Goal: Communication & Community: Participate in discussion

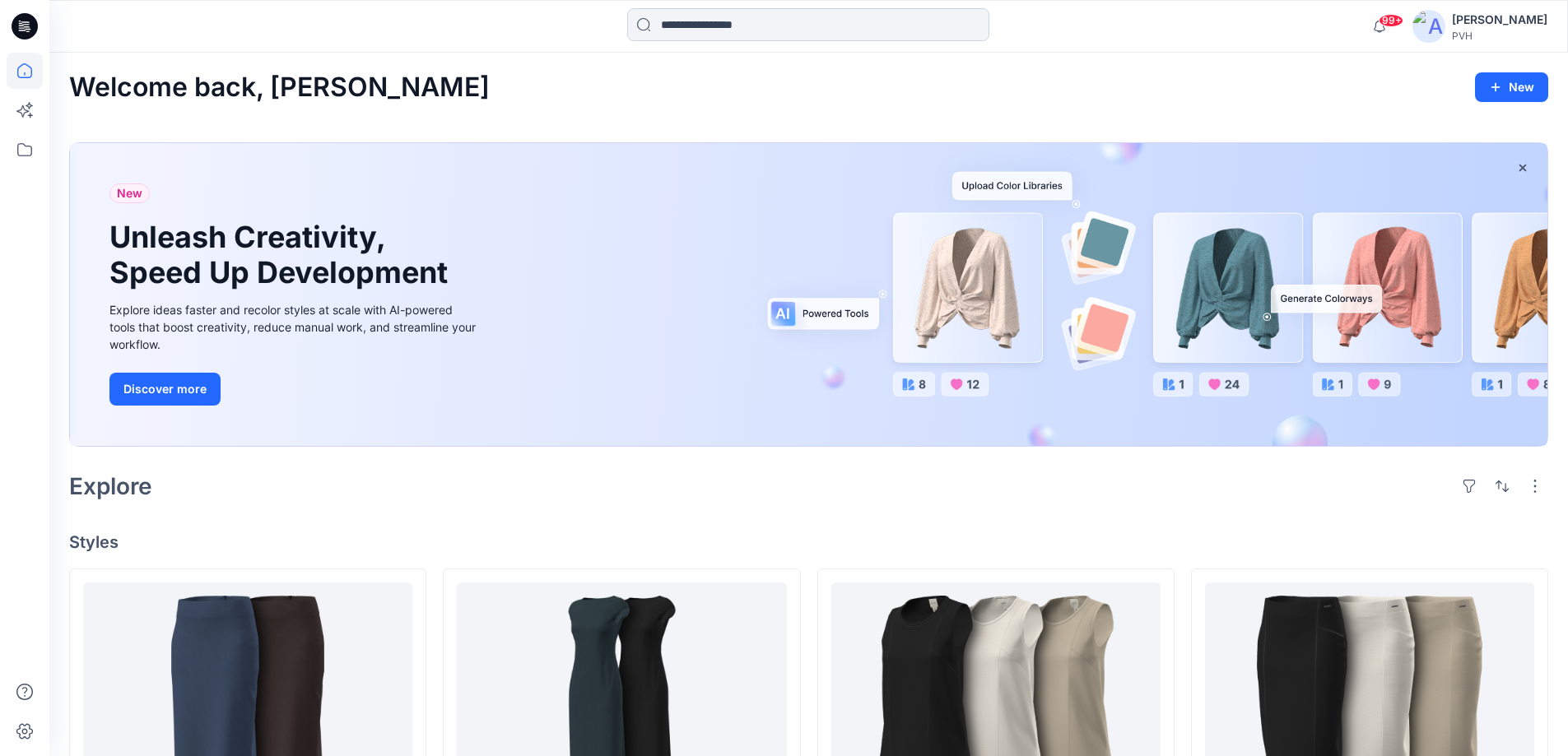
click at [669, 26] on input at bounding box center [808, 25] width 362 height 33
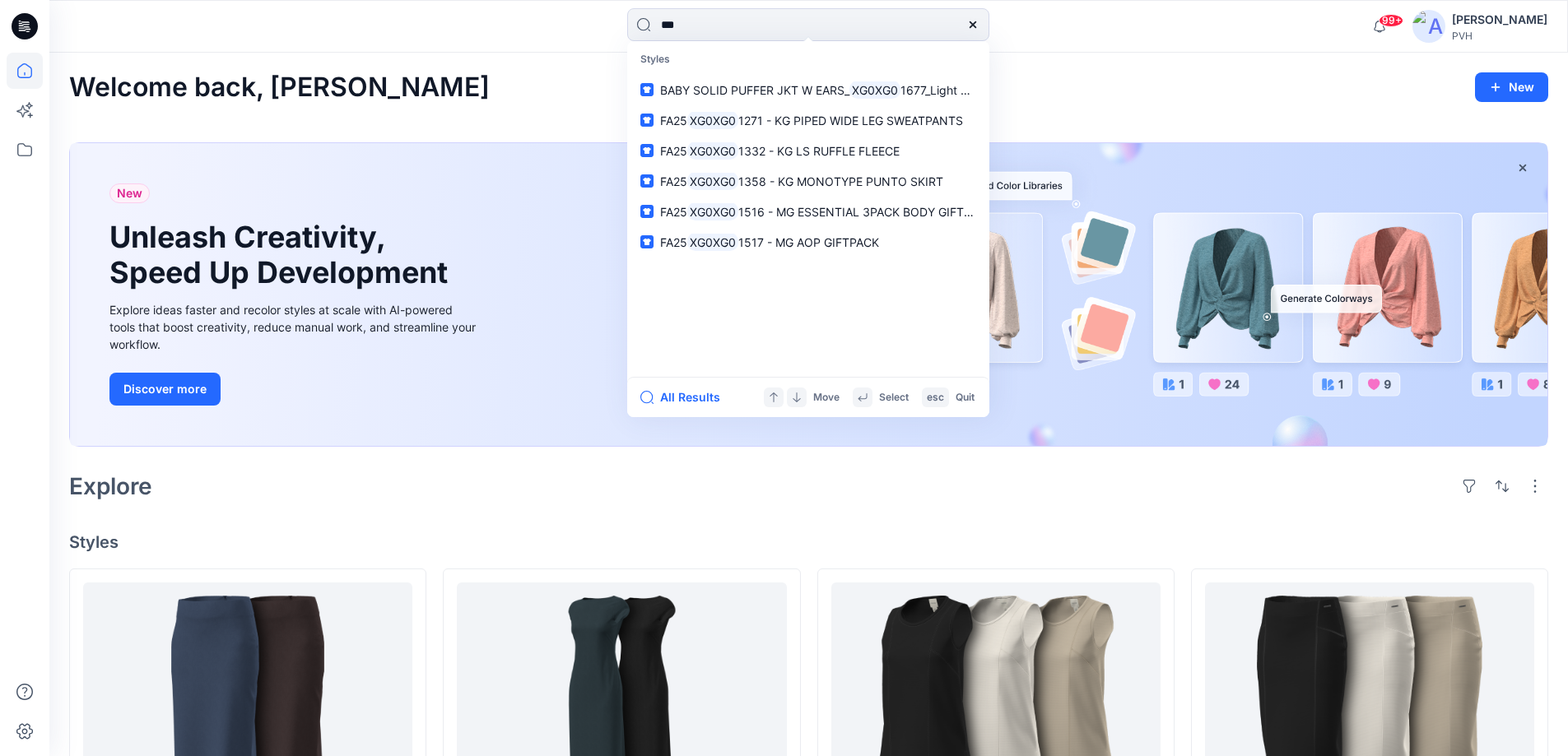
type input "***"
click at [492, 72] on div "Welcome back, [PERSON_NAME] New" at bounding box center [808, 87] width 1479 height 31
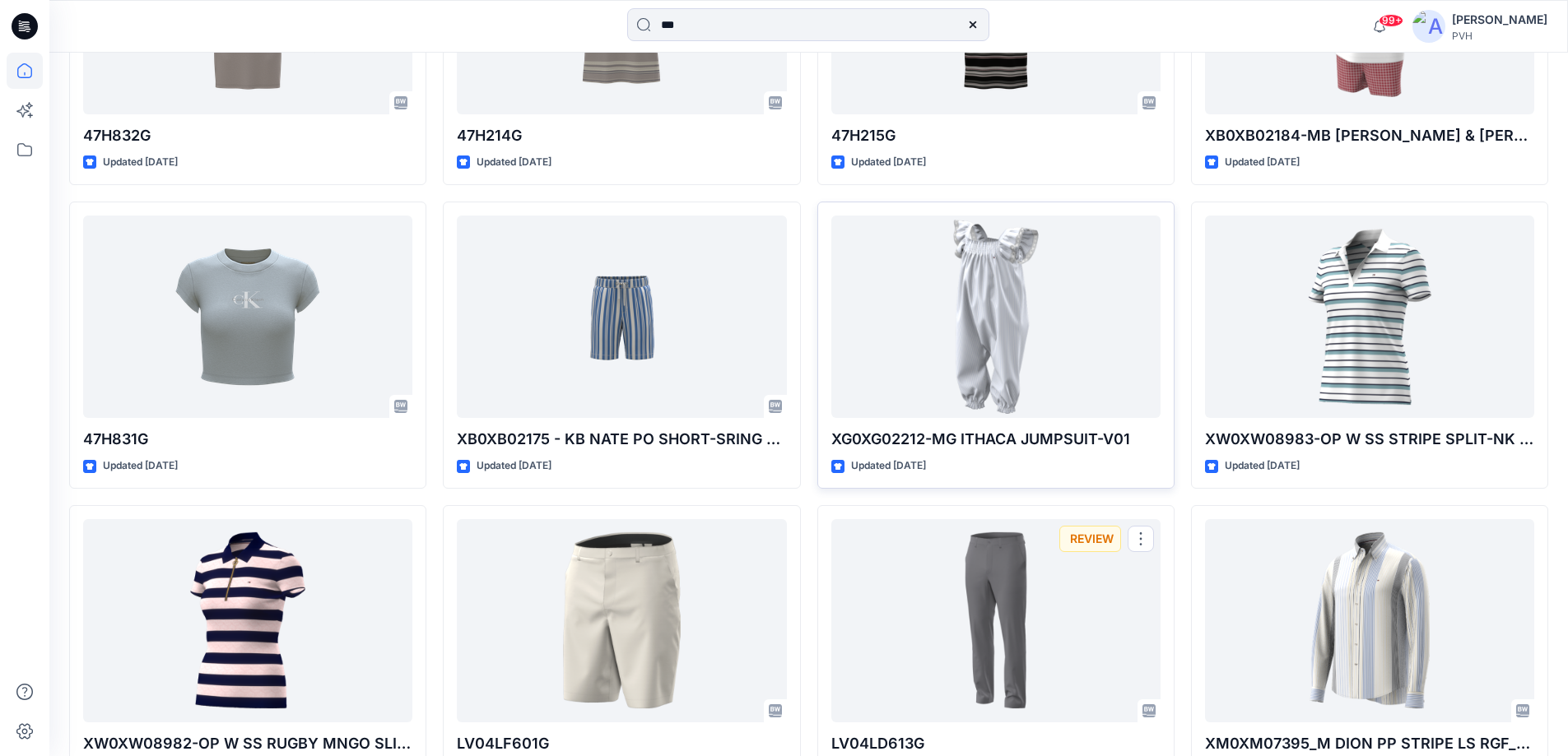
scroll to position [2793, 0]
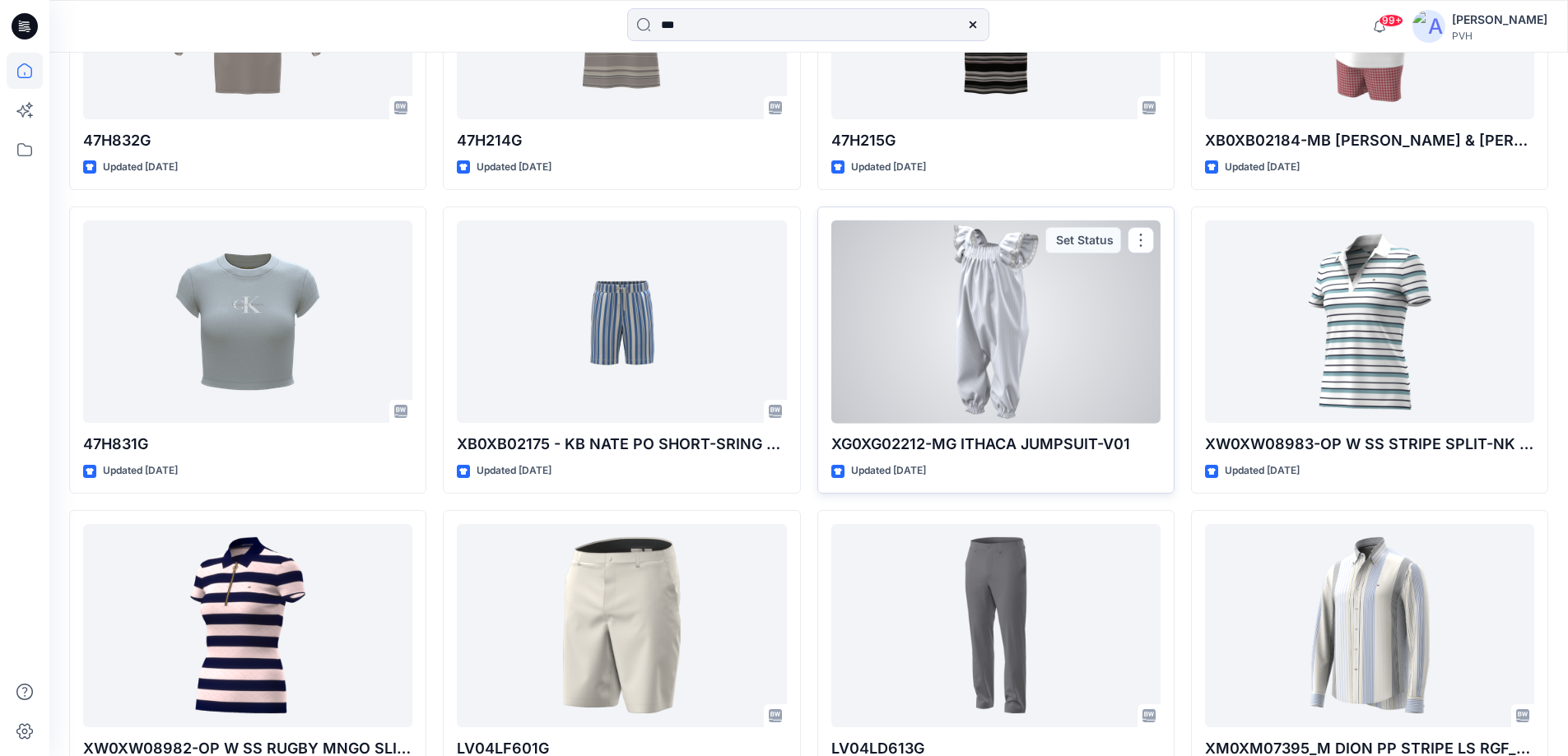
click at [994, 380] on div at bounding box center [995, 323] width 330 height 204
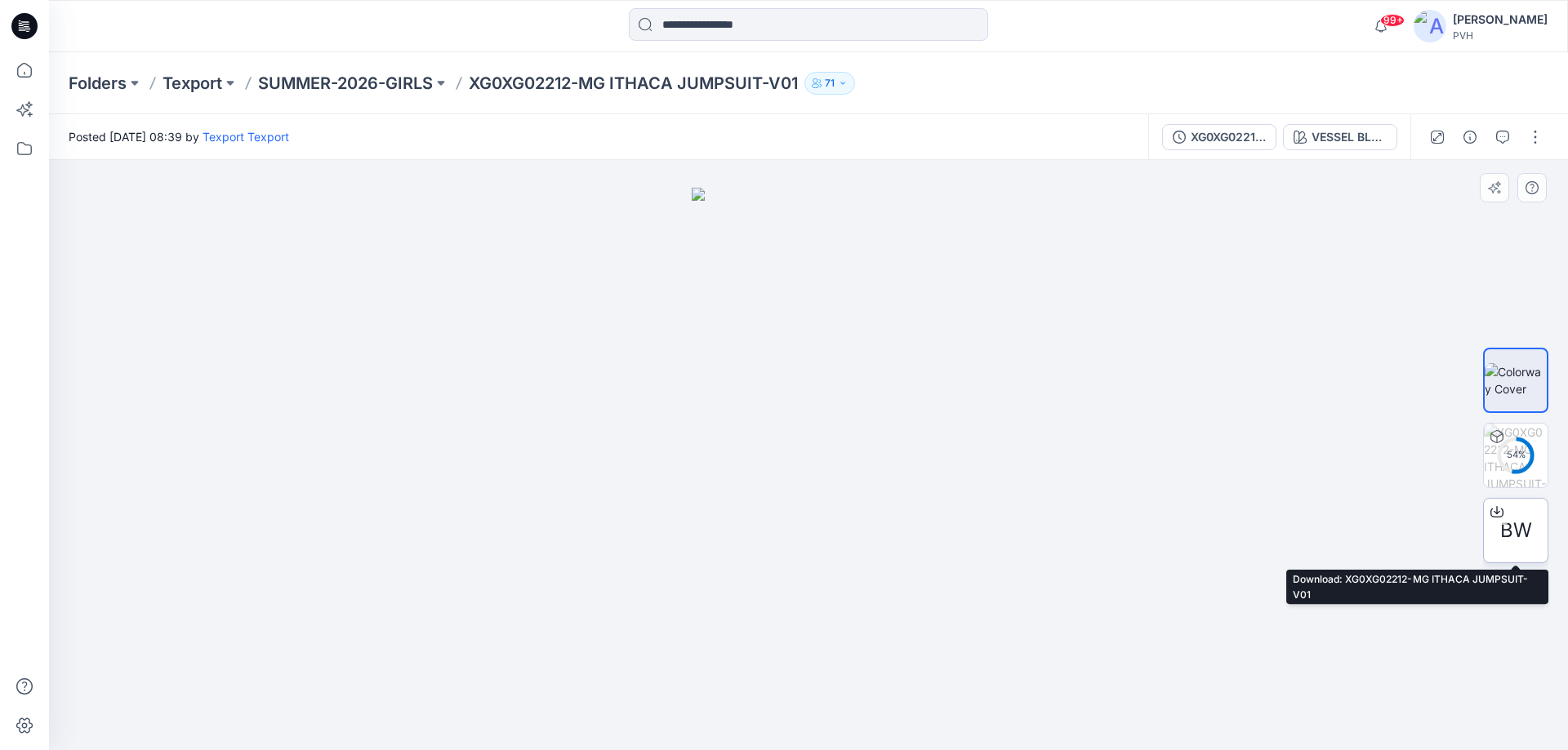
click at [1502, 535] on span "BW" at bounding box center [1516, 530] width 31 height 30
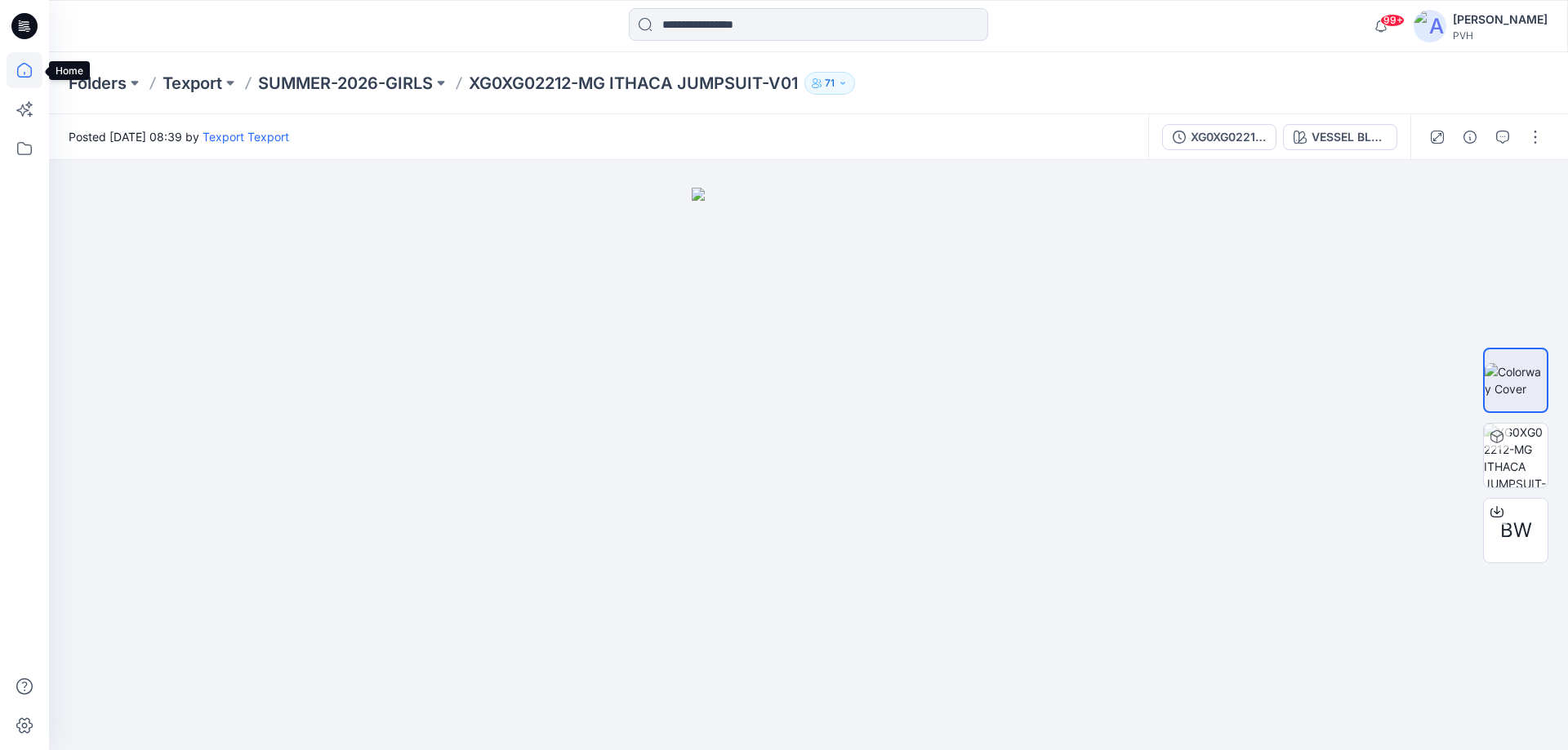
click at [26, 82] on icon at bounding box center [25, 71] width 36 height 36
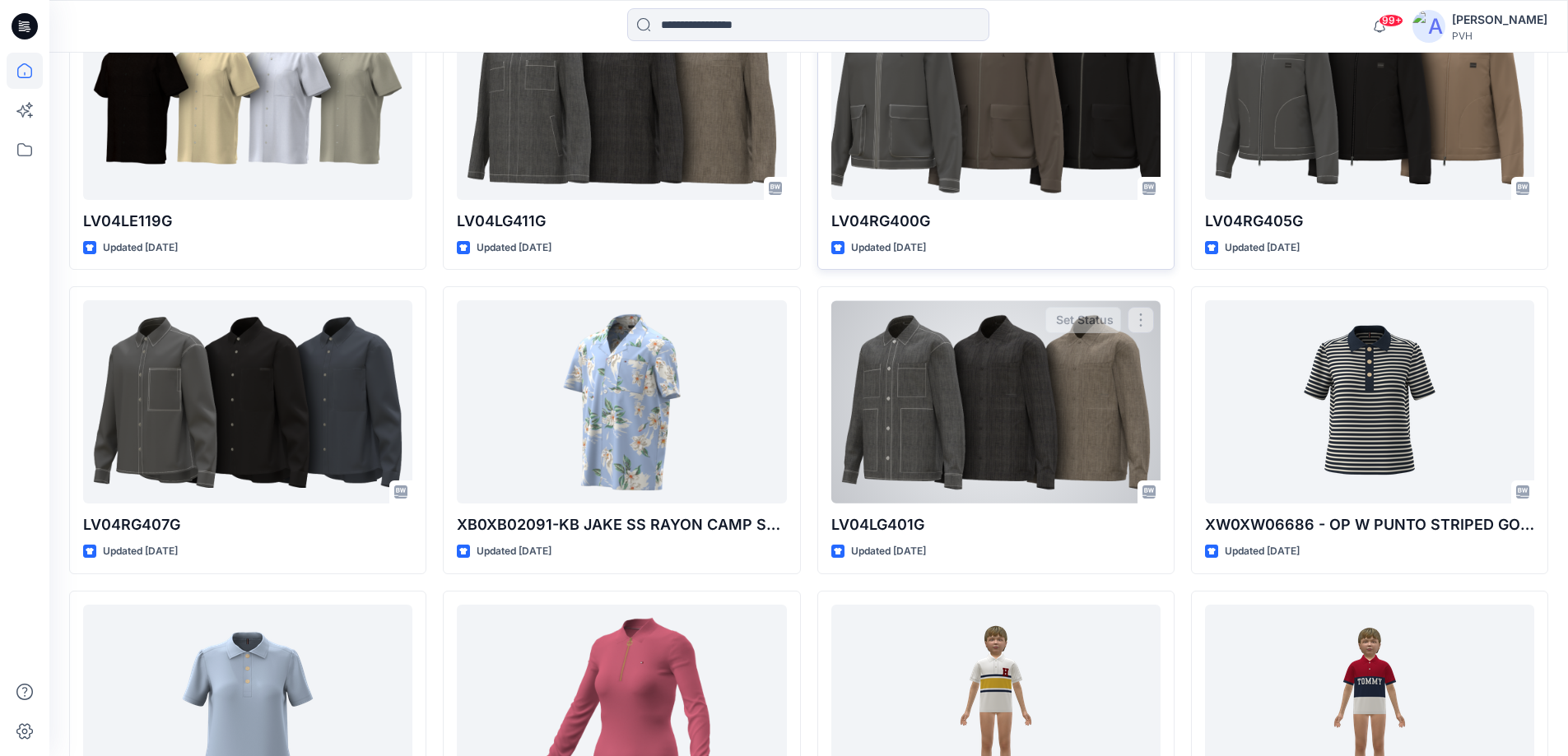
scroll to position [5514, 0]
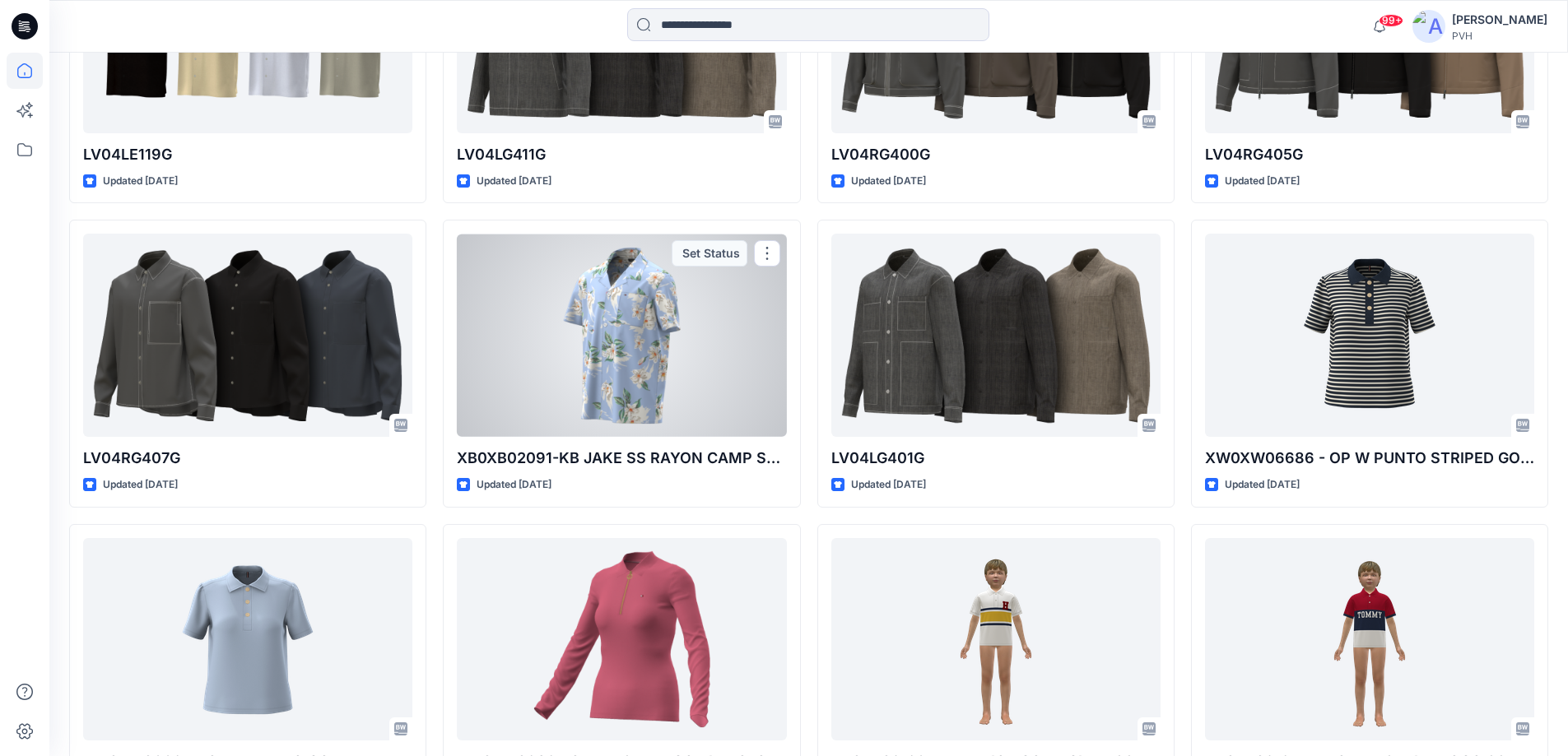
click at [624, 346] on div at bounding box center [621, 335] width 330 height 204
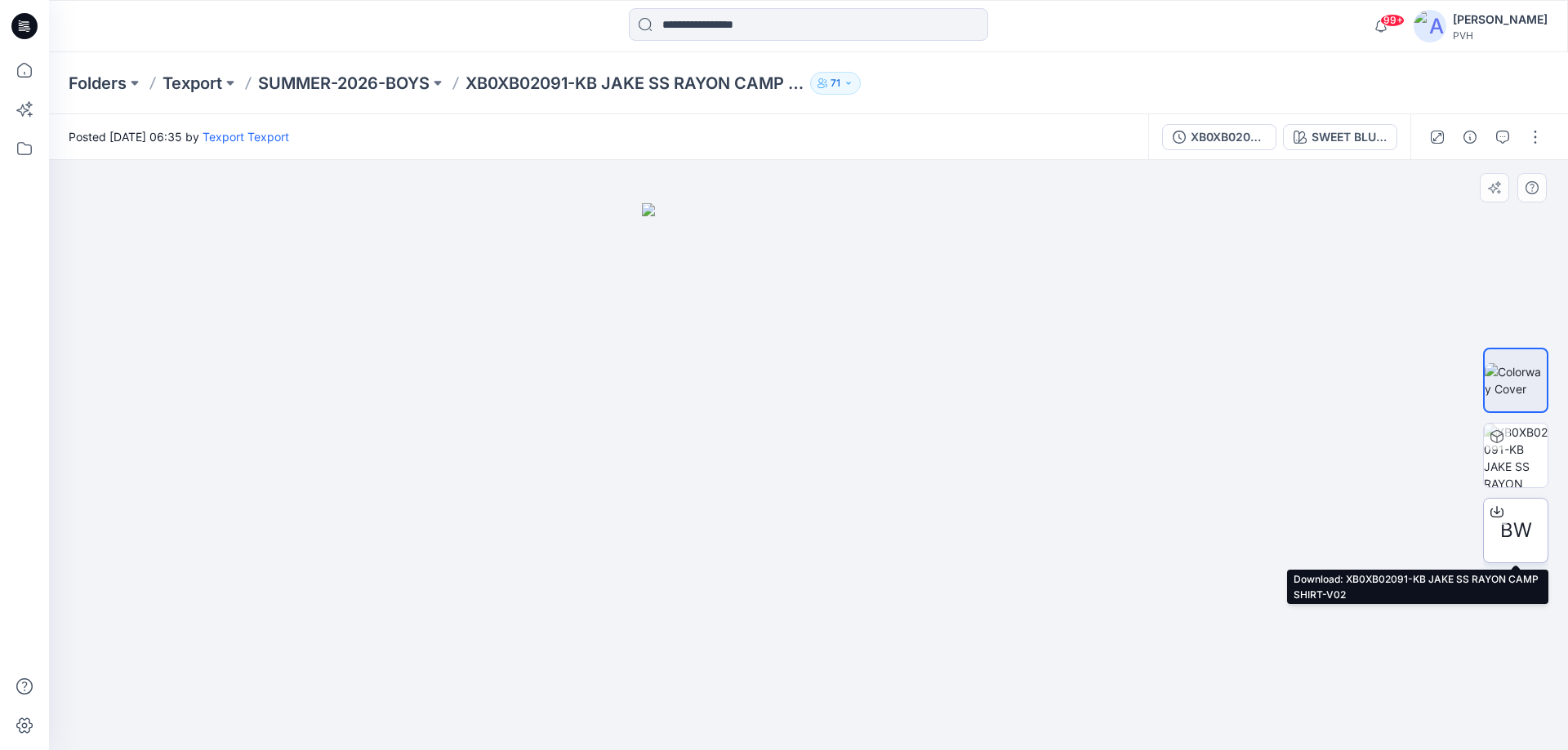
click at [1513, 524] on span "BW" at bounding box center [1516, 530] width 31 height 30
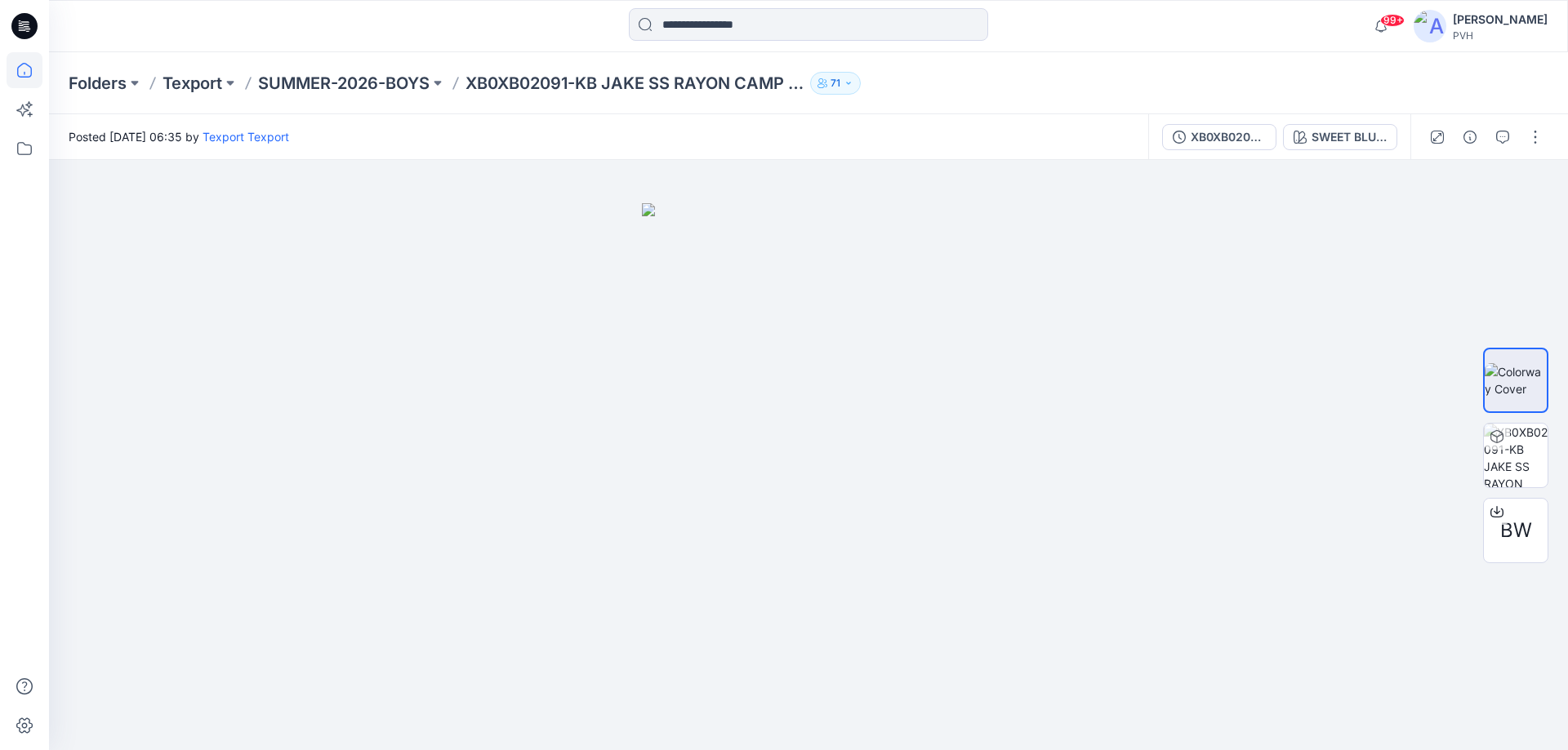
drag, startPoint x: 22, startPoint y: 25, endPoint x: 30, endPoint y: 74, distance: 49.6
click at [20, 37] on icon at bounding box center [24, 26] width 26 height 52
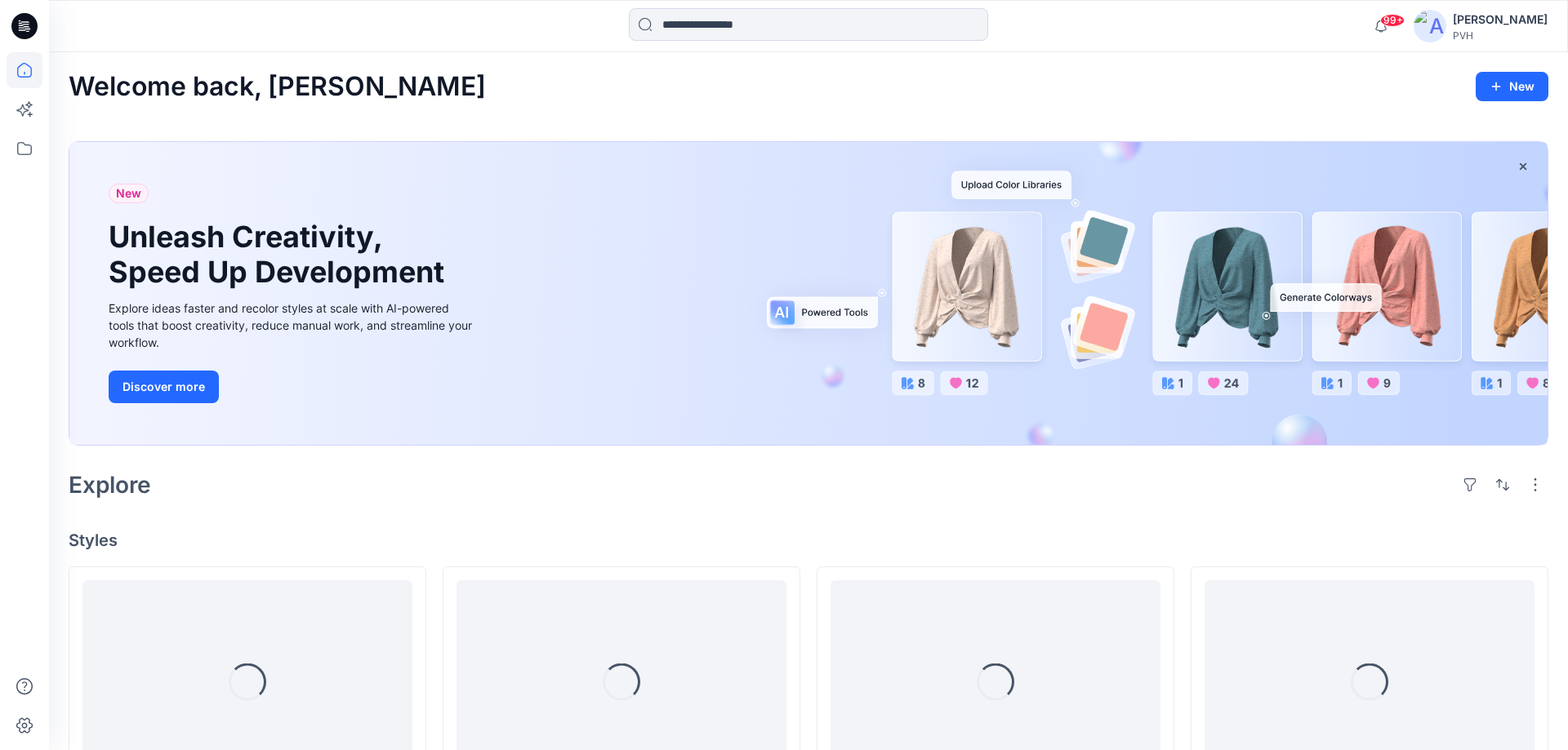
click at [30, 74] on icon at bounding box center [25, 71] width 36 height 36
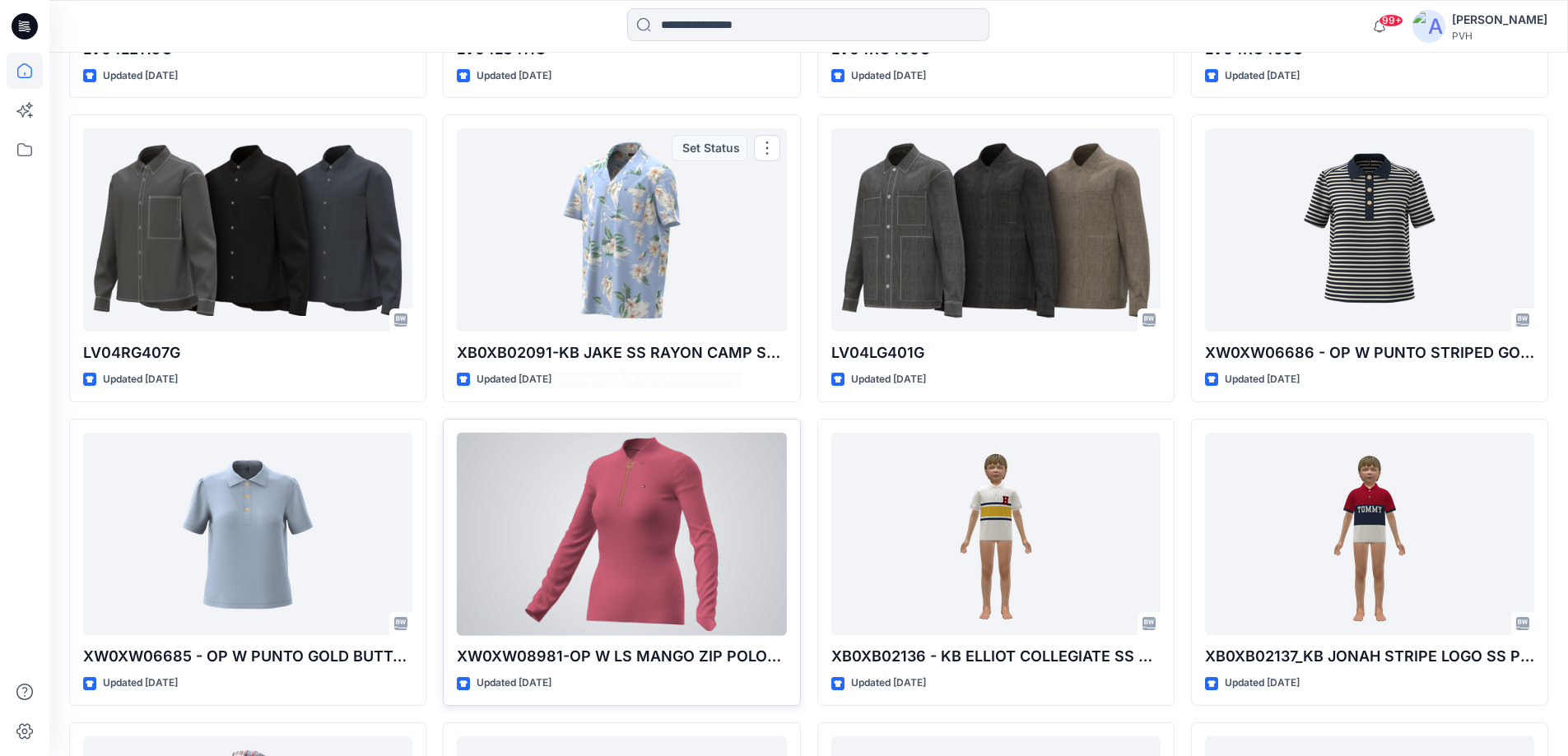
scroll to position [5842, 0]
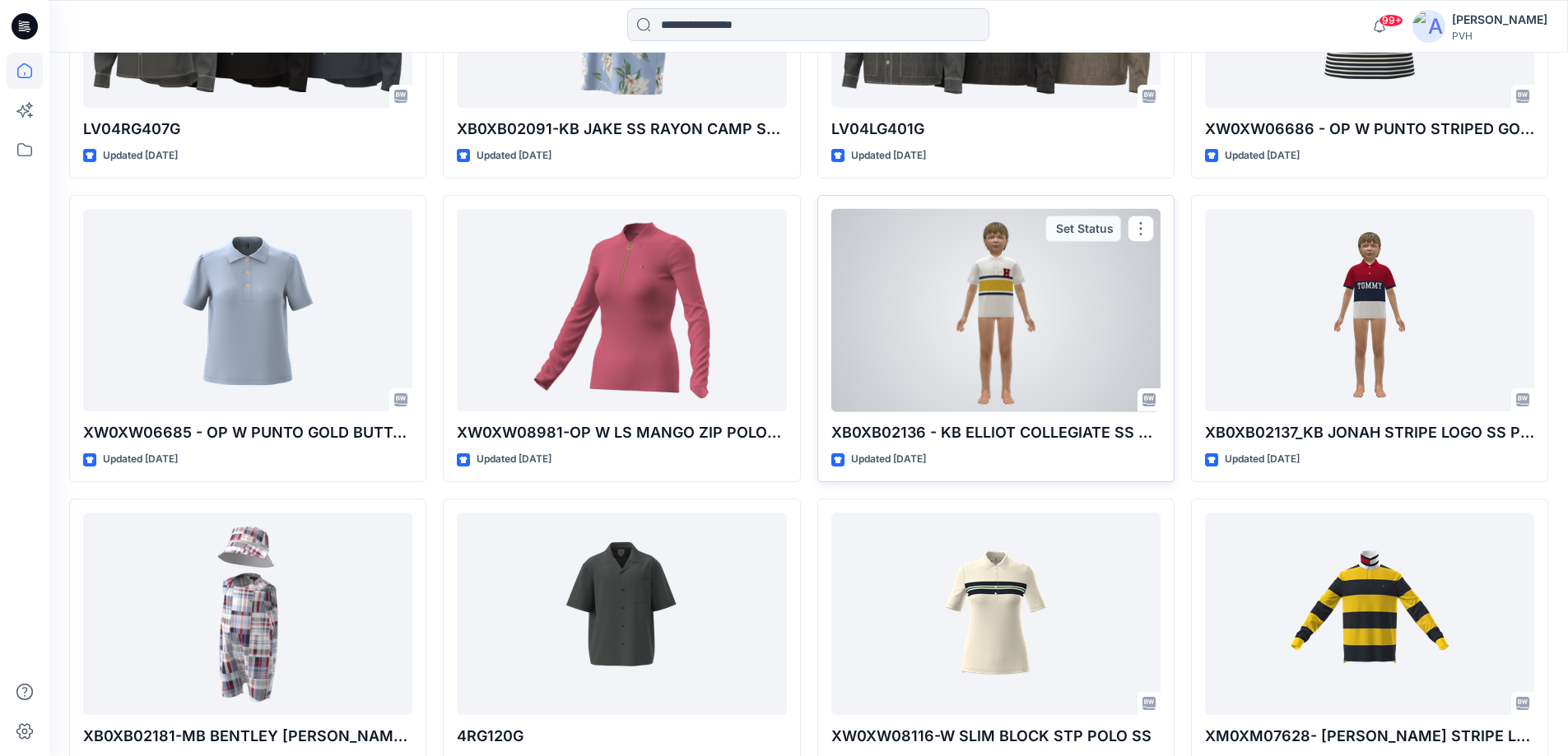
click at [992, 336] on div at bounding box center [995, 311] width 330 height 204
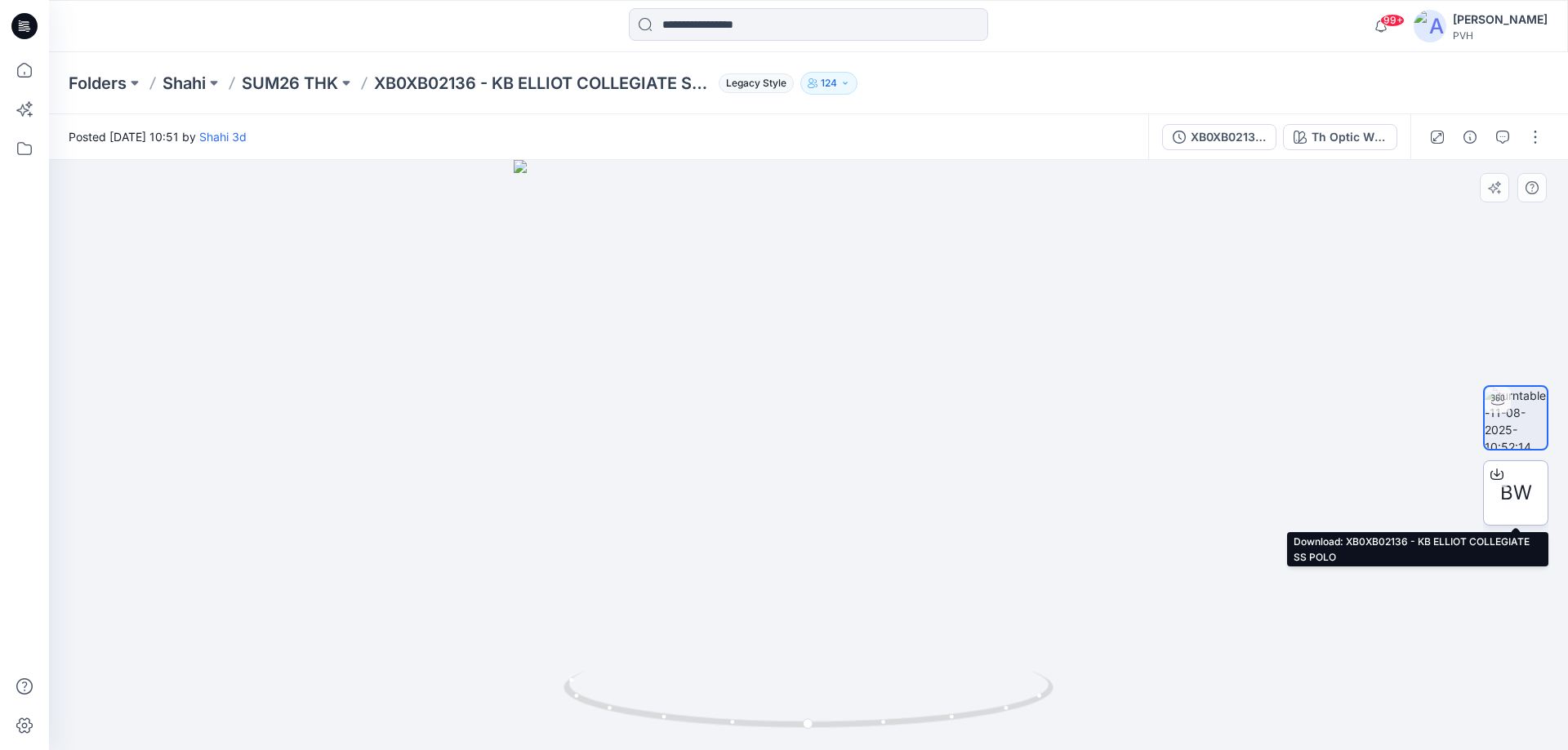
click at [1525, 490] on span "BW" at bounding box center [1516, 493] width 31 height 30
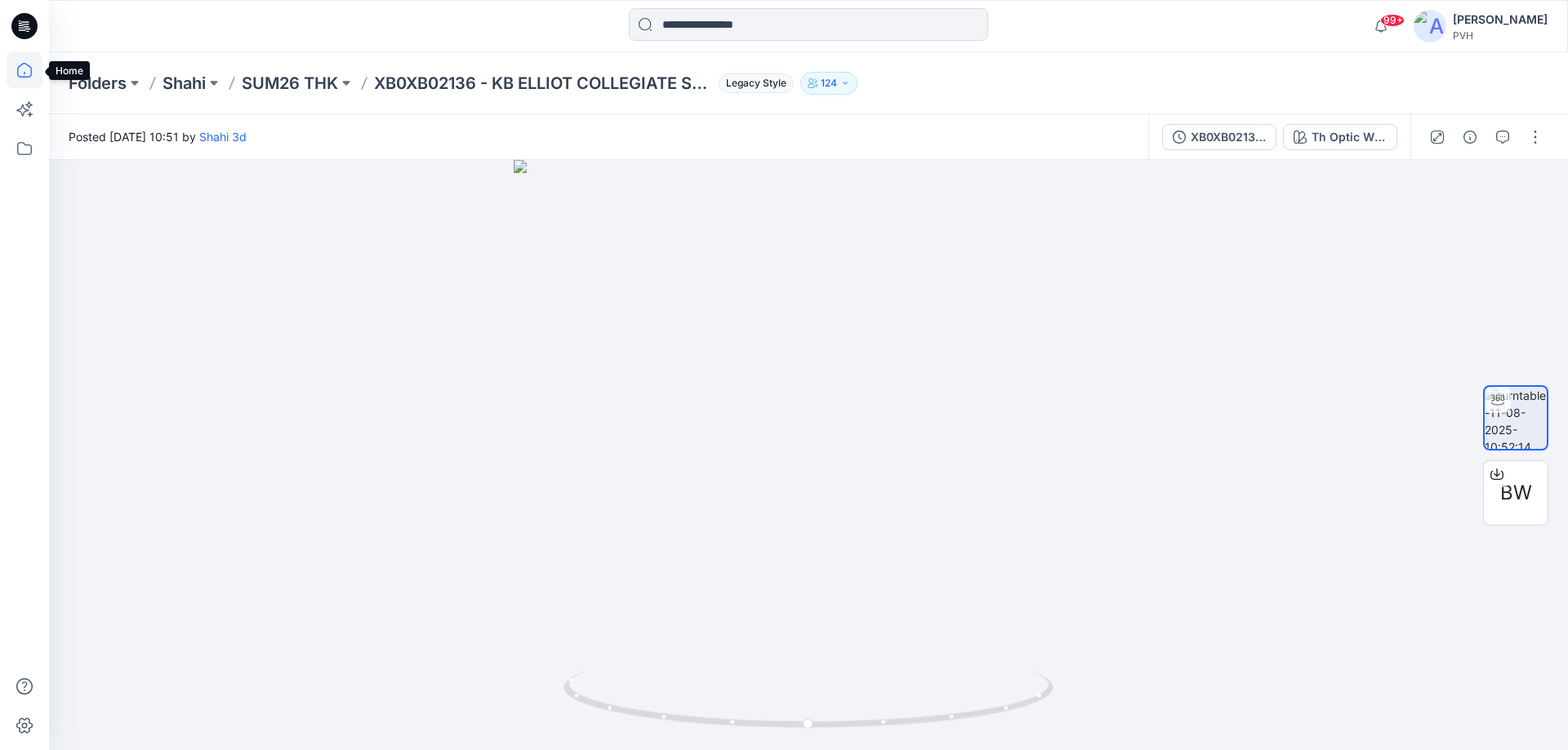
click at [22, 74] on icon at bounding box center [25, 71] width 36 height 36
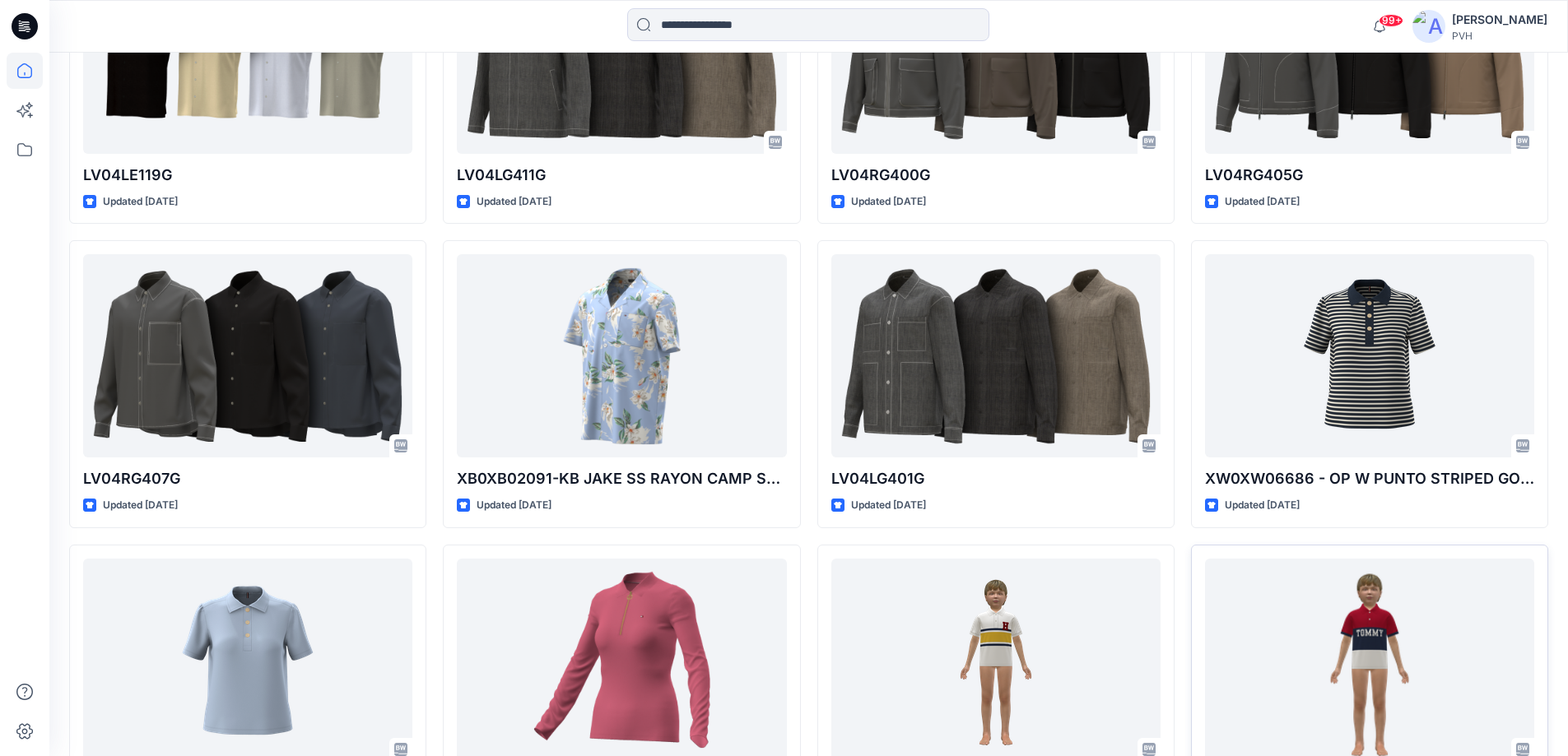
scroll to position [5414, 0]
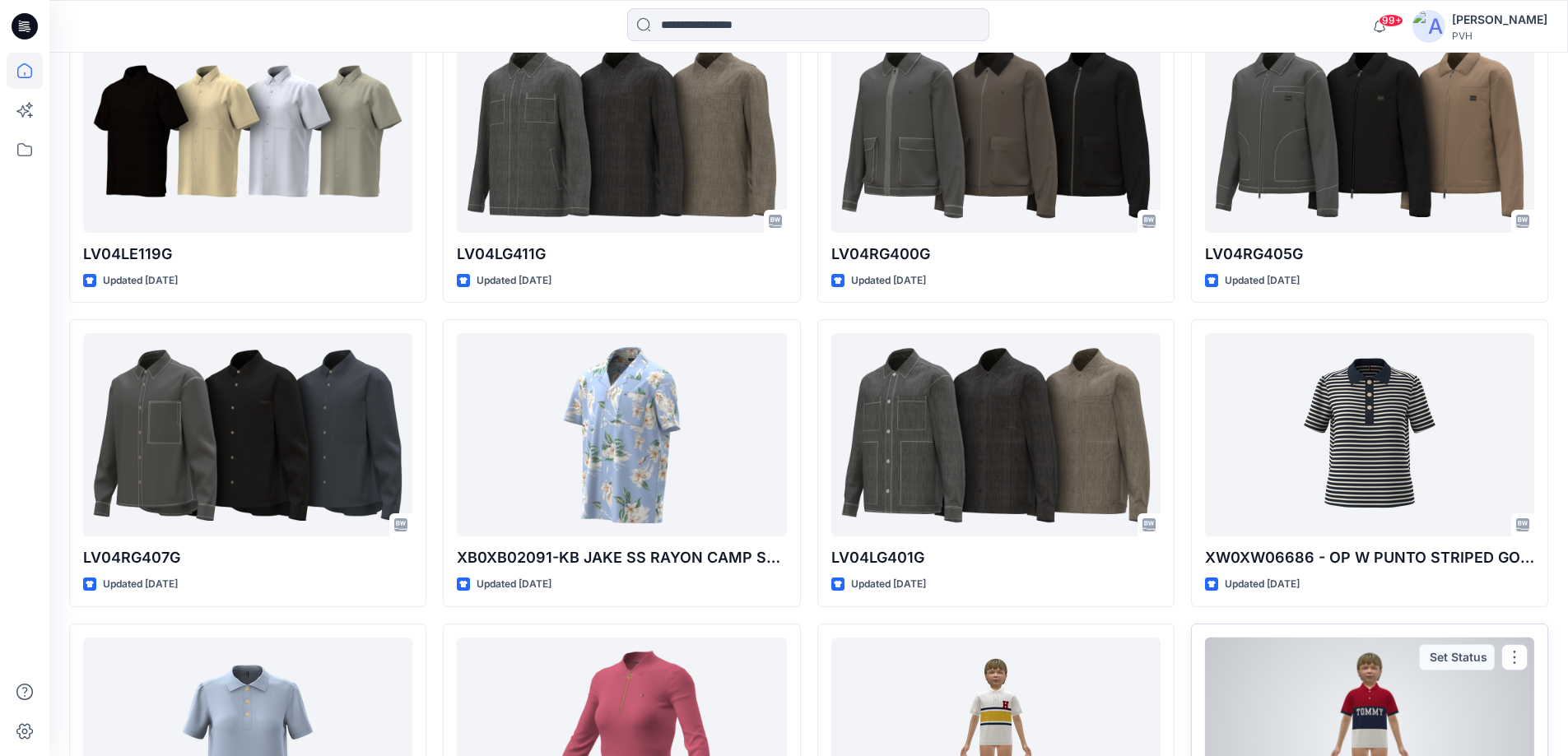
click at [1371, 731] on div at bounding box center [1369, 740] width 330 height 204
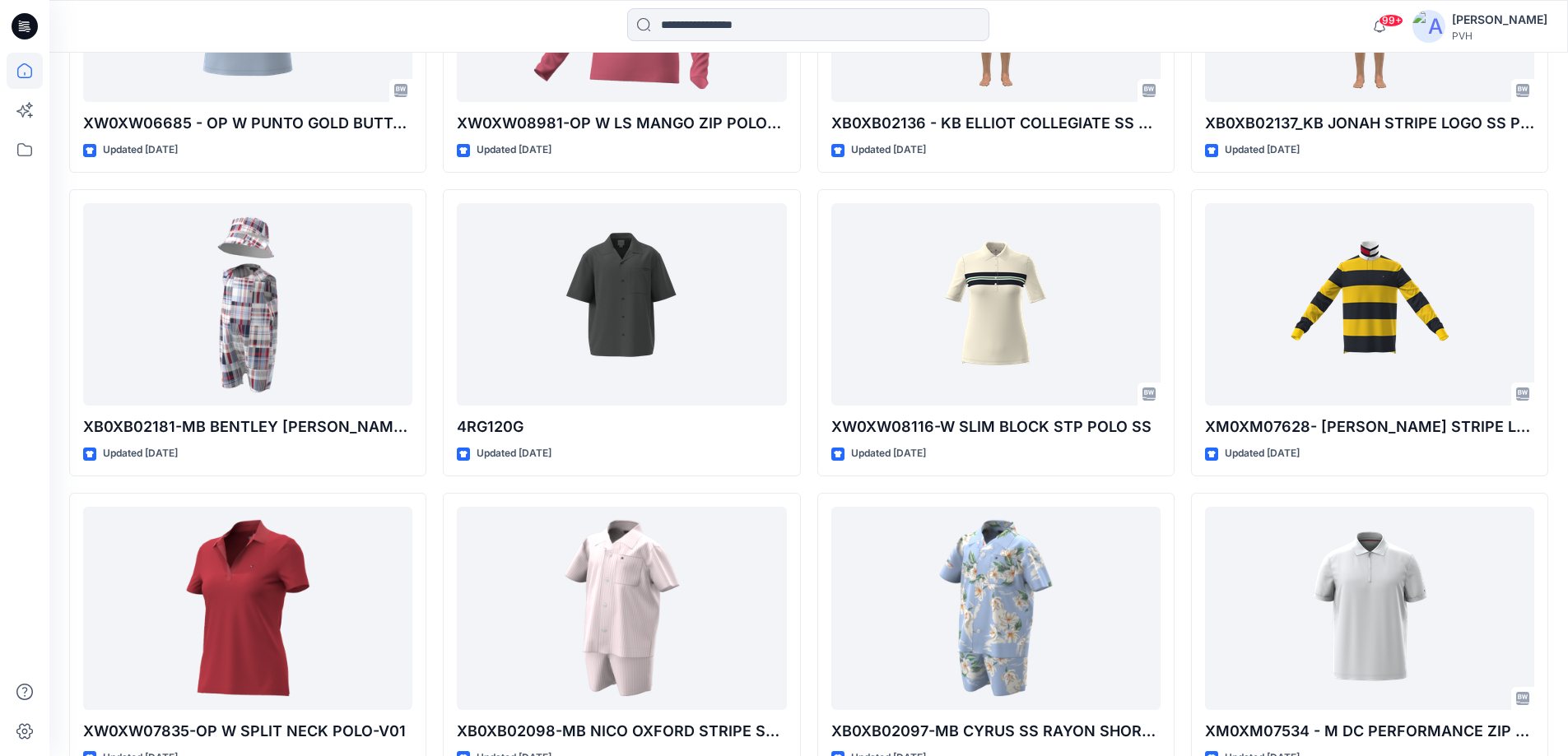
scroll to position [6216, 0]
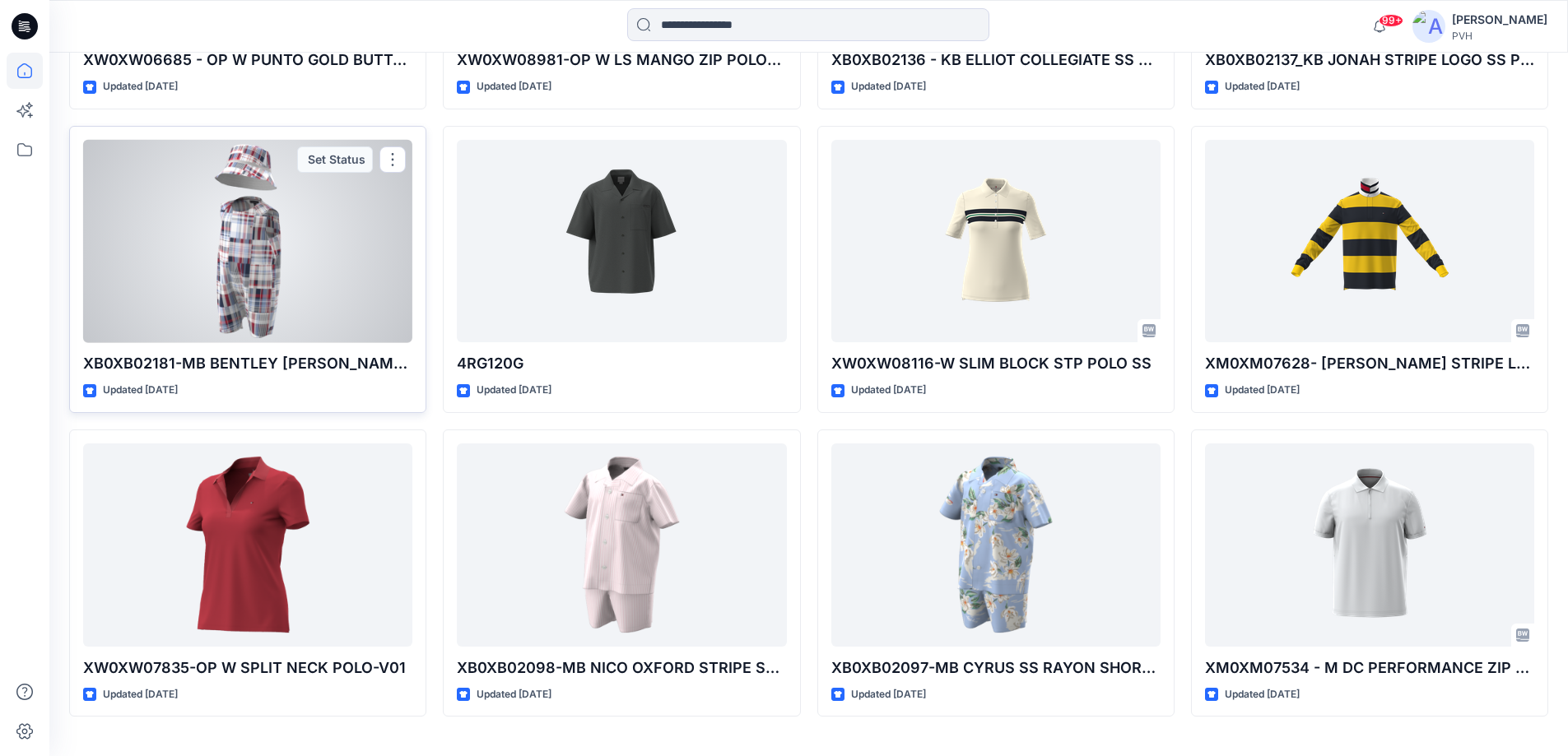
click at [253, 264] on div at bounding box center [248, 242] width 330 height 204
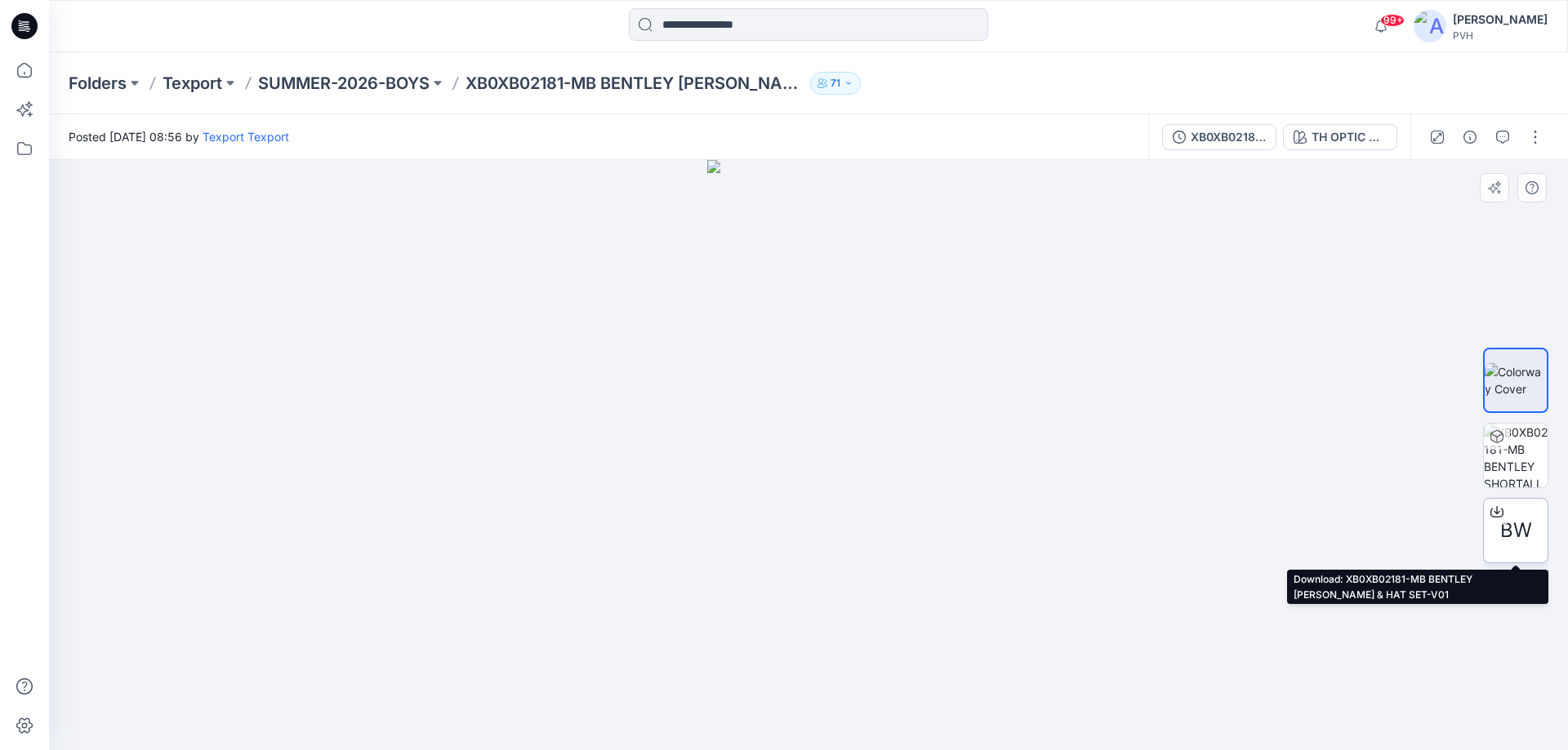
click at [1530, 534] on span "BW" at bounding box center [1516, 530] width 31 height 30
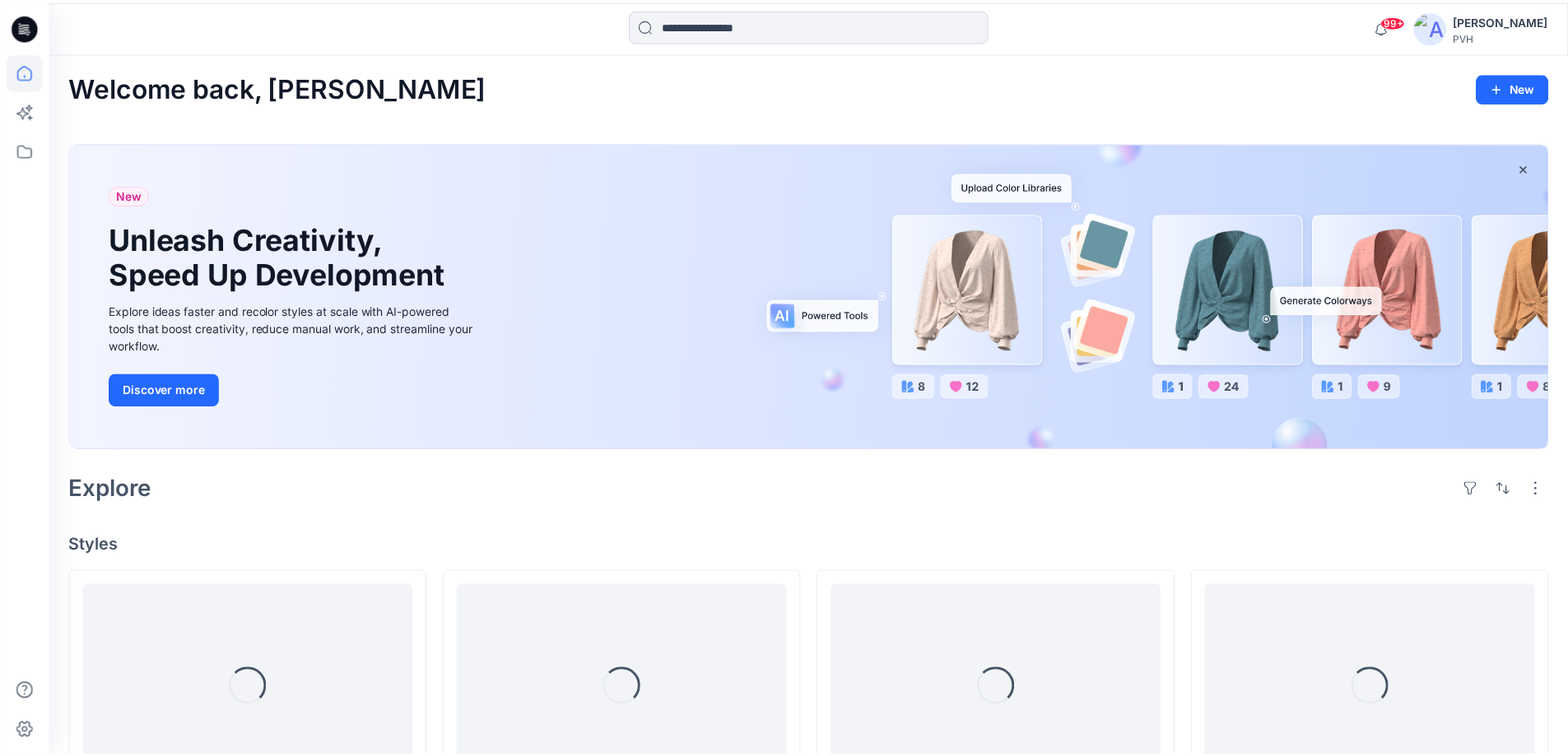
scroll to position [6216, 0]
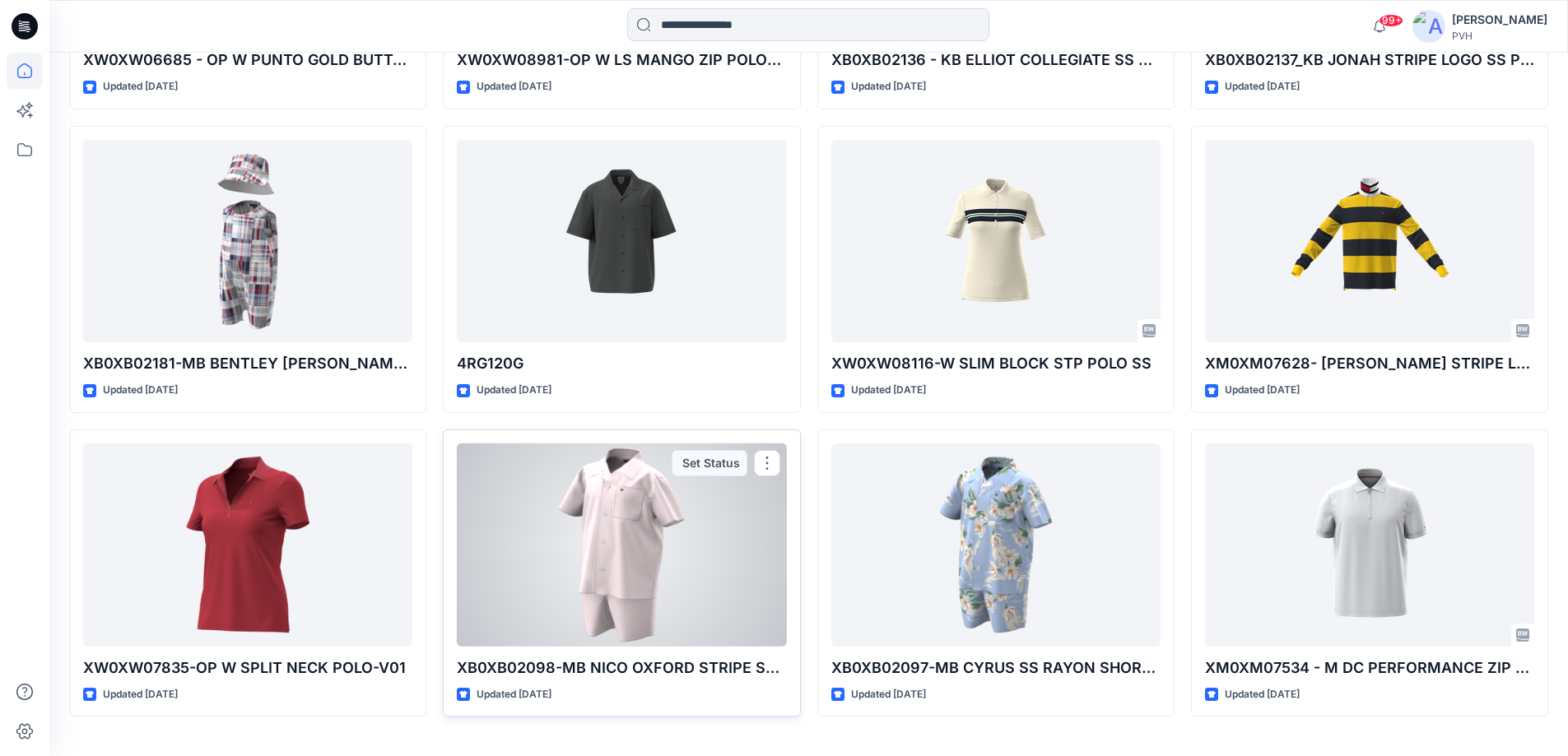
click at [614, 578] on div at bounding box center [621, 546] width 330 height 204
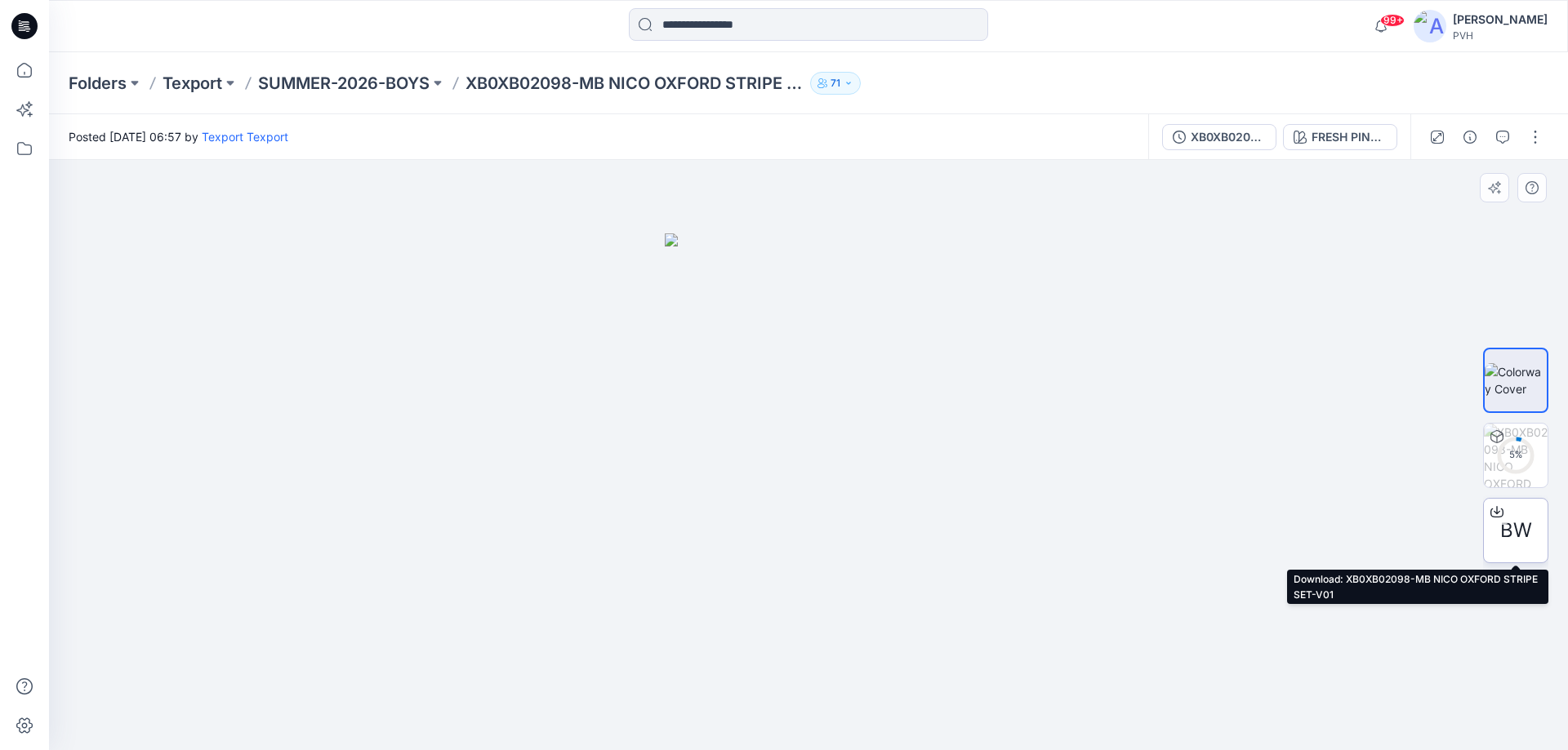
click at [1509, 527] on span "BW" at bounding box center [1516, 530] width 31 height 30
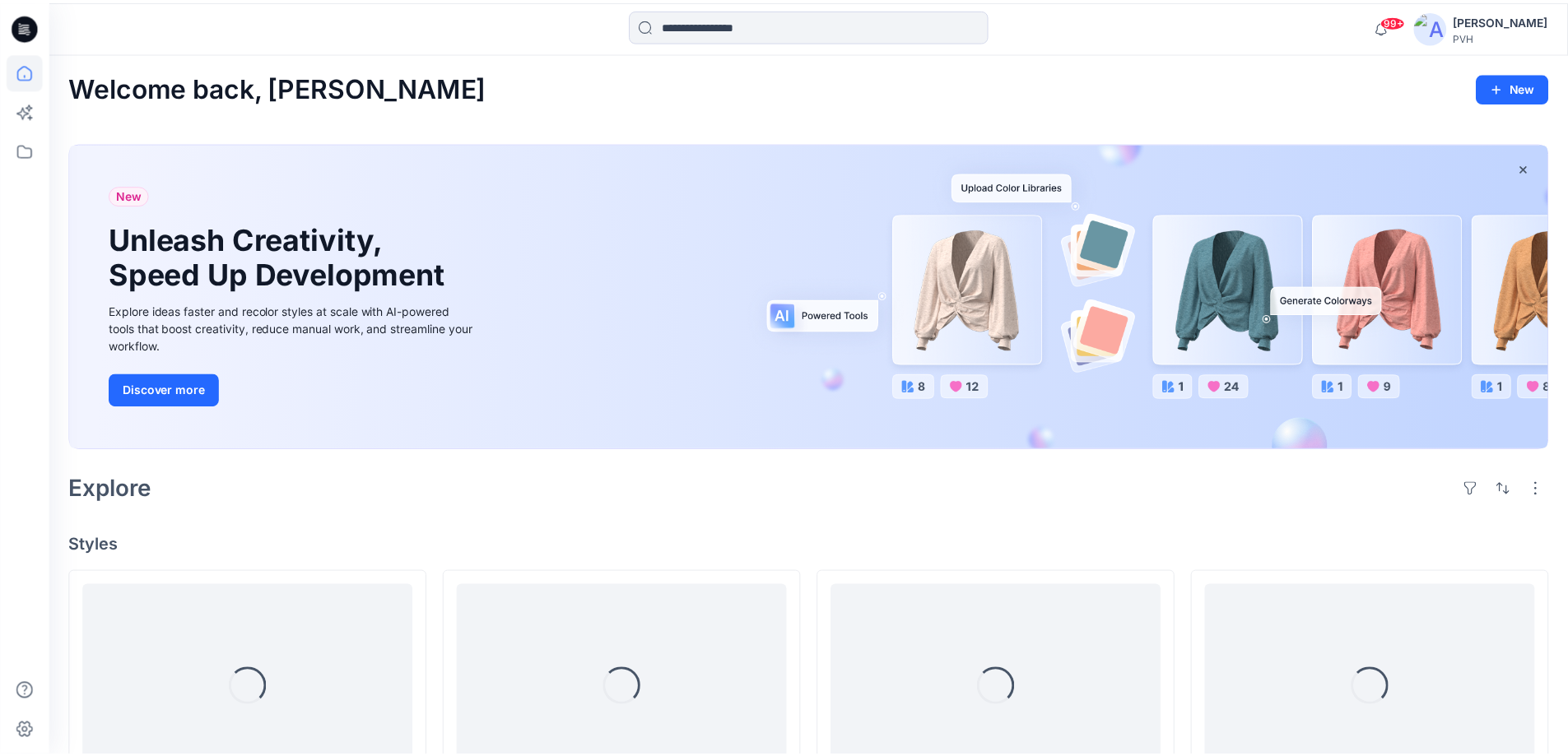
scroll to position [6216, 0]
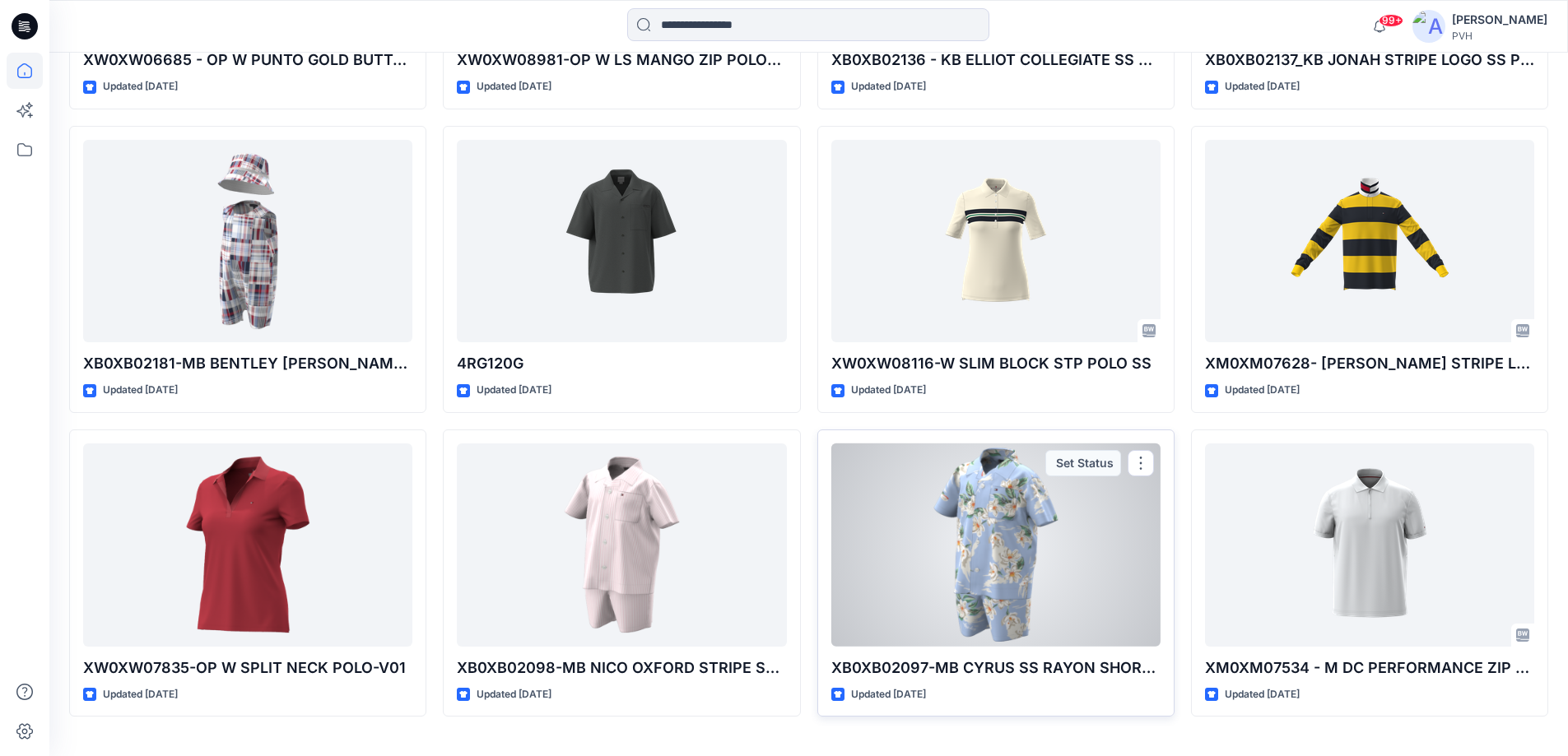
click at [983, 576] on div at bounding box center [995, 546] width 330 height 204
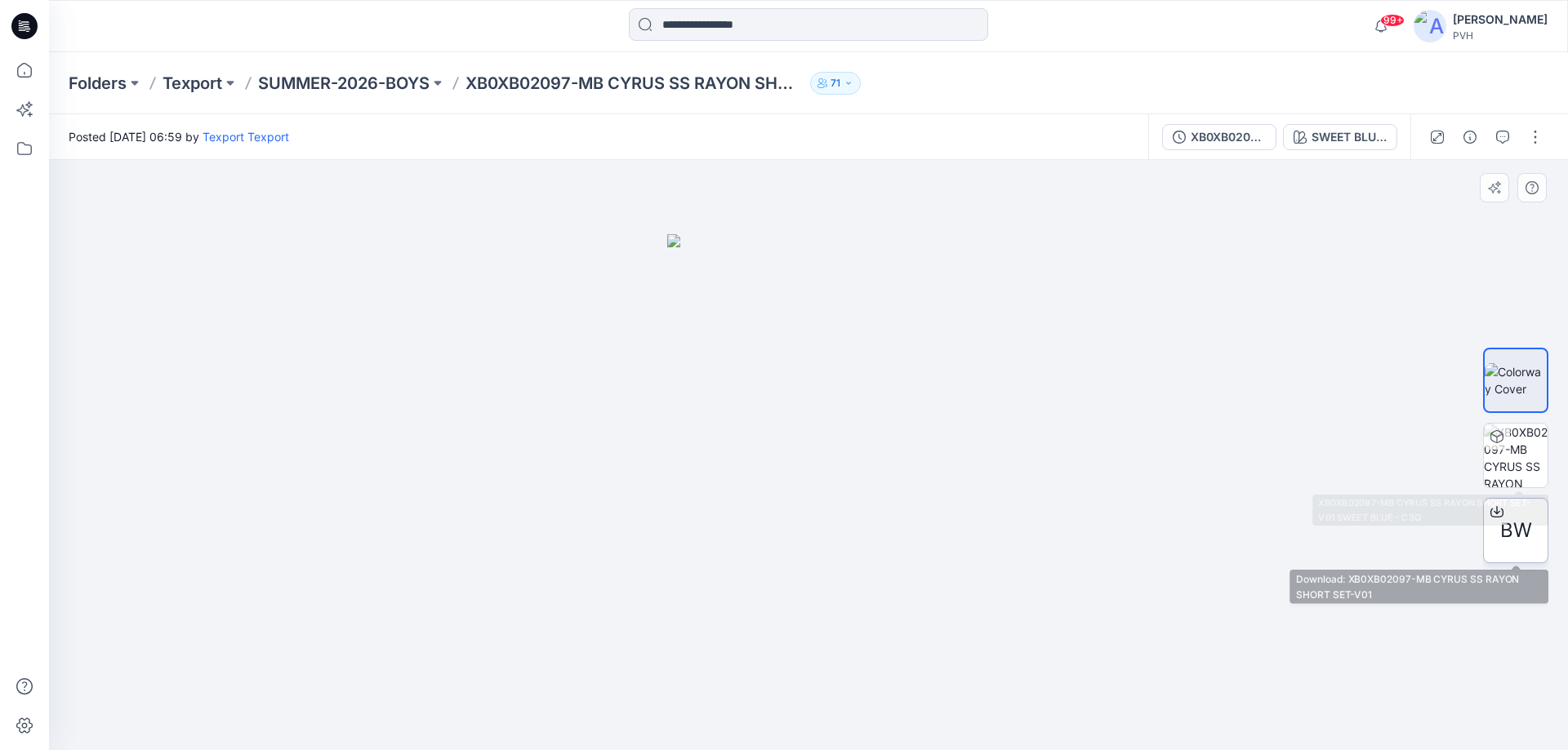
click at [1522, 527] on span "BW" at bounding box center [1516, 530] width 31 height 30
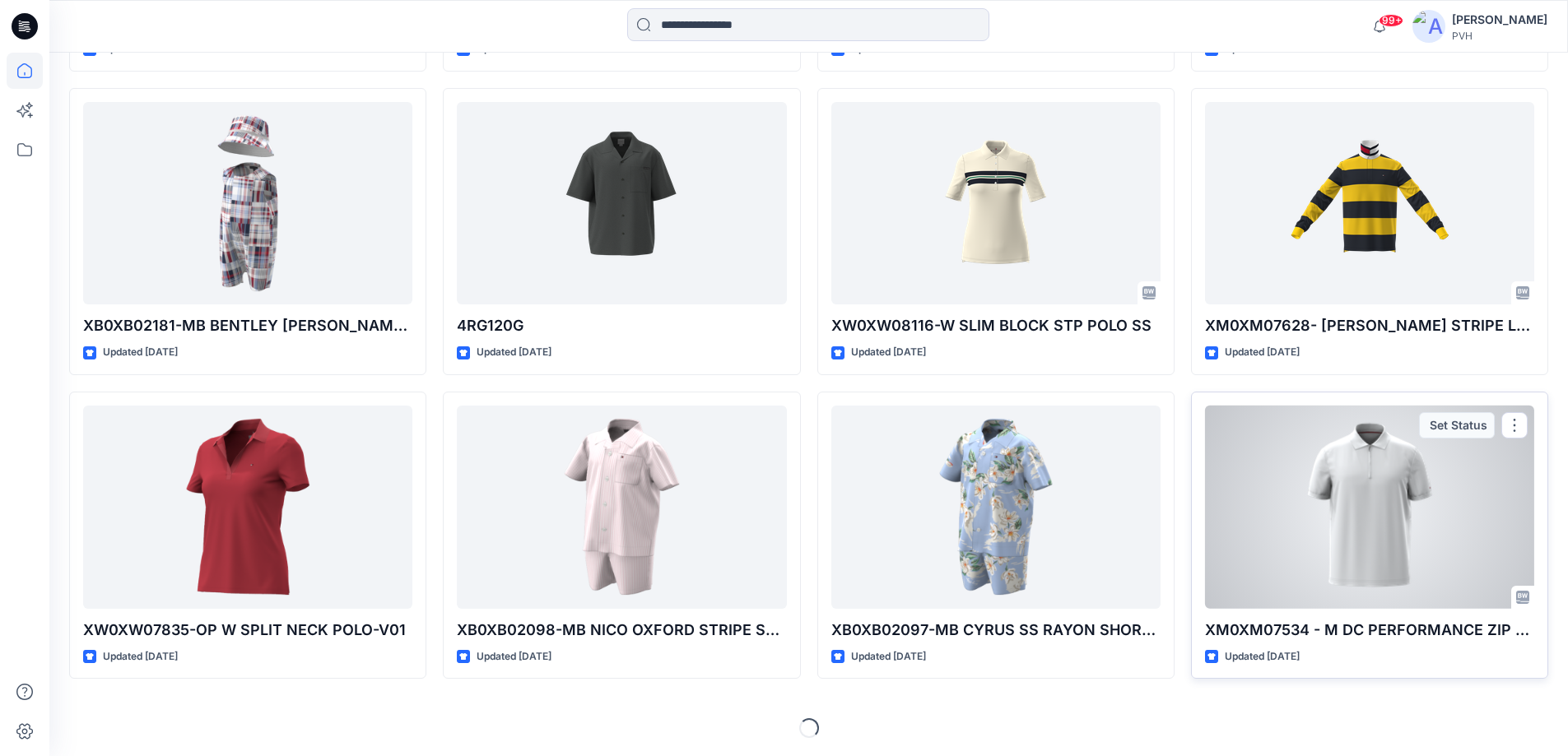
scroll to position [6255, 0]
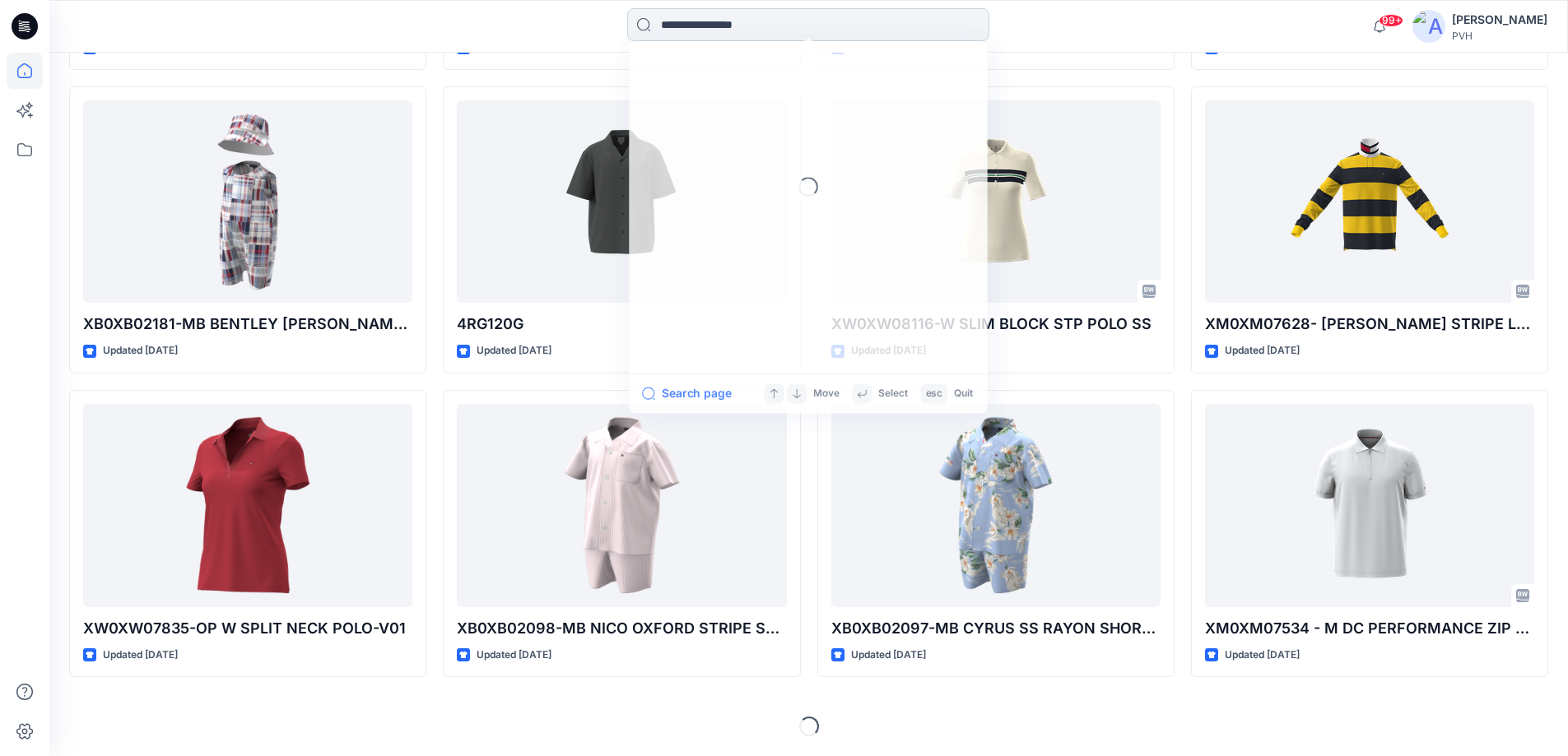
click at [670, 23] on input at bounding box center [808, 25] width 362 height 33
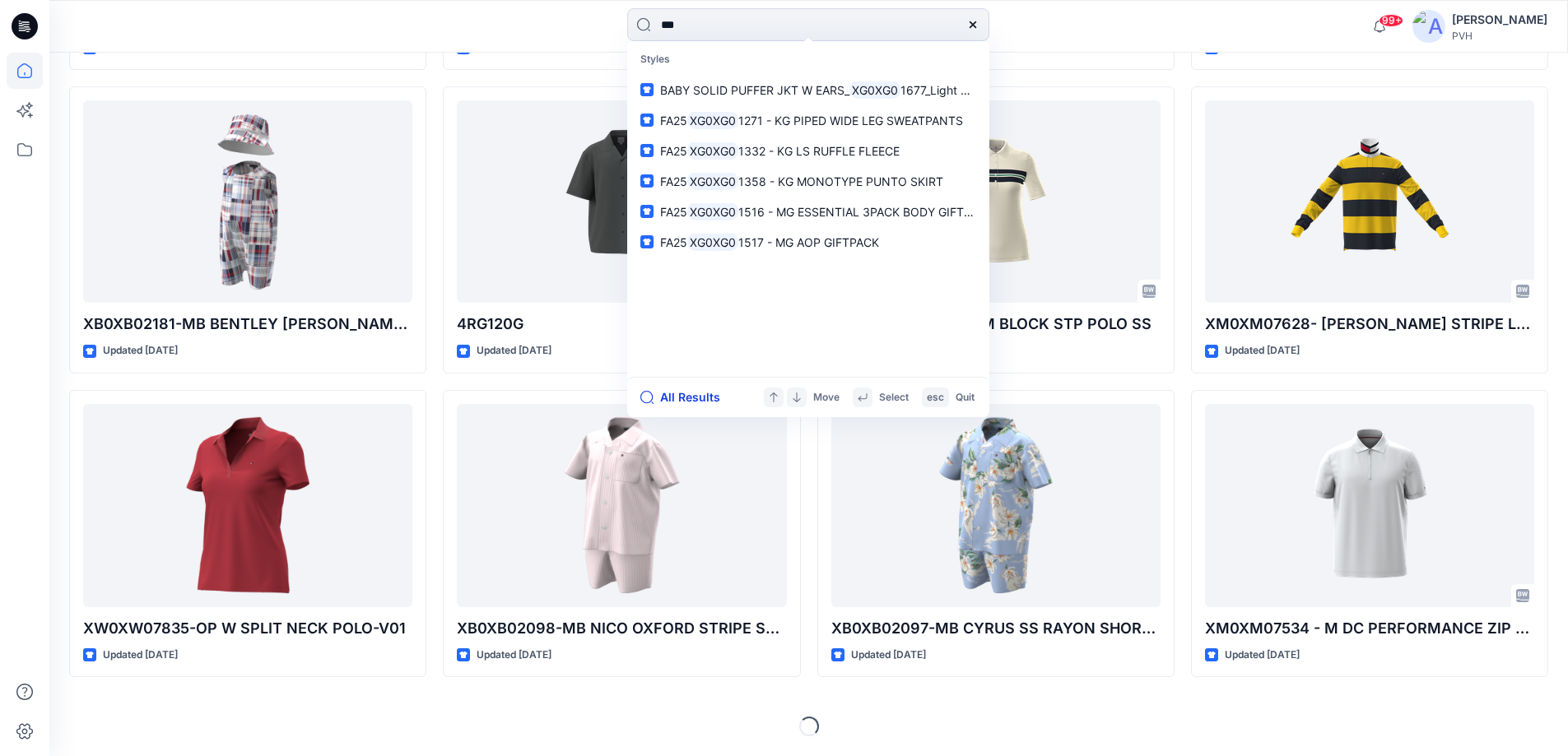
type input "***"
click at [691, 399] on button "All Results" at bounding box center [685, 397] width 90 height 20
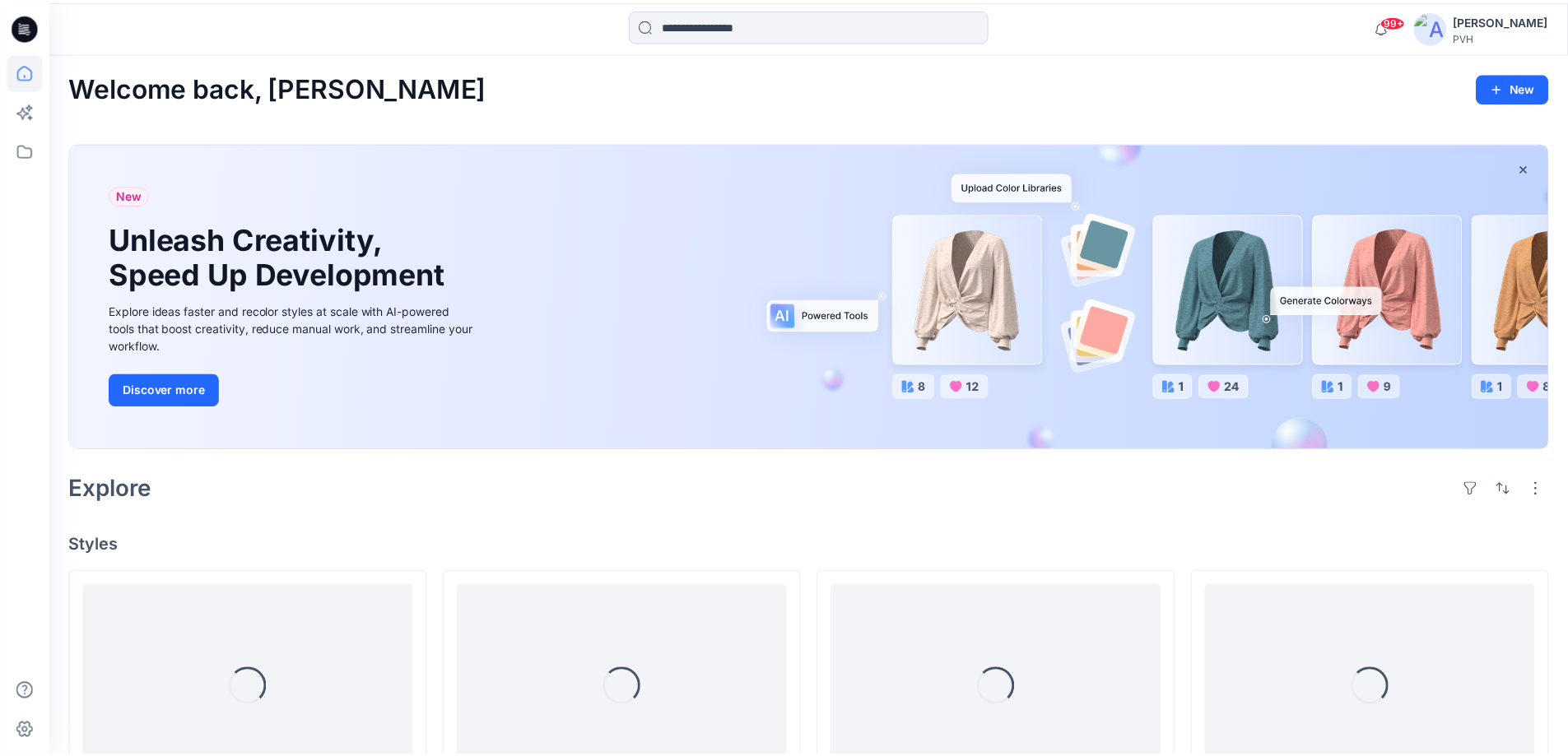
scroll to position [6255, 0]
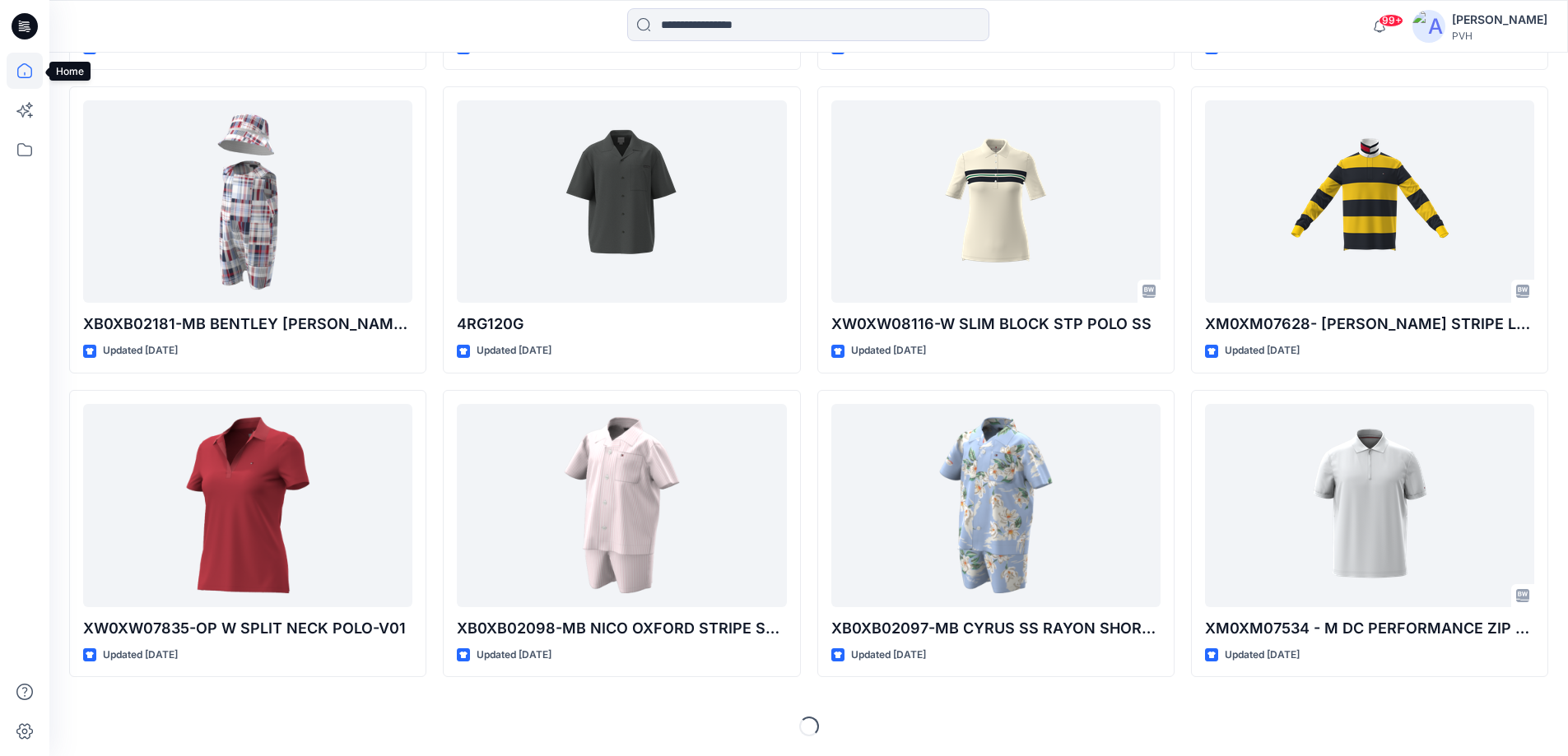
click at [20, 67] on icon at bounding box center [24, 70] width 14 height 14
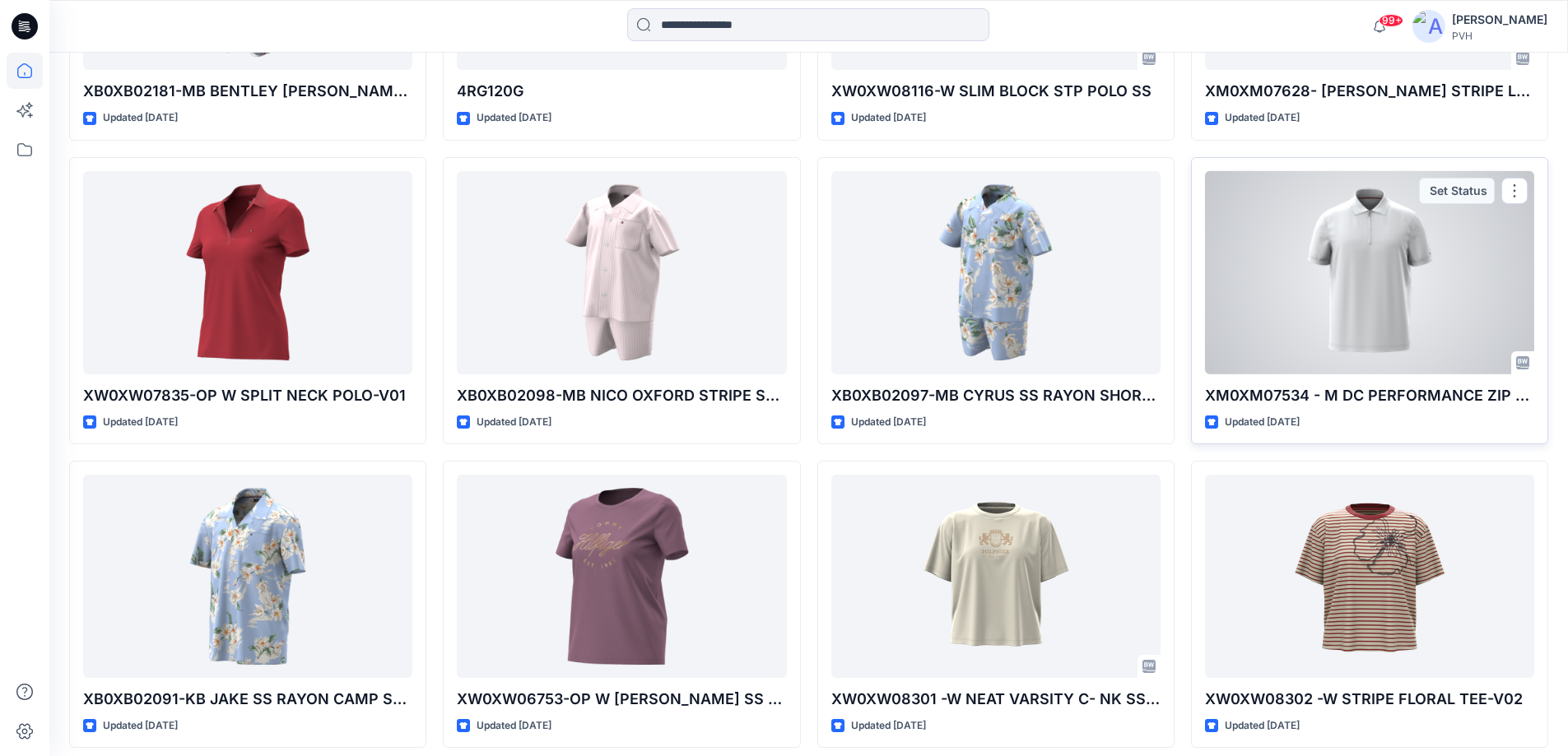
scroll to position [6502, 0]
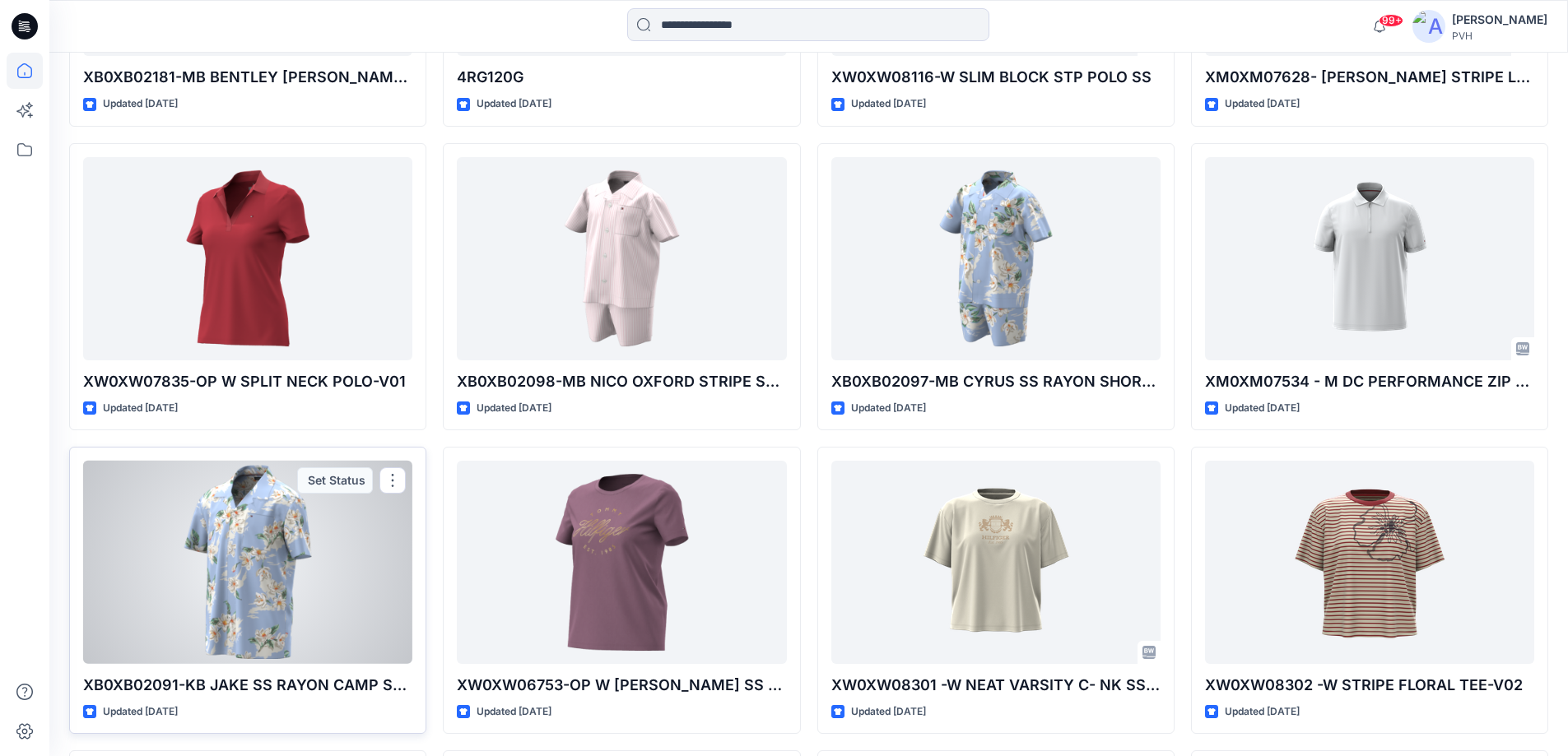
click at [268, 578] on div at bounding box center [248, 563] width 330 height 204
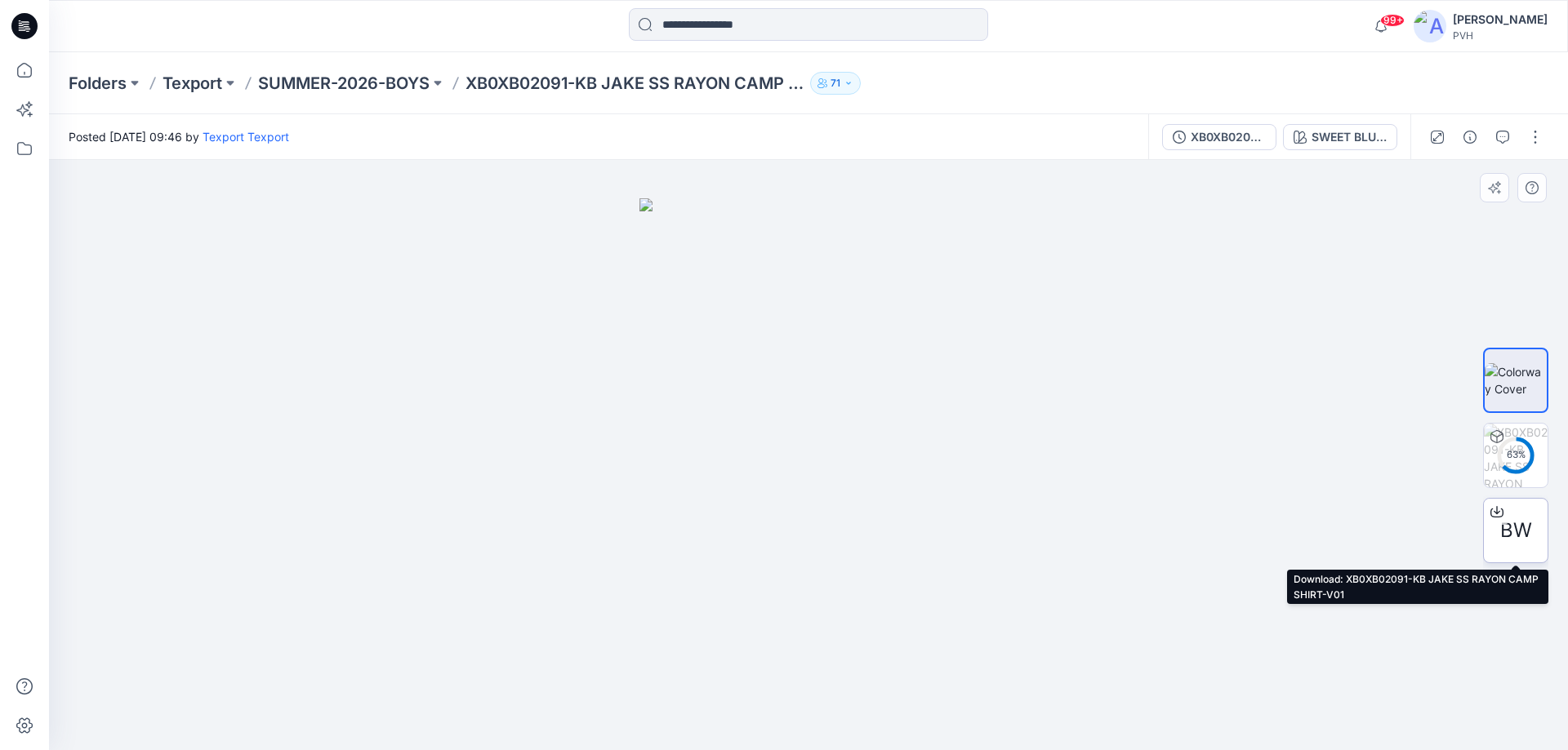
click at [1491, 521] on div at bounding box center [1497, 511] width 26 height 26
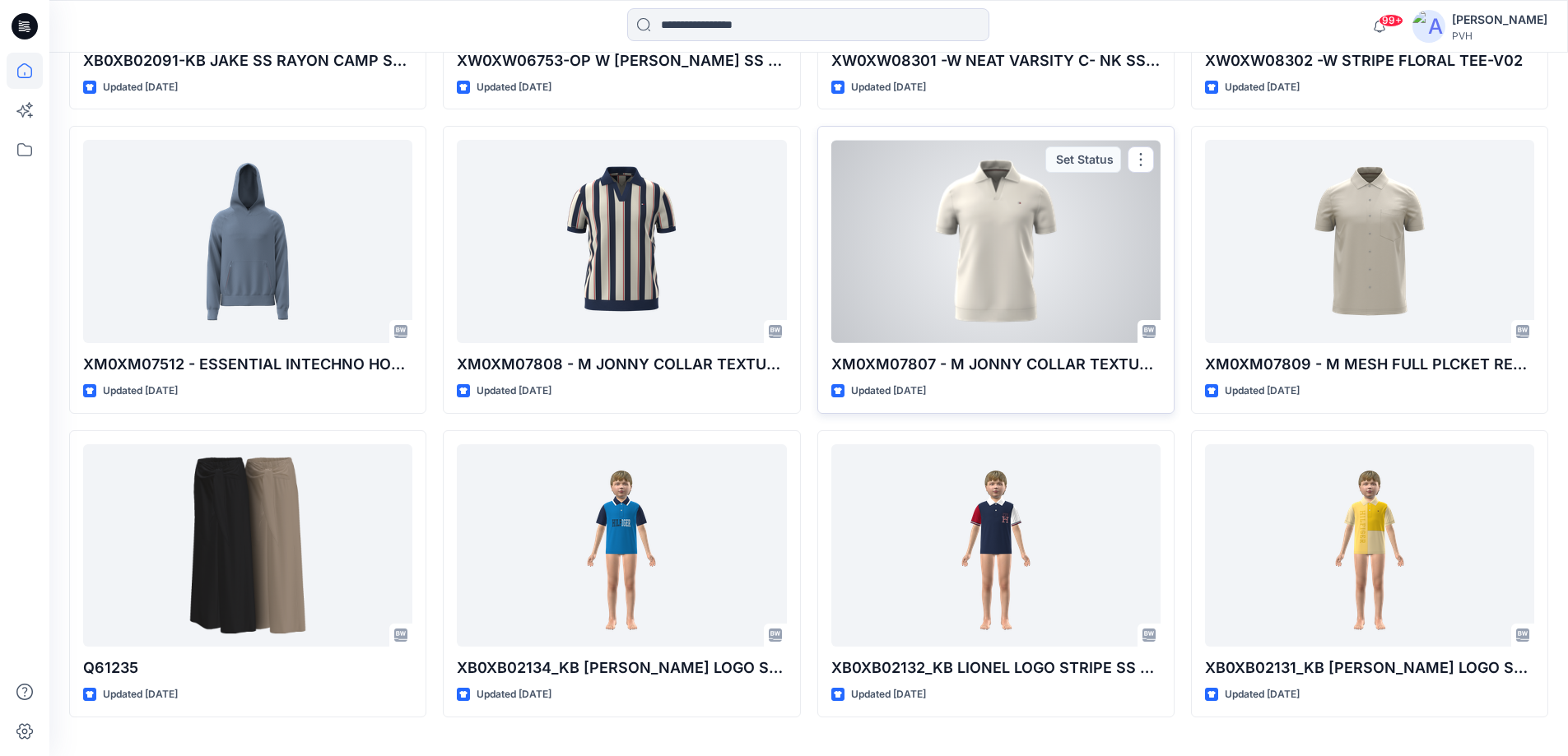
scroll to position [7167, 0]
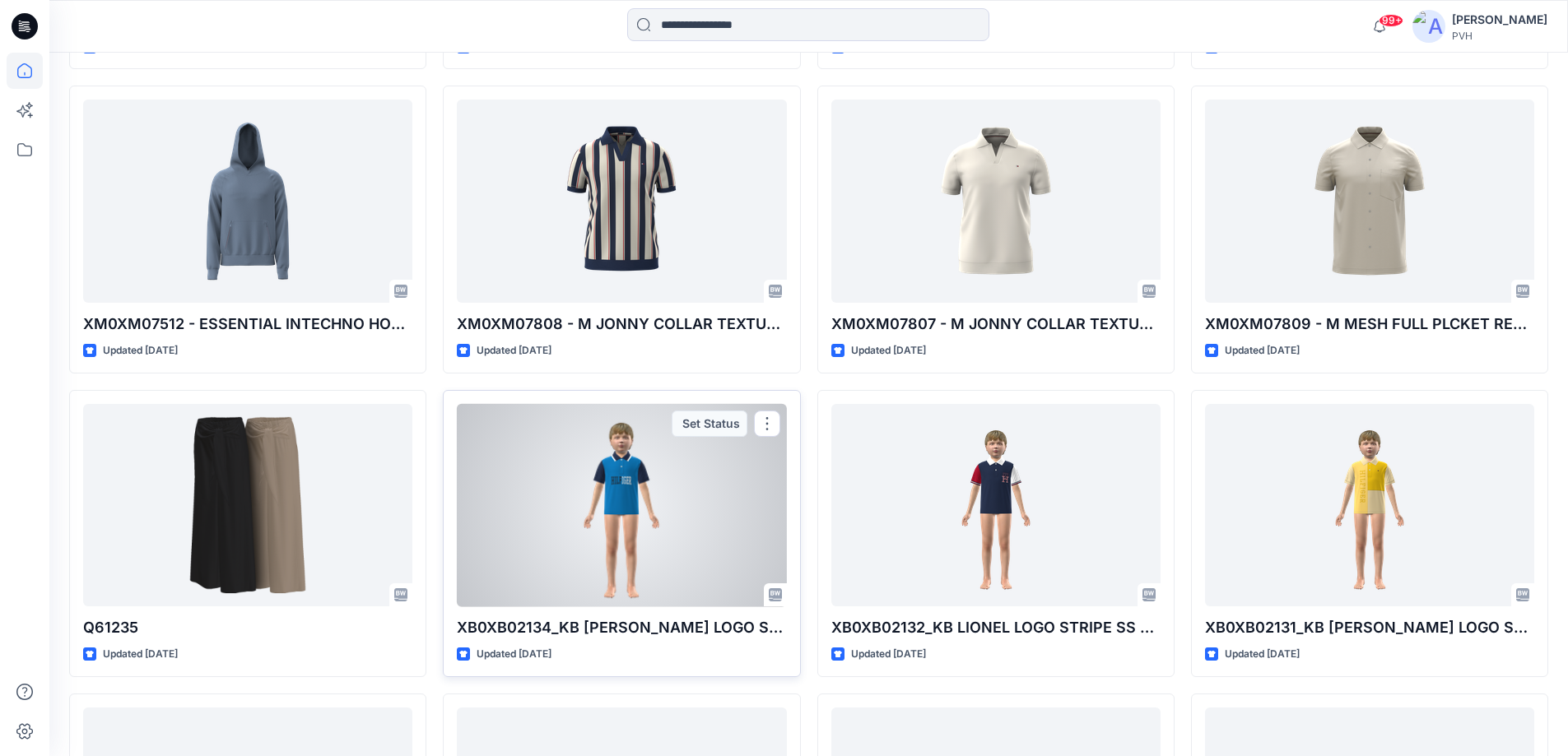
click at [607, 523] on div at bounding box center [621, 506] width 330 height 204
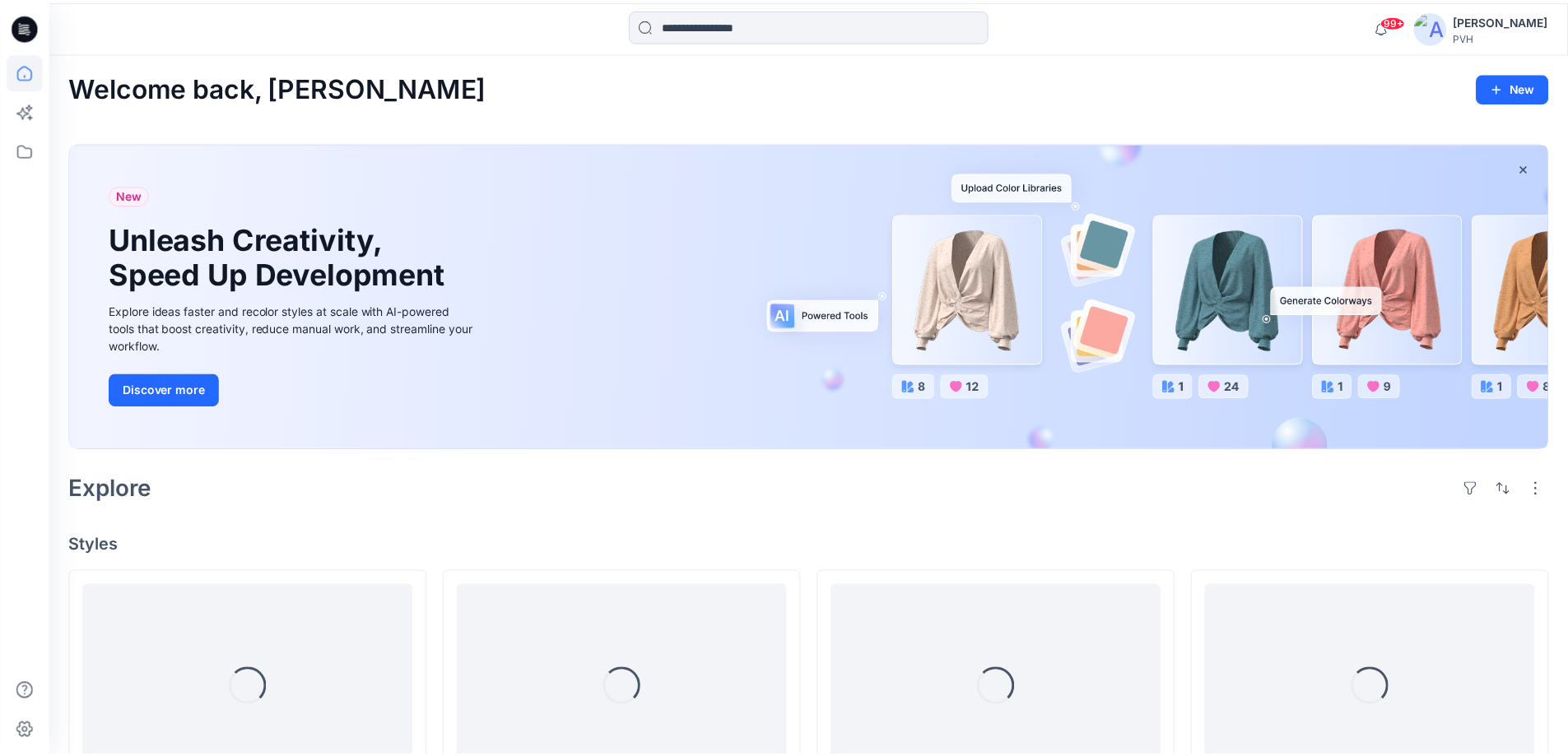
scroll to position [7167, 0]
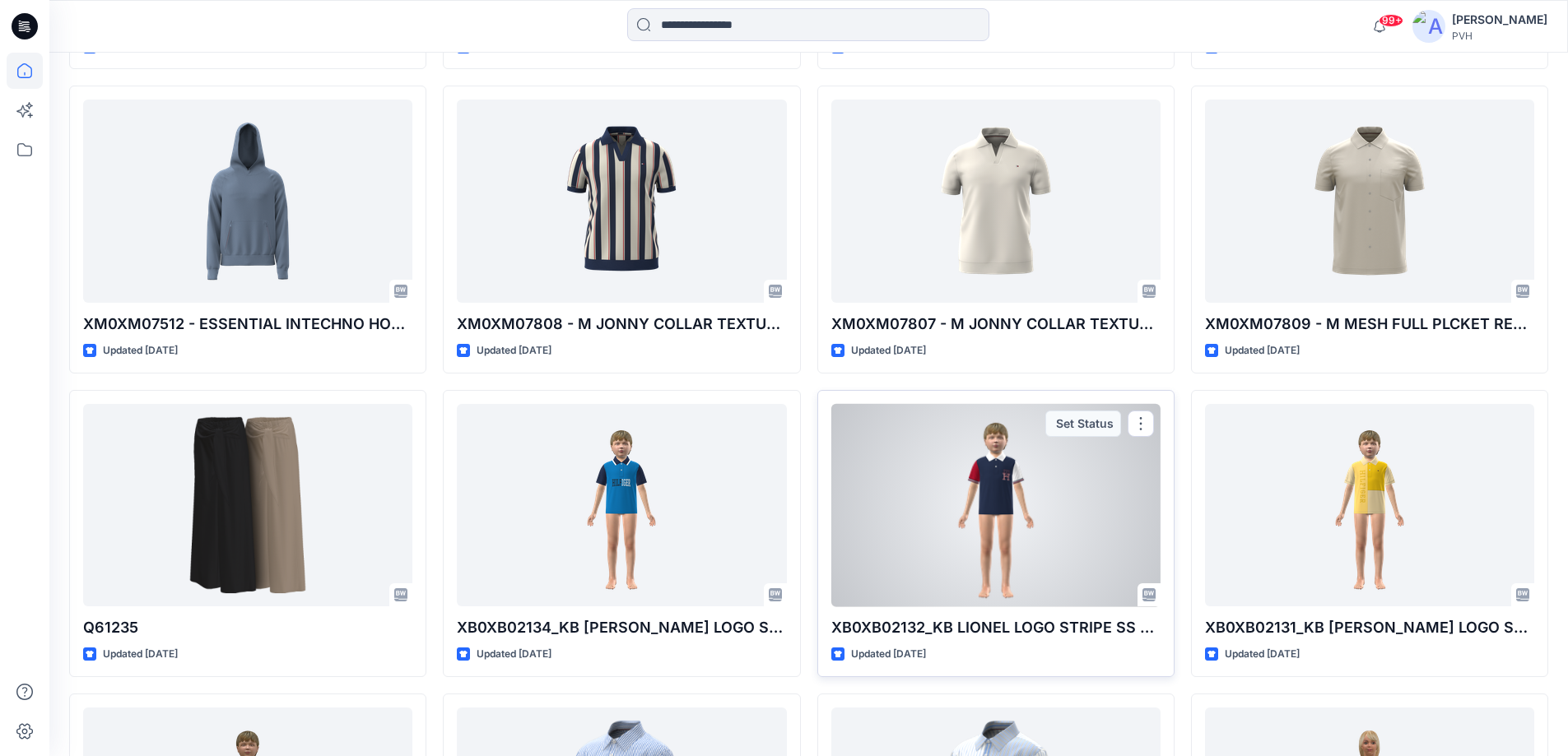
click at [988, 549] on div at bounding box center [995, 506] width 330 height 204
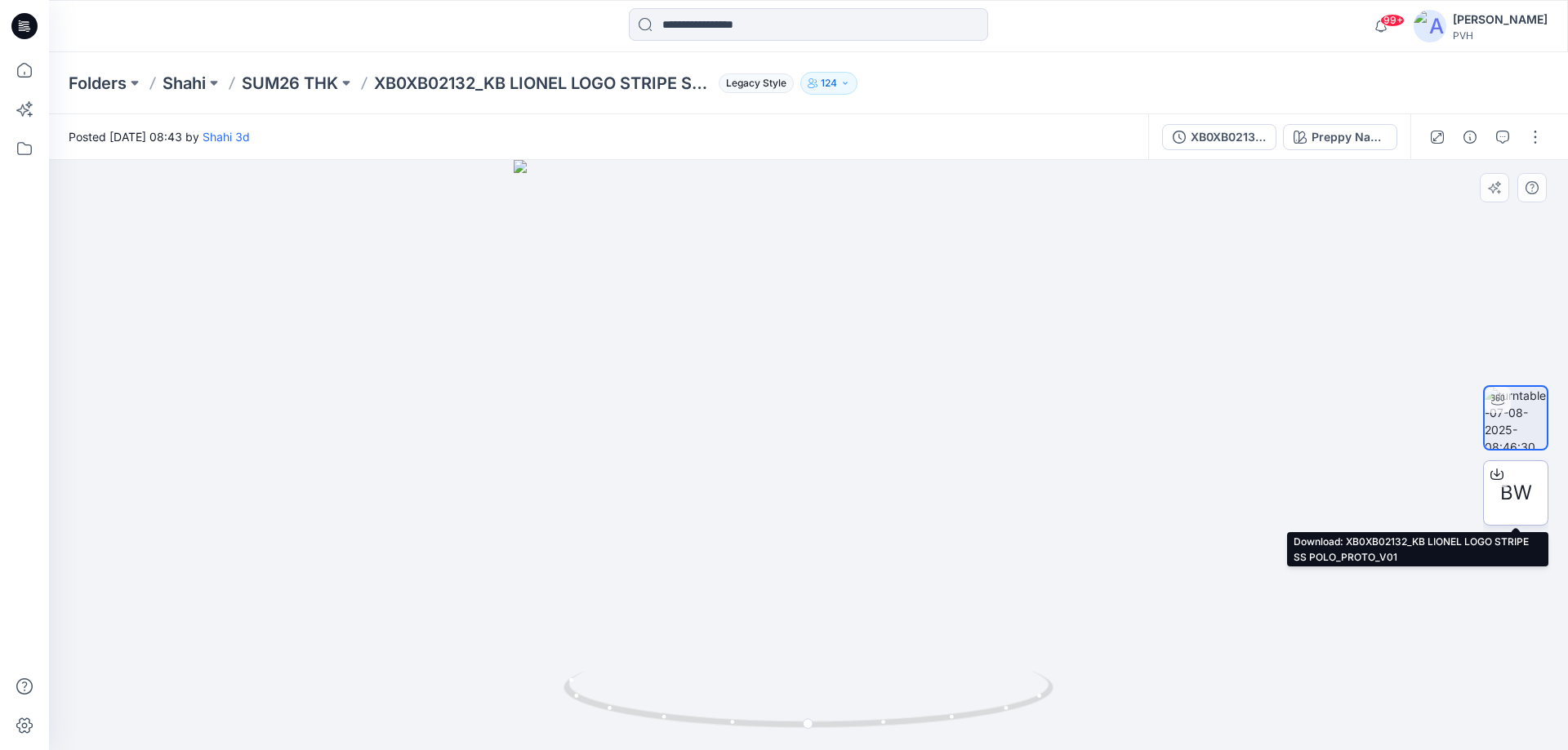
click at [1498, 508] on div "BW" at bounding box center [1516, 493] width 66 height 66
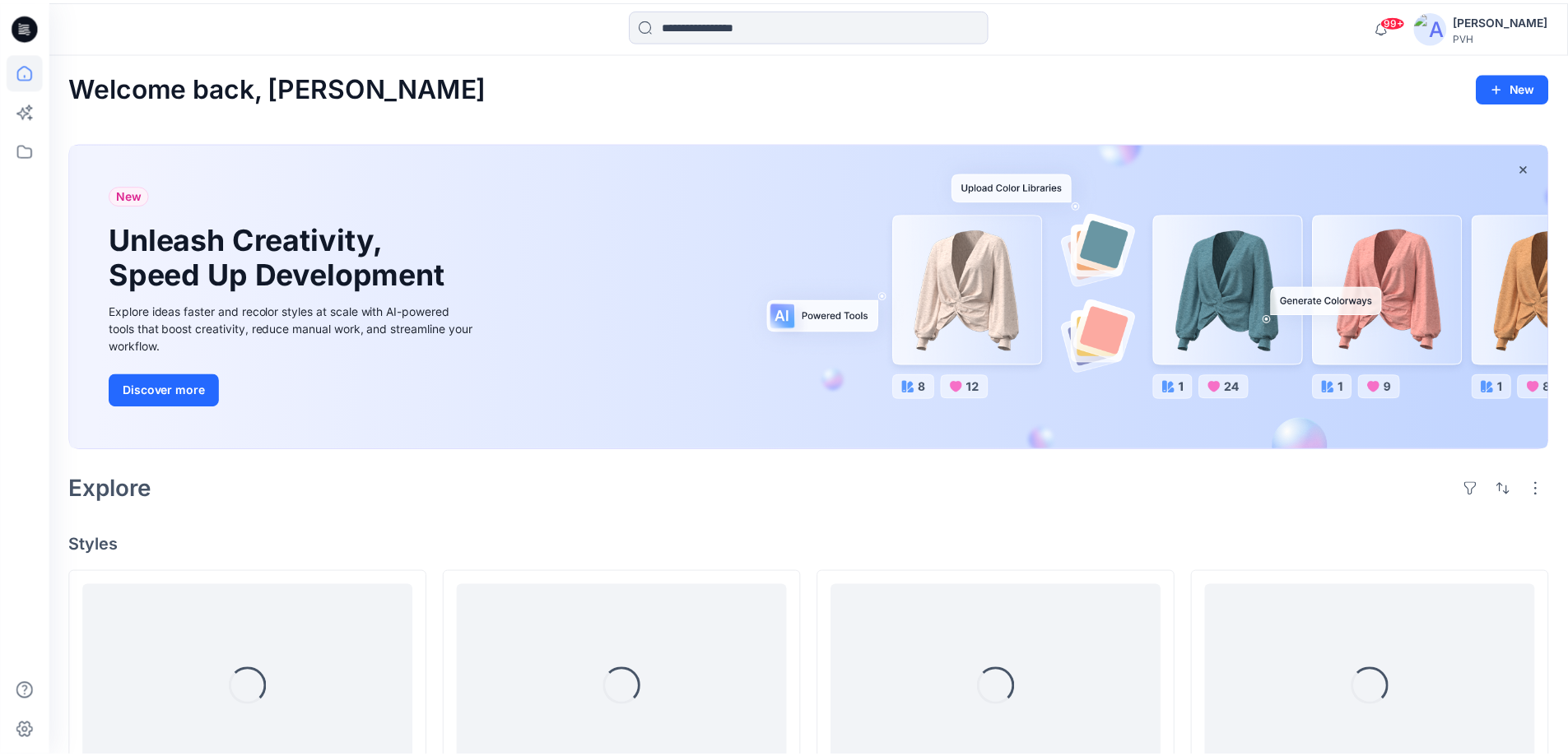
scroll to position [7167, 0]
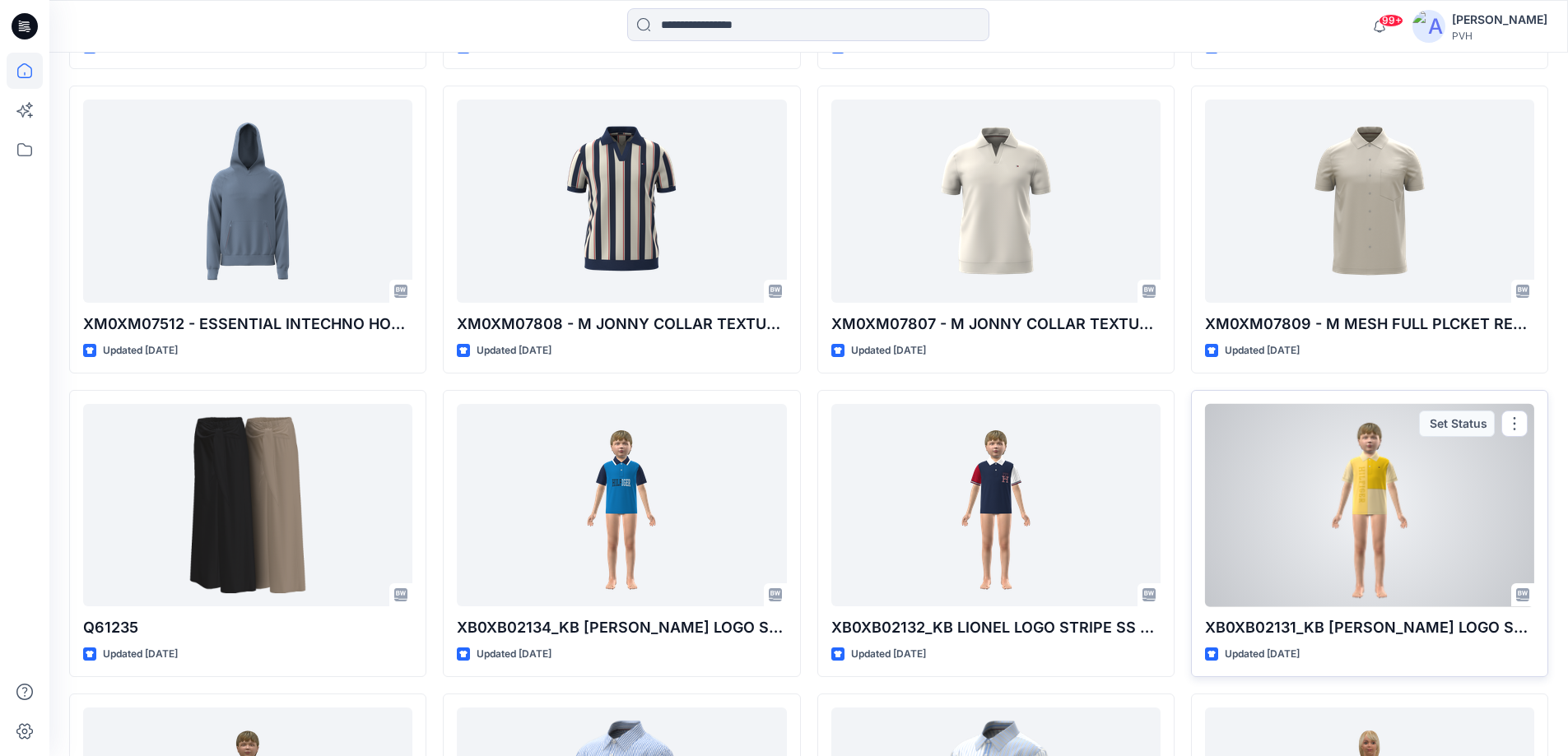
click at [1347, 564] on div at bounding box center [1369, 506] width 330 height 204
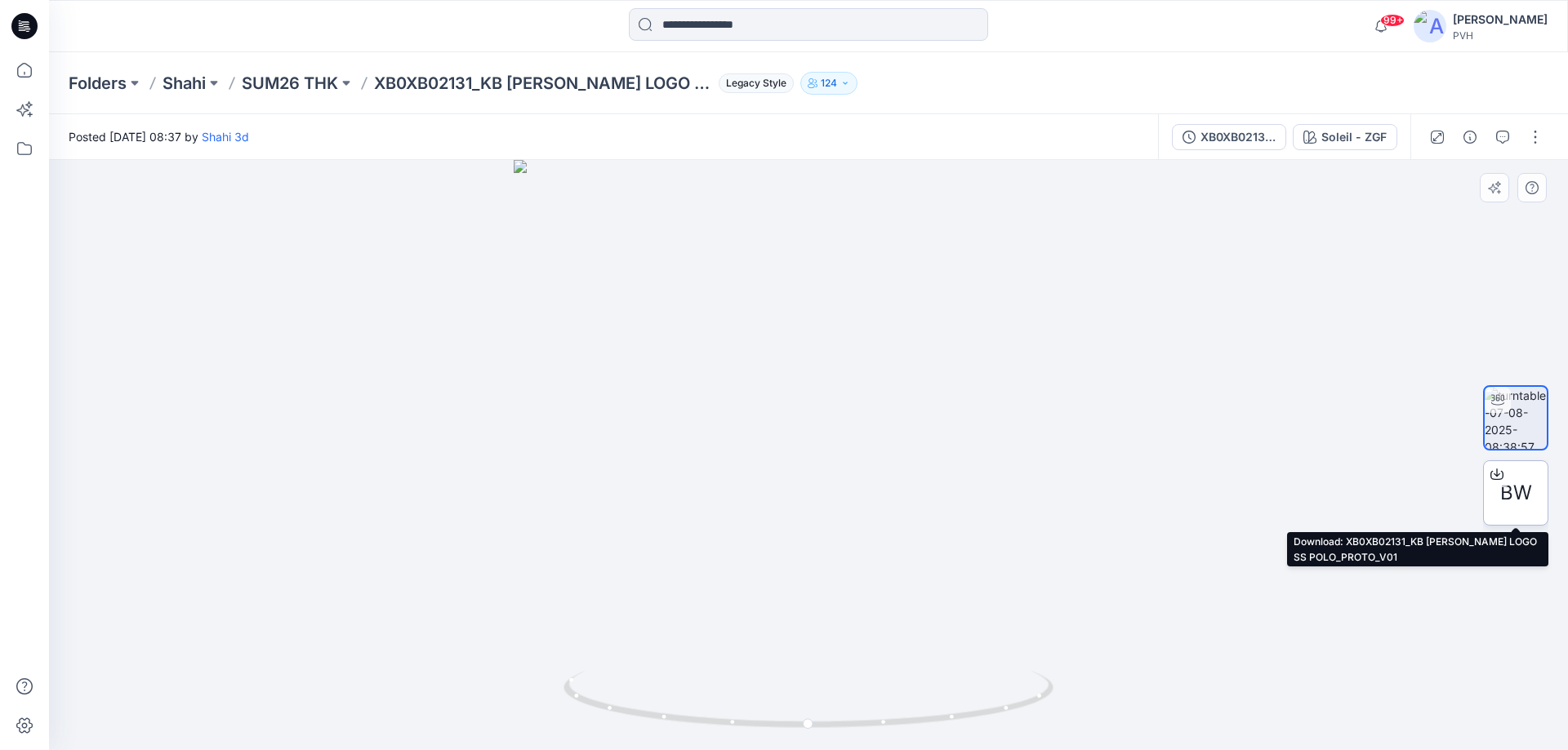
click at [1507, 483] on div at bounding box center [1497, 474] width 26 height 26
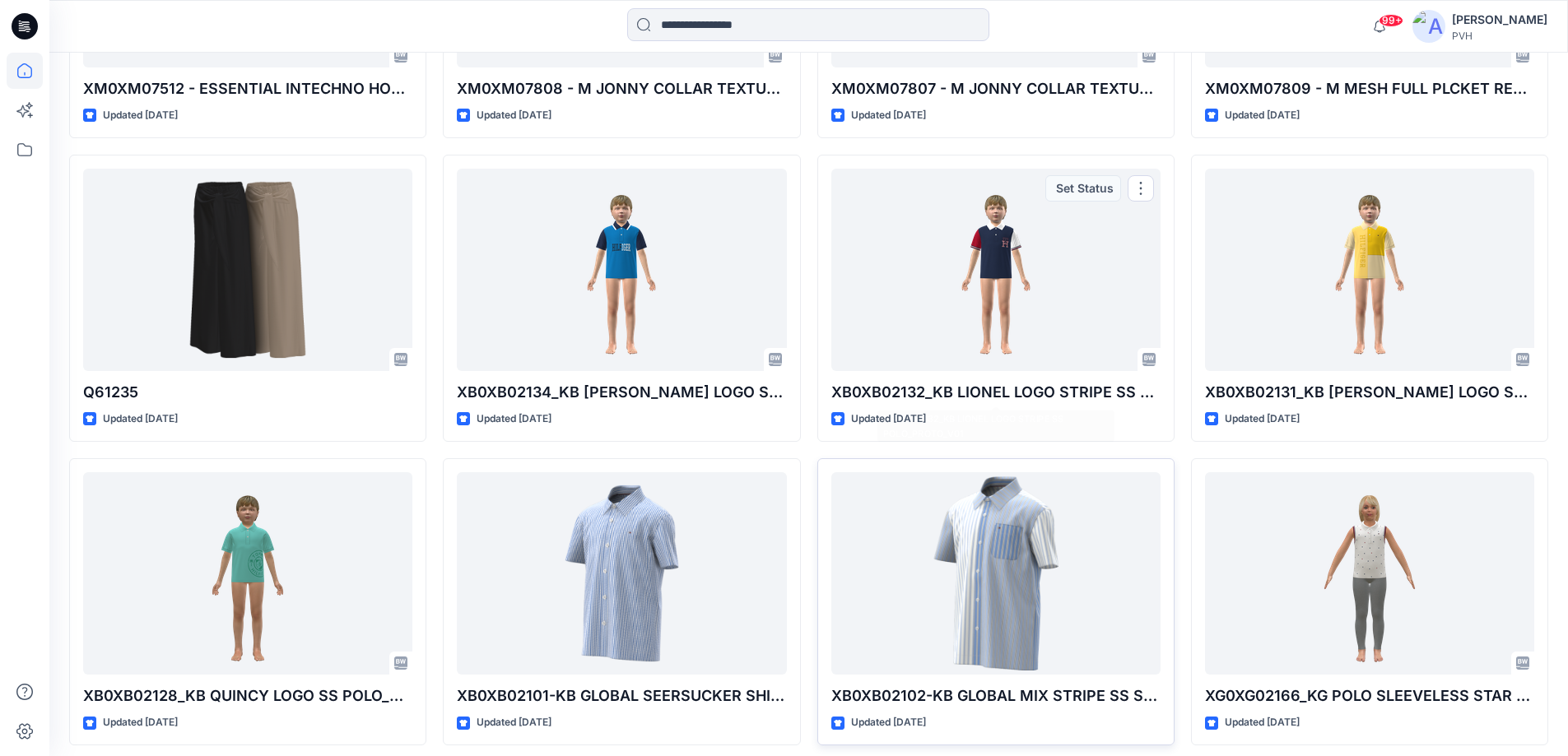
scroll to position [7414, 0]
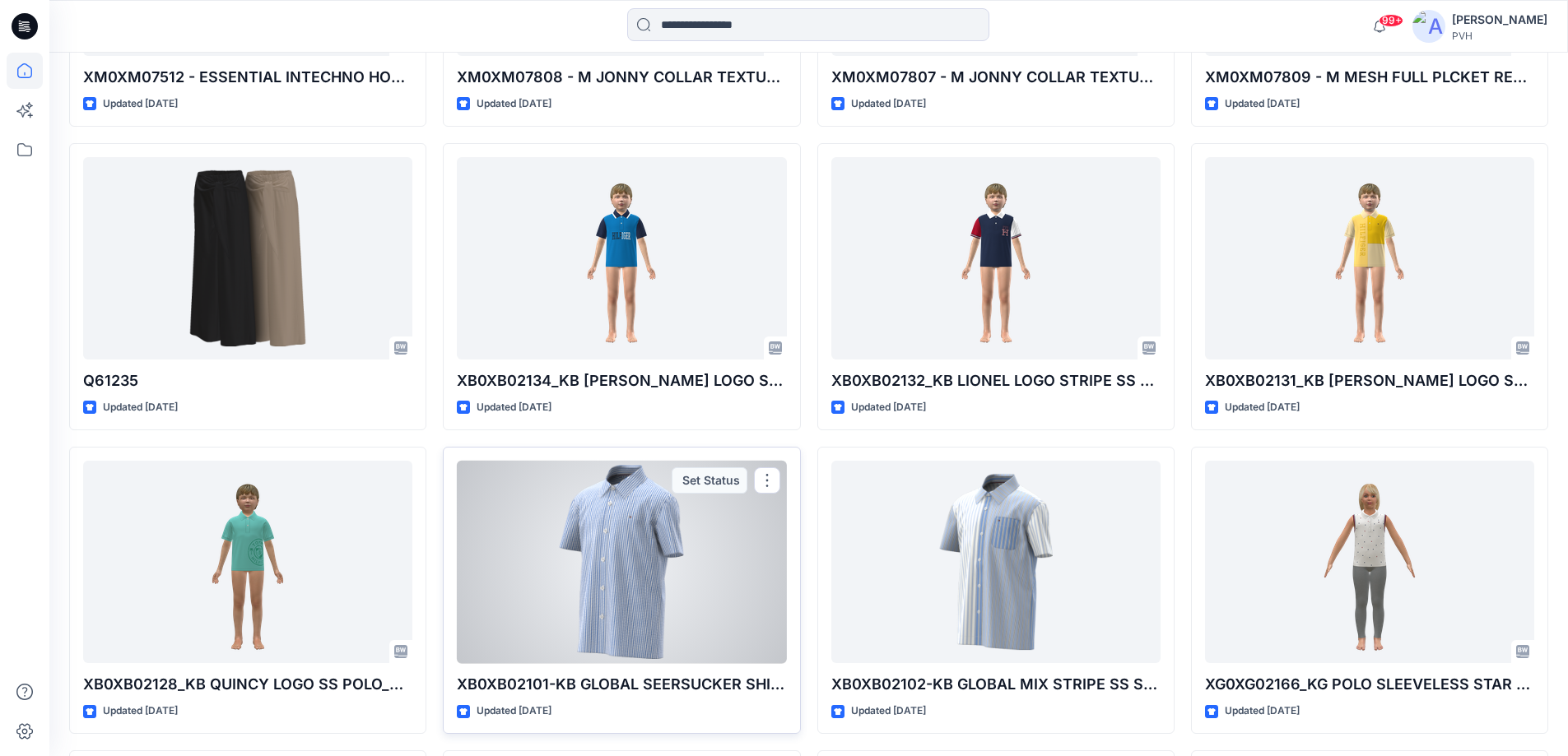
click at [612, 623] on div at bounding box center [621, 563] width 330 height 204
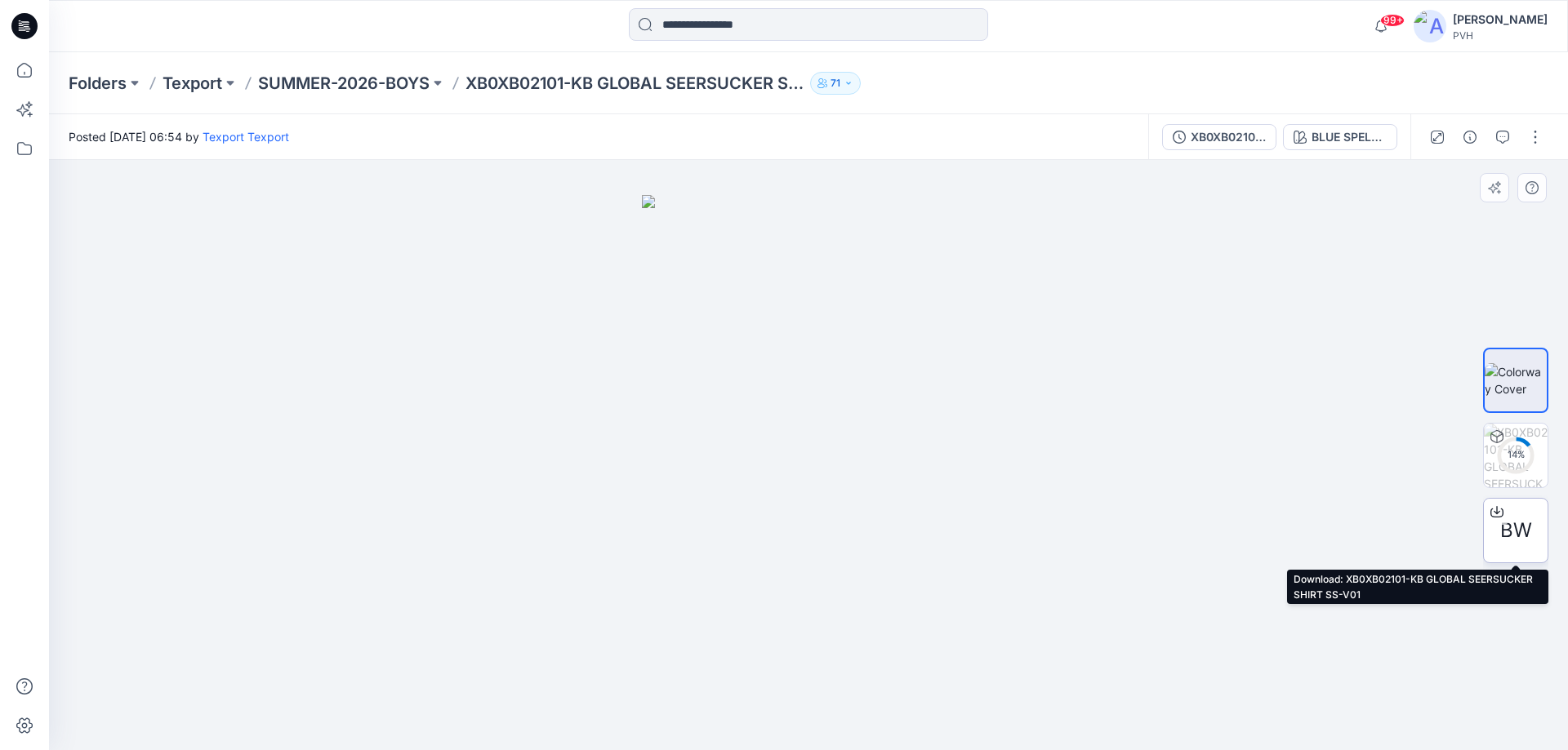
click at [1525, 521] on span "BW" at bounding box center [1516, 530] width 31 height 30
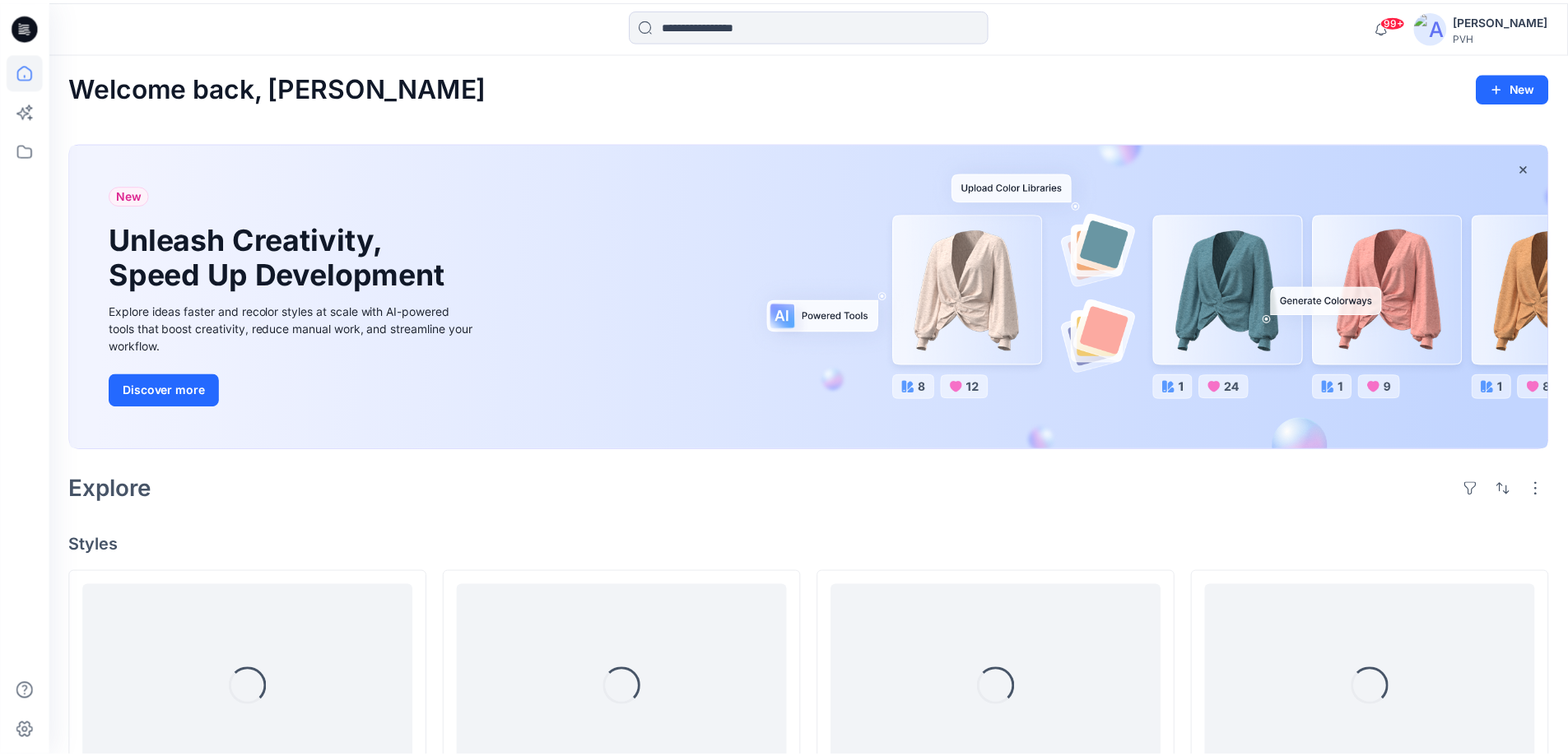
scroll to position [7414, 0]
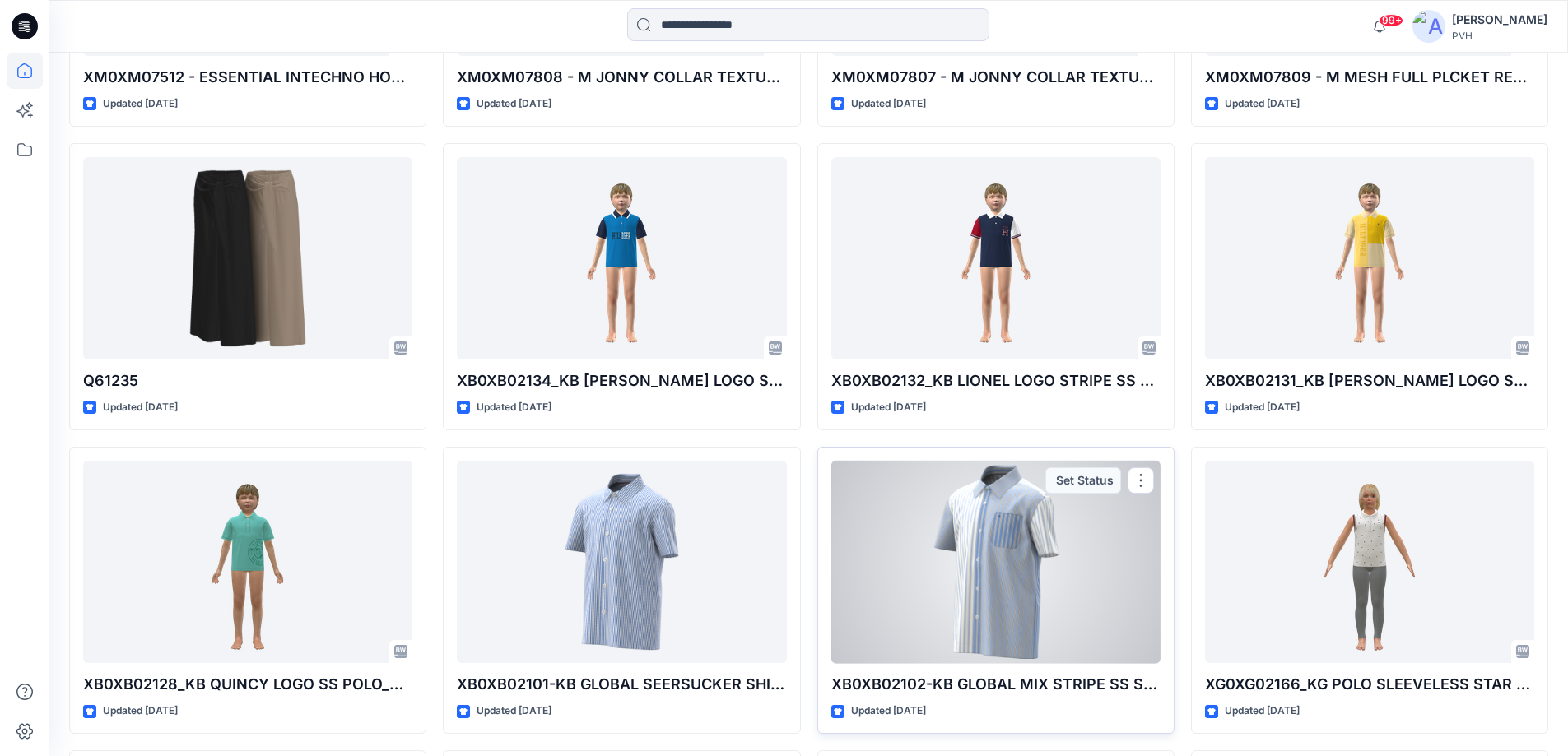
click at [990, 553] on div at bounding box center [995, 563] width 330 height 204
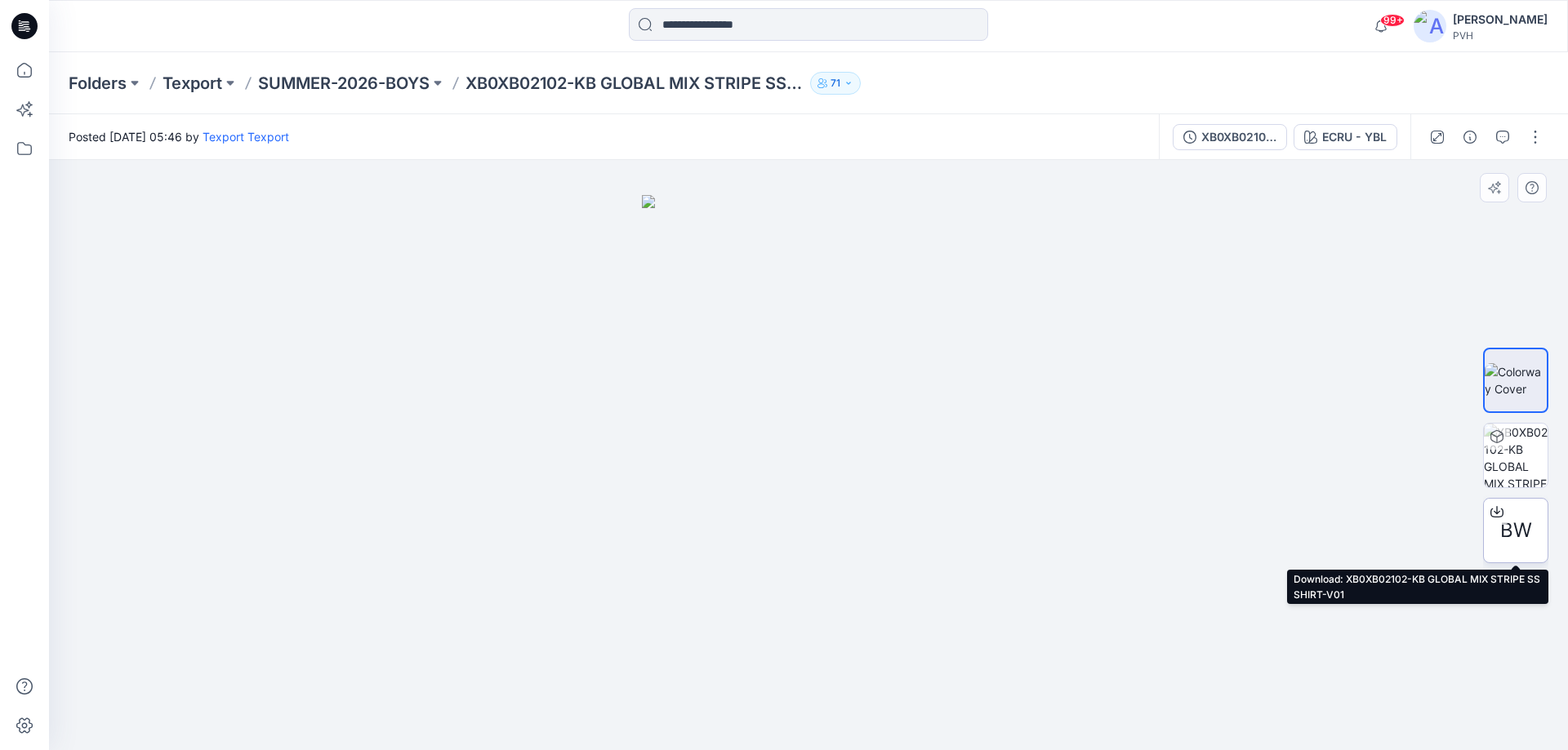
click at [1505, 532] on span "BW" at bounding box center [1516, 530] width 31 height 30
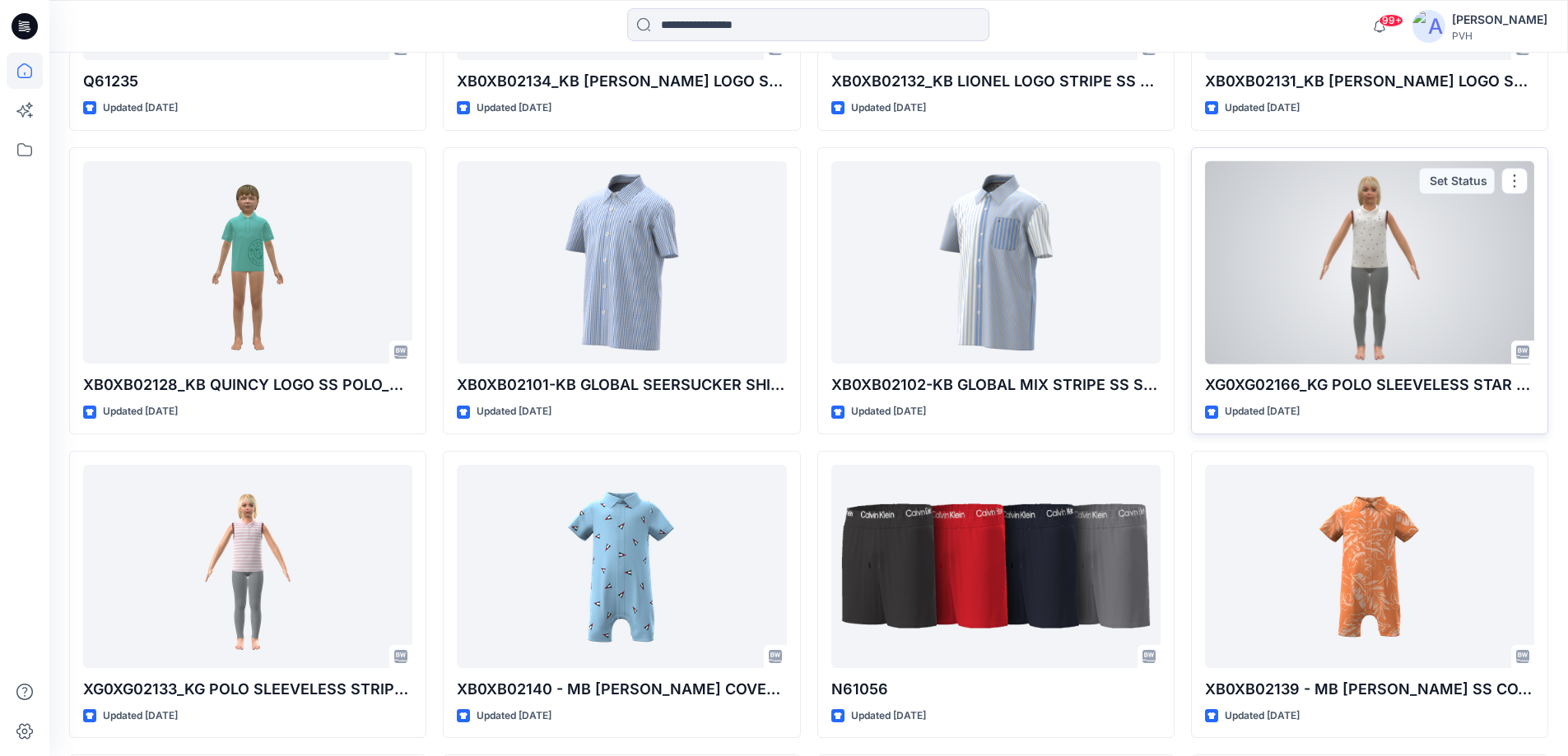
scroll to position [7743, 0]
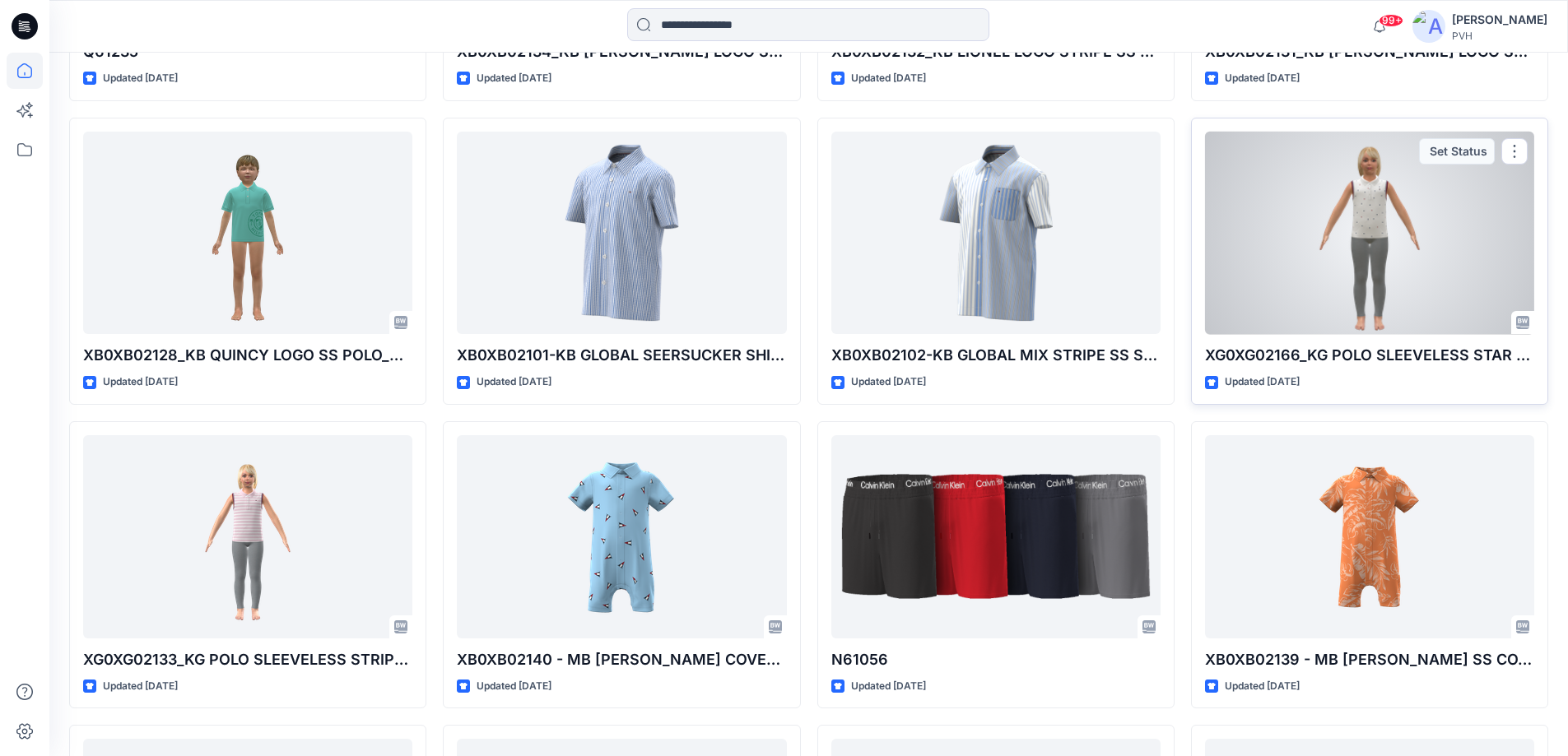
click at [1377, 254] on div at bounding box center [1369, 233] width 330 height 204
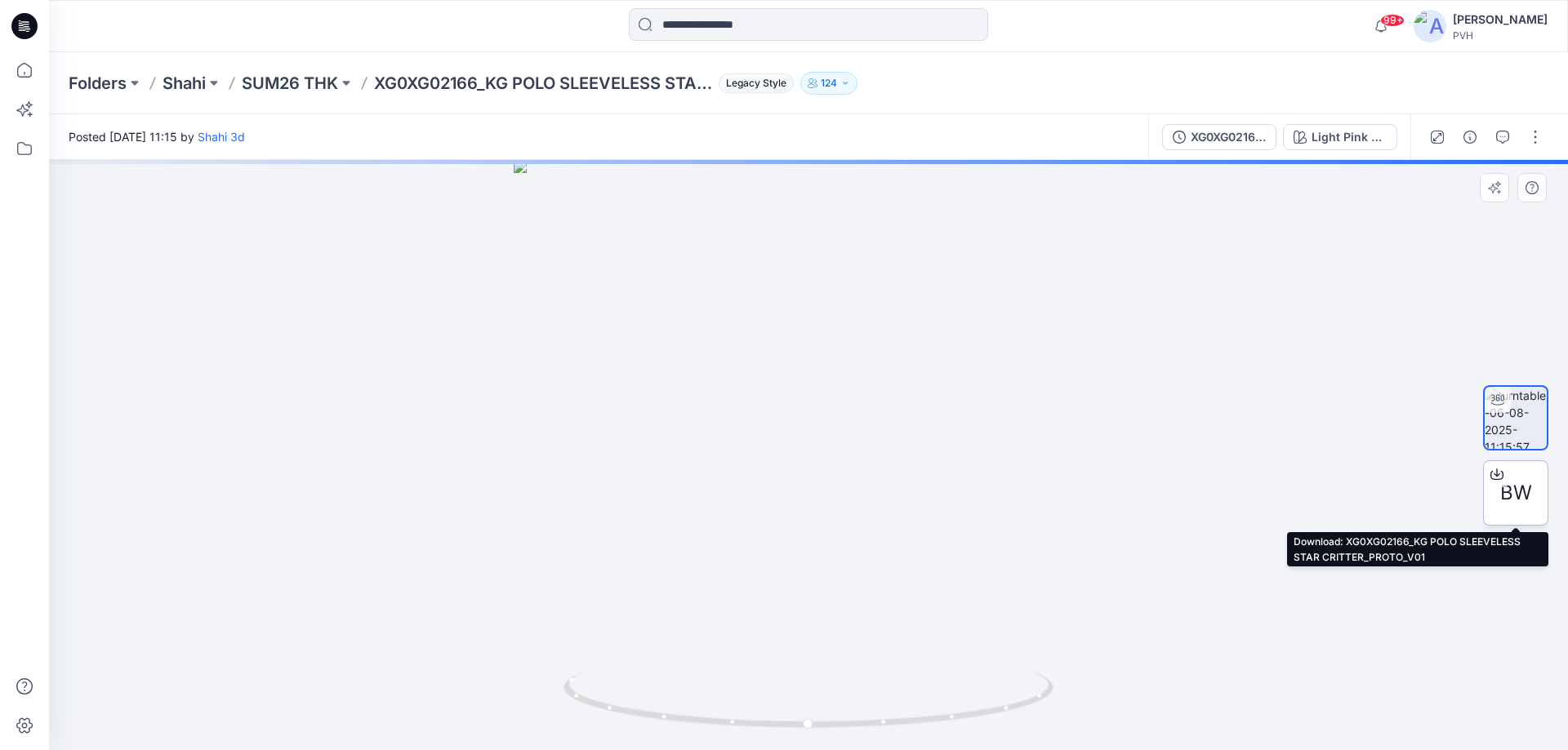
click at [1537, 485] on div "BW" at bounding box center [1516, 493] width 66 height 66
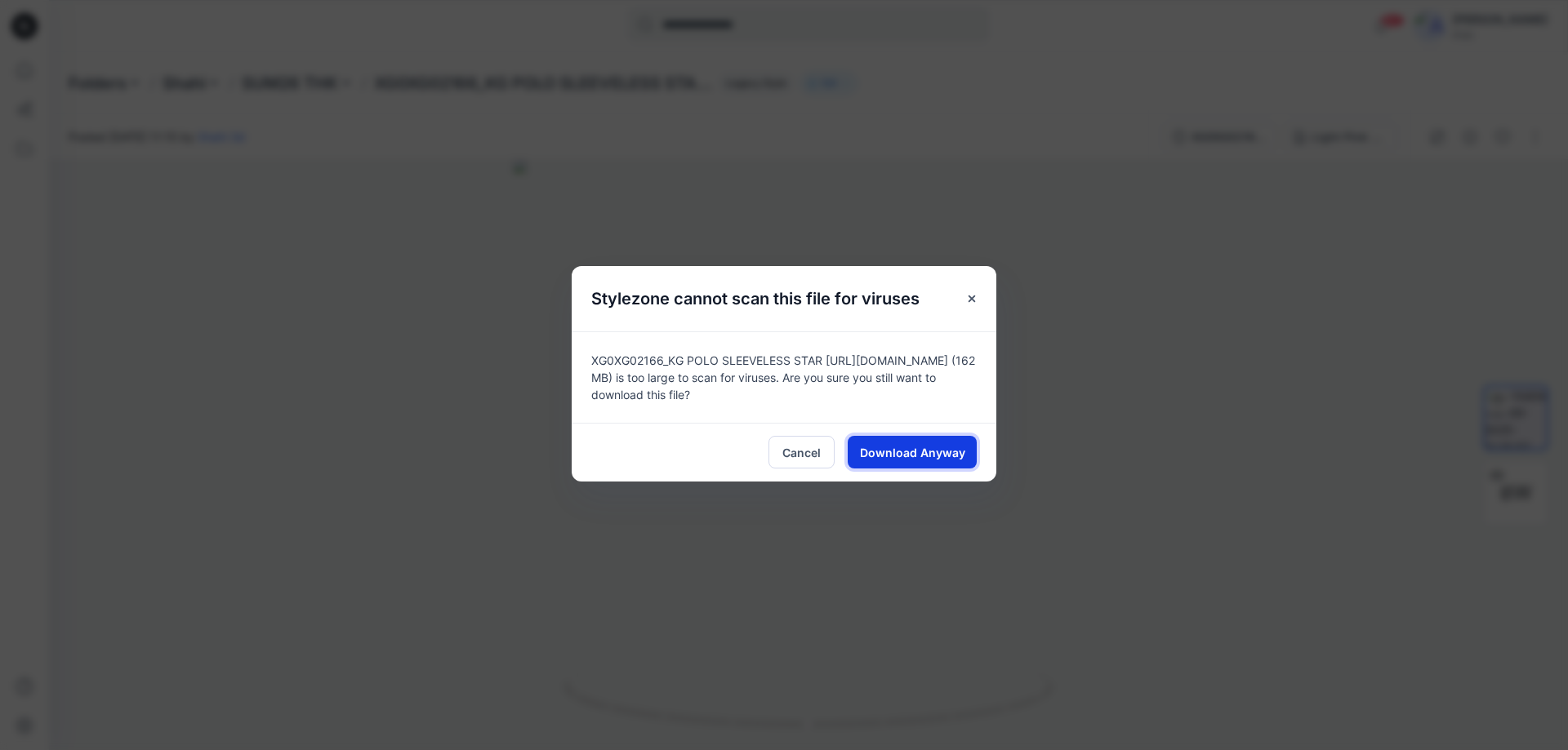
click at [894, 452] on span "Download Anyway" at bounding box center [912, 453] width 106 height 17
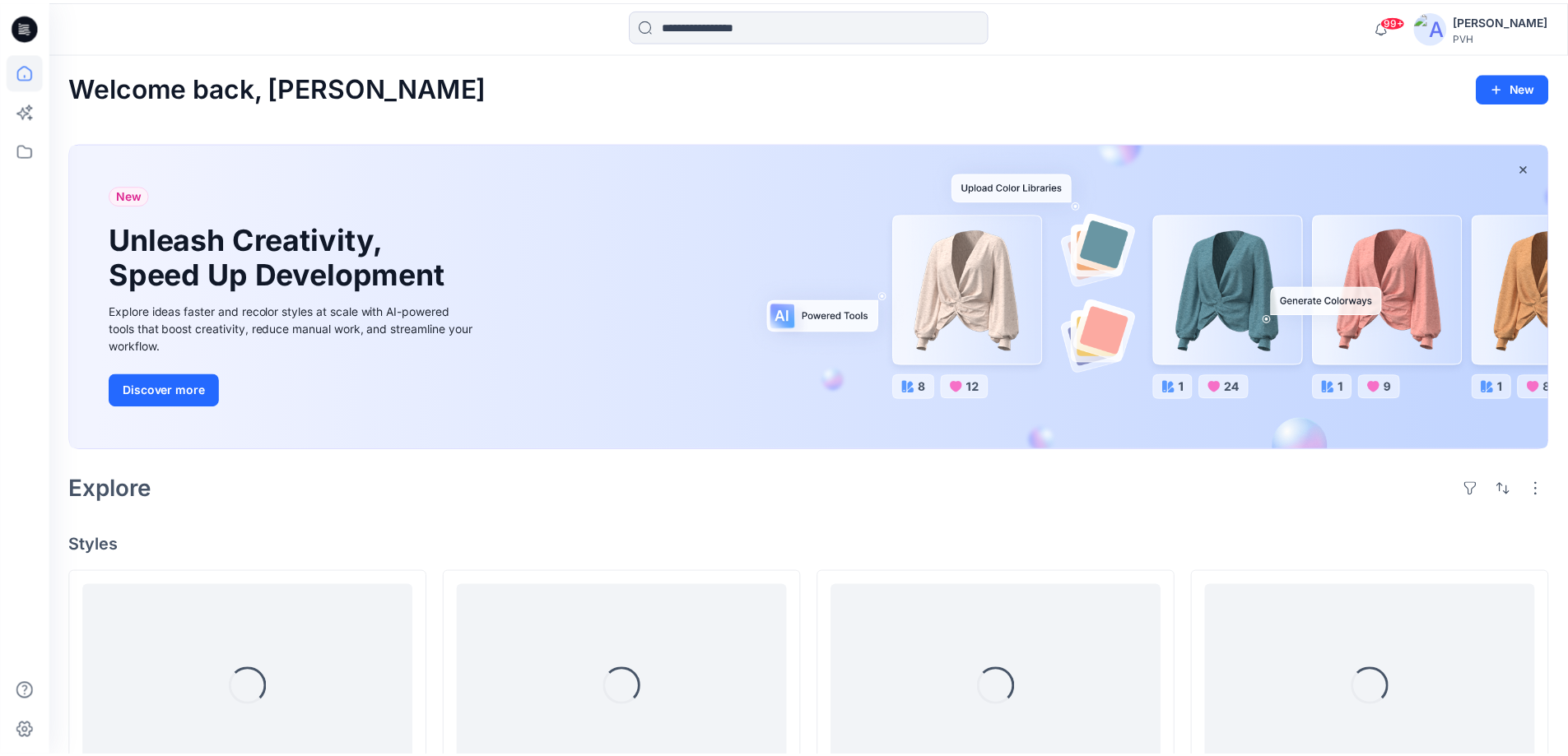
scroll to position [7743, 0]
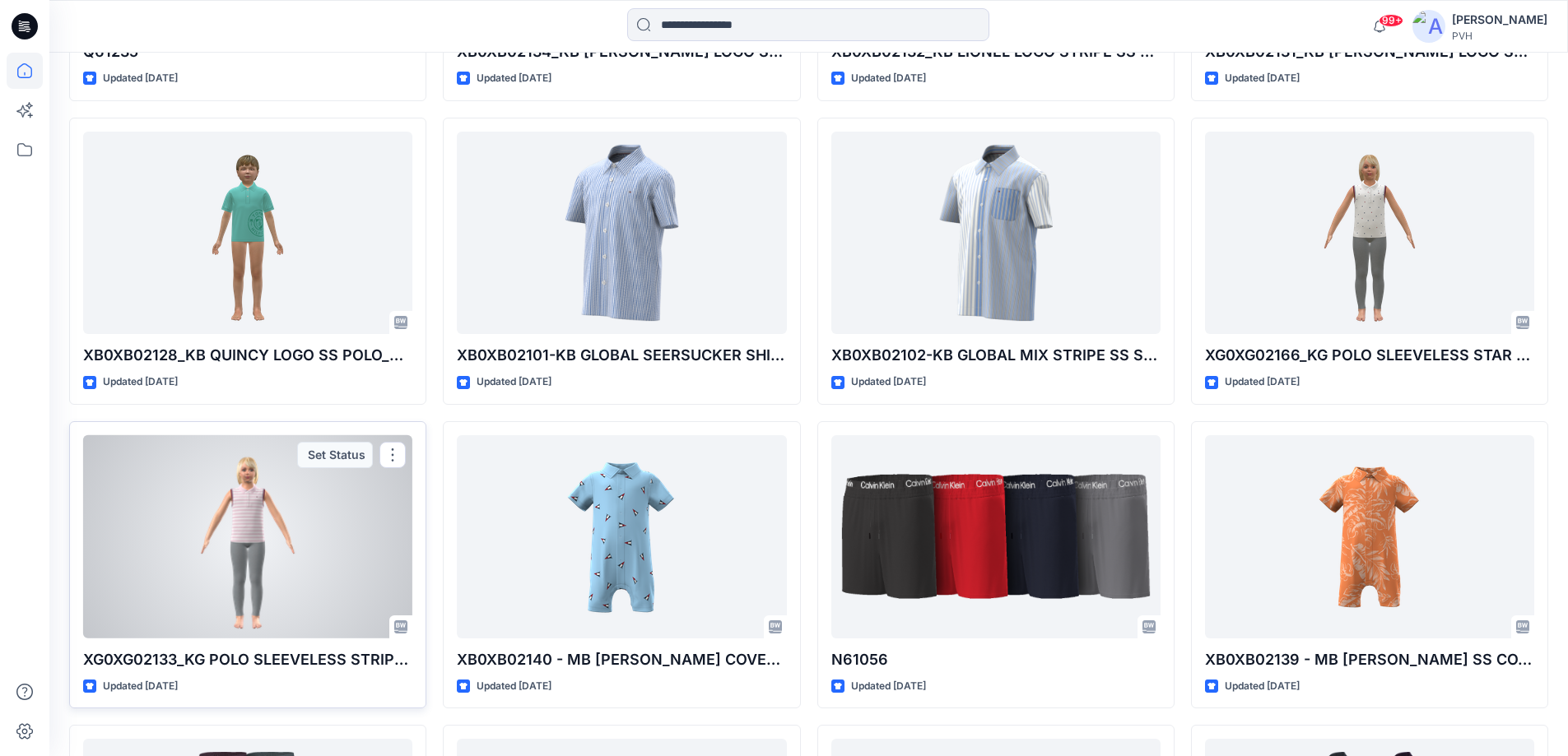
click at [237, 553] on div at bounding box center [248, 537] width 330 height 204
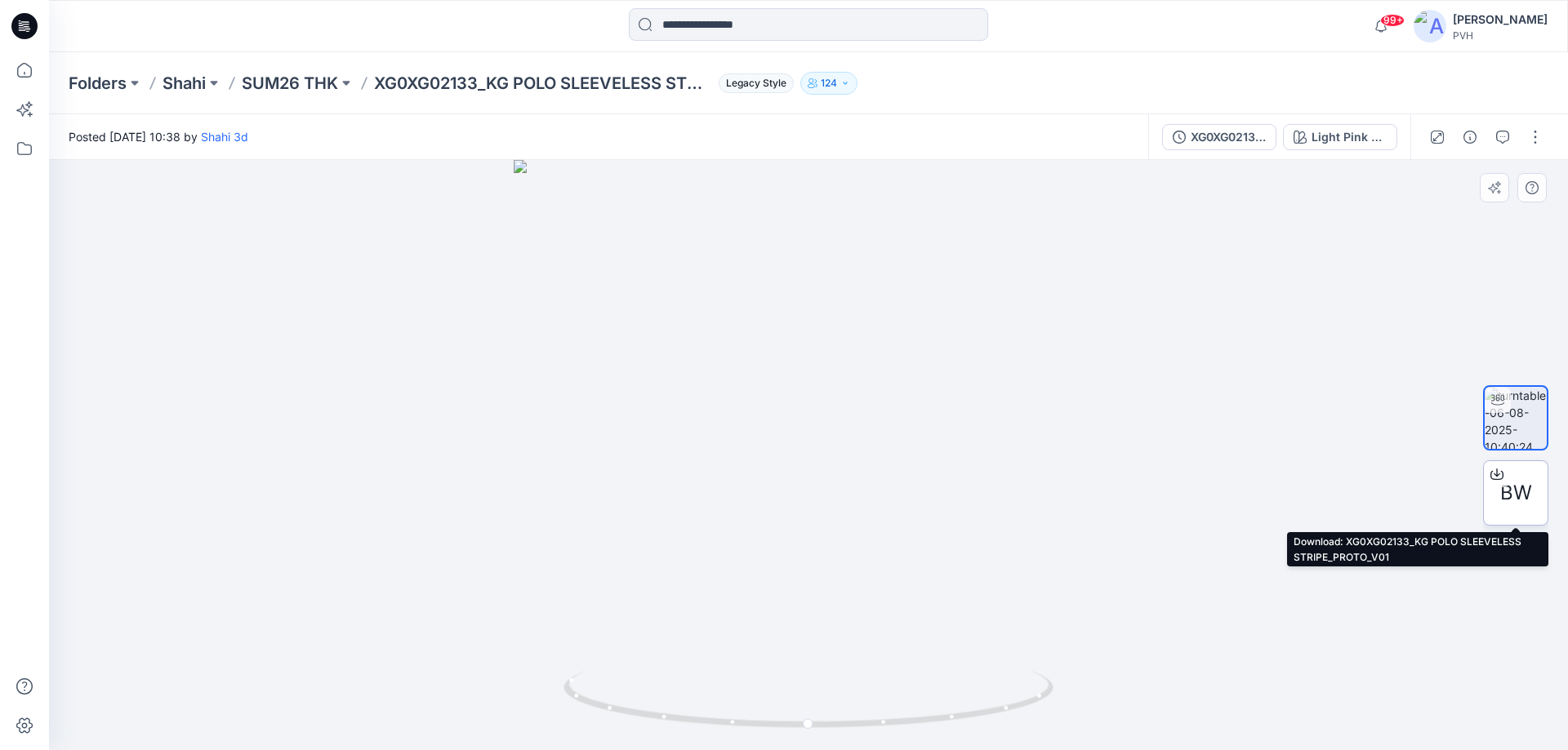
click at [1502, 498] on div "BW" at bounding box center [1516, 493] width 66 height 66
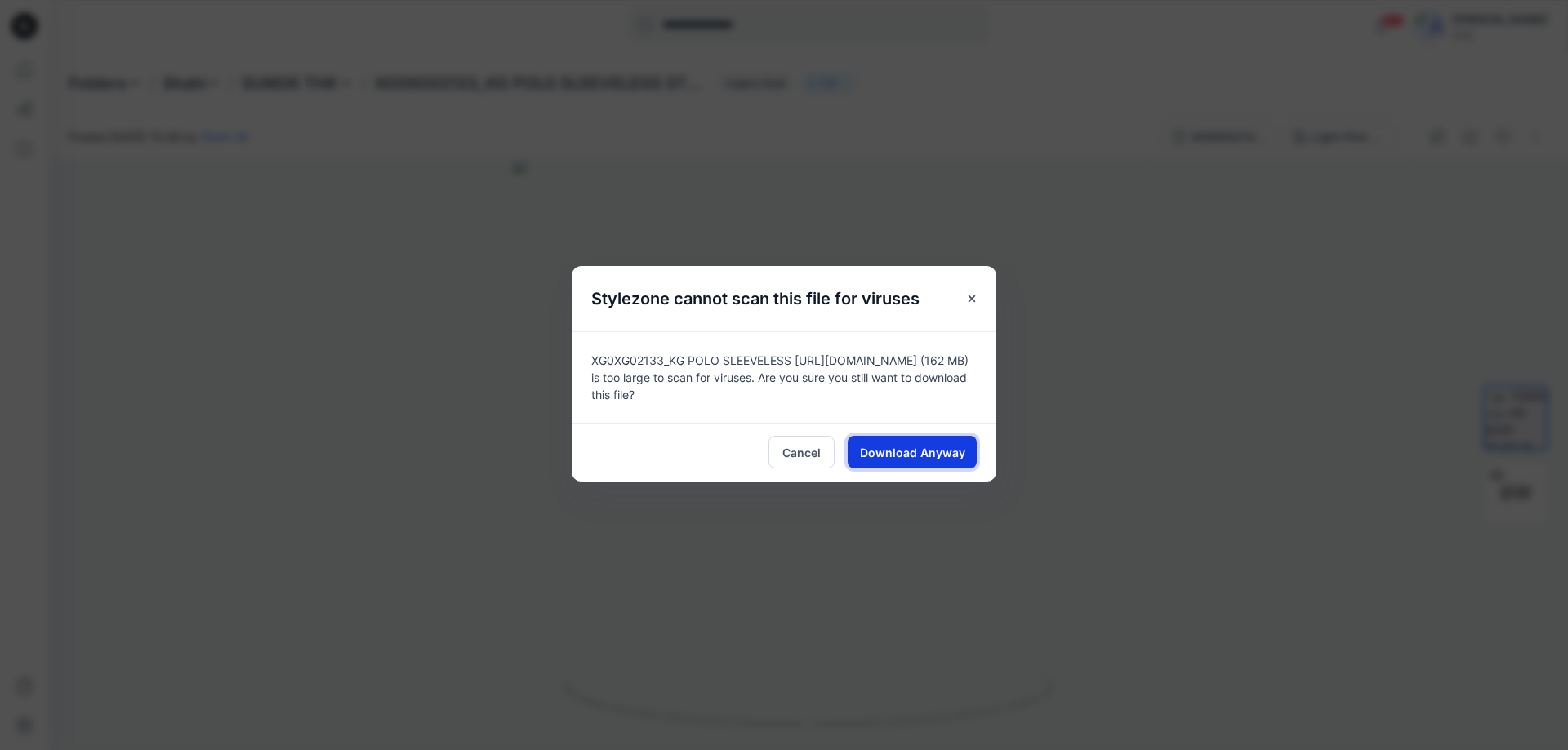
click at [908, 462] on button "Download Anyway" at bounding box center [911, 452] width 129 height 32
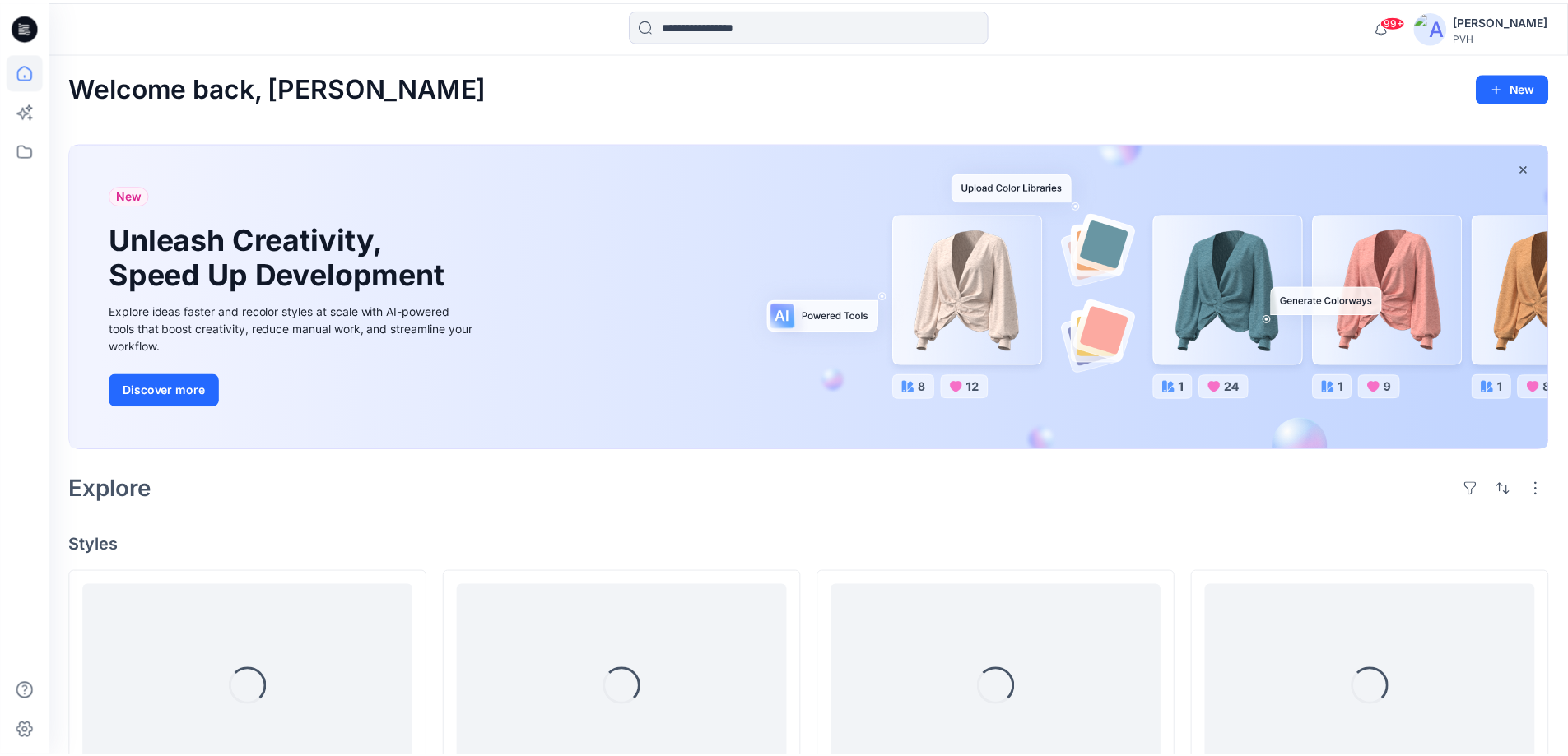
scroll to position [7743, 0]
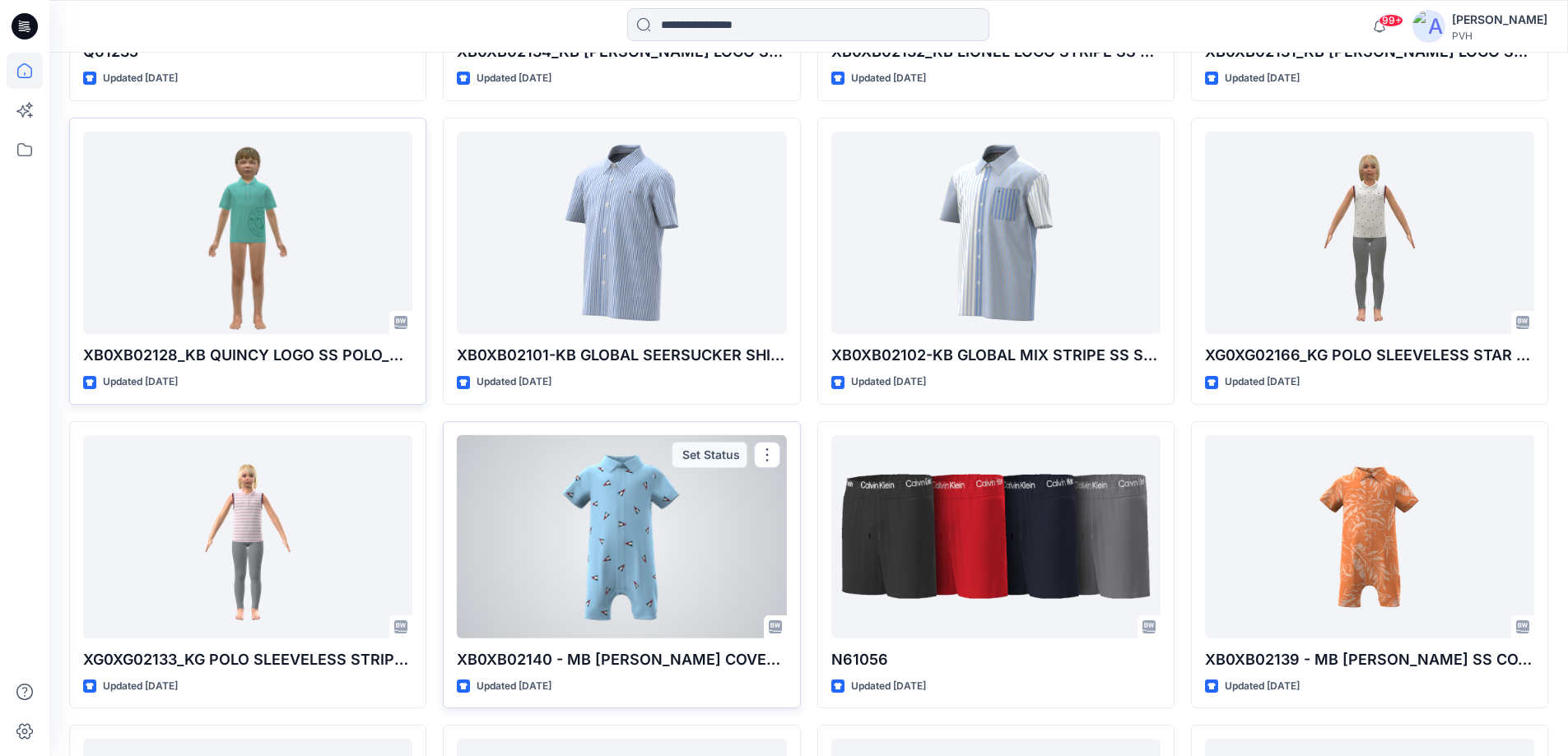
click at [667, 634] on div at bounding box center [621, 537] width 330 height 204
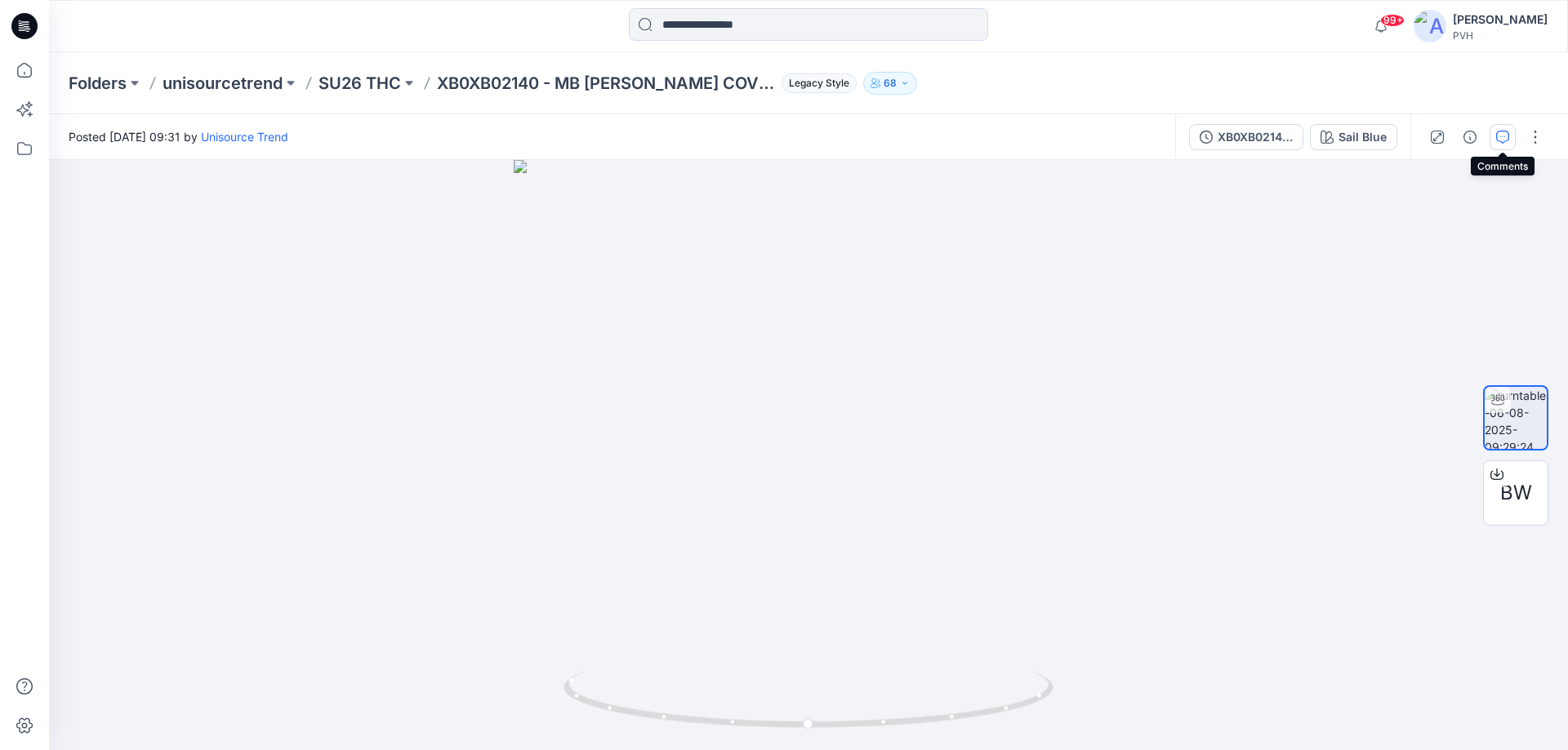
click at [1503, 135] on icon "button" at bounding box center [1502, 137] width 13 height 13
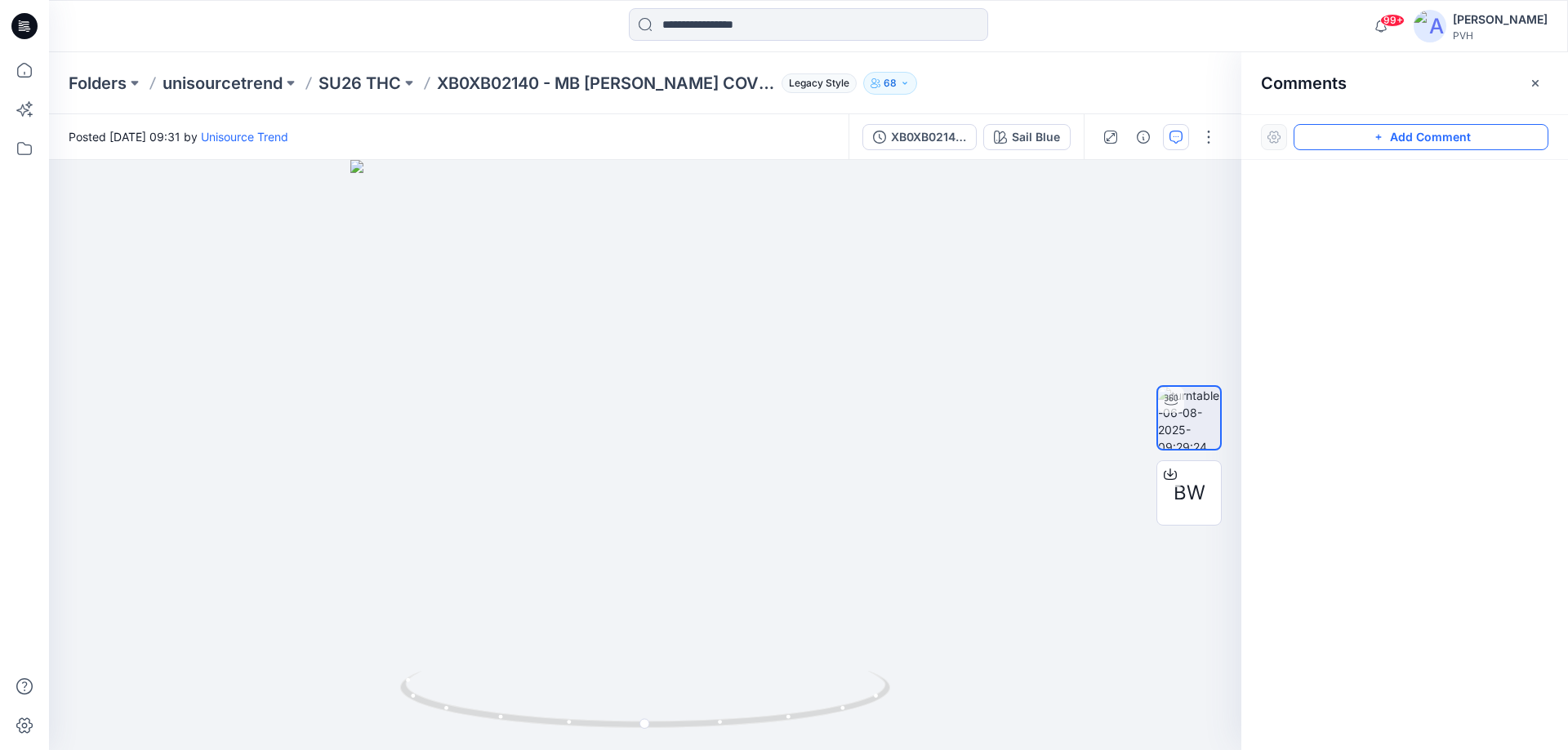
click at [1424, 139] on button "Add Comment" at bounding box center [1420, 136] width 255 height 26
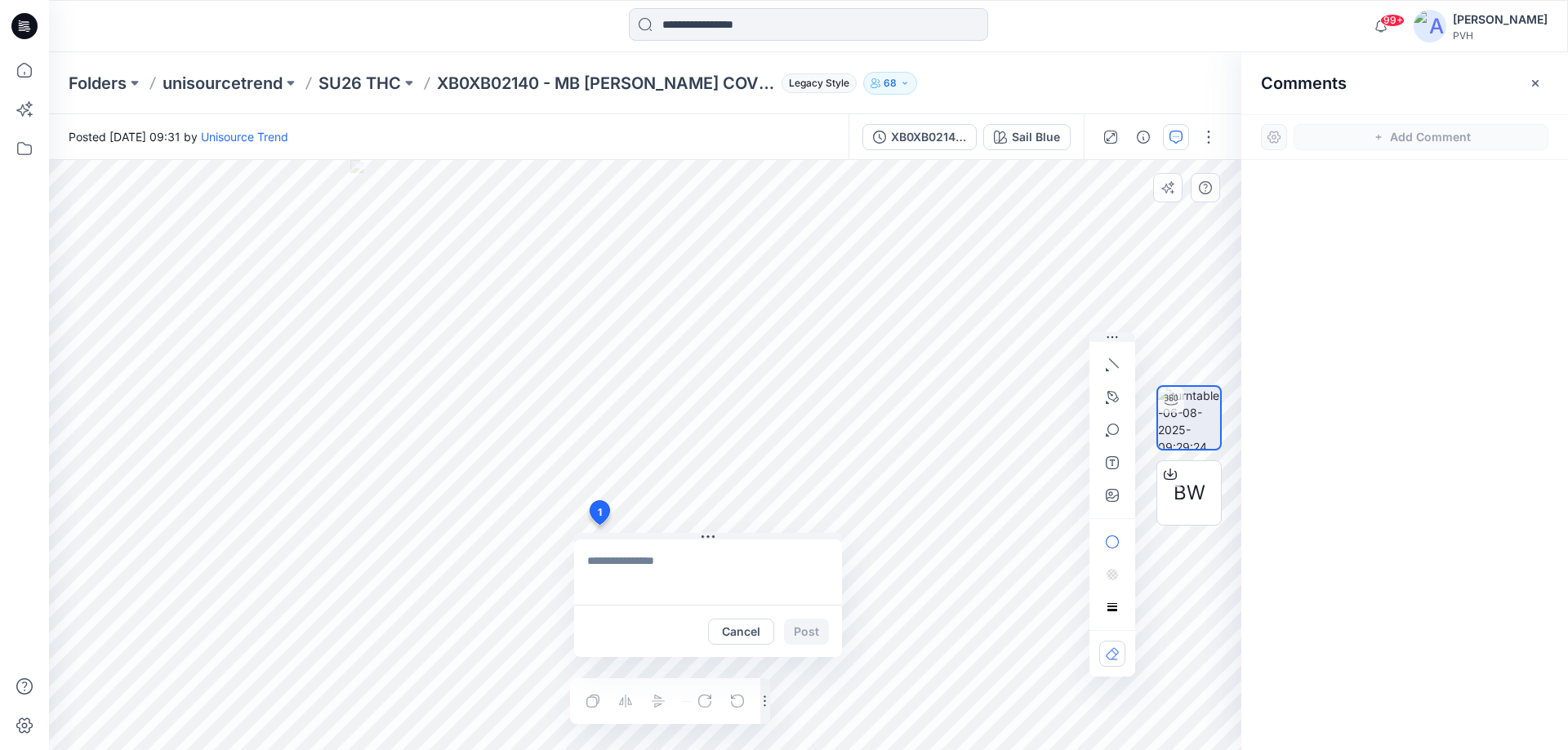
click at [599, 525] on div "1 Cancel Post Layer 1" at bounding box center [644, 455] width 1192 height 590
type textarea "*********"
click at [804, 635] on button "Post" at bounding box center [805, 631] width 45 height 26
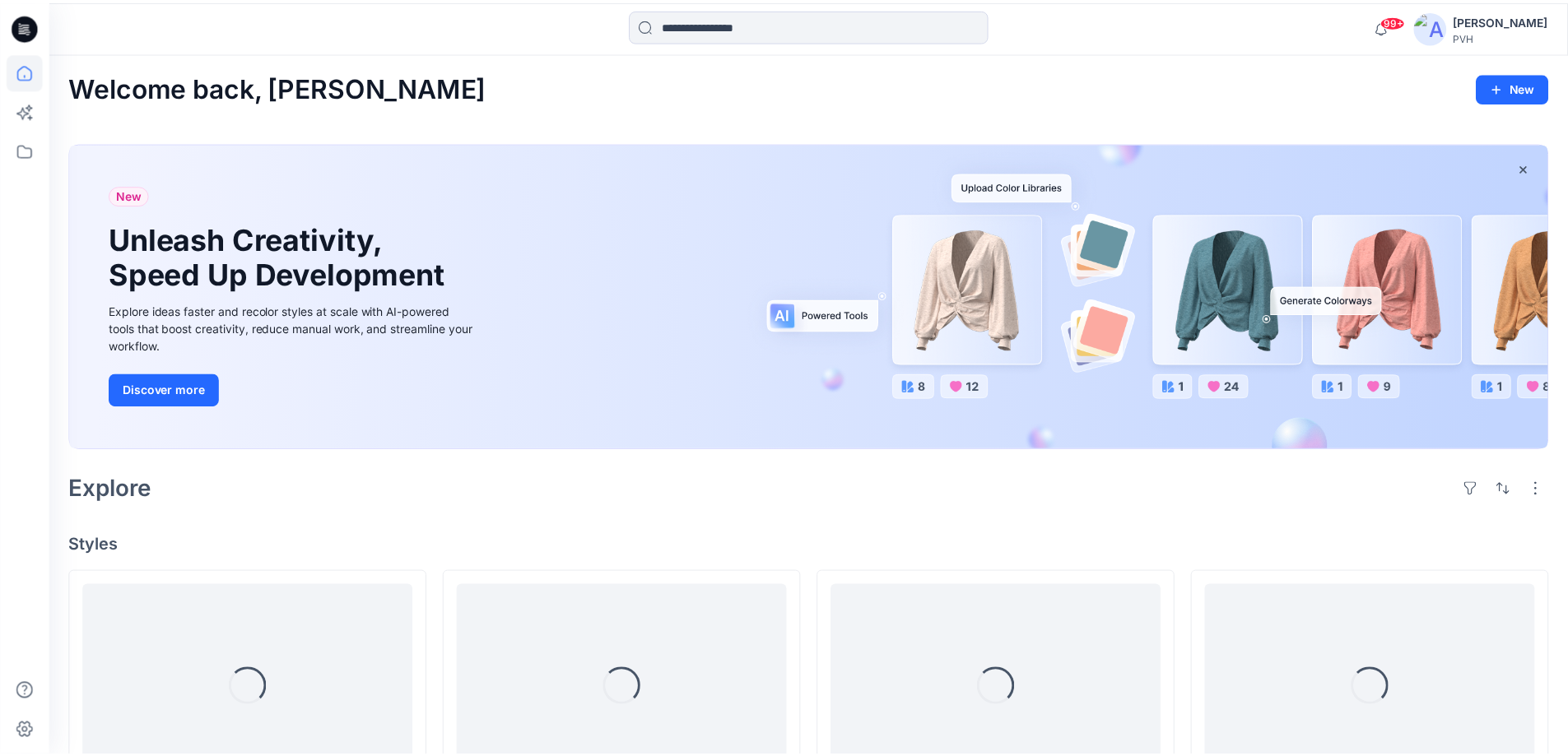
scroll to position [7743, 0]
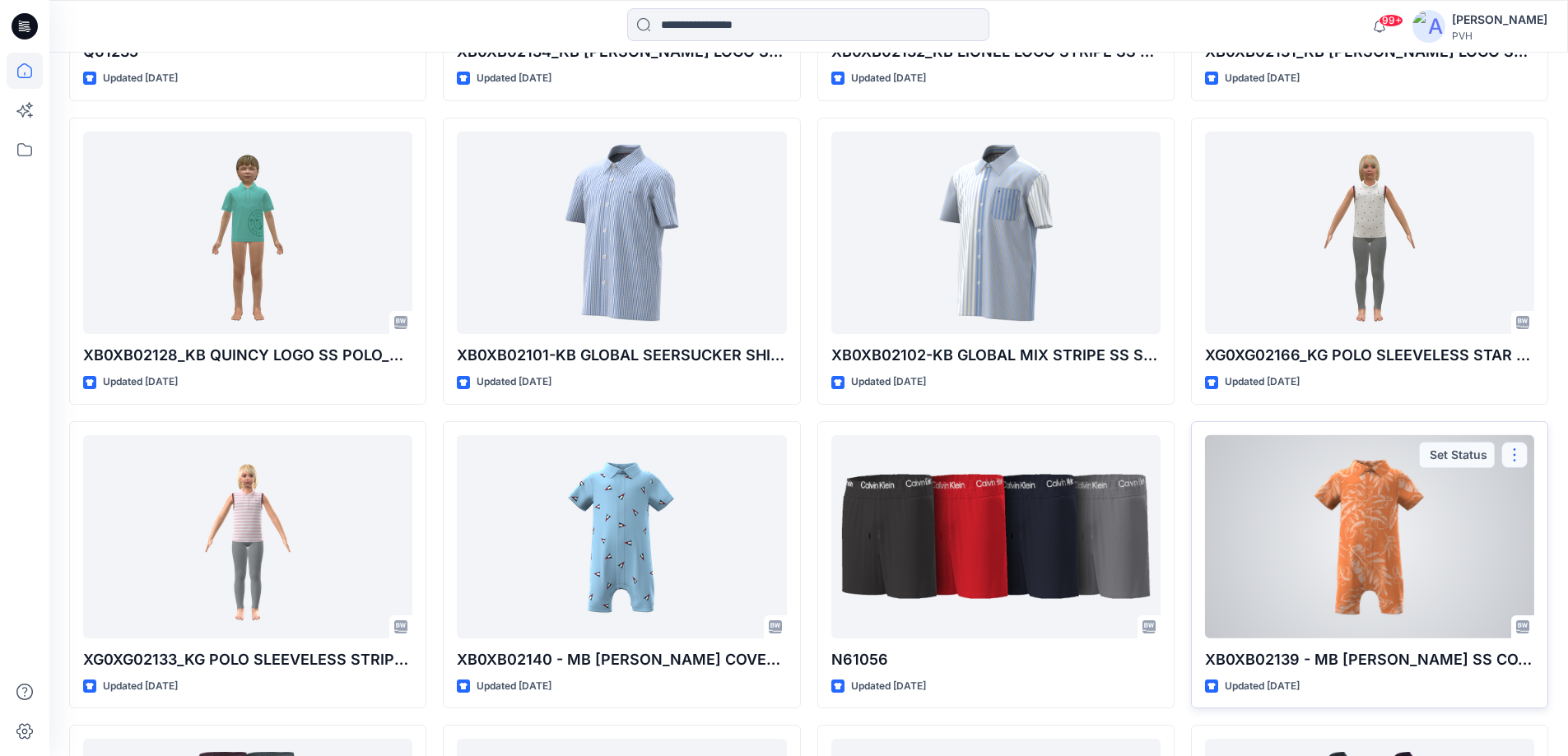
click at [1516, 456] on button "button" at bounding box center [1514, 454] width 26 height 26
click at [1400, 485] on p "Comment" at bounding box center [1402, 494] width 52 height 17
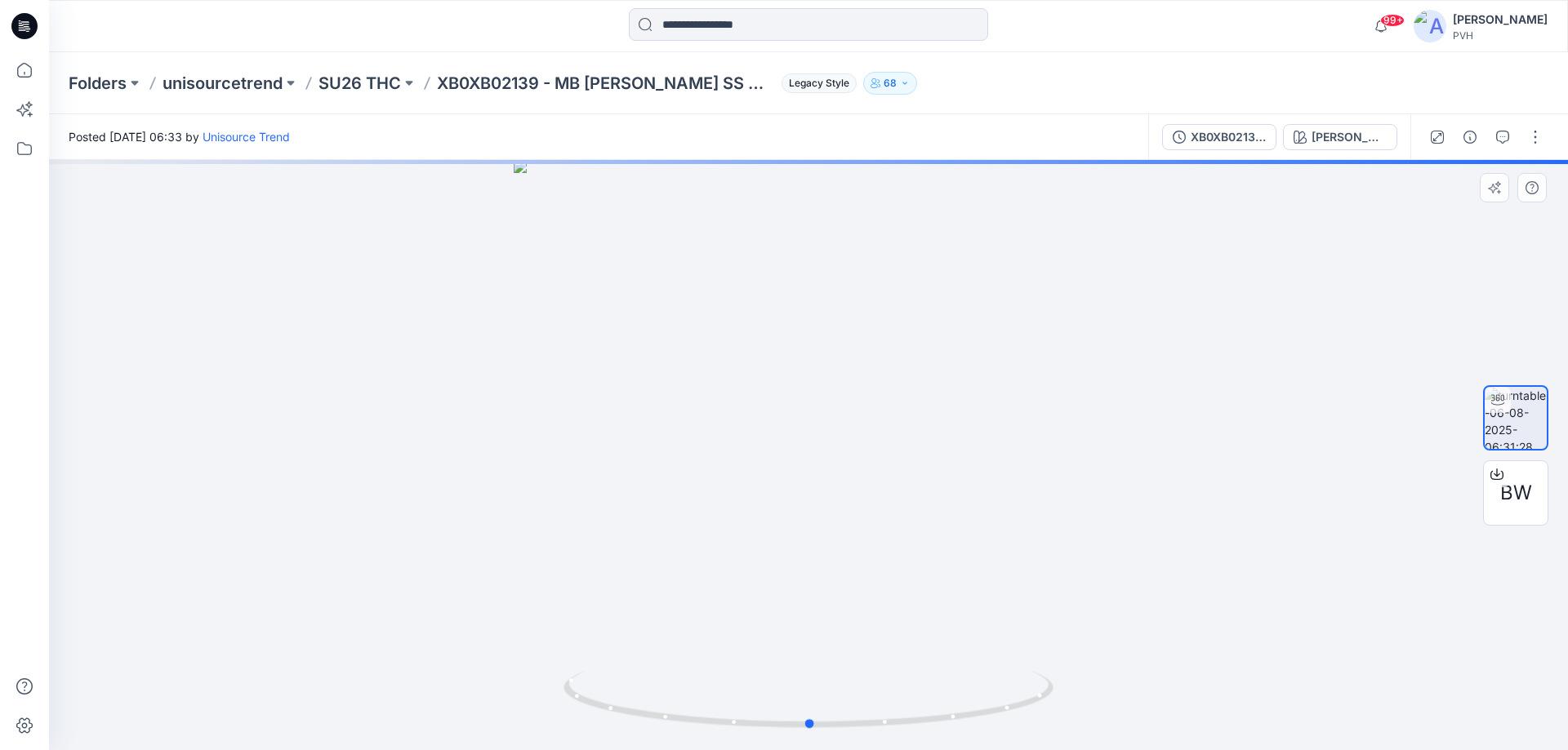
click at [719, 594] on div at bounding box center [807, 455] width 1518 height 590
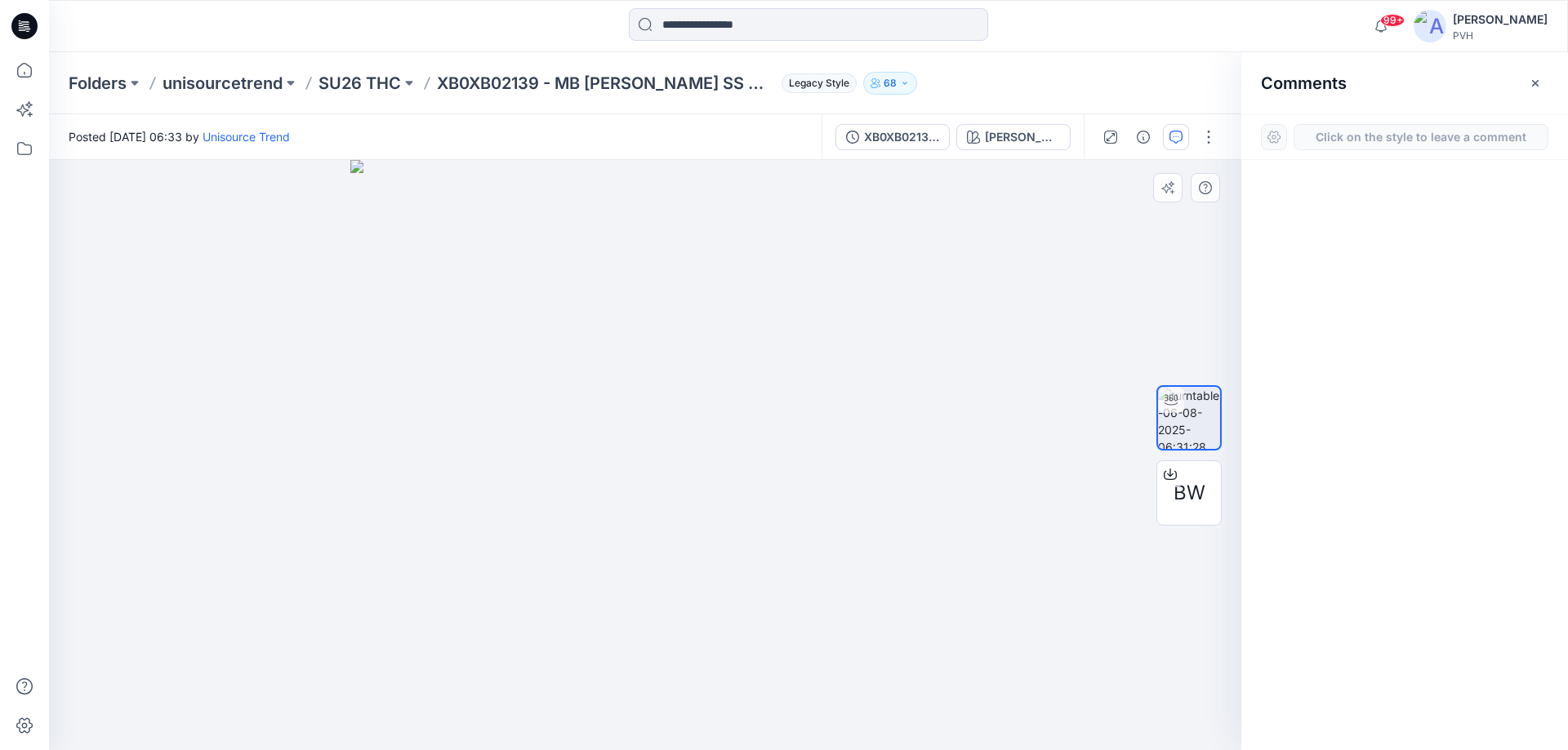
click at [687, 531] on div "1" at bounding box center [644, 455] width 1192 height 590
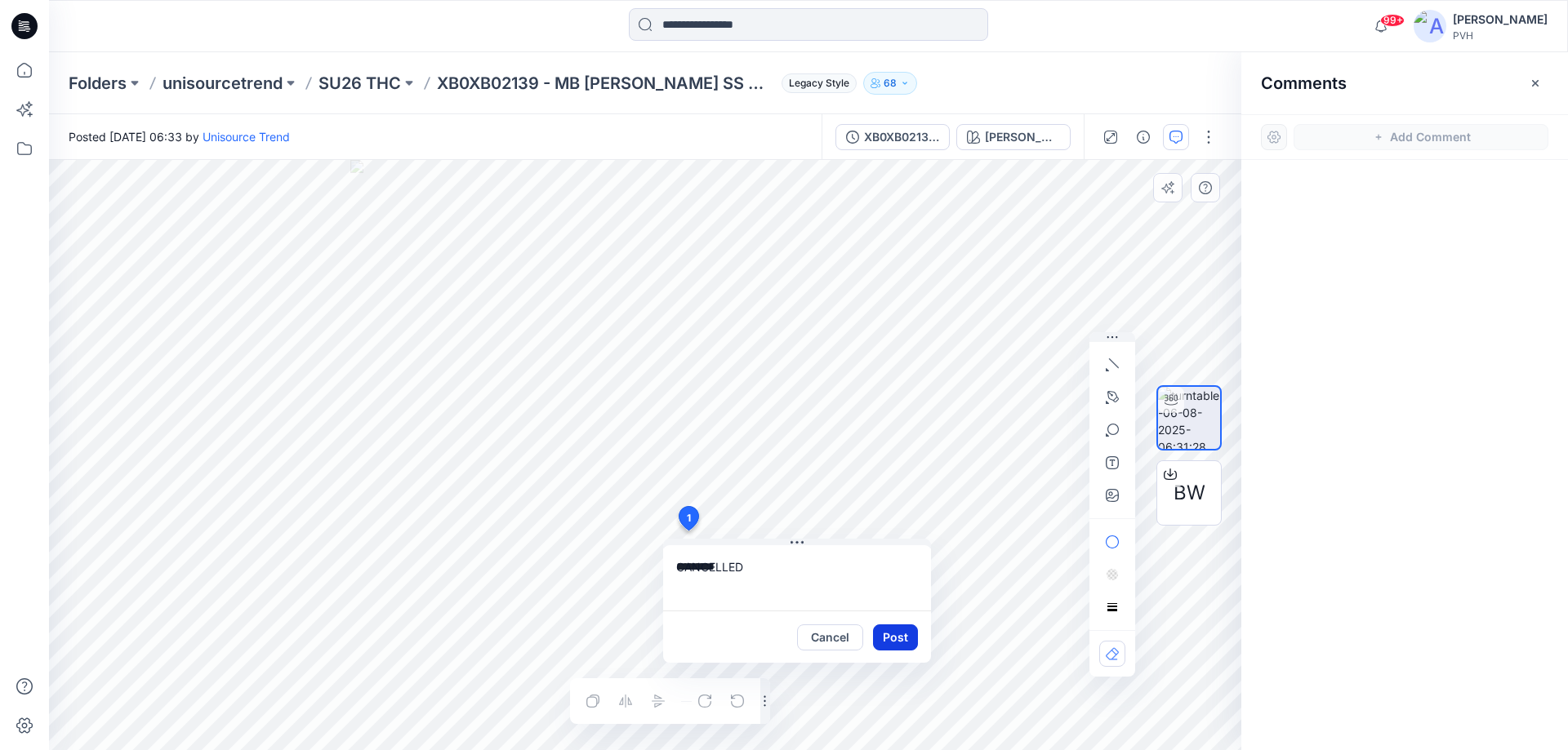
type textarea "*********"
click at [909, 634] on button "Post" at bounding box center [895, 637] width 45 height 26
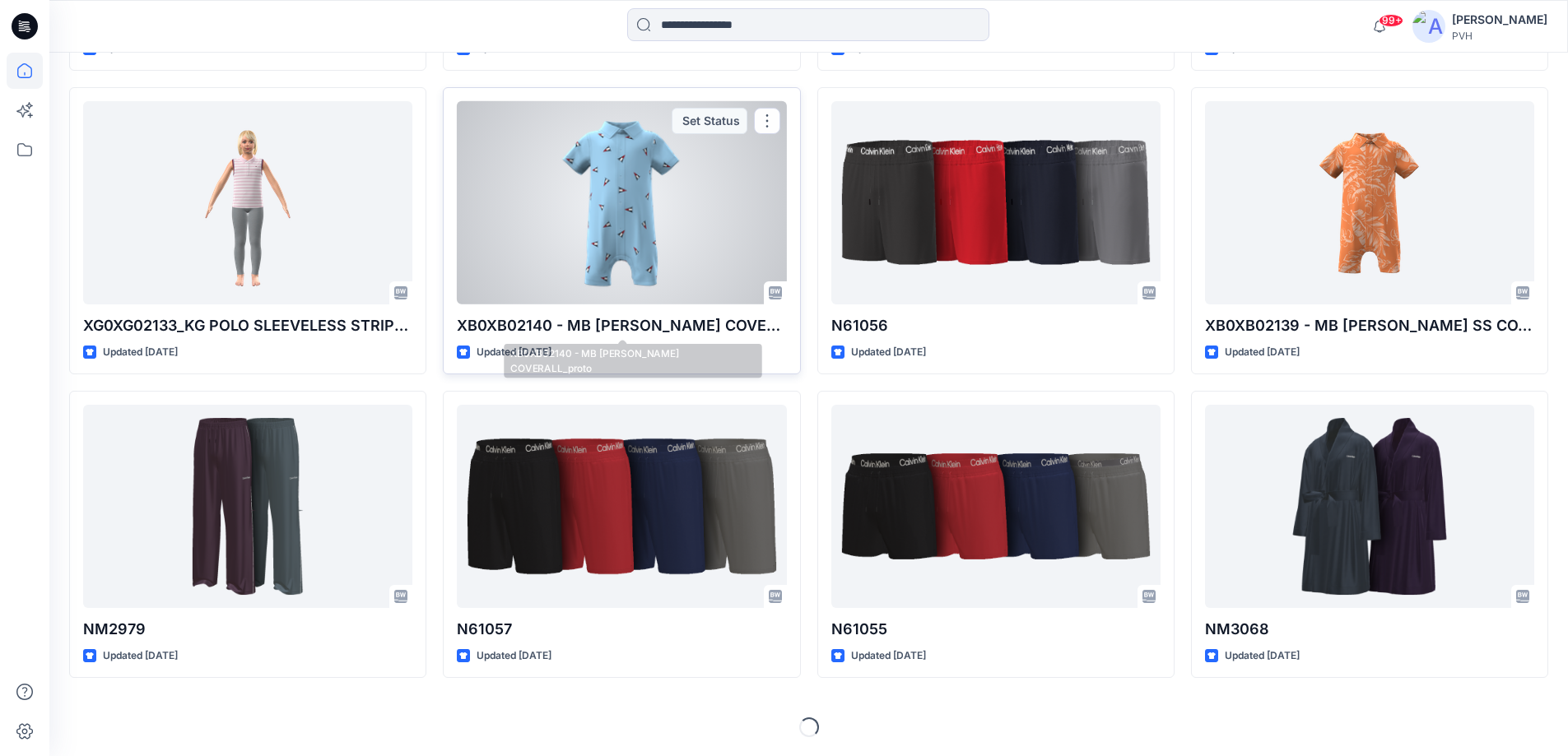
scroll to position [8078, 0]
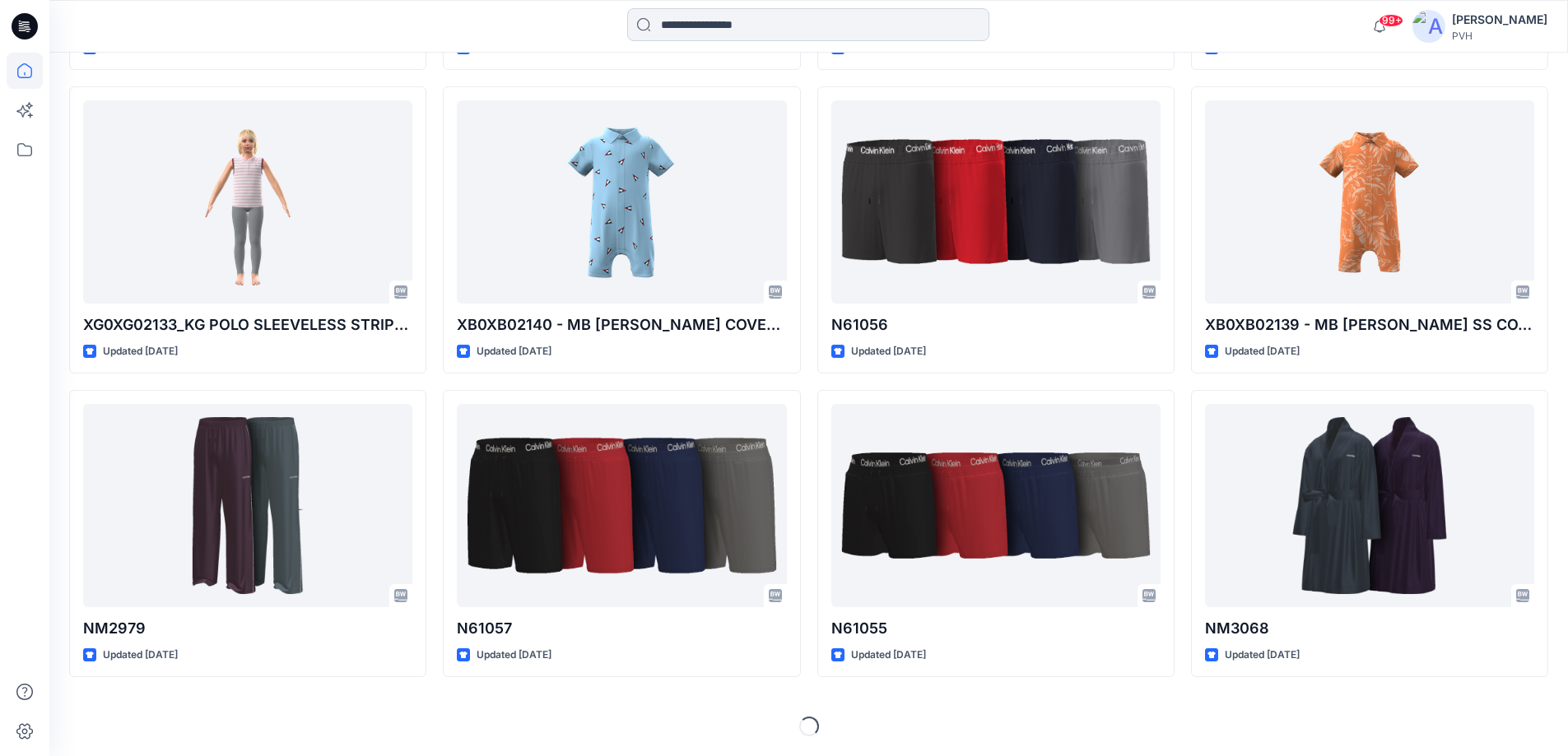
click at [786, 23] on input at bounding box center [808, 25] width 362 height 33
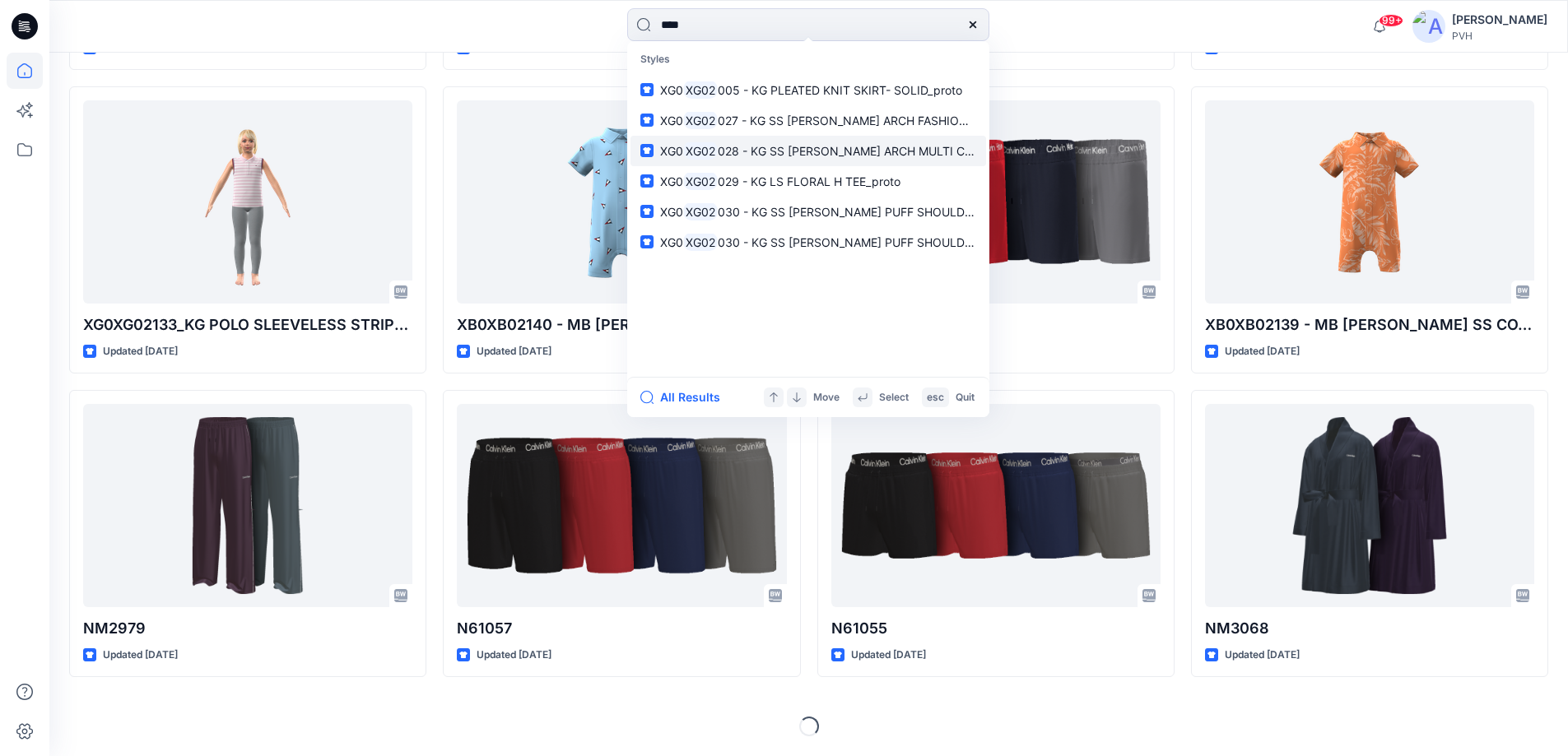
type input "*****"
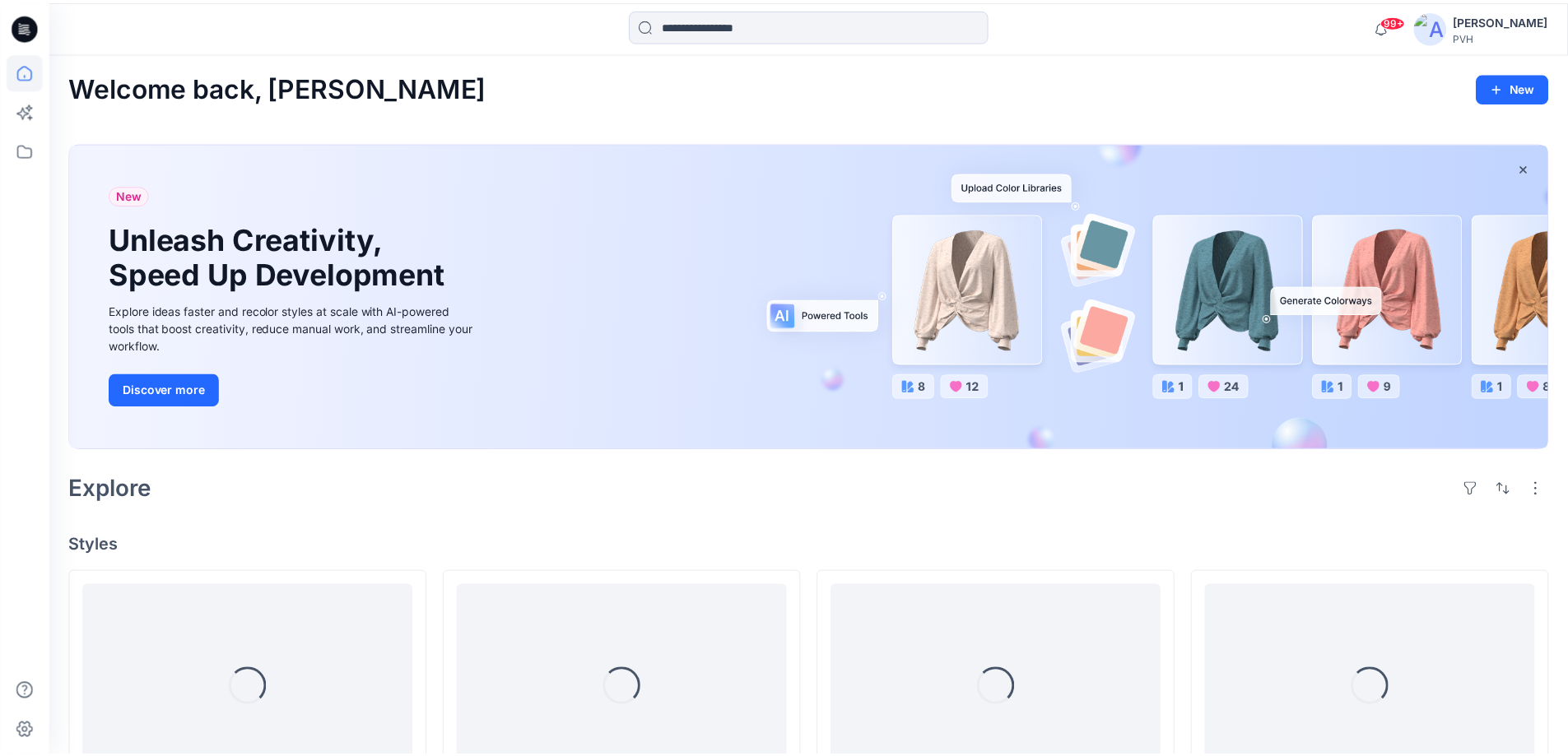
scroll to position [8078, 0]
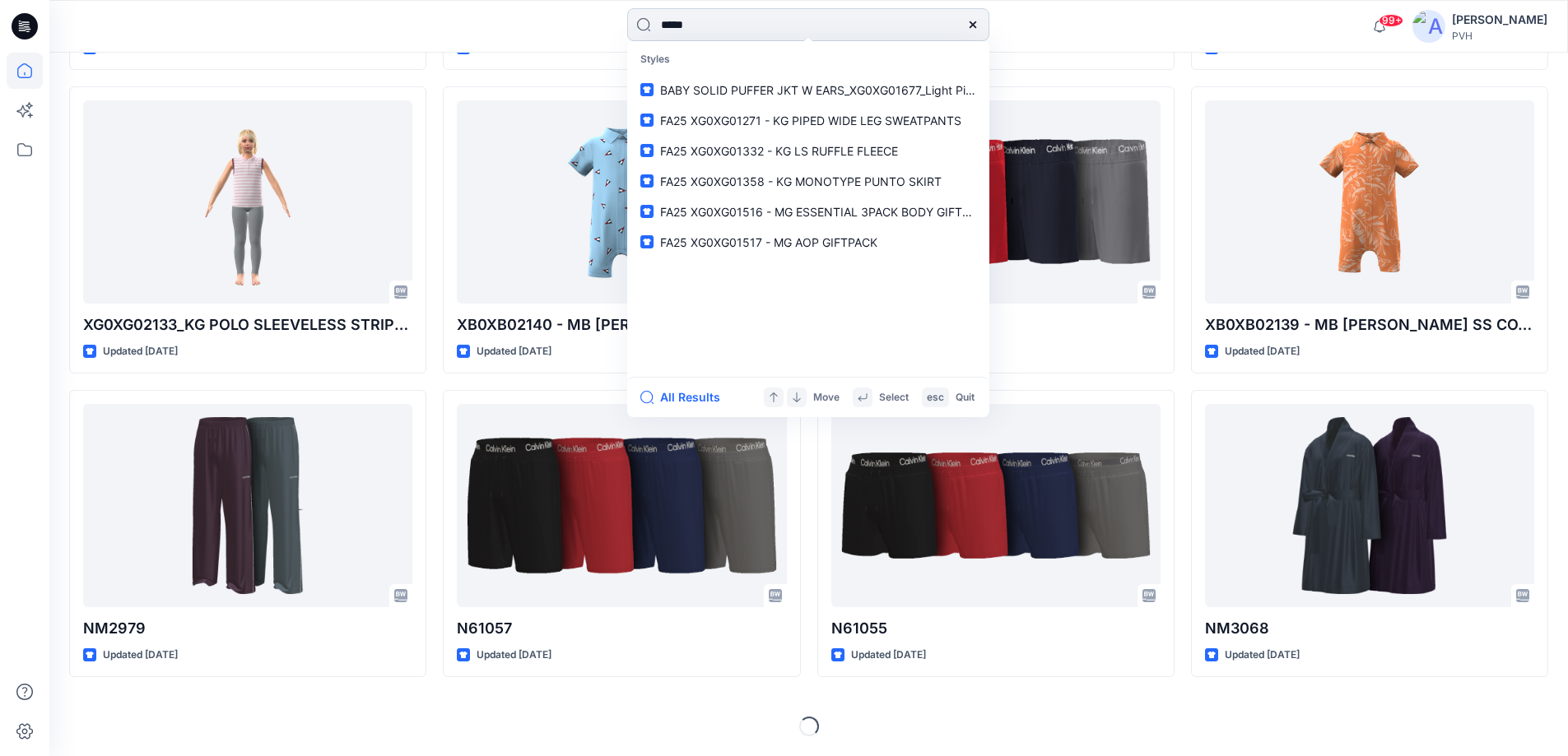
type input "*****"
click at [802, 89] on span "00 - KG SS DITSY FLORAL FLAG TEE_proto" at bounding box center [842, 90] width 235 height 14
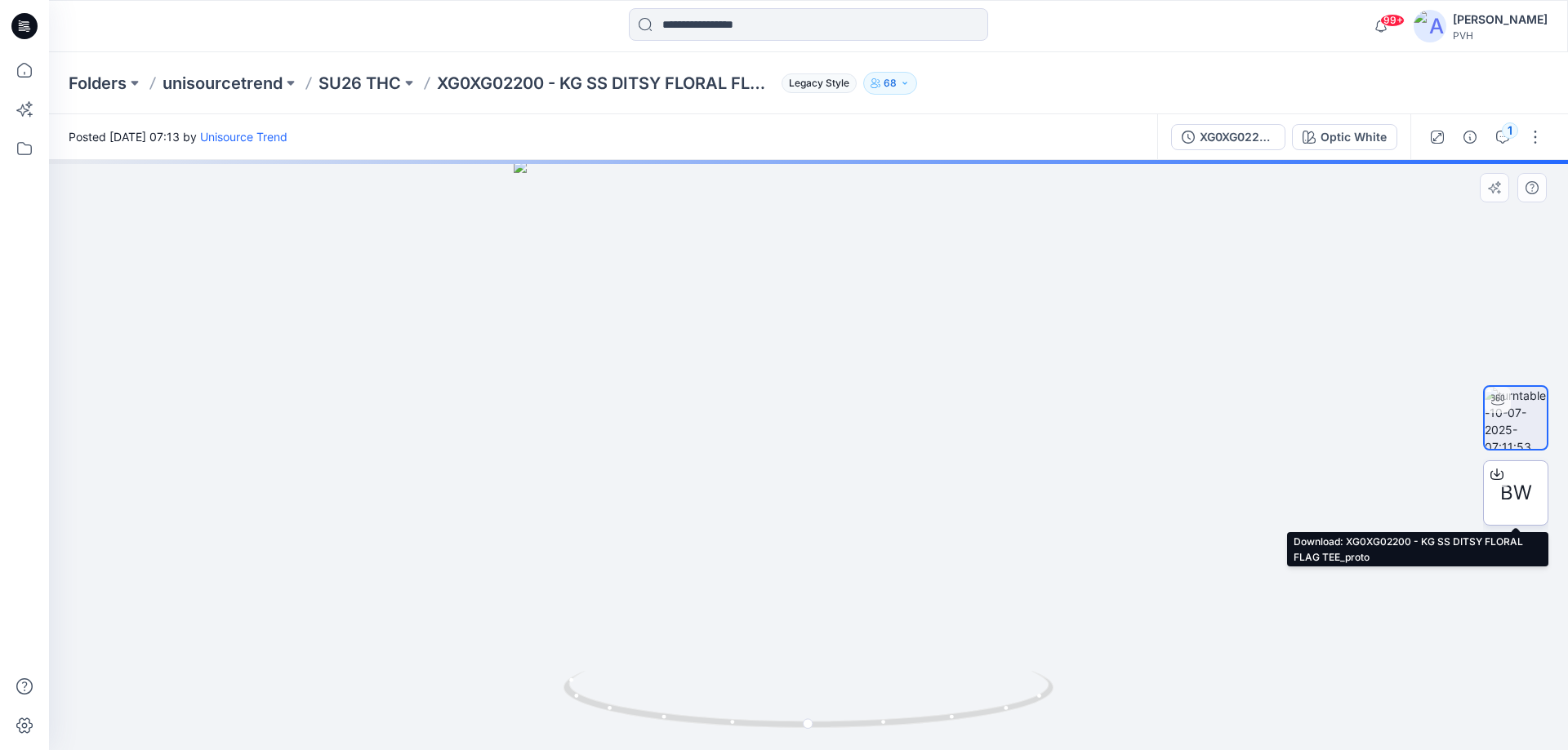
click at [1505, 502] on span "BW" at bounding box center [1516, 493] width 31 height 30
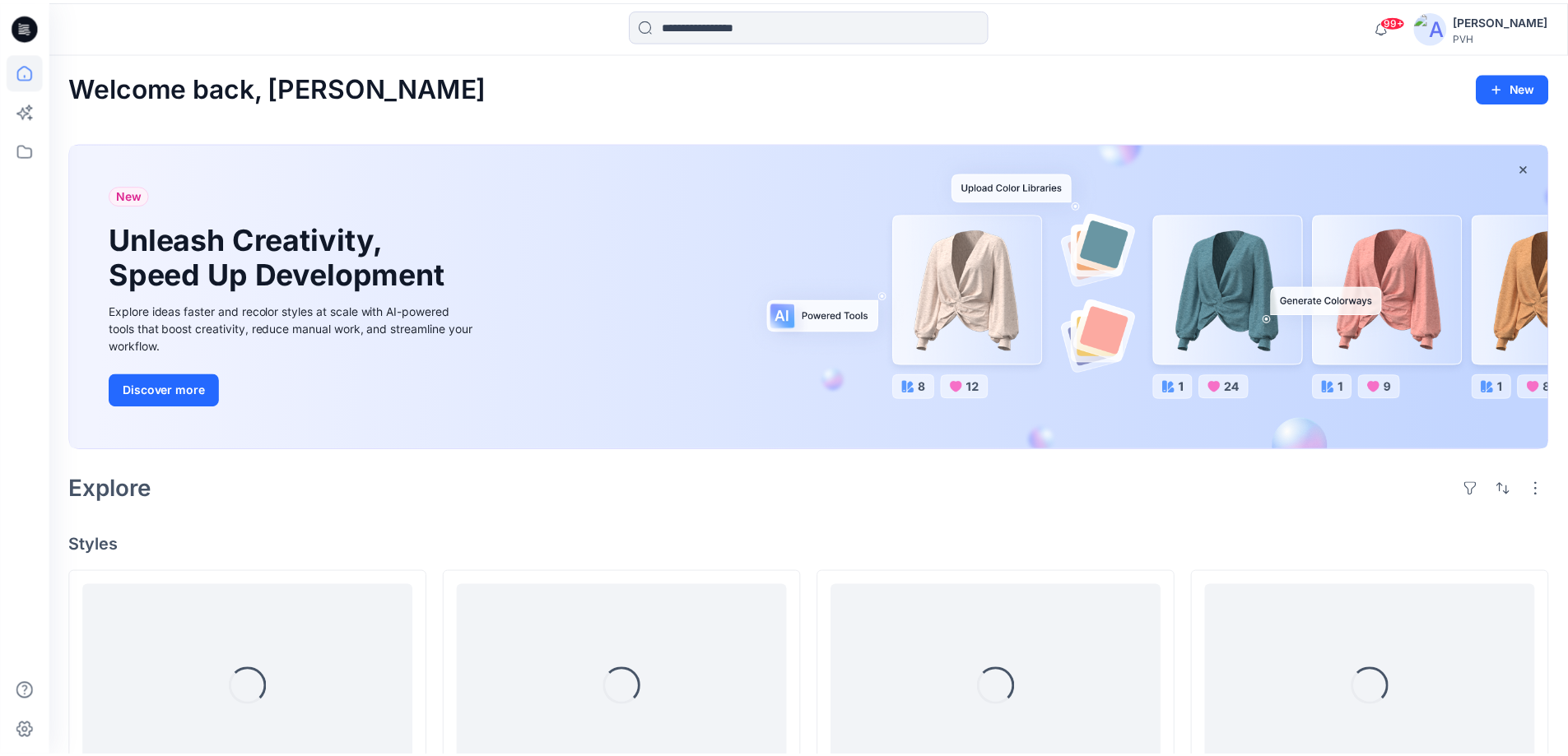
scroll to position [8078, 0]
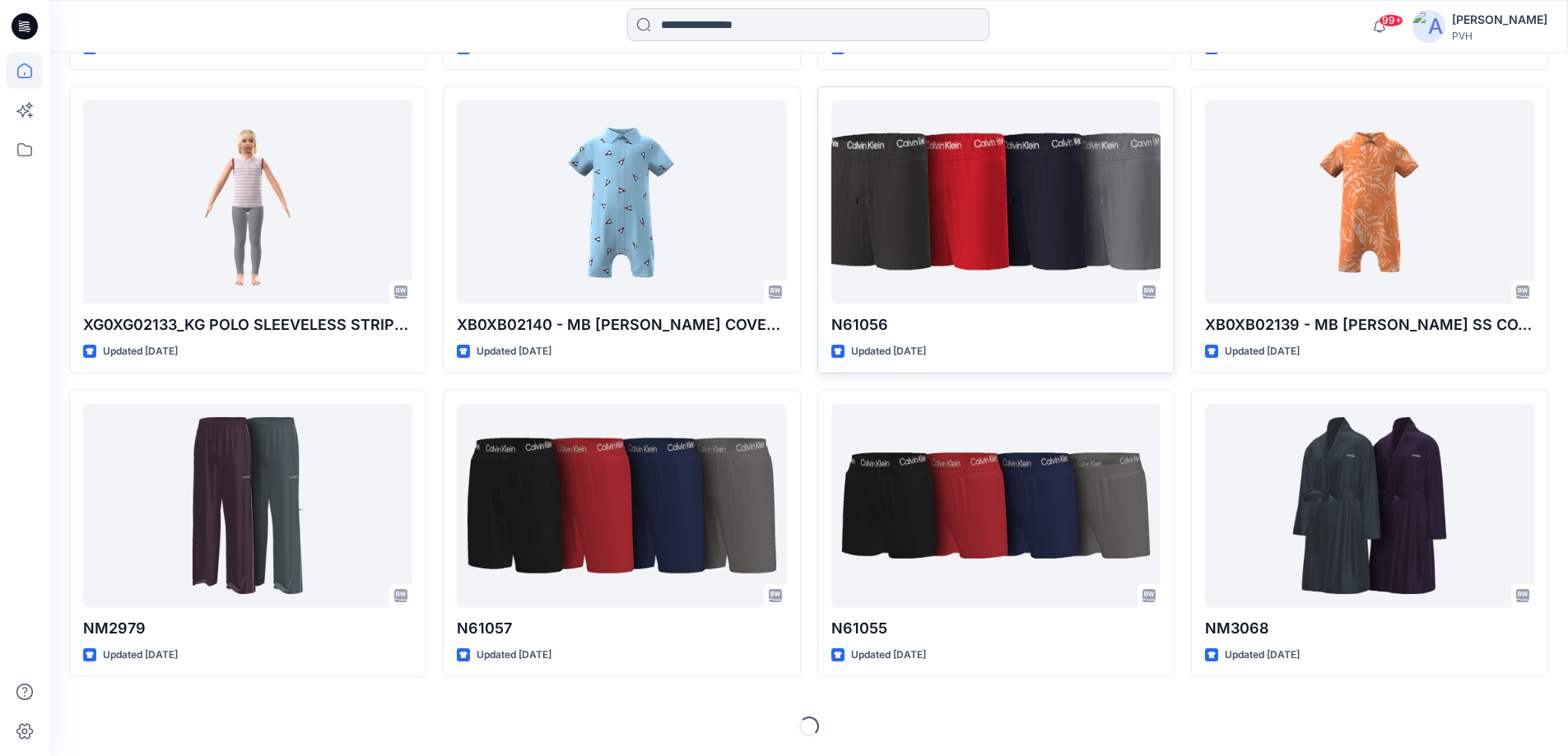
click at [696, 27] on input at bounding box center [808, 25] width 362 height 33
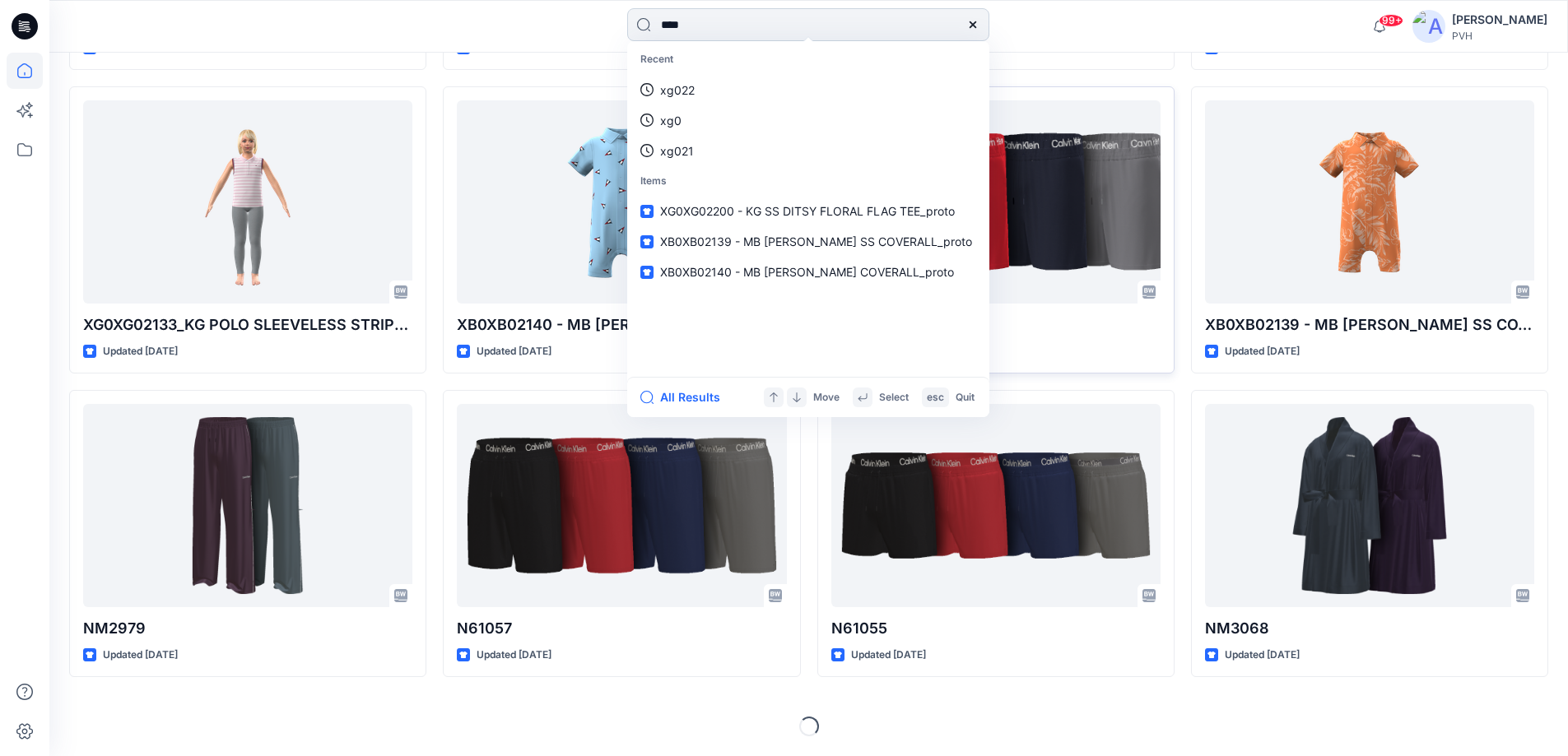
type input "*****"
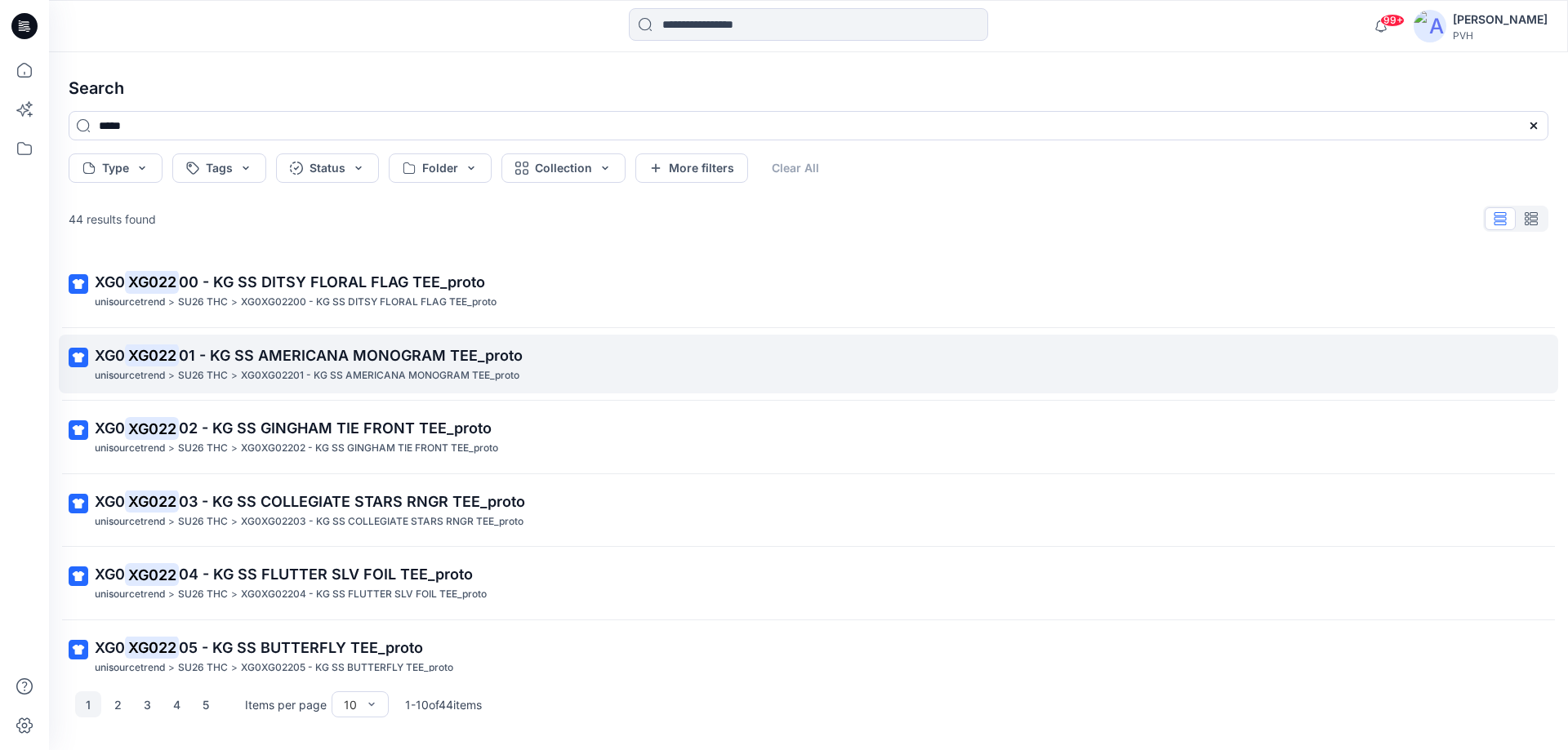
click at [328, 355] on span "01 - KG SS AMERICANA MONOGRAM TEE_proto" at bounding box center [351, 355] width 344 height 17
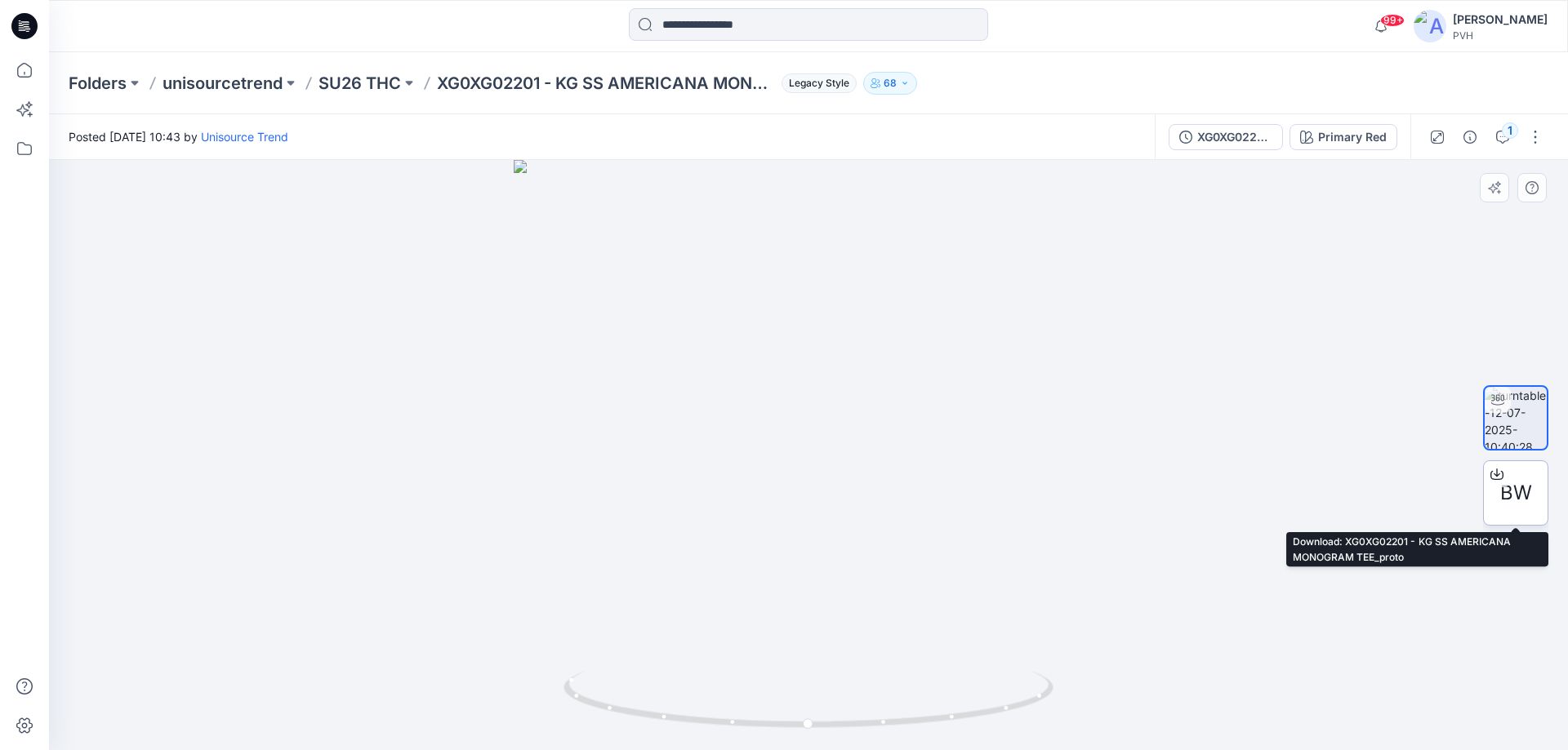
click at [1518, 498] on span "BW" at bounding box center [1516, 493] width 31 height 30
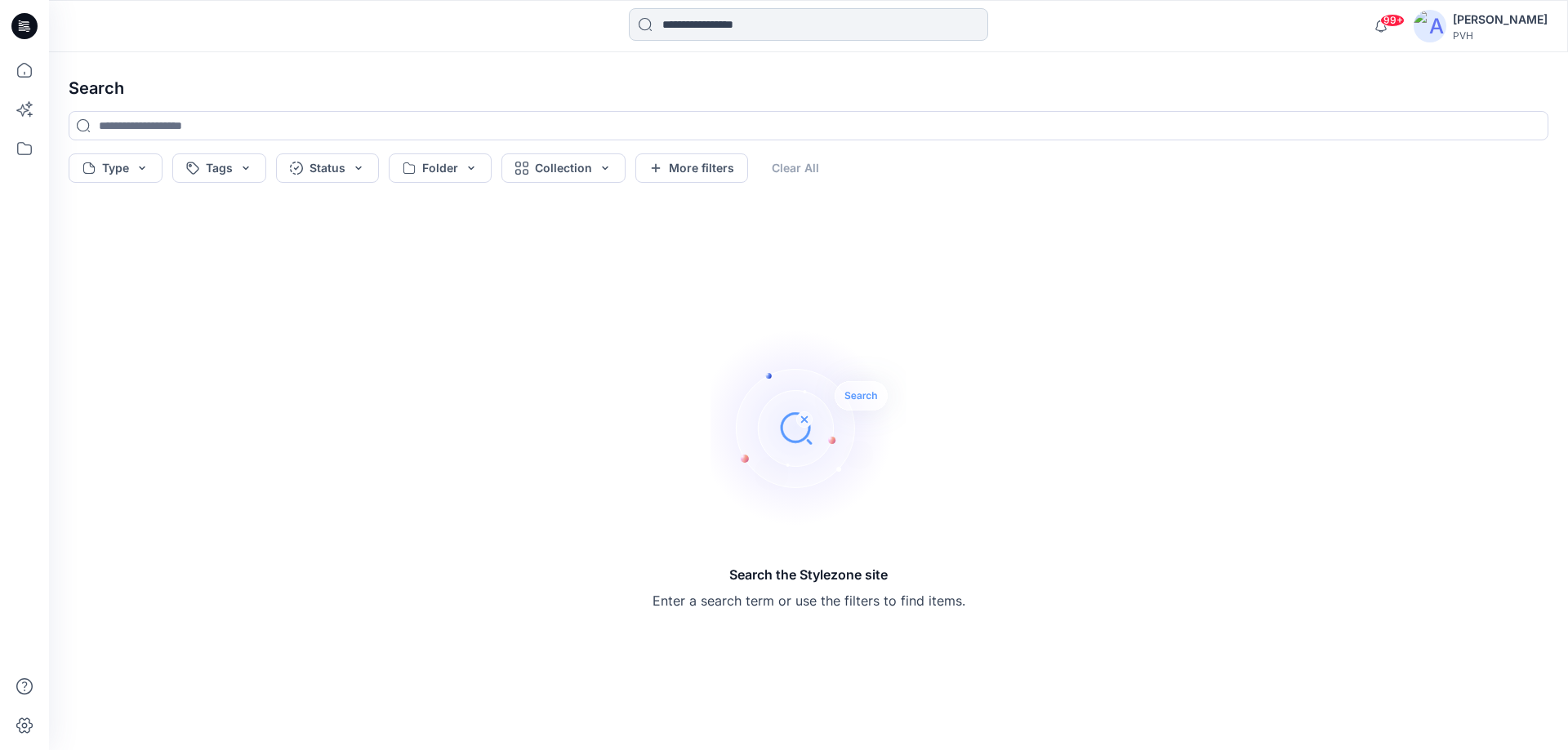
click at [801, 33] on input at bounding box center [808, 25] width 359 height 32
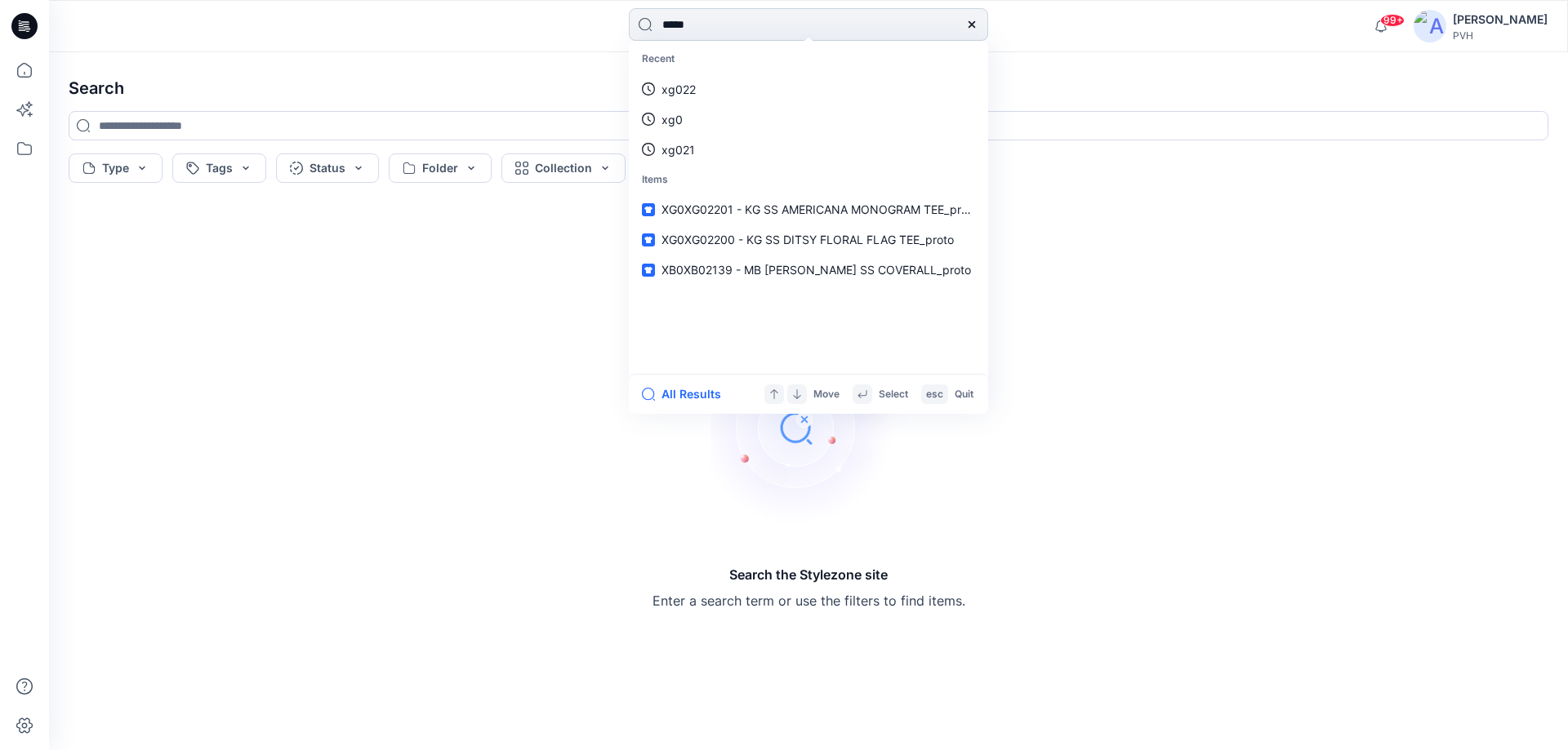
type input "*****"
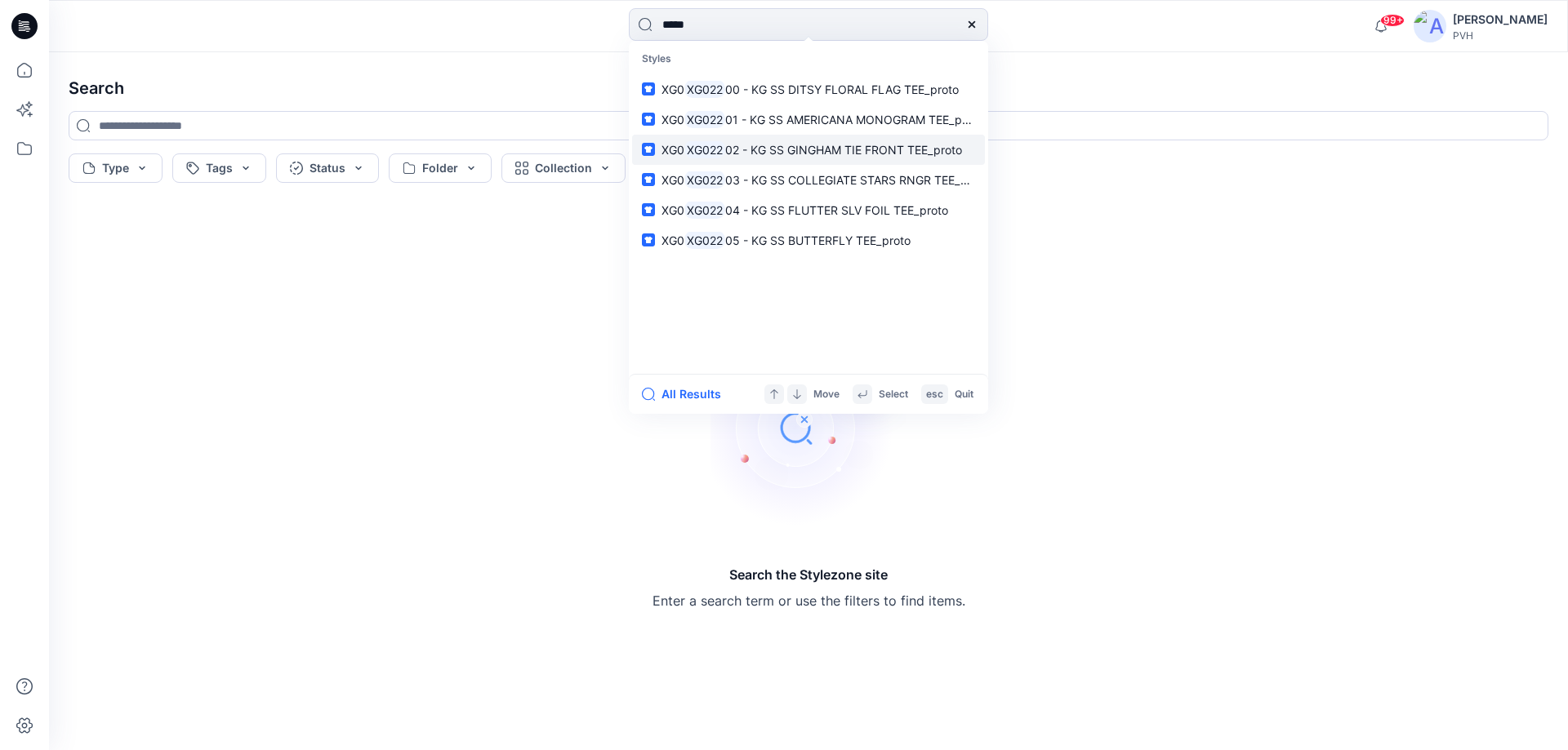
click at [715, 152] on mark "XG022" at bounding box center [704, 150] width 41 height 19
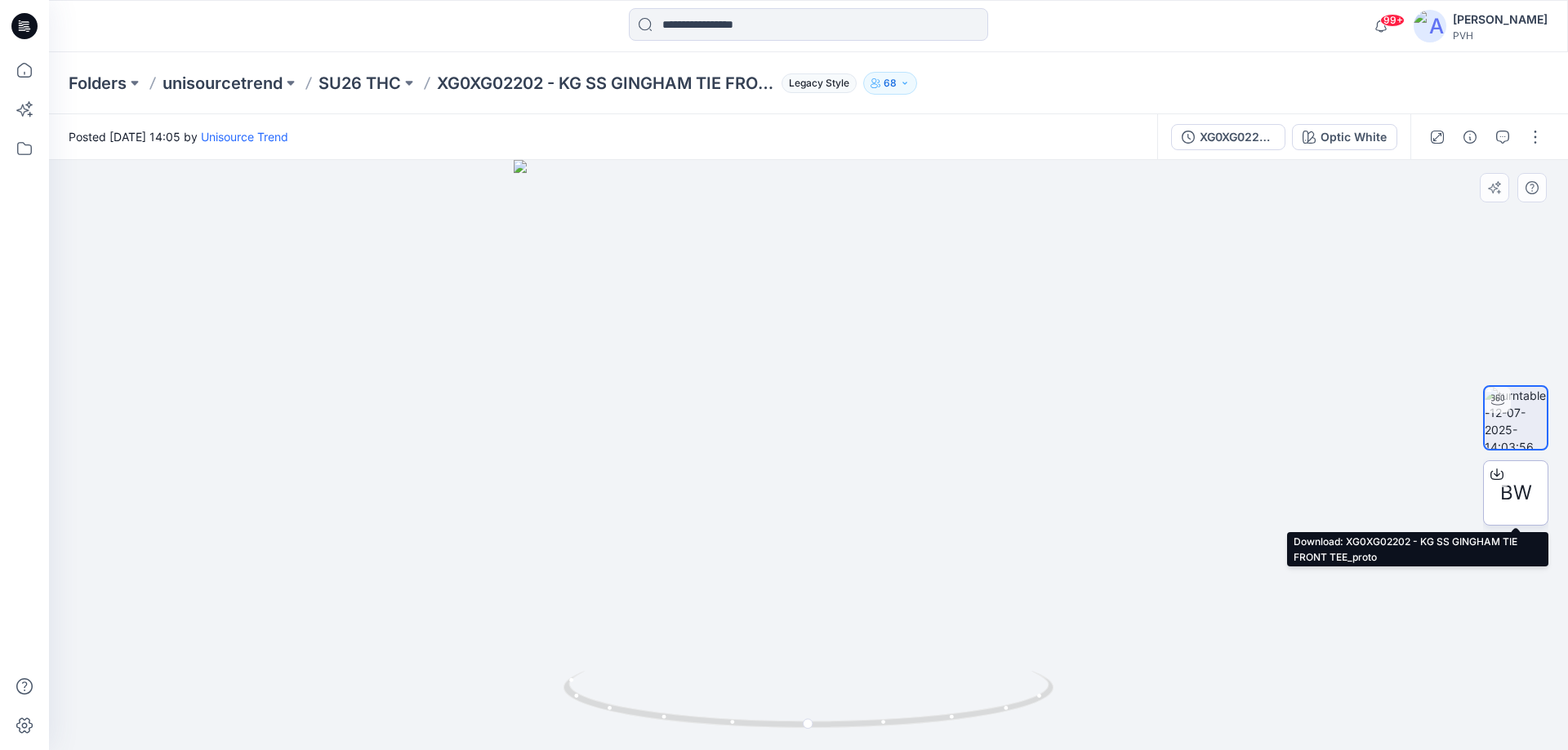
click at [1504, 478] on div at bounding box center [1497, 474] width 26 height 26
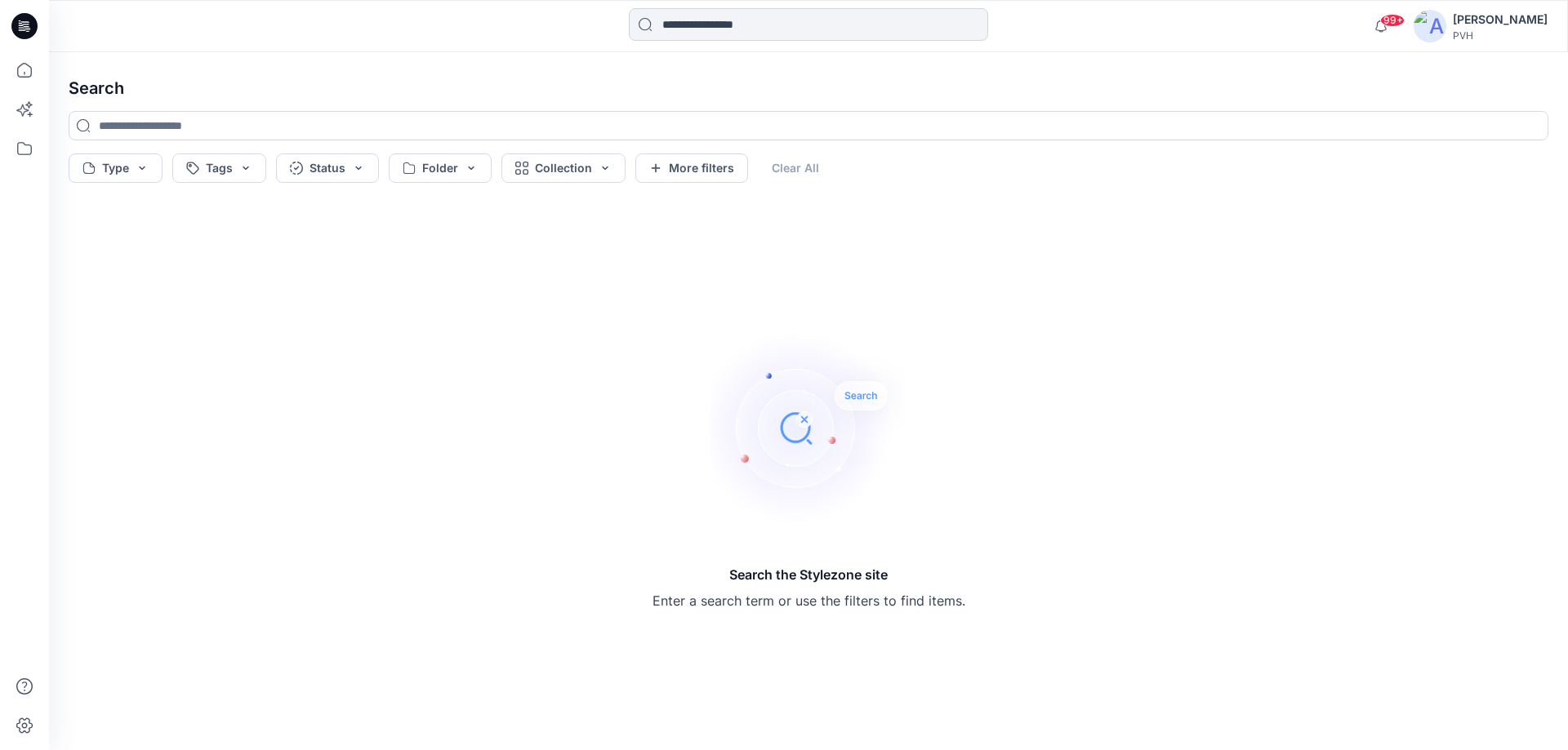
click at [846, 34] on input at bounding box center [808, 25] width 359 height 32
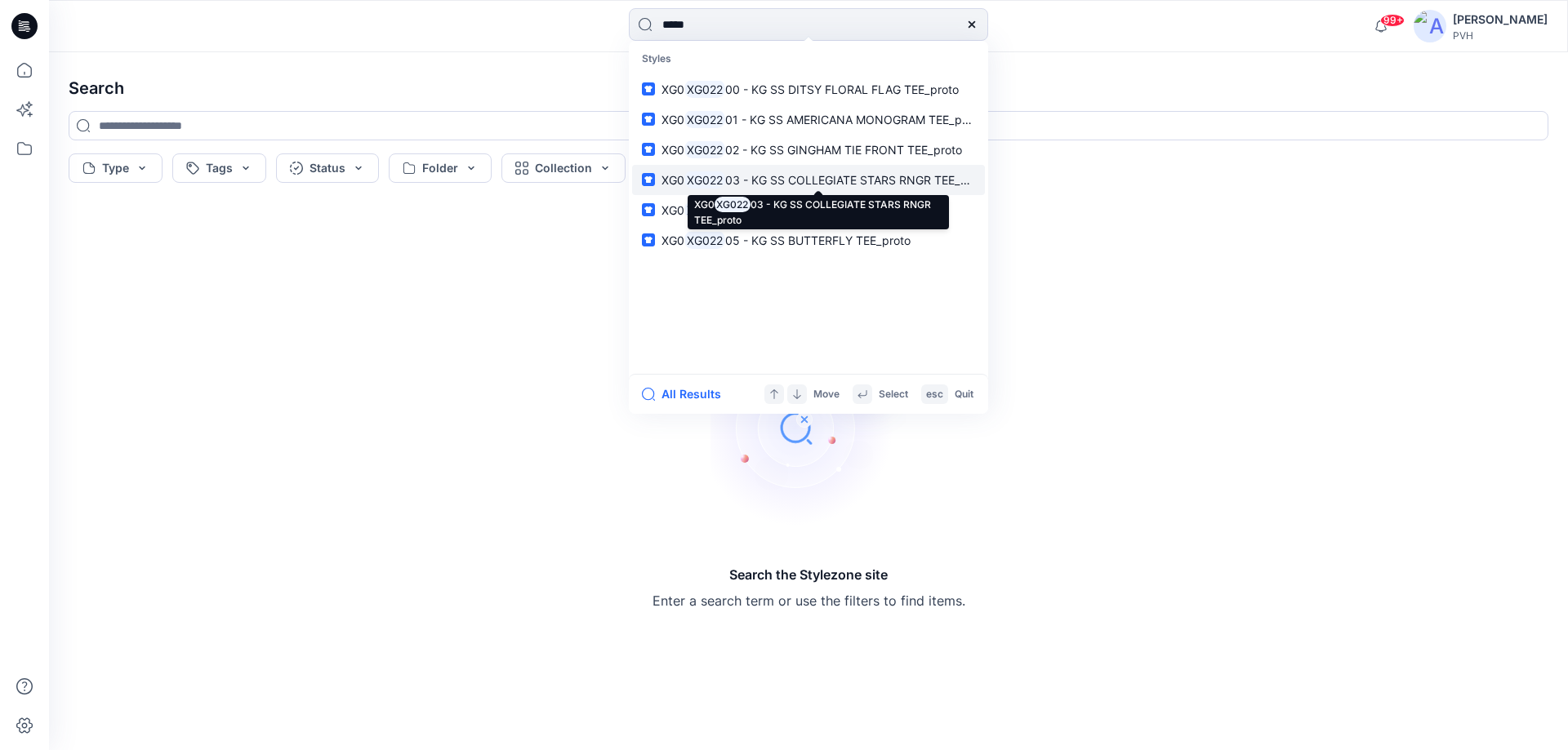
type input "*****"
click at [721, 179] on mark "XG022" at bounding box center [704, 180] width 41 height 19
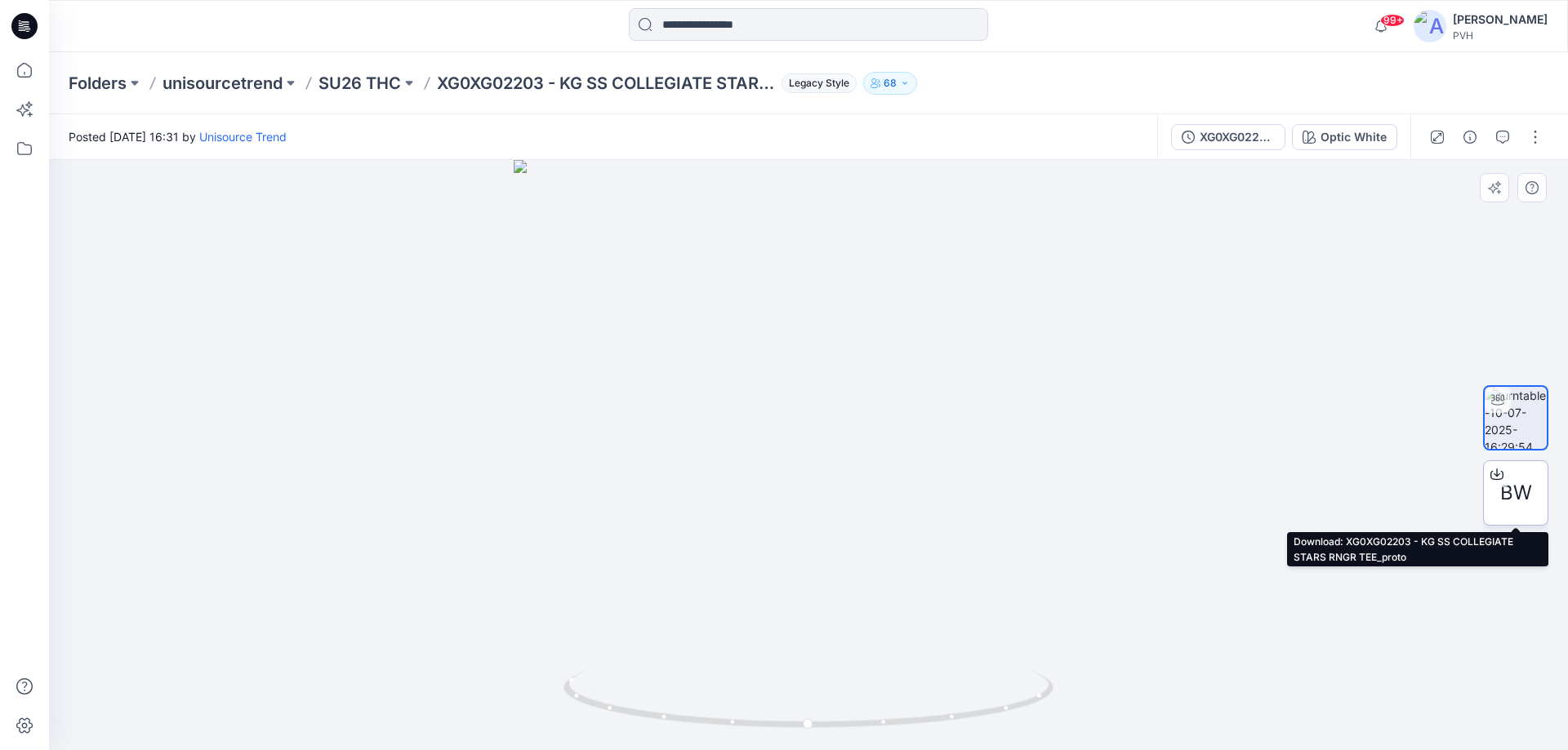
click at [1517, 486] on span "BW" at bounding box center [1516, 493] width 31 height 30
click at [667, 20] on input at bounding box center [808, 25] width 359 height 32
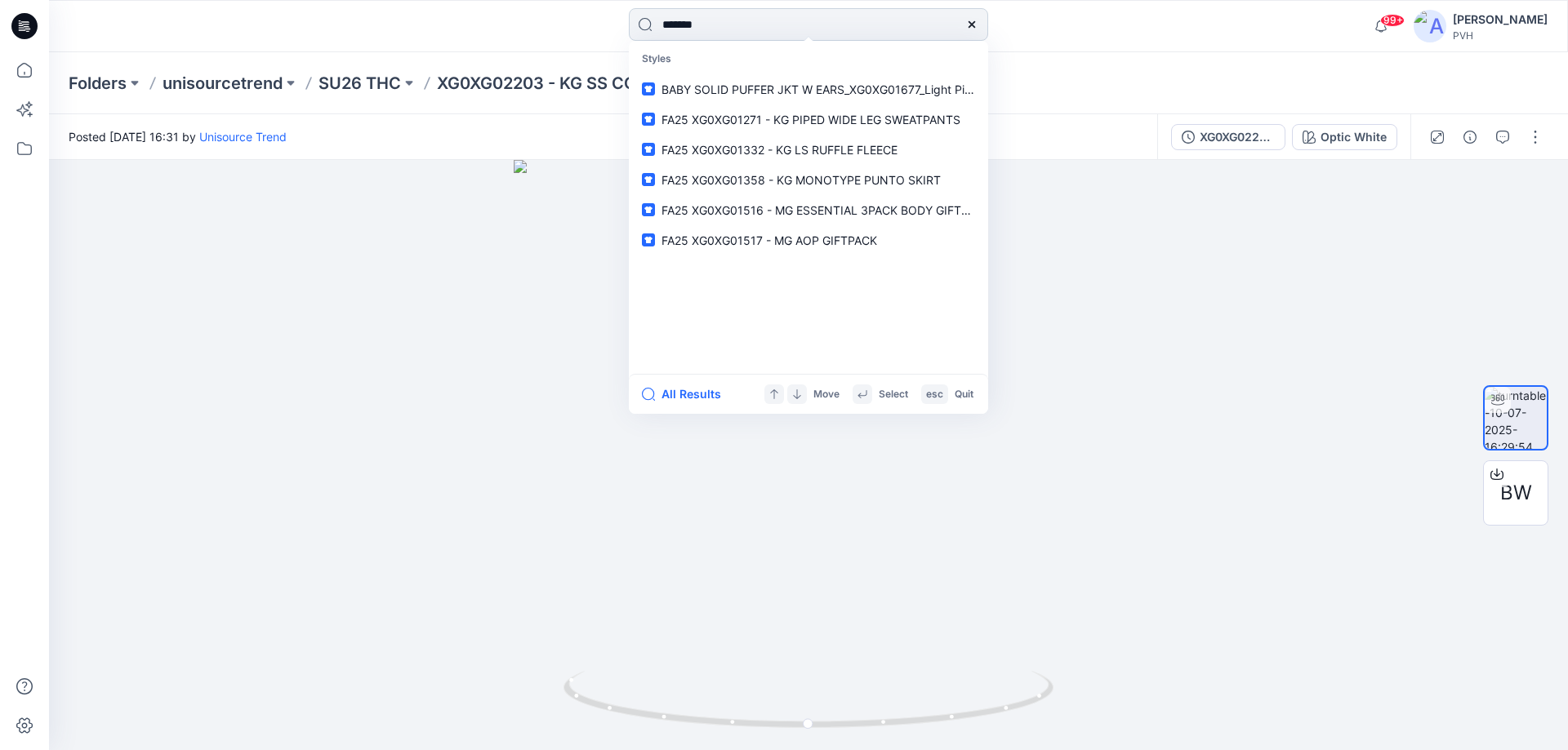
type input "*******"
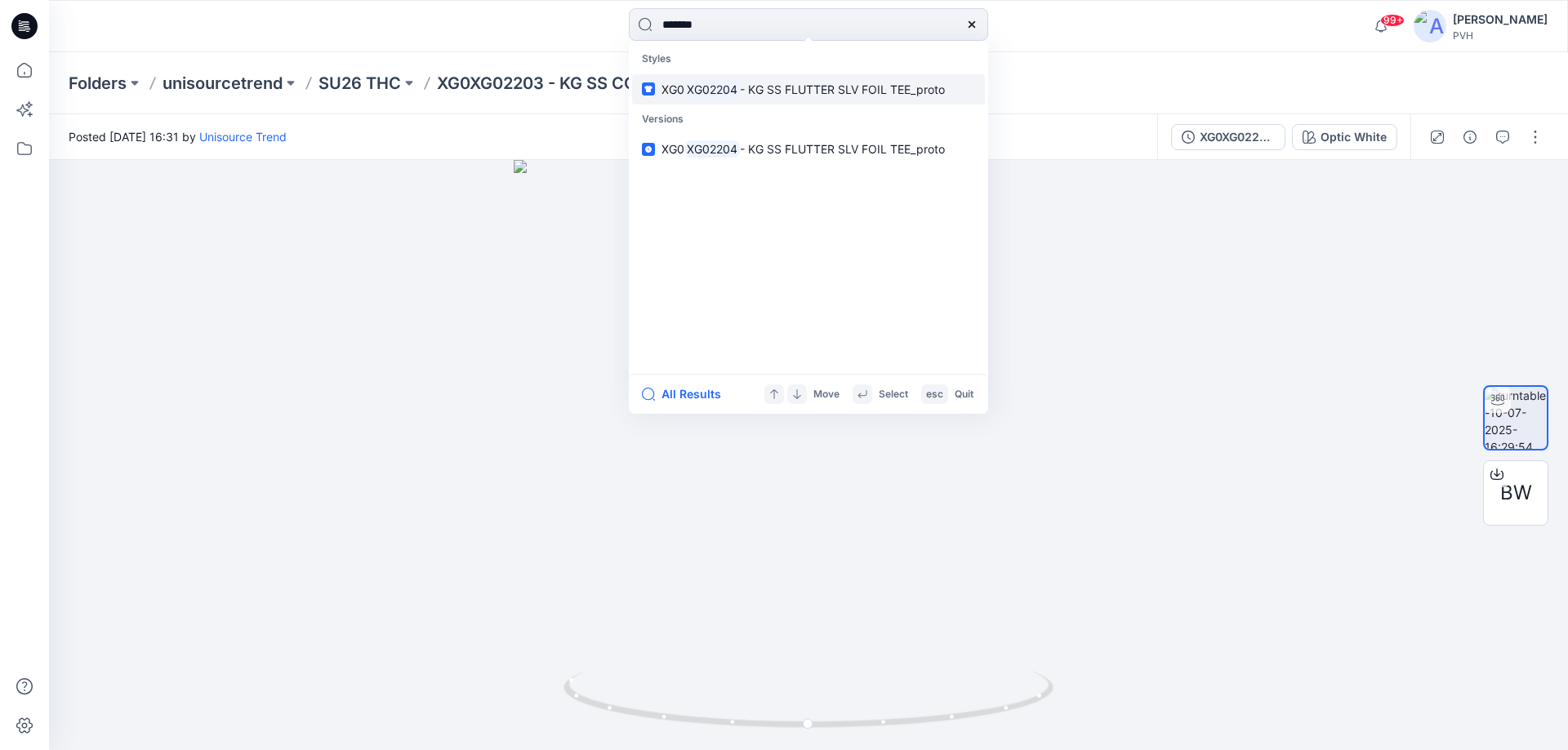
click at [790, 95] on span "- KG SS FLUTTER SLV FOIL TEE_proto" at bounding box center [842, 90] width 205 height 14
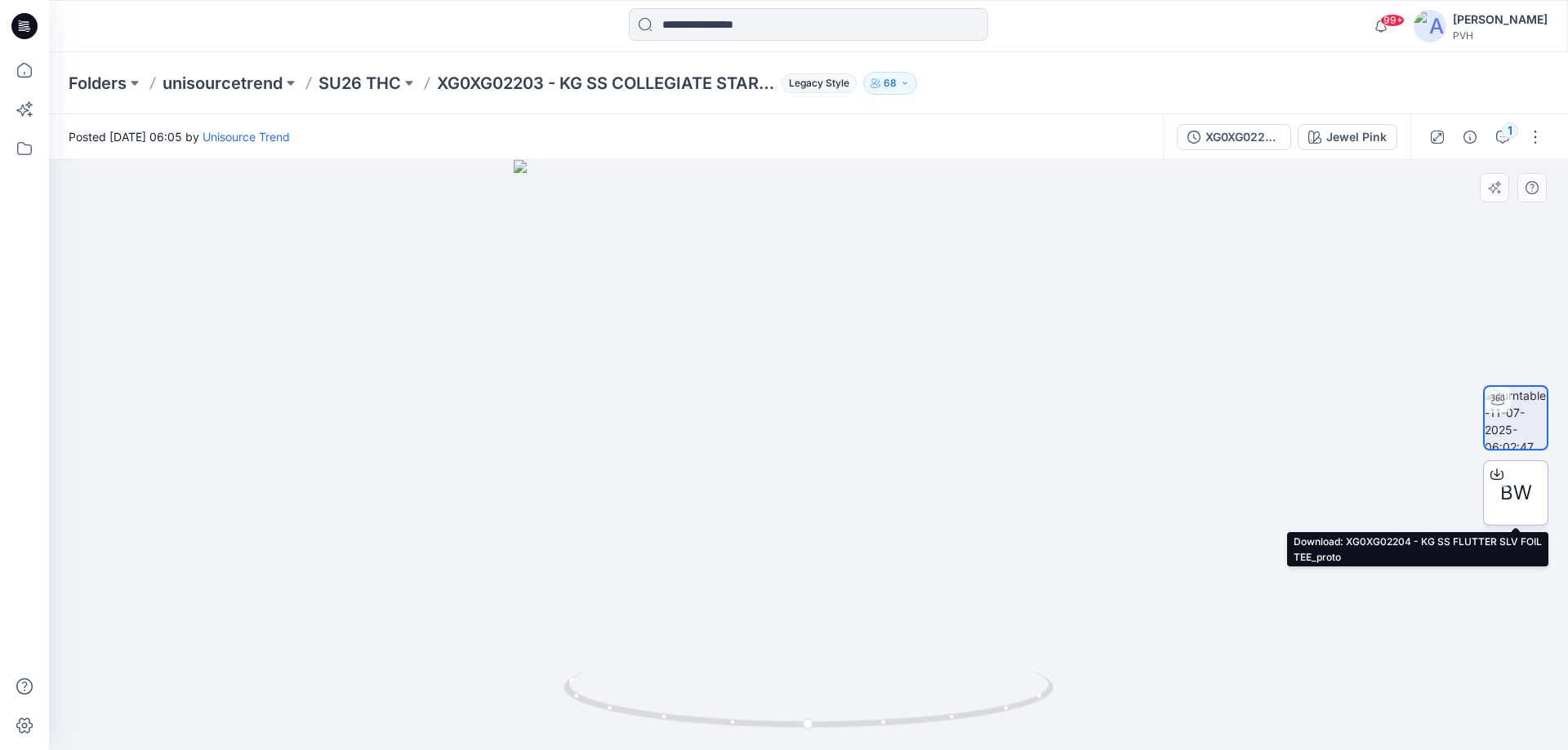
click at [1509, 491] on span "BW" at bounding box center [1516, 493] width 31 height 30
click at [843, 33] on input at bounding box center [808, 25] width 359 height 32
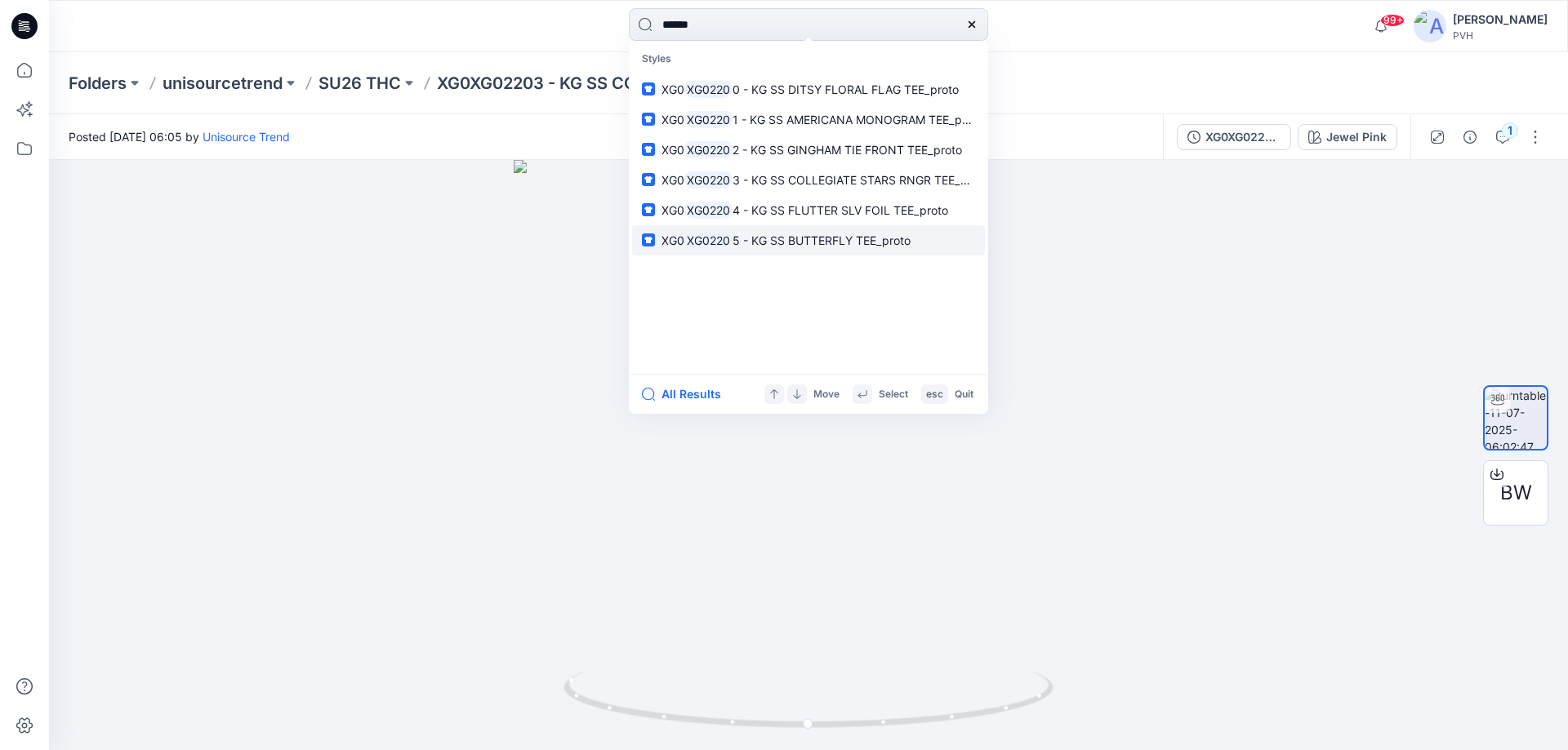
type input "******"
click at [750, 246] on span "5 - KG SS BUTTERFLY TEE_proto" at bounding box center [821, 240] width 178 height 14
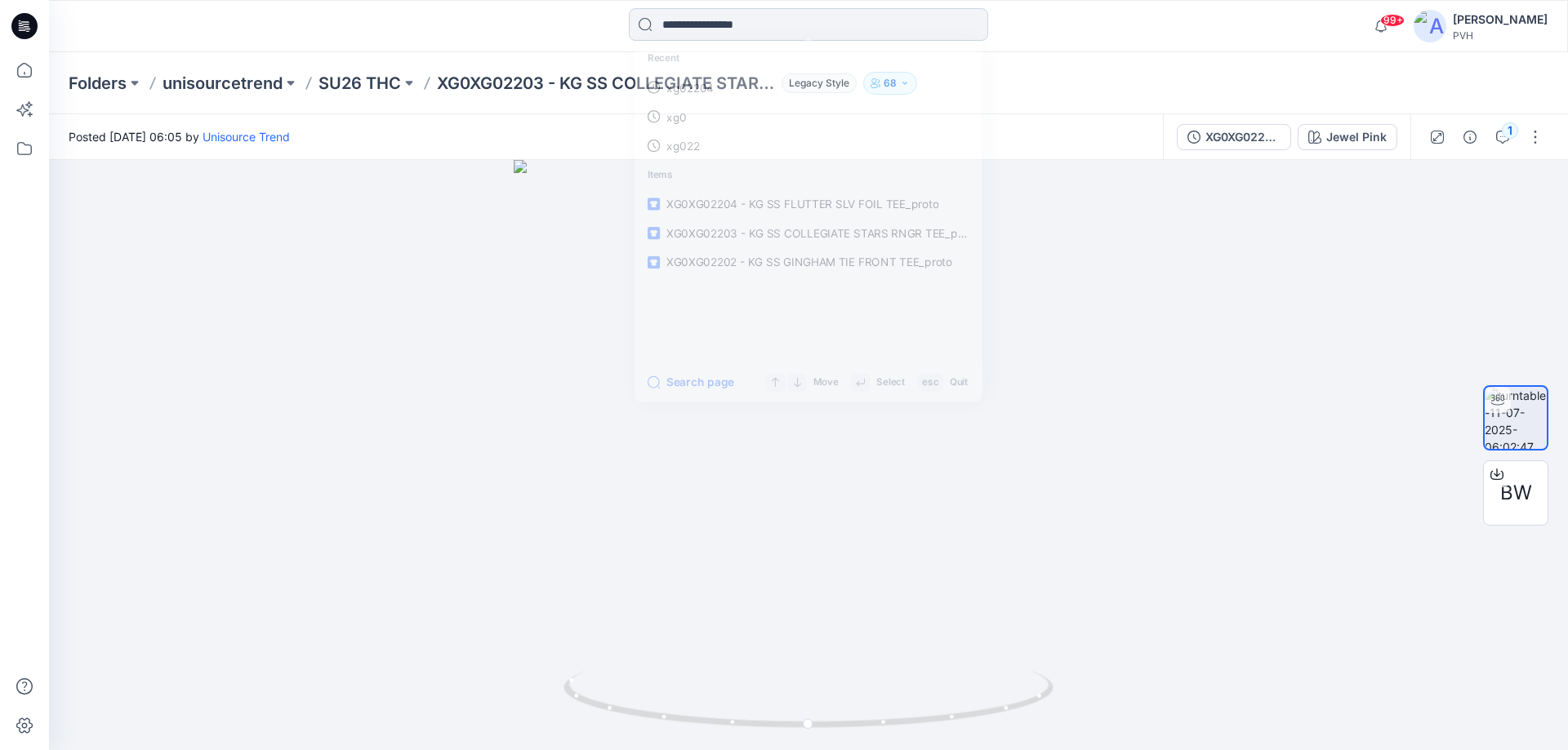
click at [740, 19] on input at bounding box center [808, 25] width 359 height 32
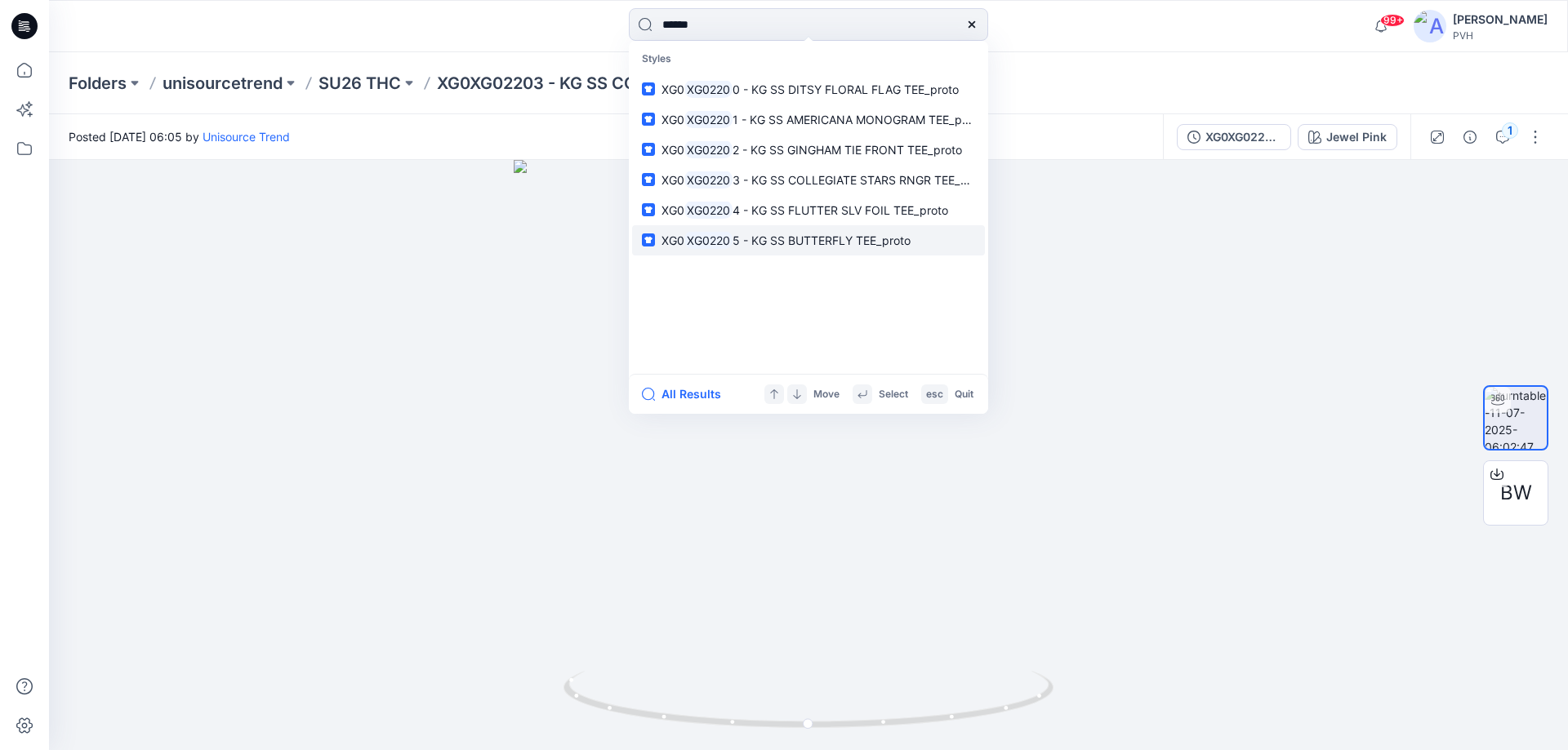
type input "******"
click at [797, 238] on span "5 - KG SS BUTTERFLY TEE_proto" at bounding box center [821, 240] width 178 height 14
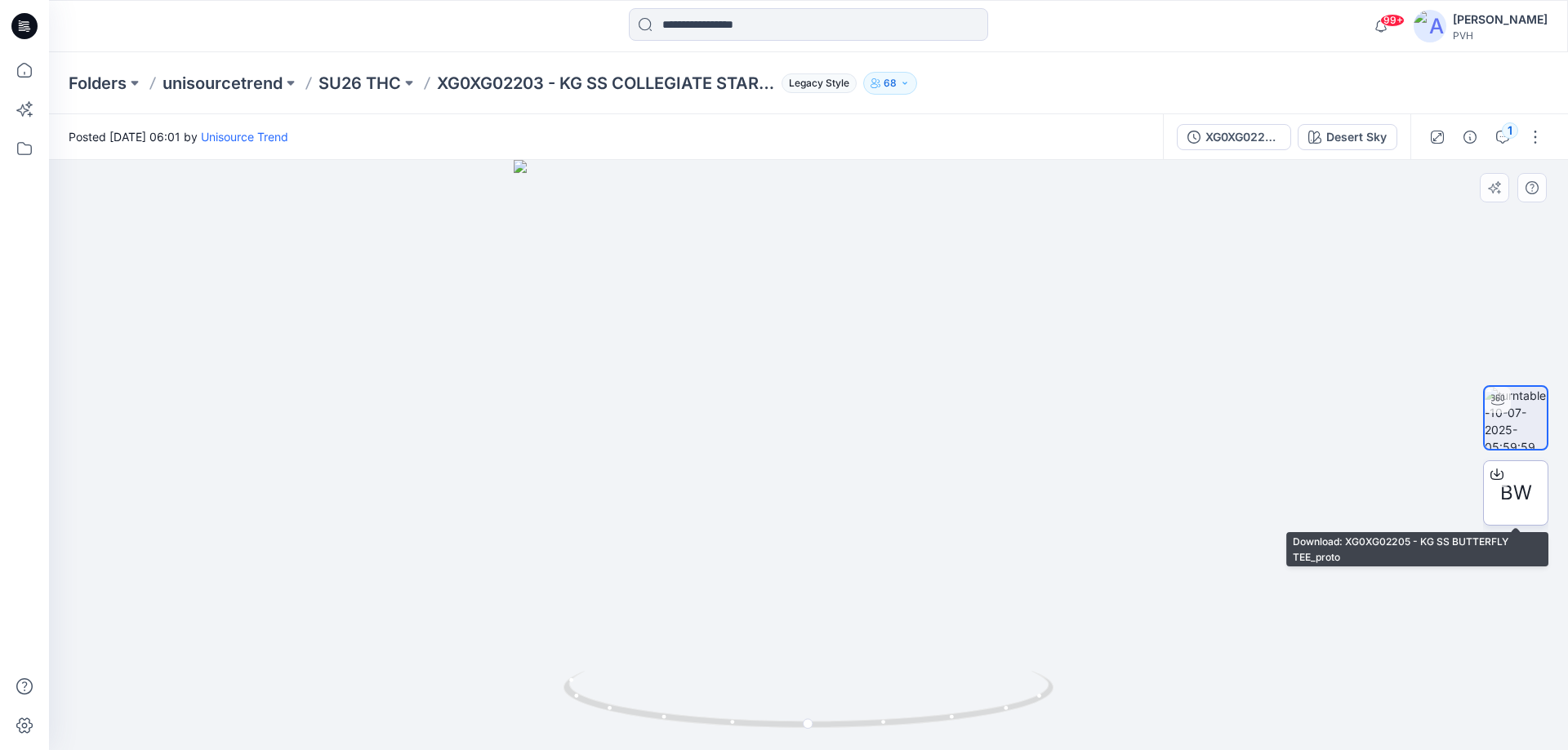
click at [1506, 492] on span "BW" at bounding box center [1516, 493] width 31 height 30
click at [1513, 483] on span "BW" at bounding box center [1516, 493] width 31 height 30
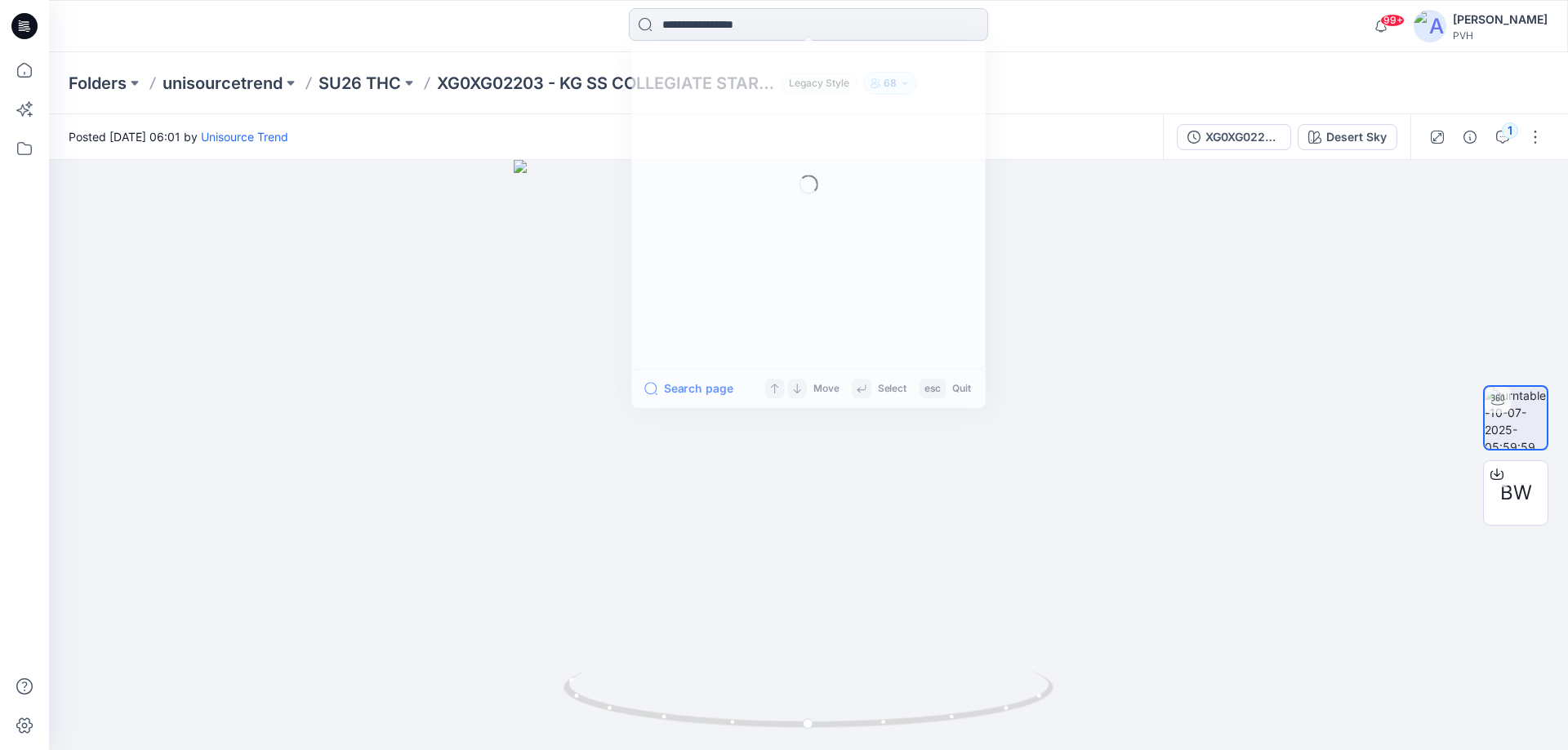
click at [722, 29] on input at bounding box center [808, 25] width 359 height 32
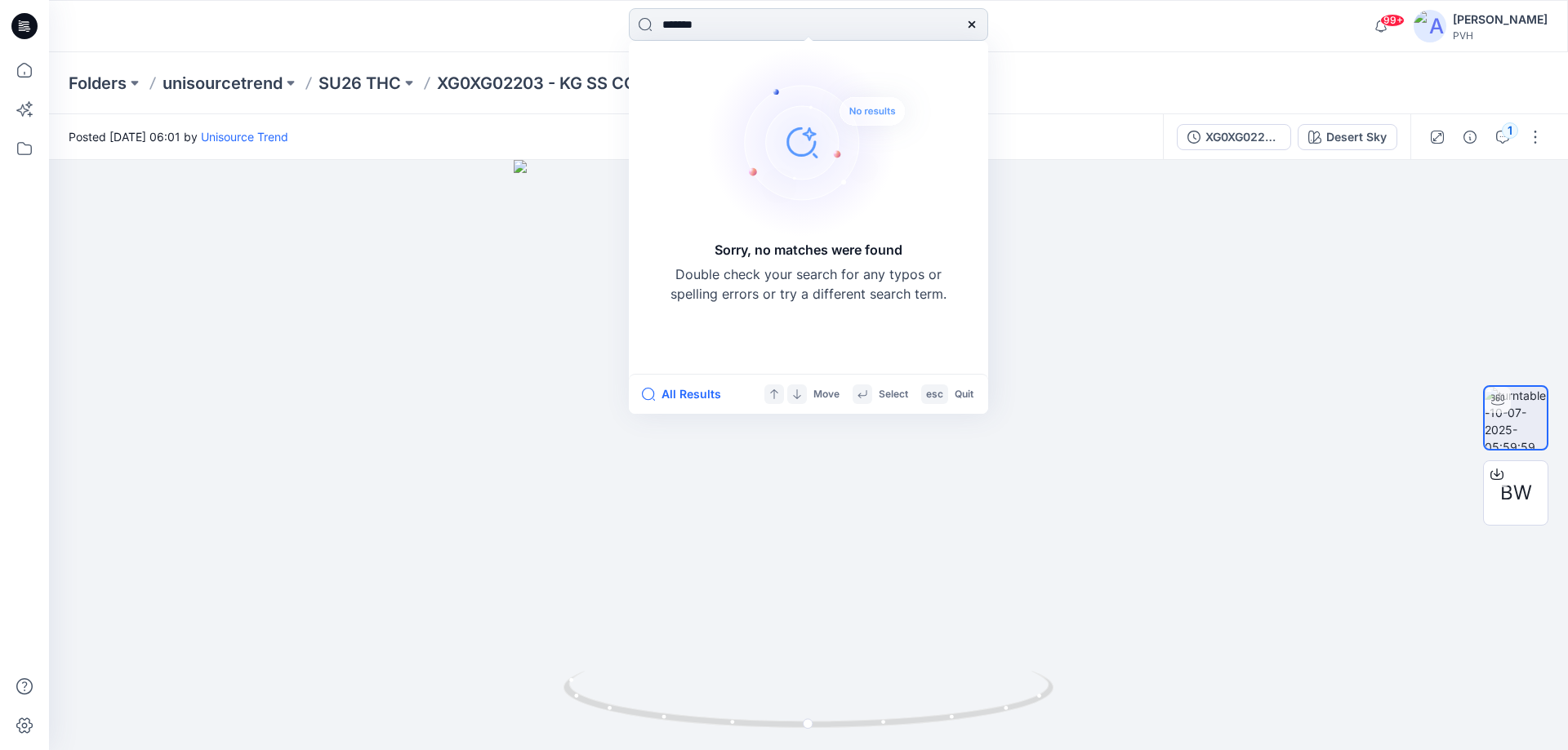
click at [682, 31] on input "*******" at bounding box center [808, 25] width 359 height 32
type input "**********"
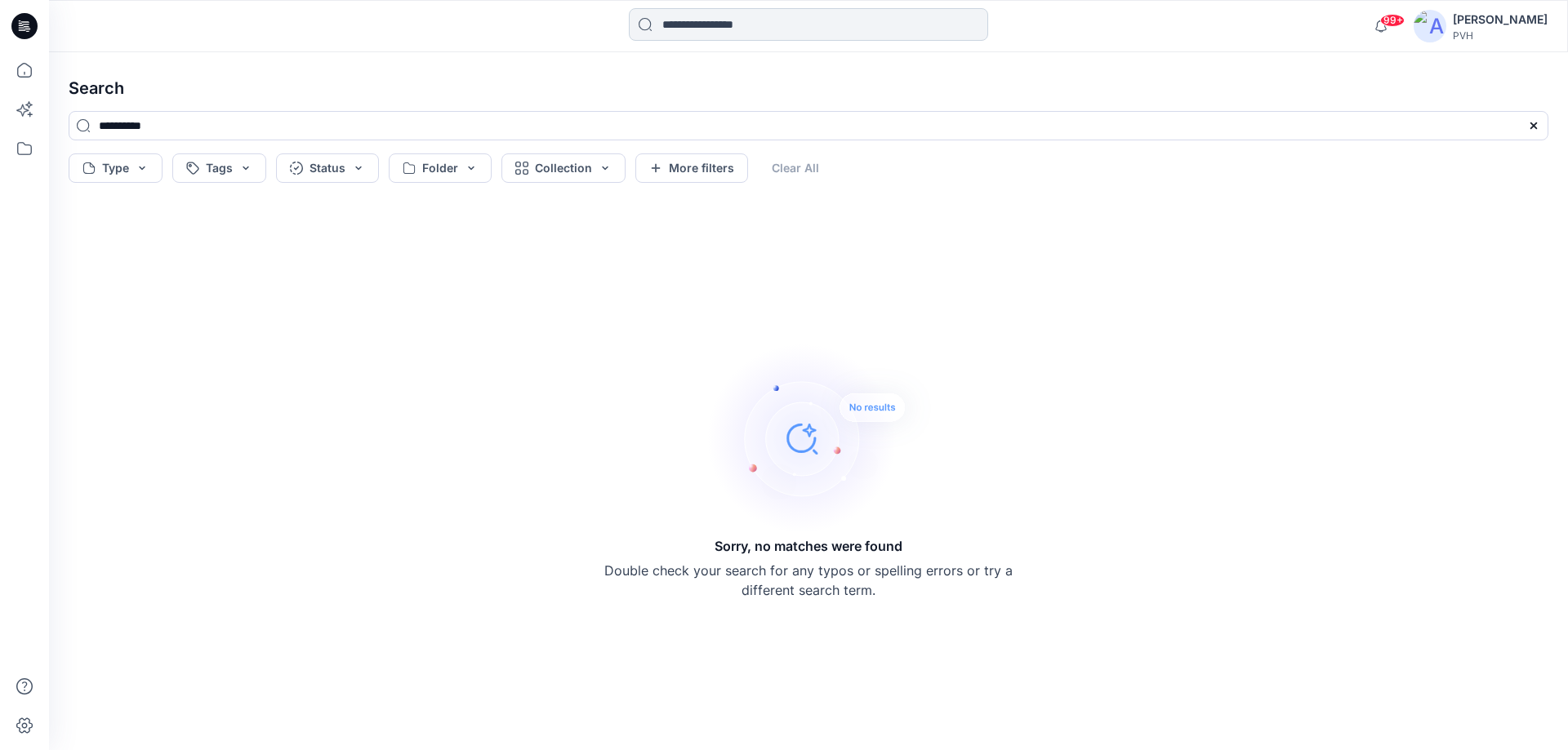
click at [771, 21] on input at bounding box center [808, 25] width 359 height 32
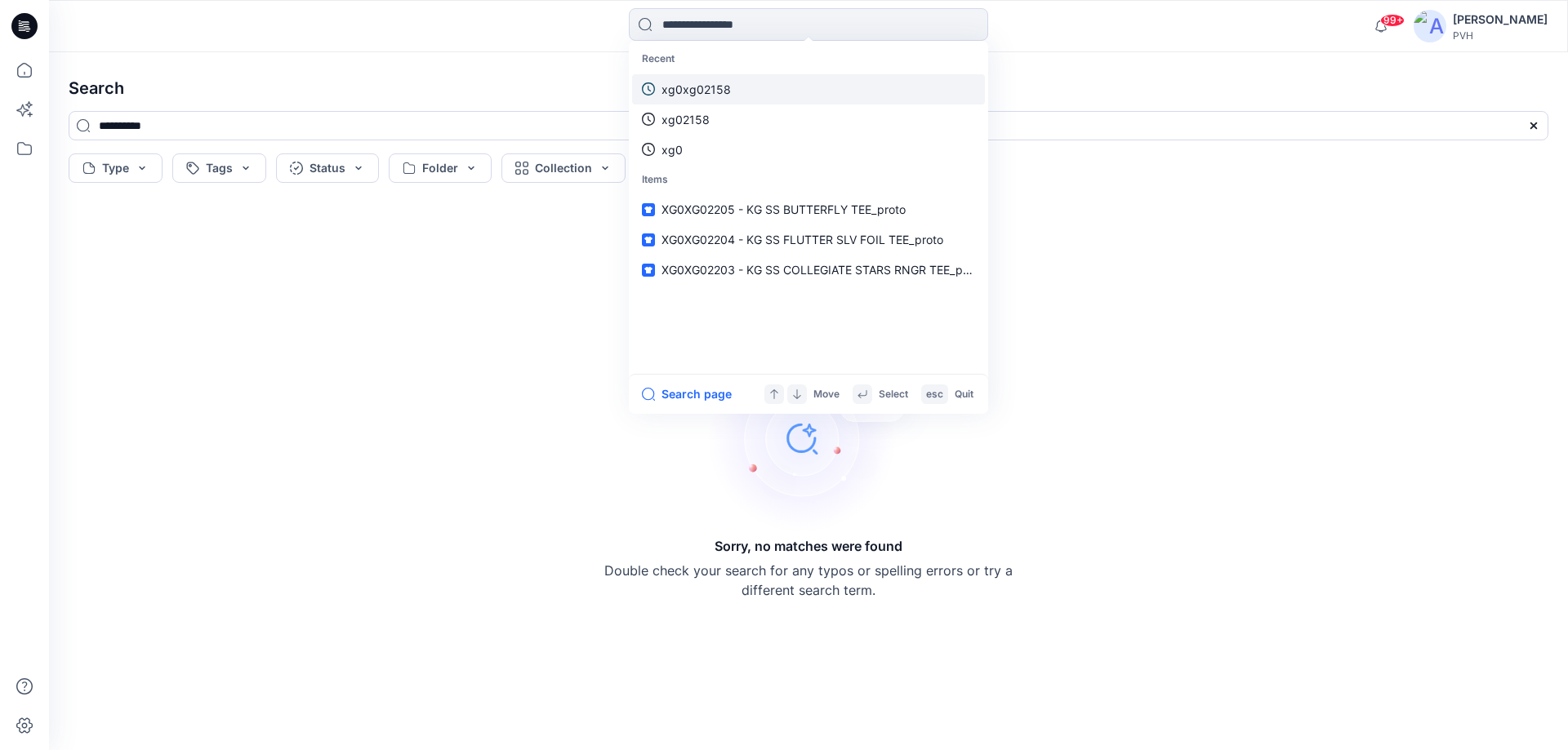
click at [677, 91] on p "xg0xg02158" at bounding box center [696, 90] width 70 height 17
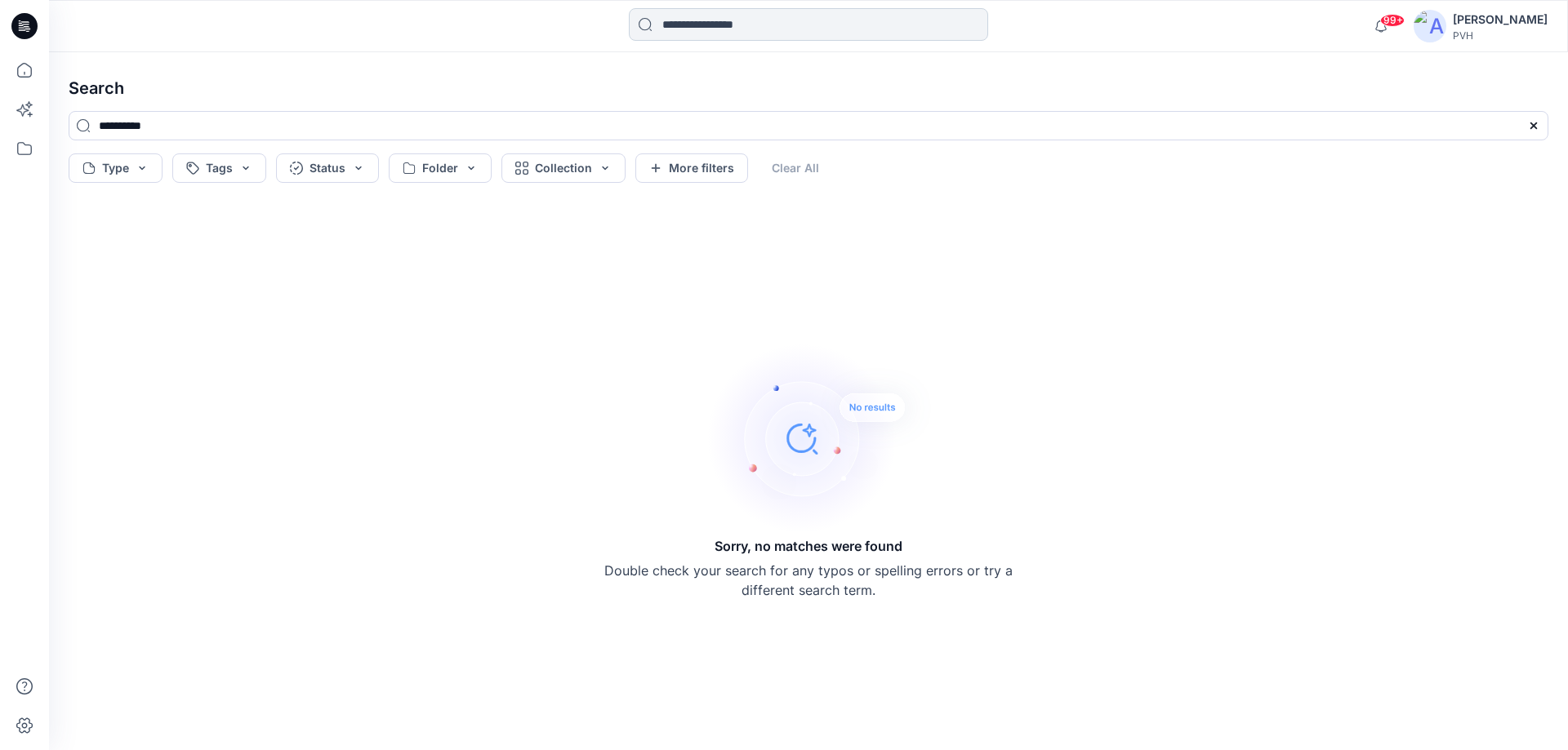
click at [744, 22] on input at bounding box center [808, 25] width 359 height 32
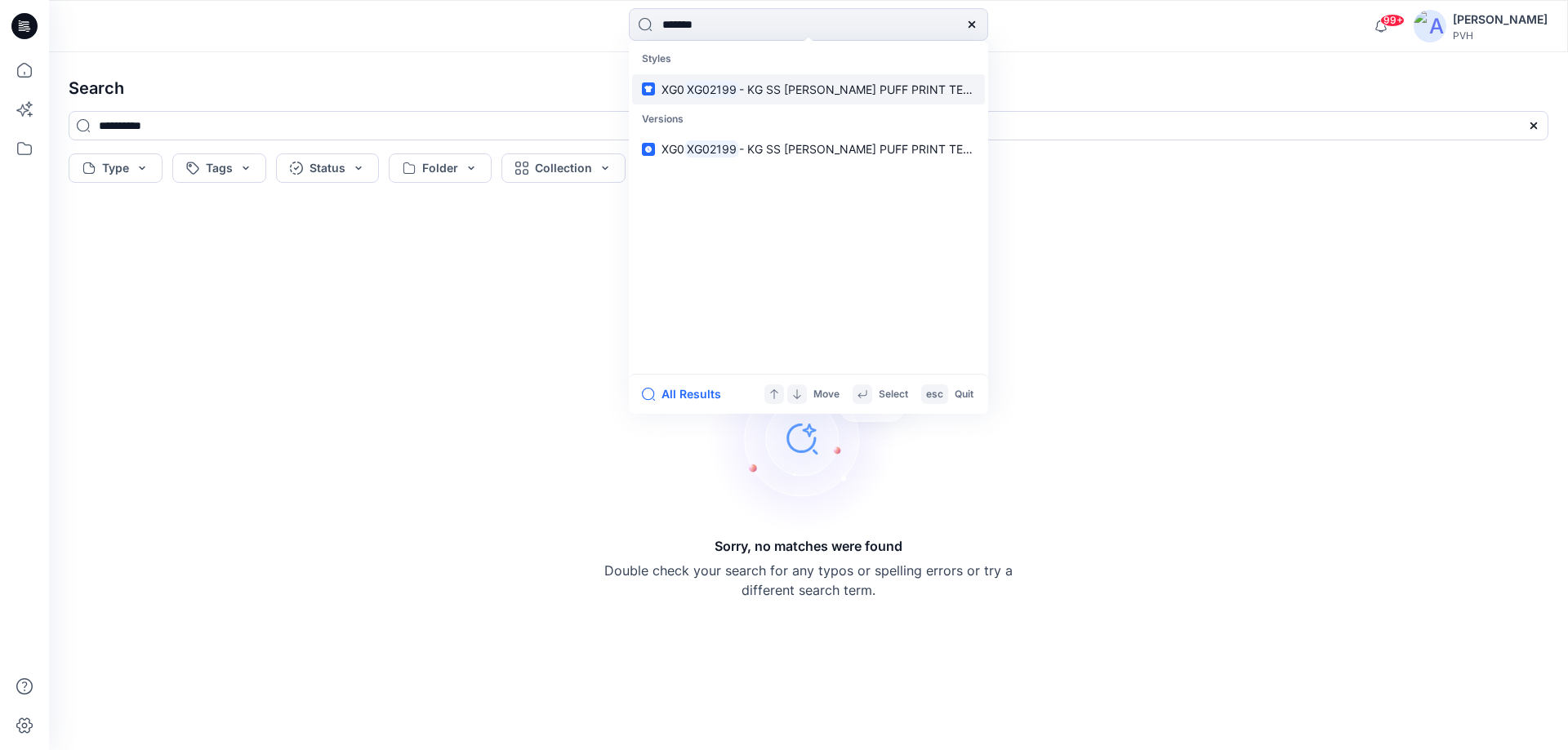
type input "*******"
click at [733, 85] on mark "XG02199" at bounding box center [711, 90] width 54 height 19
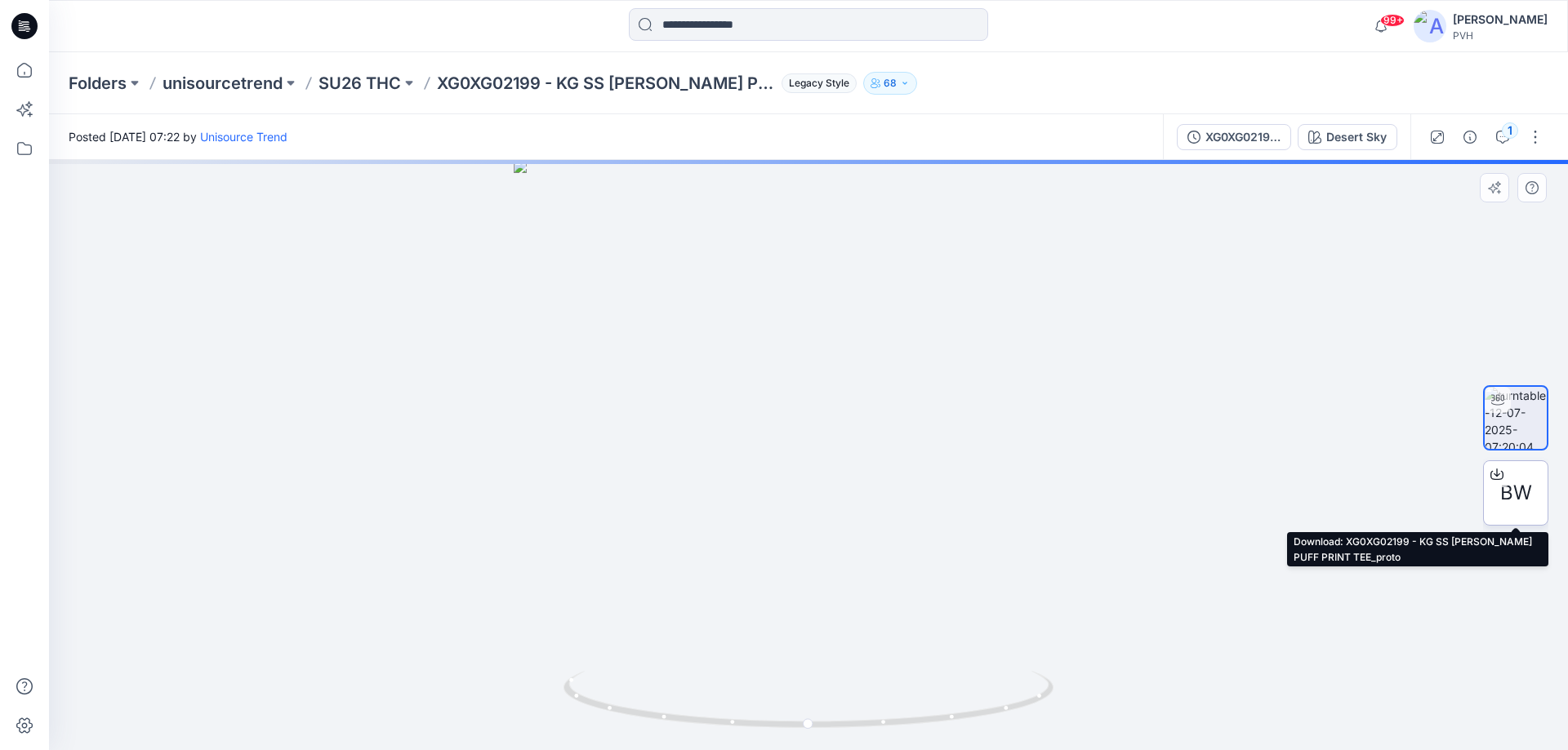
click at [1512, 497] on span "BW" at bounding box center [1516, 493] width 31 height 30
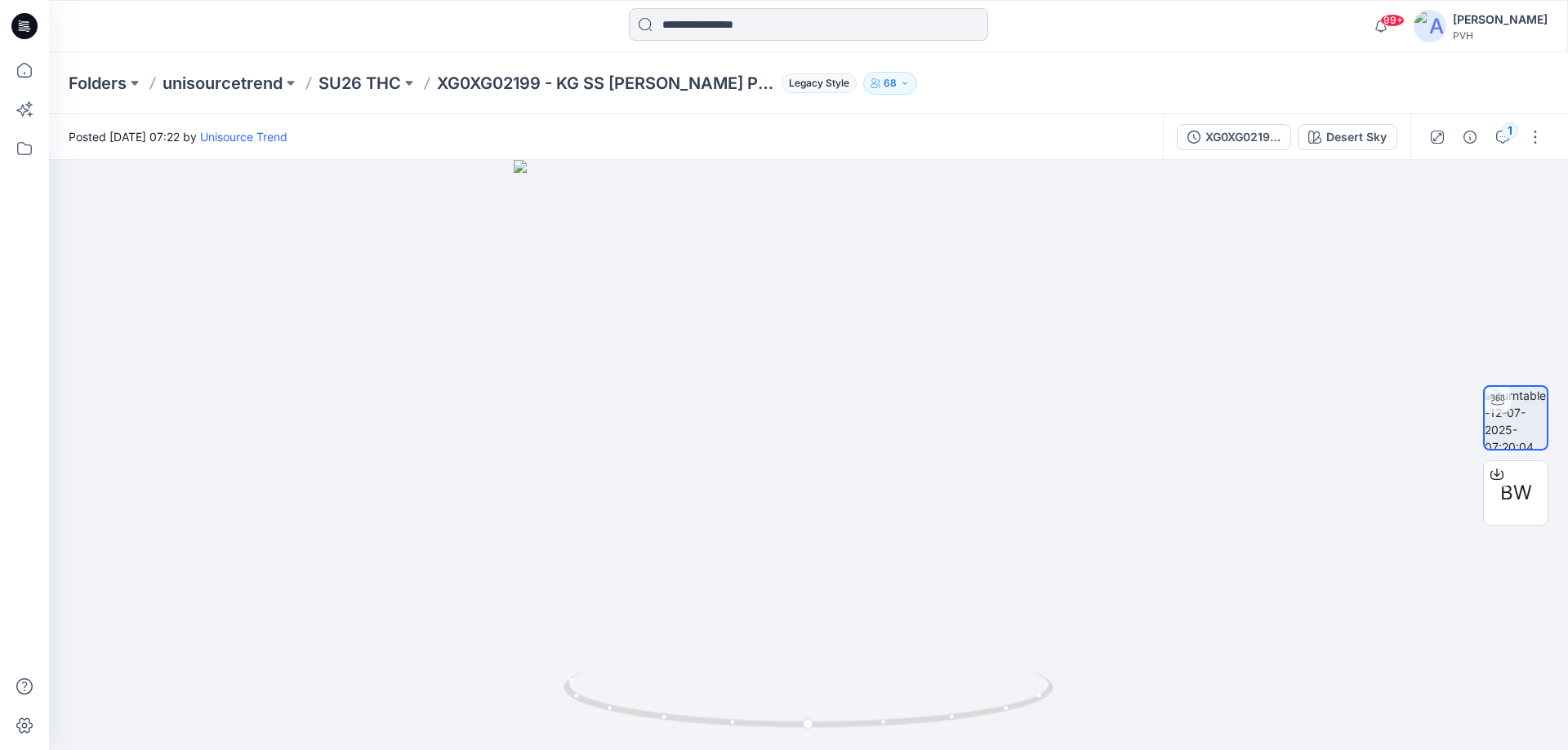
click at [847, 17] on input at bounding box center [808, 25] width 359 height 32
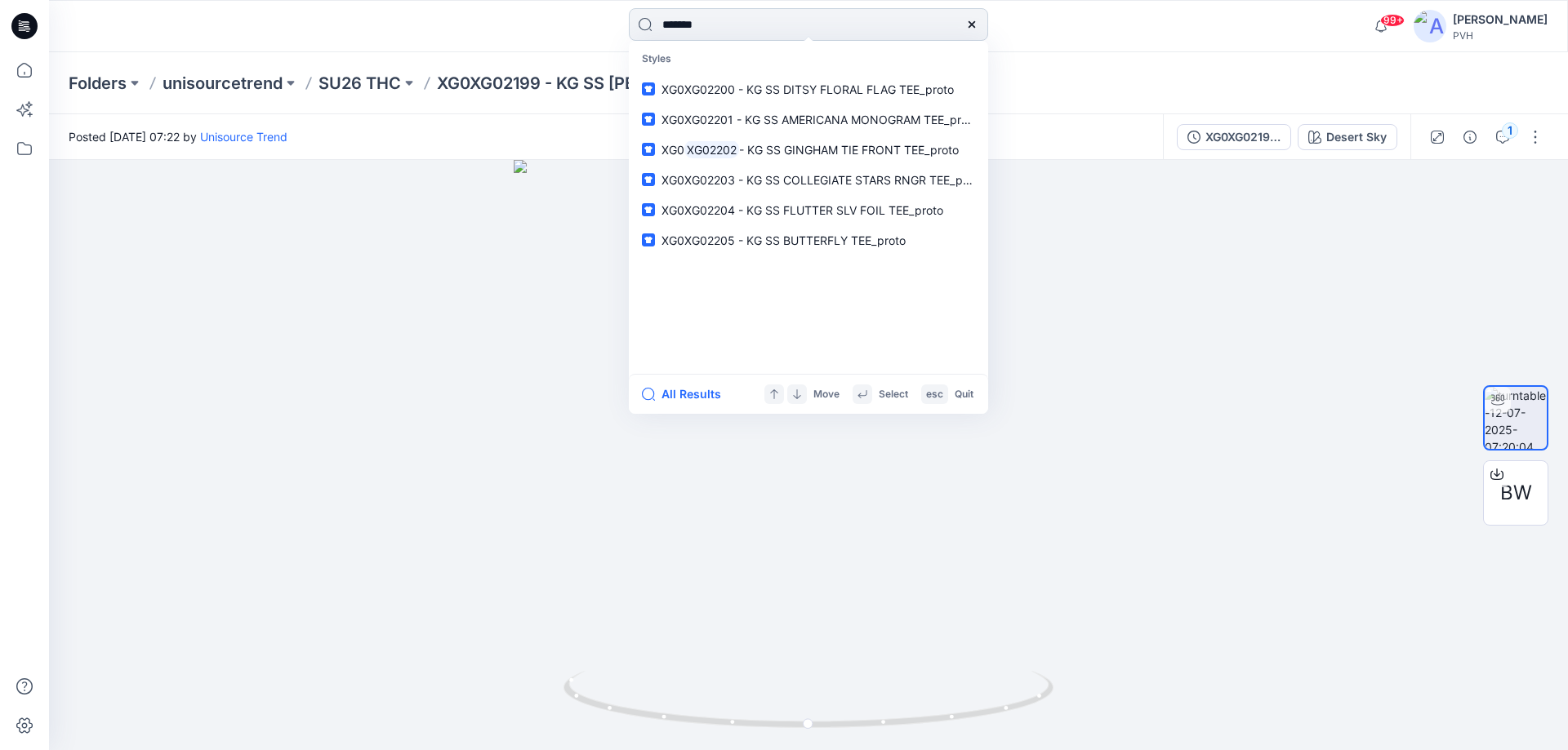
type input "*******"
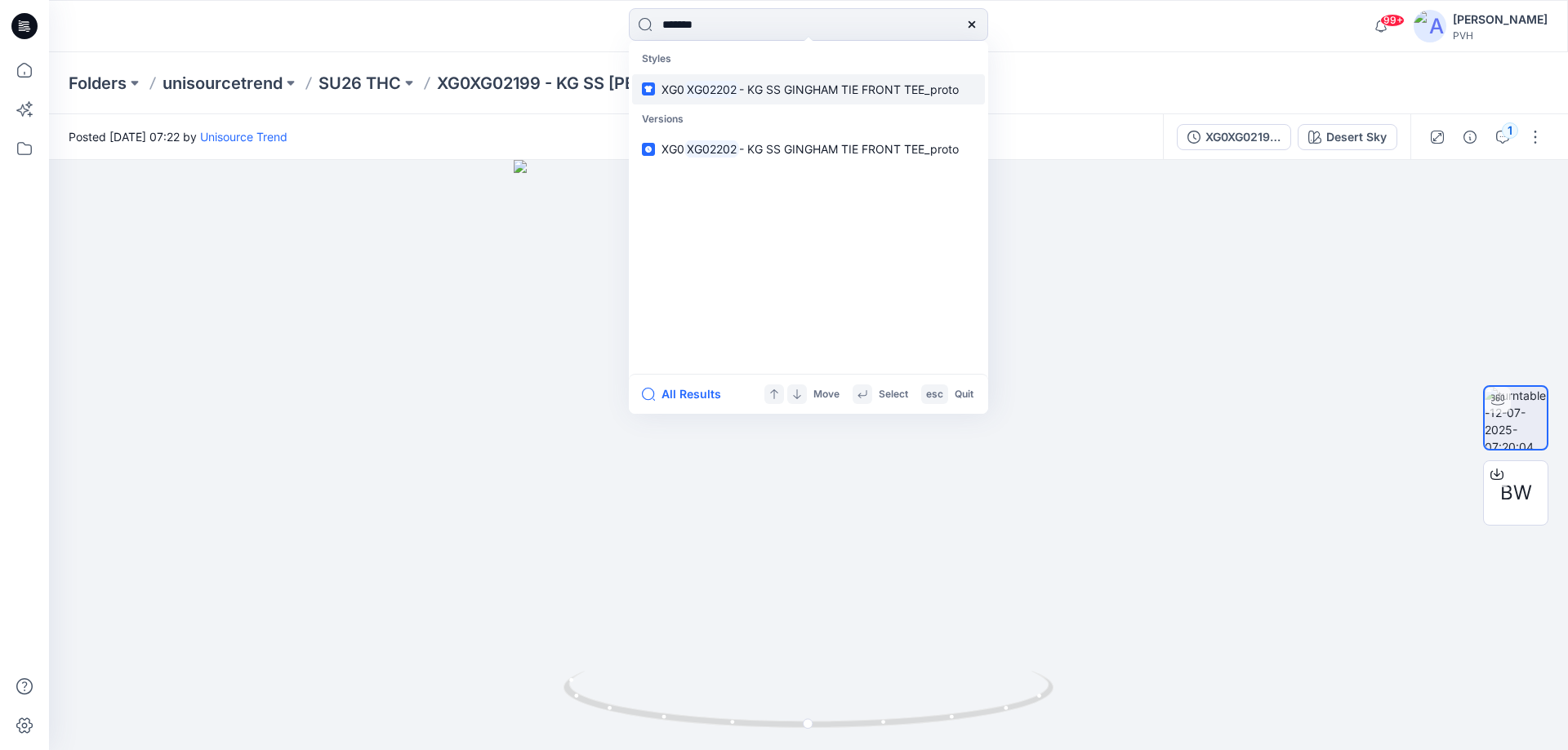
click at [721, 87] on mark "XG02202" at bounding box center [711, 90] width 54 height 19
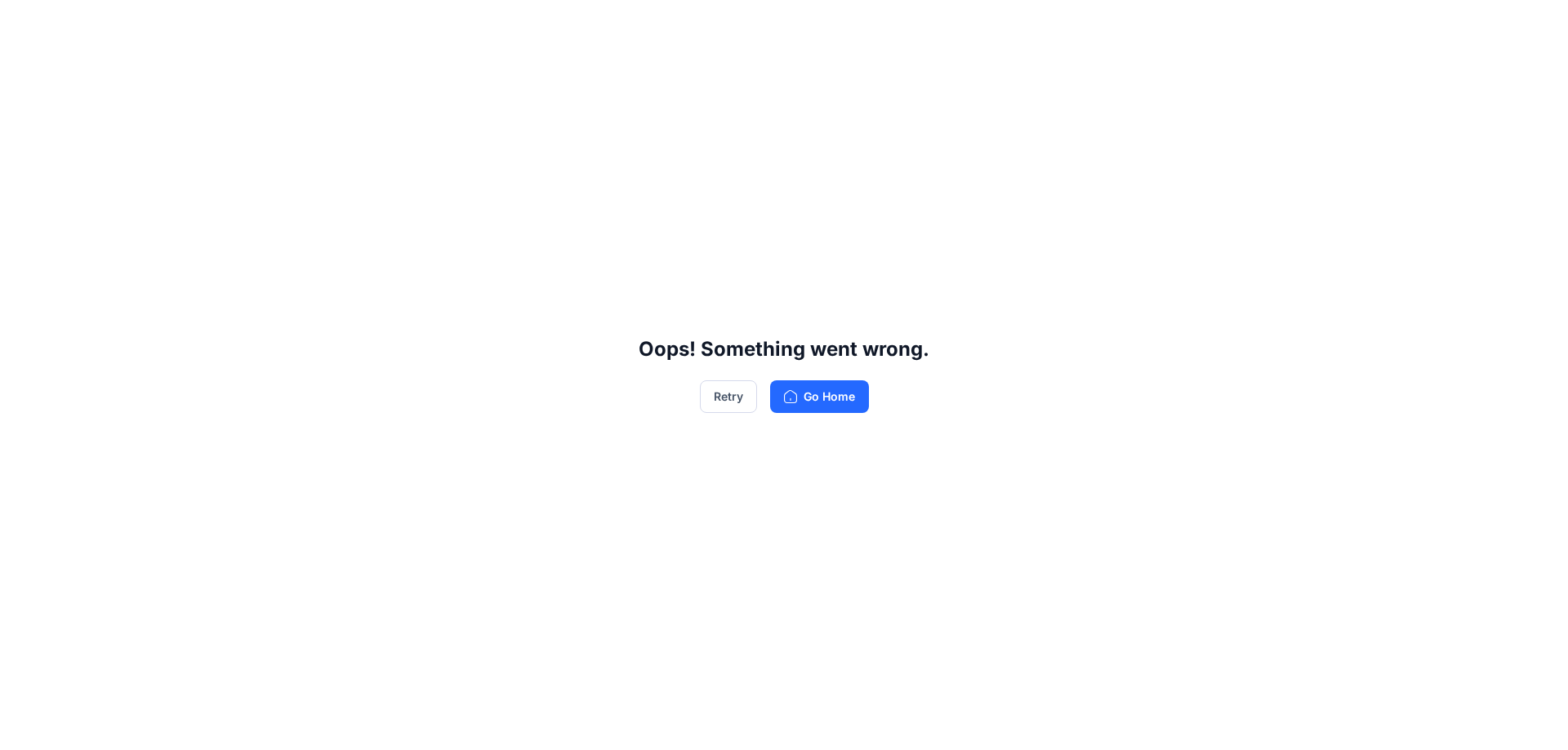
click at [846, 375] on div "Oops! Something went wrong. Retry Go Home" at bounding box center [784, 375] width 1568 height 750
click at [743, 398] on button "Retry" at bounding box center [728, 396] width 57 height 32
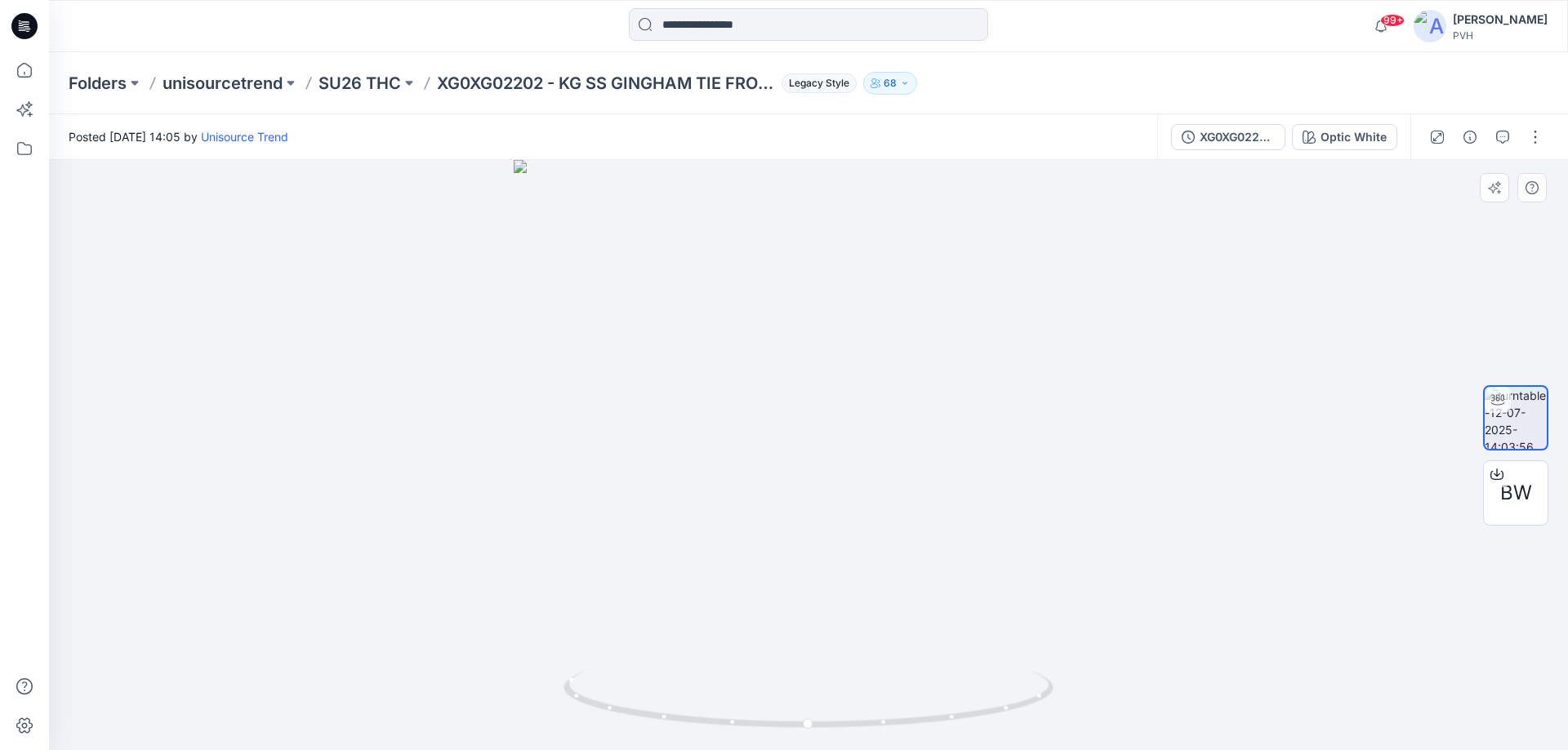
click at [904, 386] on div at bounding box center [807, 455] width 1518 height 590
drag, startPoint x: 697, startPoint y: 23, endPoint x: 701, endPoint y: 0, distance: 23.3
click at [698, 5] on div "99+ Notifications [PERSON_NAME] Top [PERSON_NAME] Top shared LV044G236G in SU26…" at bounding box center [807, 26] width 1518 height 52
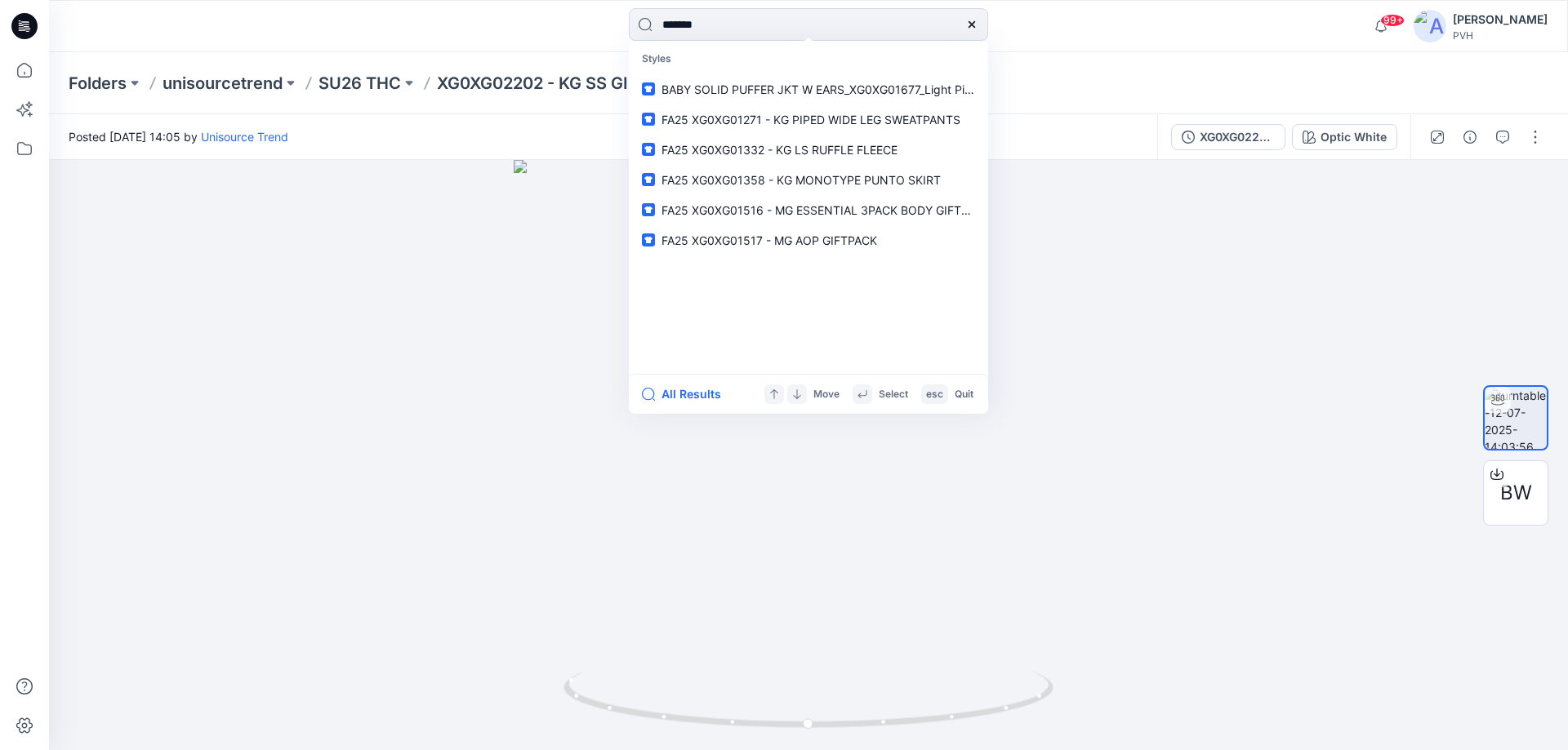
type input "*******"
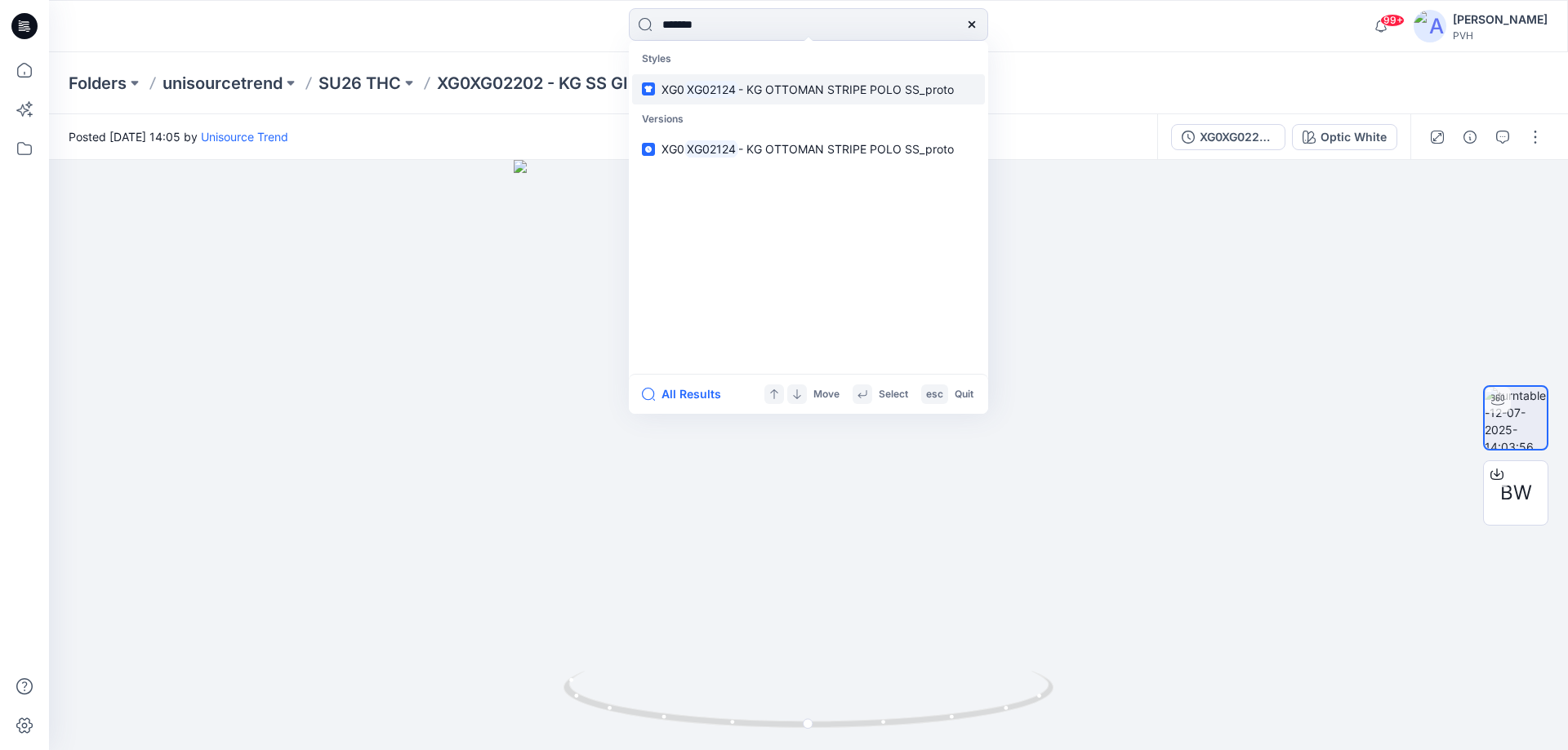
click at [824, 91] on span "- KG OTTOMAN STRIPE POLO SS_proto" at bounding box center [845, 90] width 215 height 14
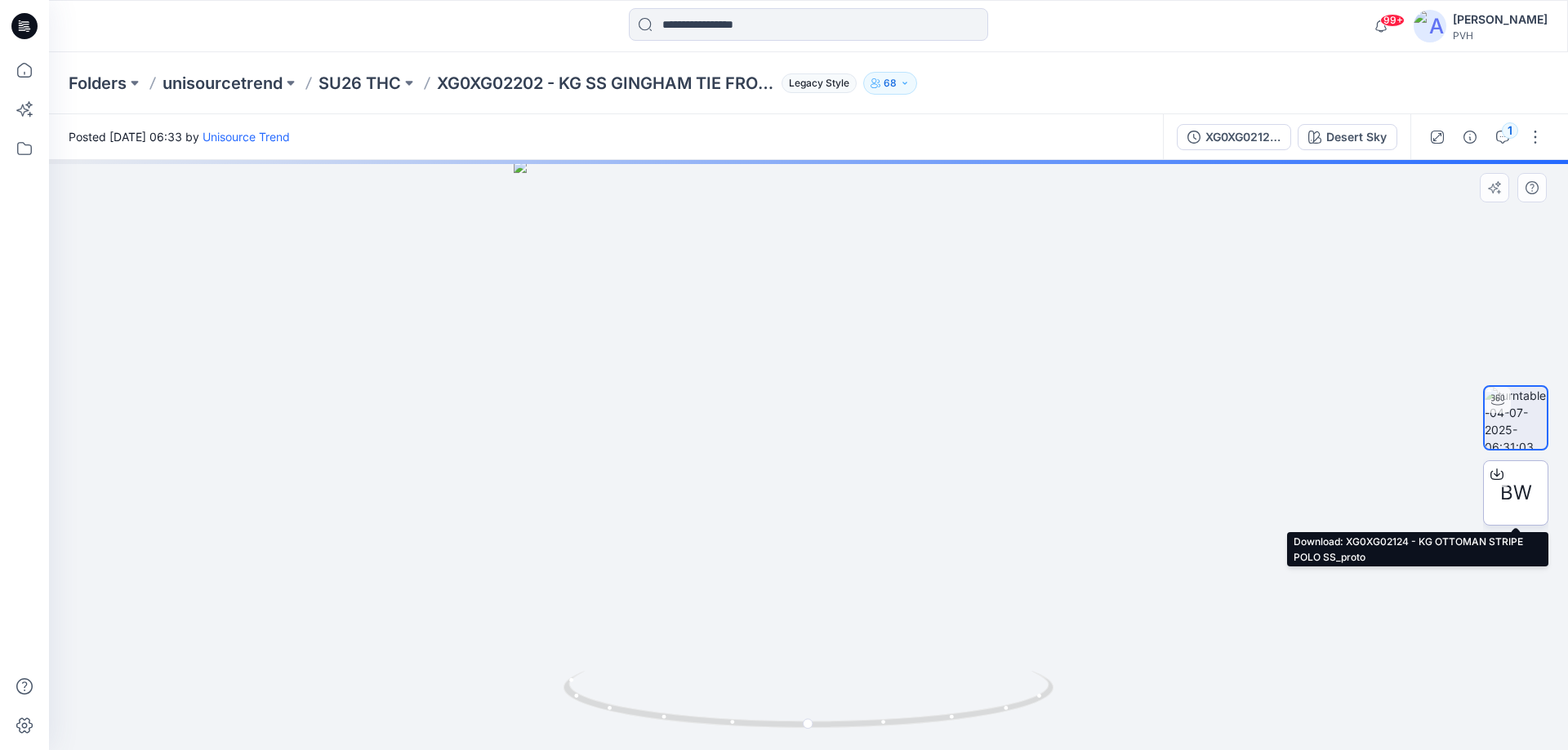
click at [1517, 498] on span "BW" at bounding box center [1516, 493] width 31 height 30
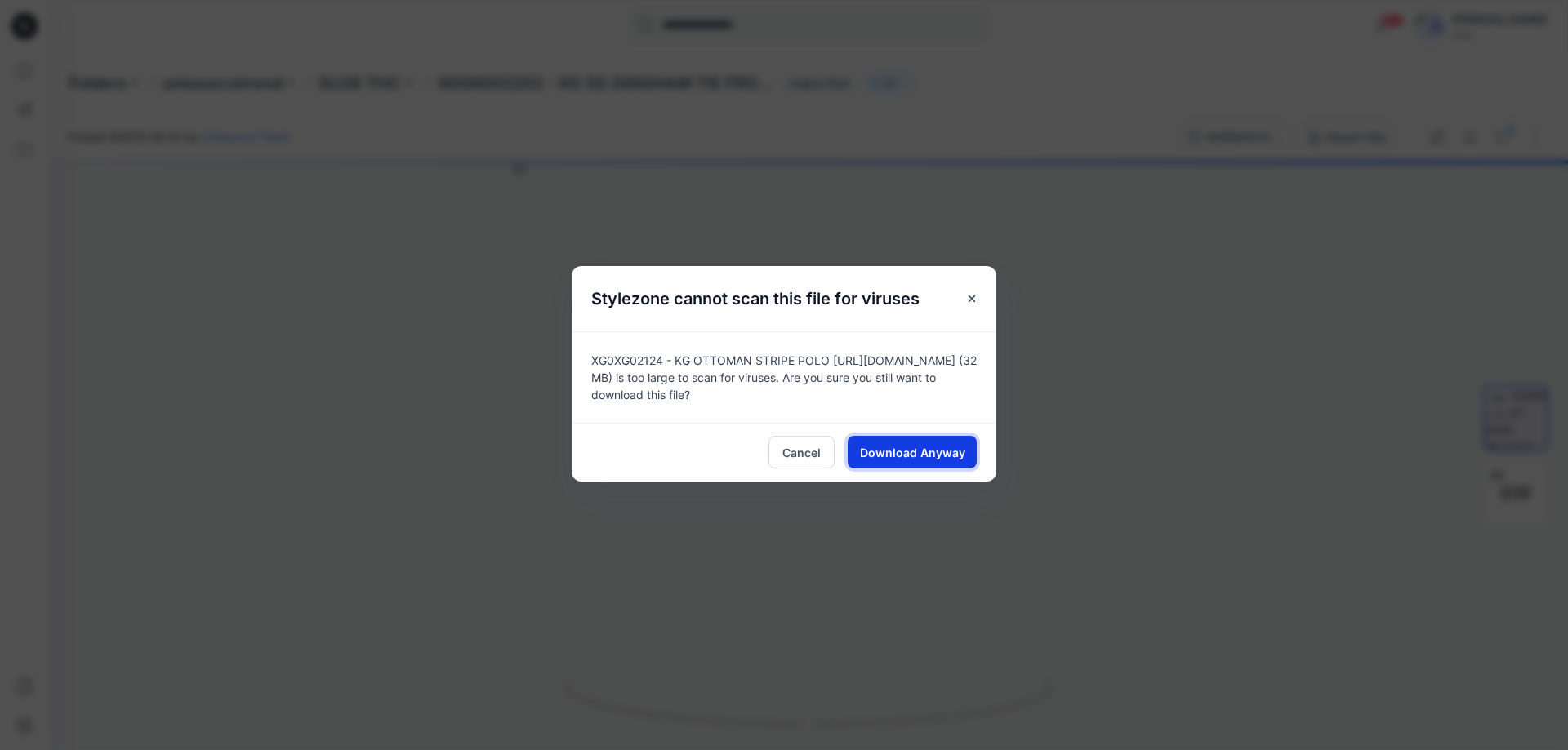
click at [886, 451] on span "Download Anyway" at bounding box center [912, 453] width 106 height 17
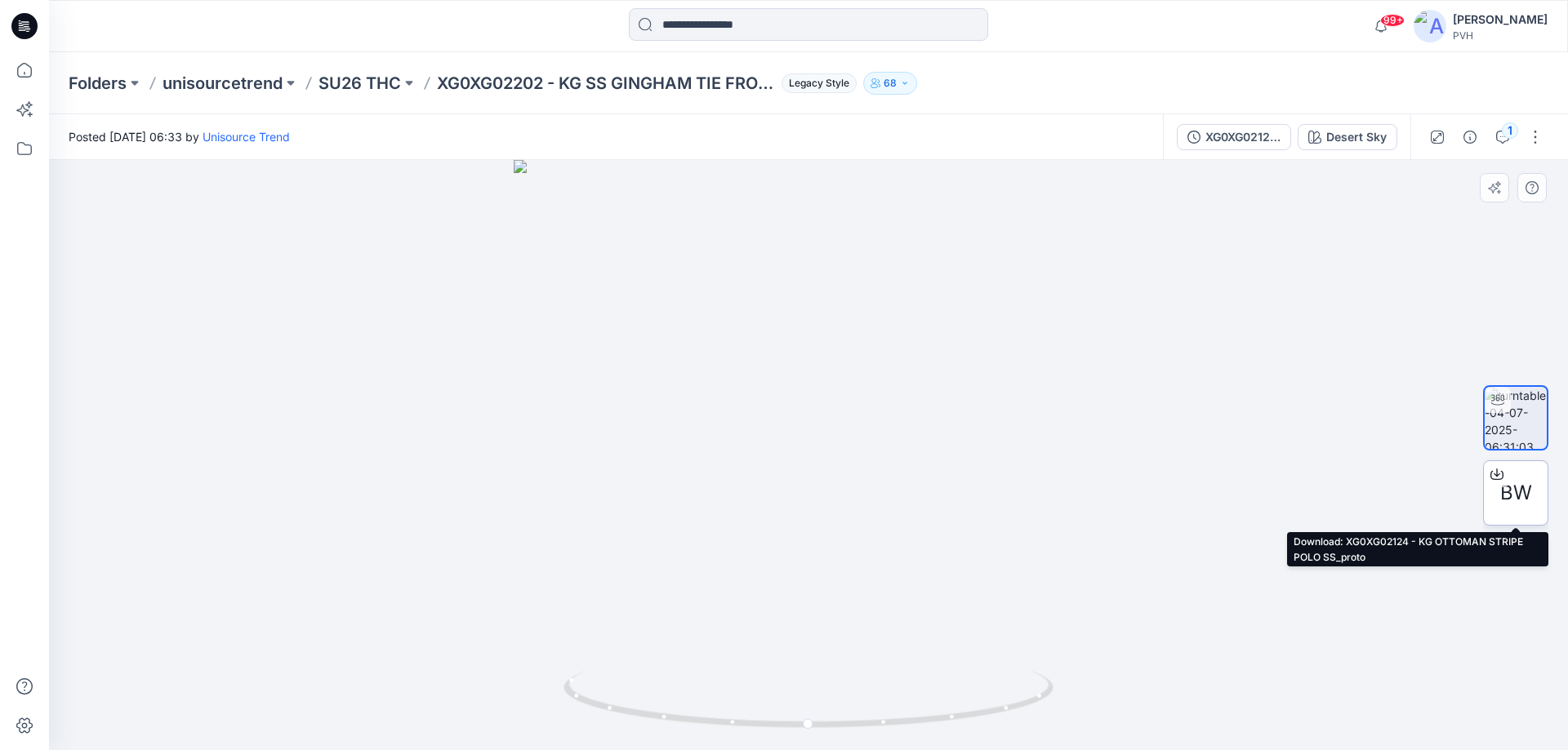
click at [1518, 494] on span "BW" at bounding box center [1516, 493] width 31 height 30
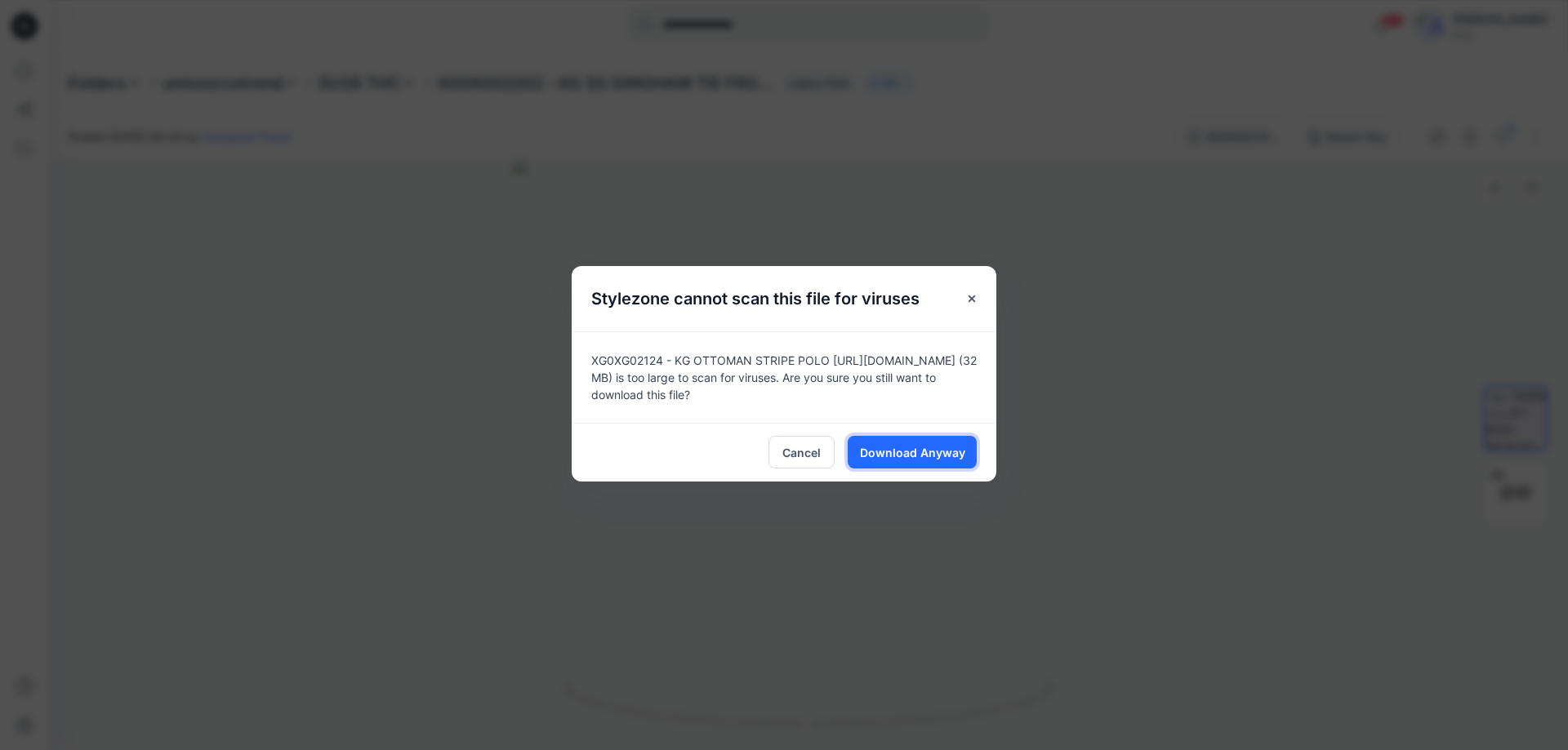
click at [858, 454] on button "Download Anyway" at bounding box center [911, 452] width 129 height 32
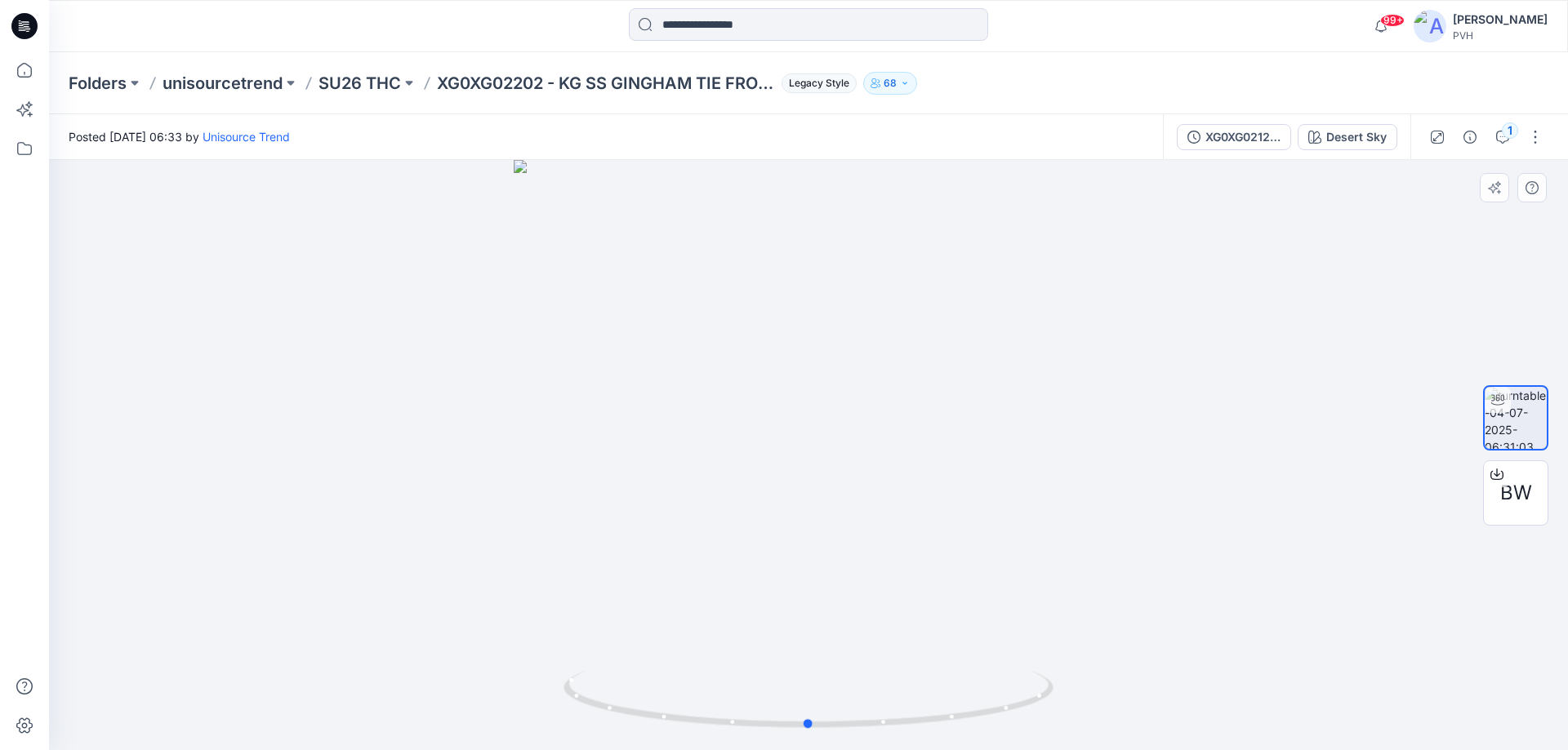
click at [1287, 679] on div at bounding box center [807, 455] width 1518 height 590
click at [778, 18] on input at bounding box center [808, 25] width 359 height 32
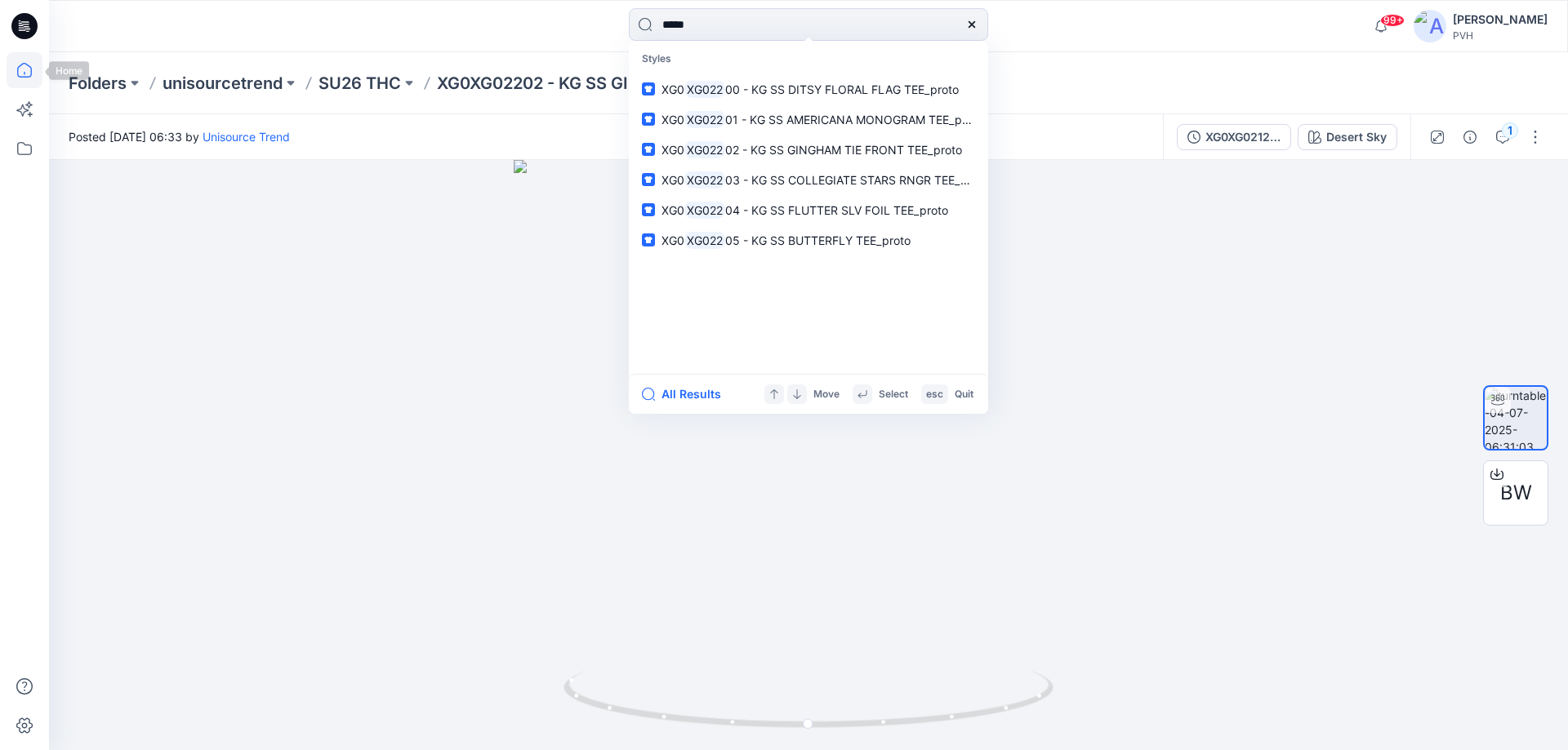
type input "*****"
click at [24, 85] on icon at bounding box center [25, 71] width 36 height 36
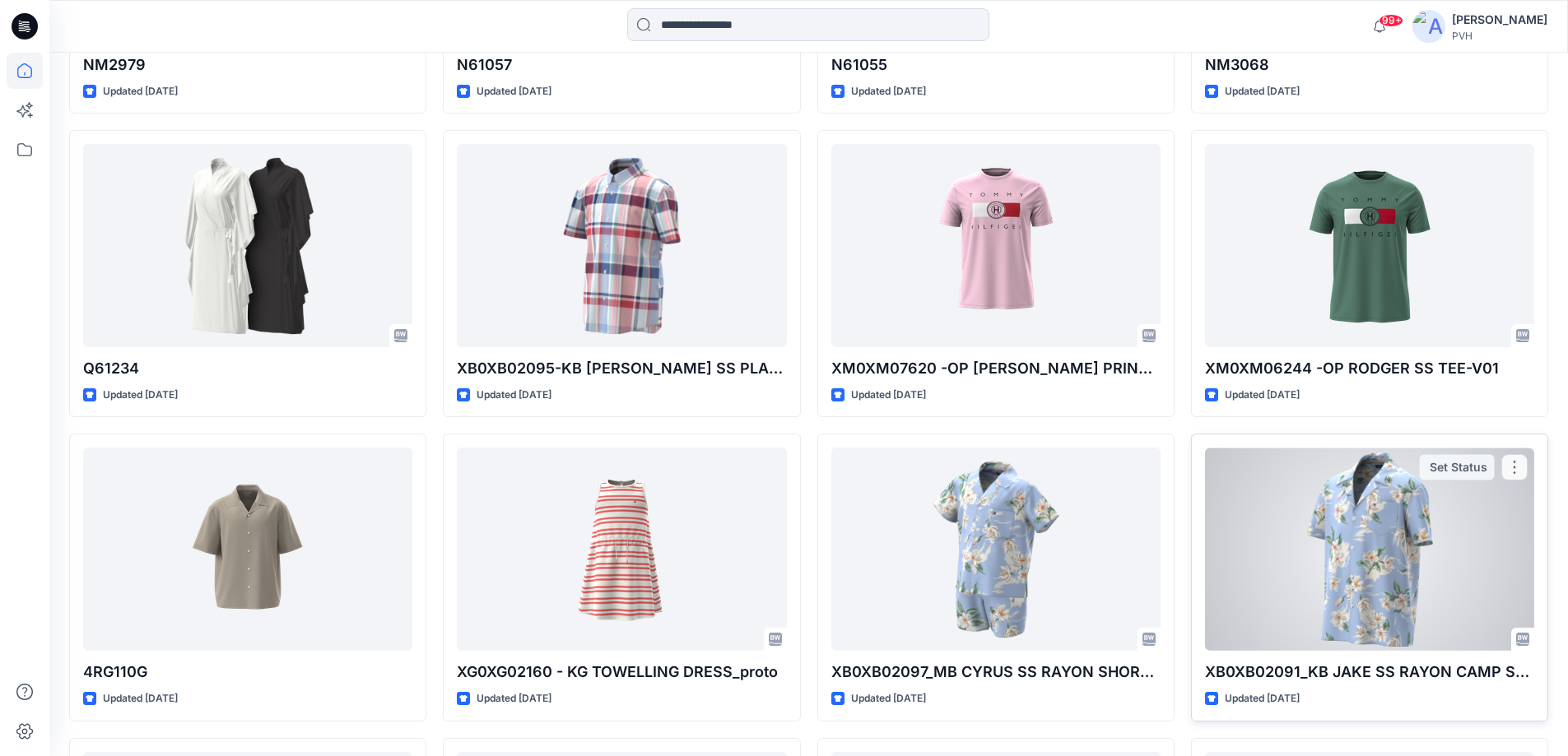
scroll to position [8737, 0]
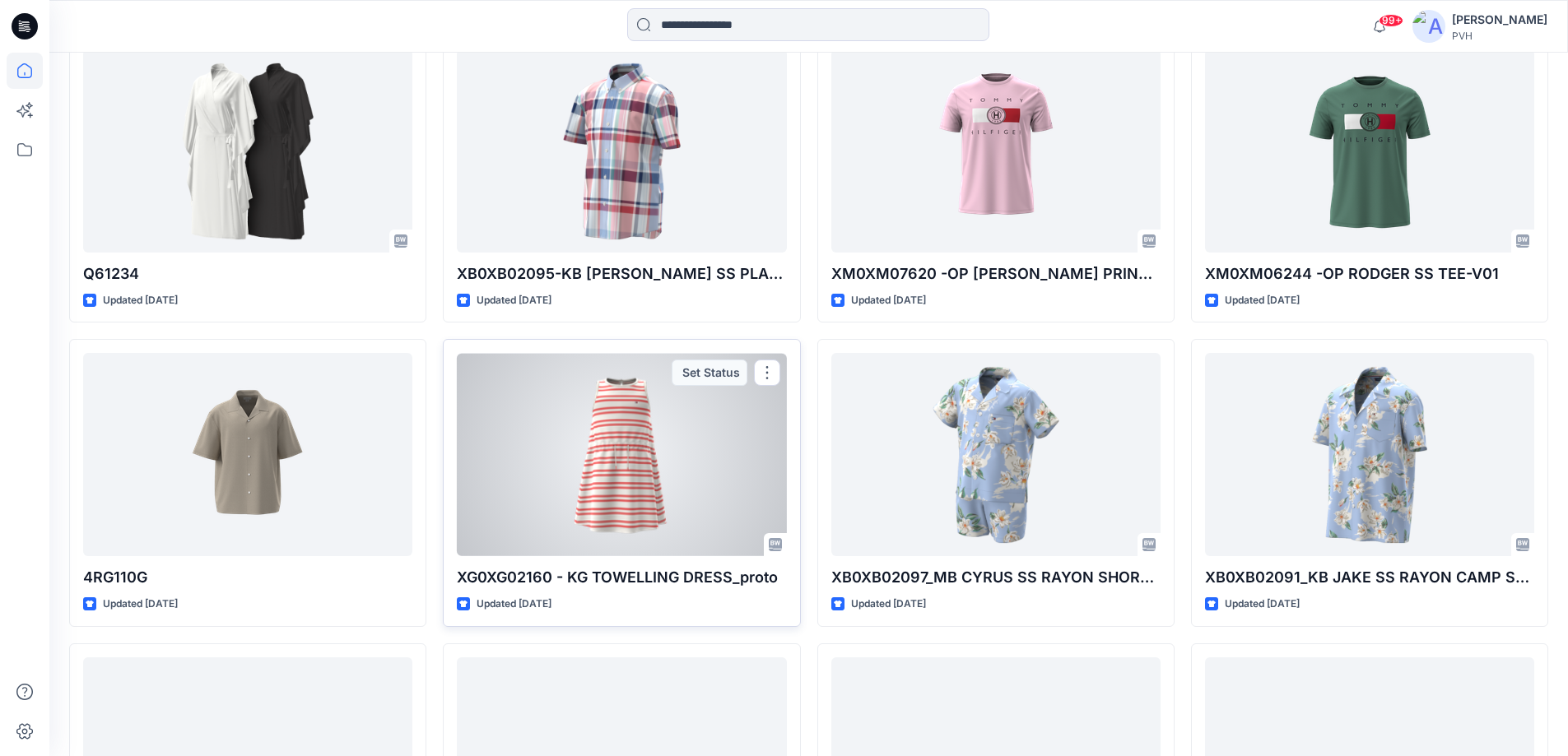
click at [589, 489] on div at bounding box center [621, 455] width 330 height 204
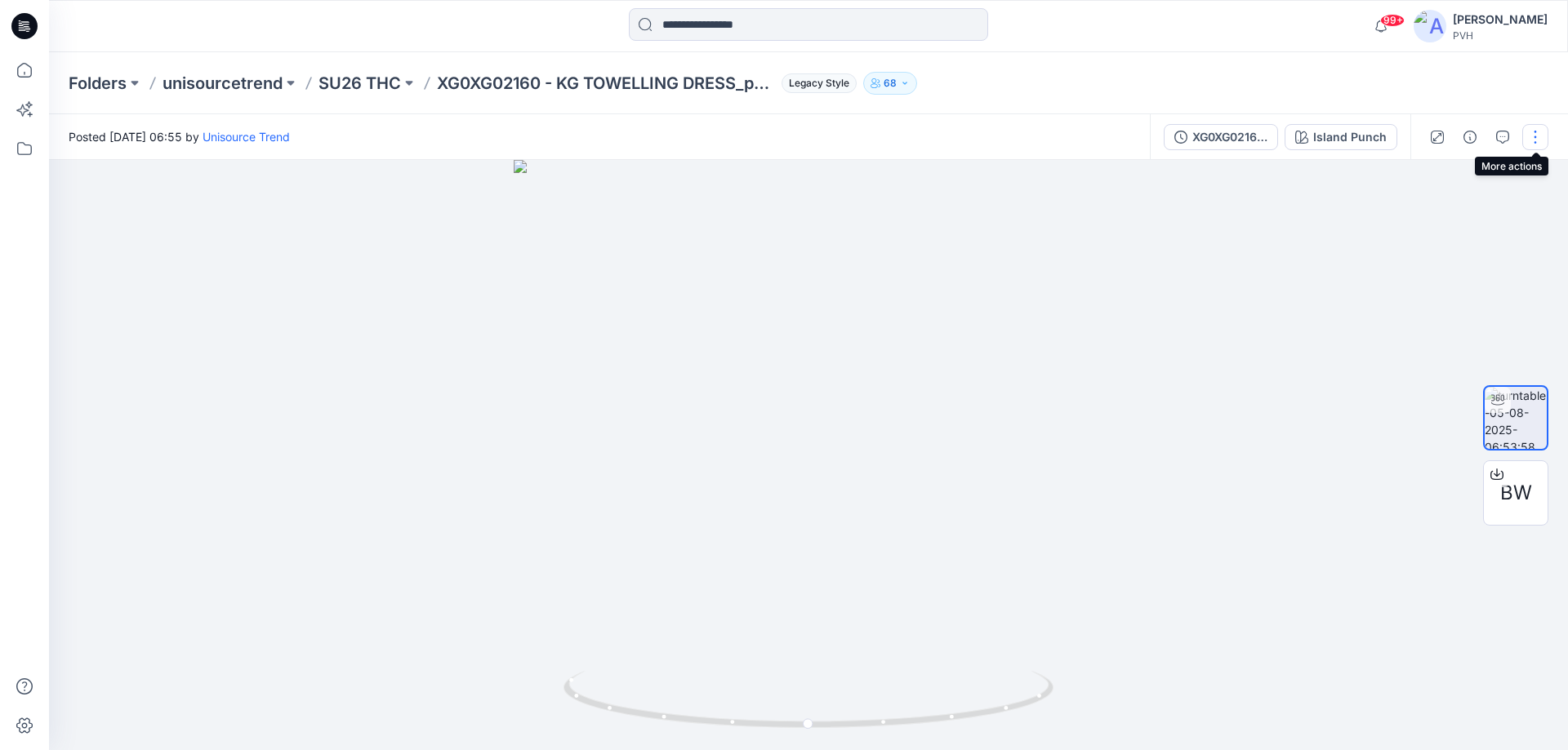
click at [1539, 139] on button "button" at bounding box center [1535, 136] width 26 height 26
click at [1527, 133] on button "button" at bounding box center [1535, 136] width 26 height 26
click at [1532, 132] on button "button" at bounding box center [1535, 136] width 26 height 26
click at [1215, 519] on div at bounding box center [807, 455] width 1518 height 590
click at [1499, 135] on icon "button" at bounding box center [1502, 137] width 13 height 13
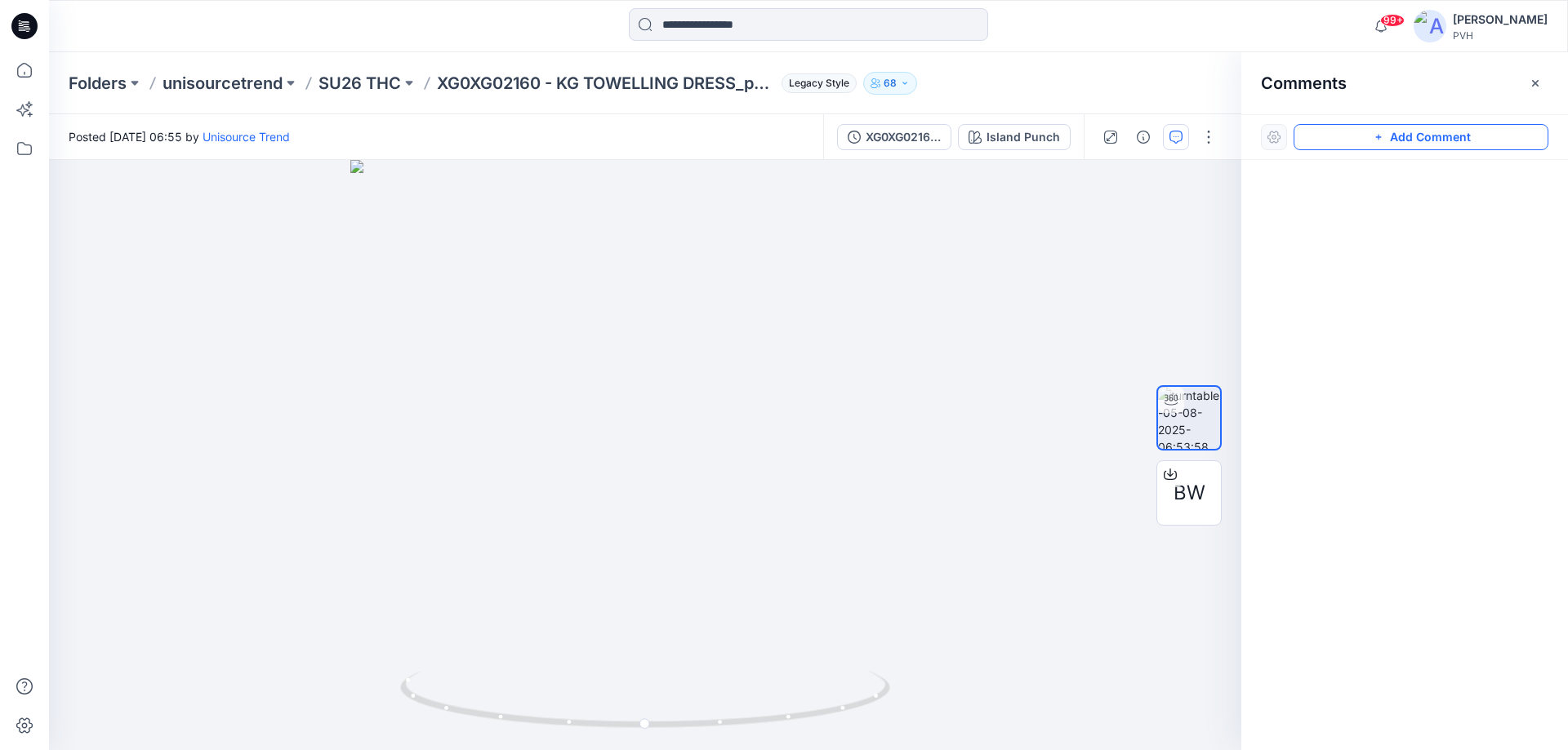
click at [1405, 133] on button "Add Comment" at bounding box center [1420, 136] width 255 height 26
click at [664, 558] on div "1" at bounding box center [644, 455] width 1192 height 590
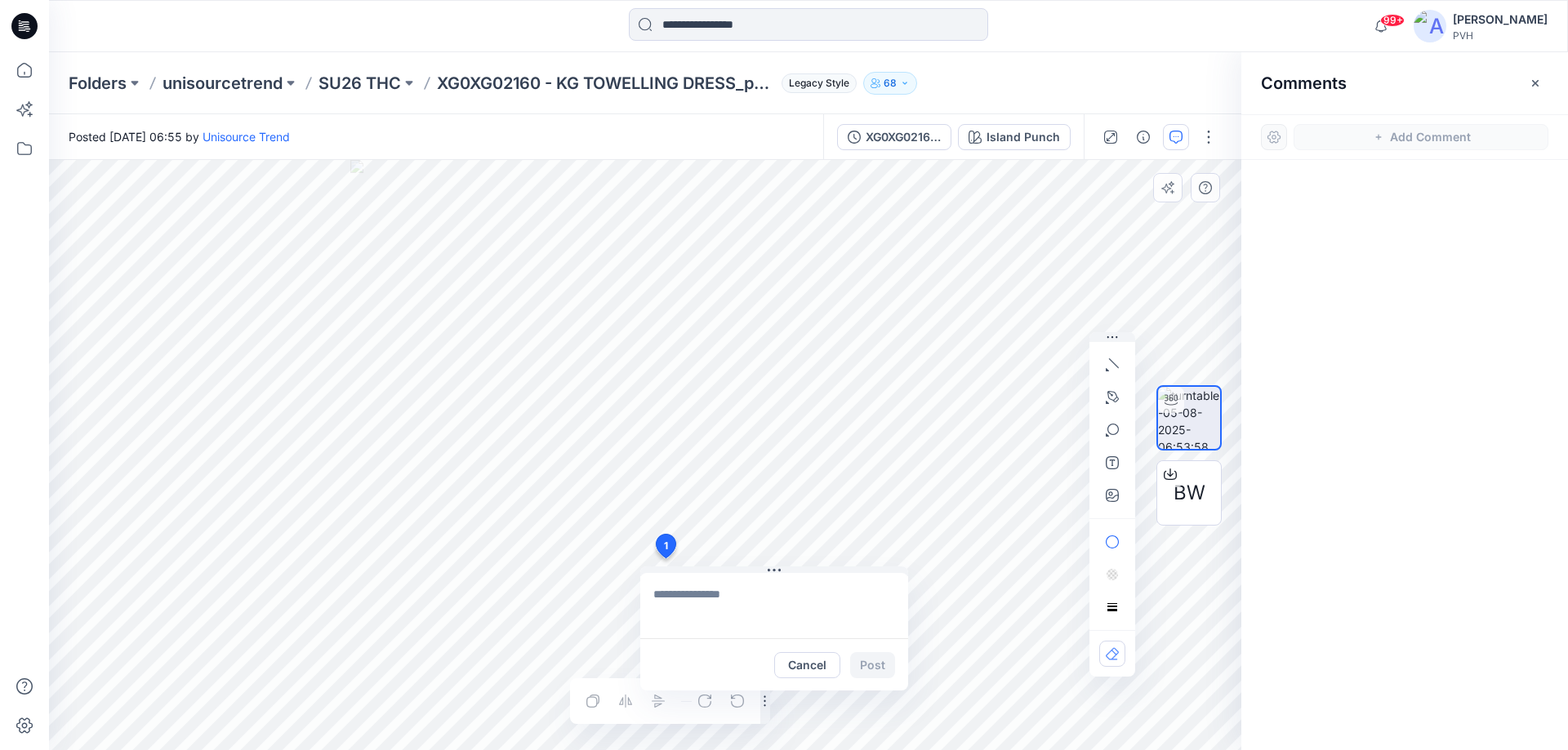
type textarea "*"
type textarea "*********"
click at [881, 659] on button "Post" at bounding box center [872, 664] width 45 height 26
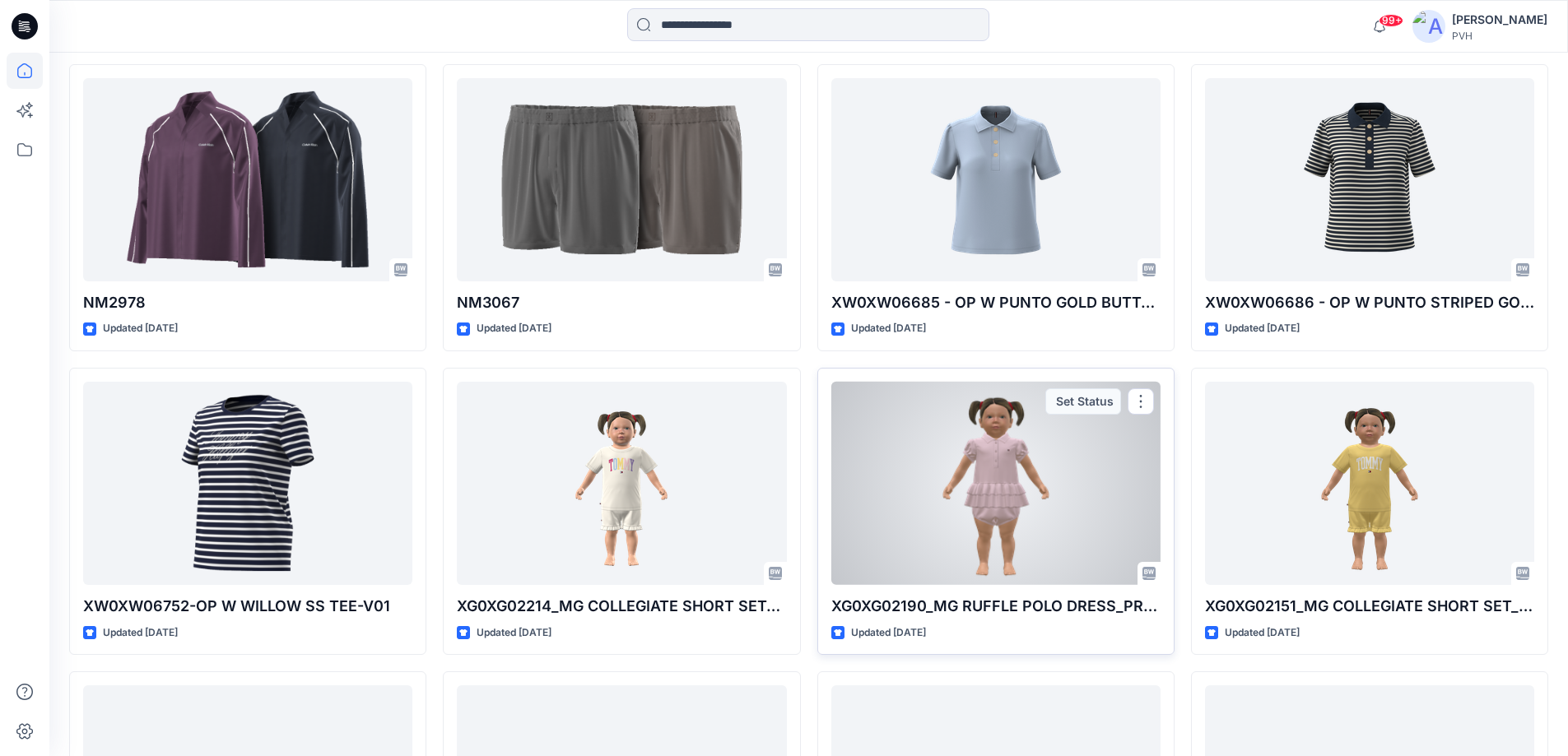
scroll to position [9648, 0]
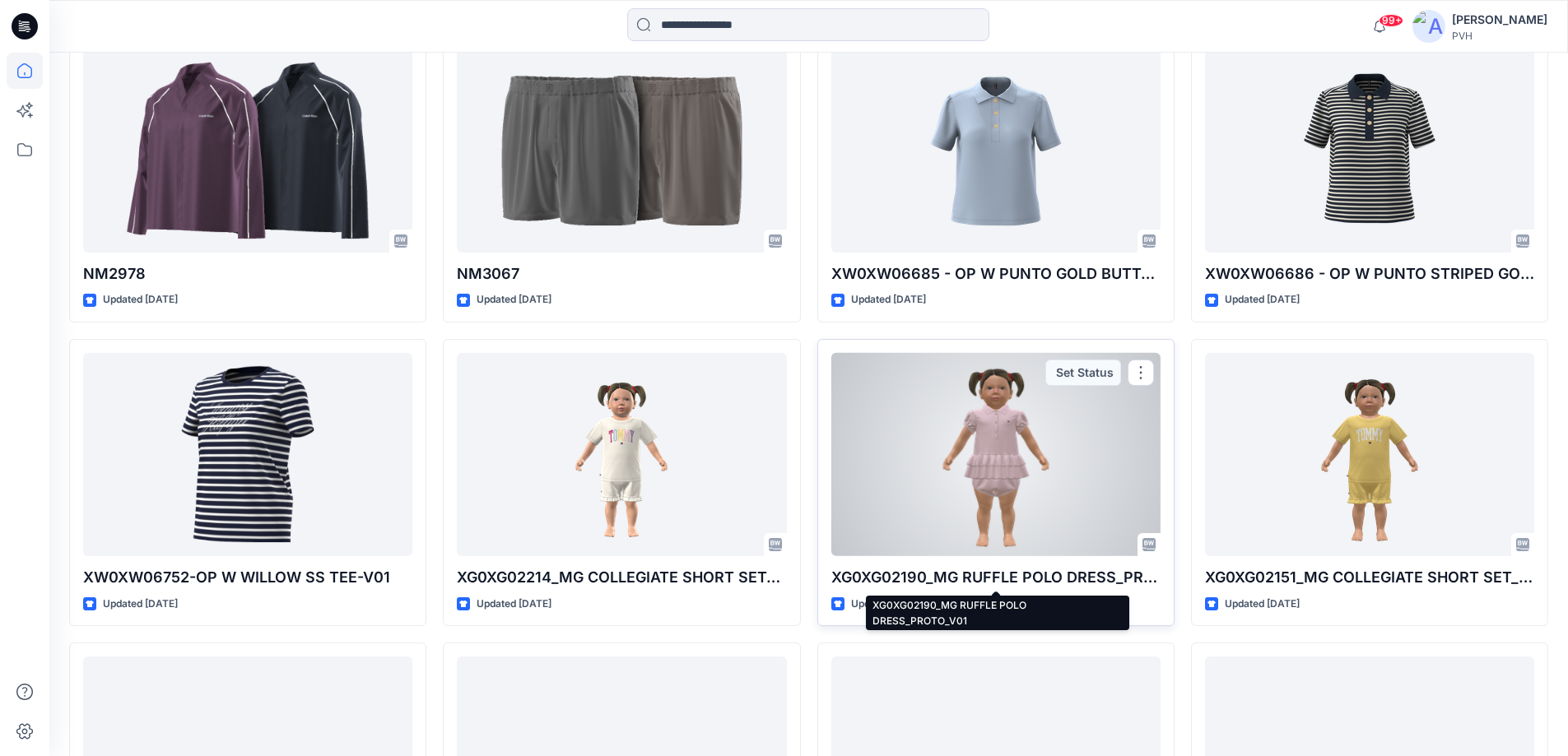
click at [982, 573] on p "XG0XG02190_MG RUFFLE POLO DRESS_PROTO_V01" at bounding box center [995, 577] width 330 height 23
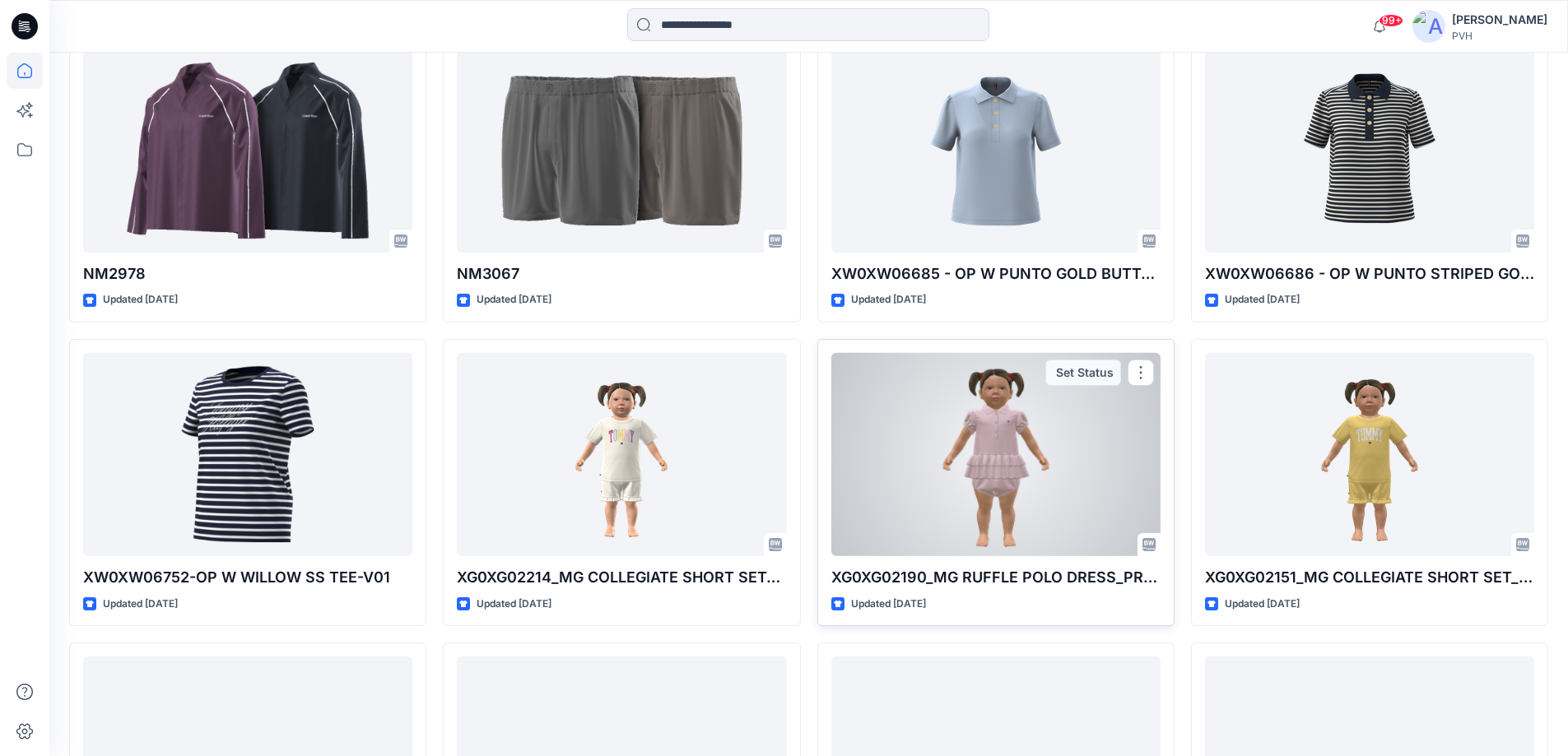
click at [973, 422] on div at bounding box center [995, 455] width 330 height 204
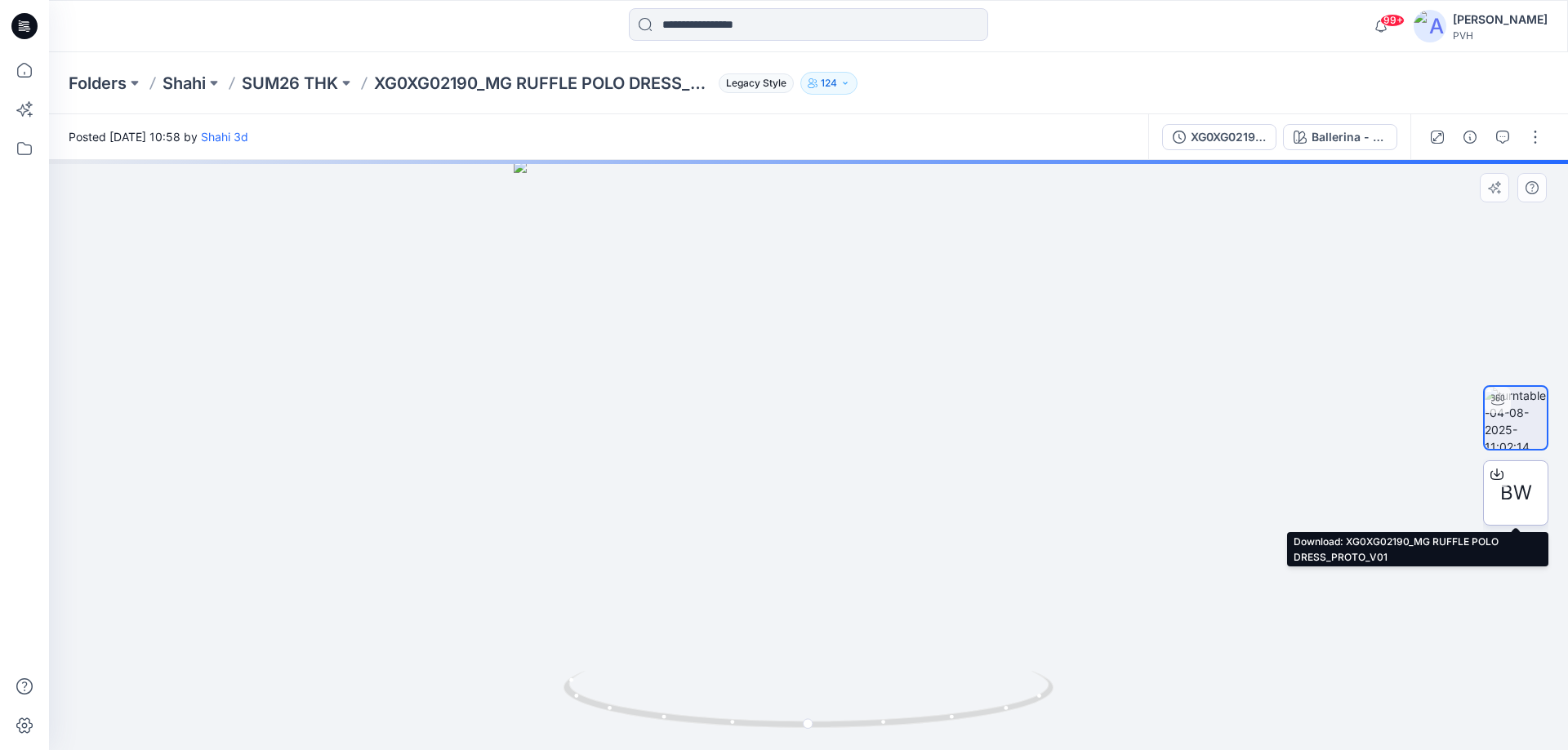
click at [1506, 490] on span "BW" at bounding box center [1516, 493] width 31 height 30
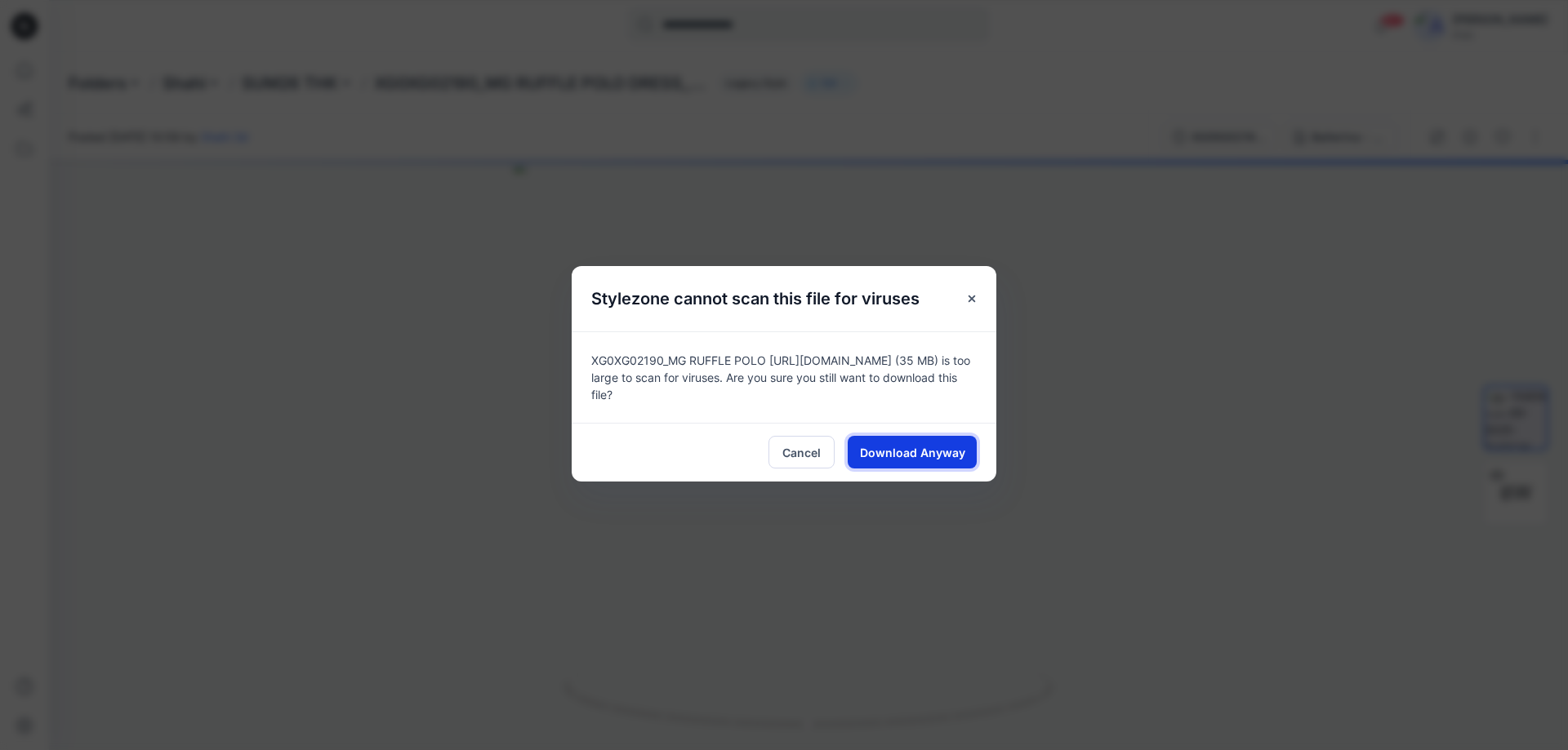
click at [906, 450] on span "Download Anyway" at bounding box center [912, 453] width 106 height 17
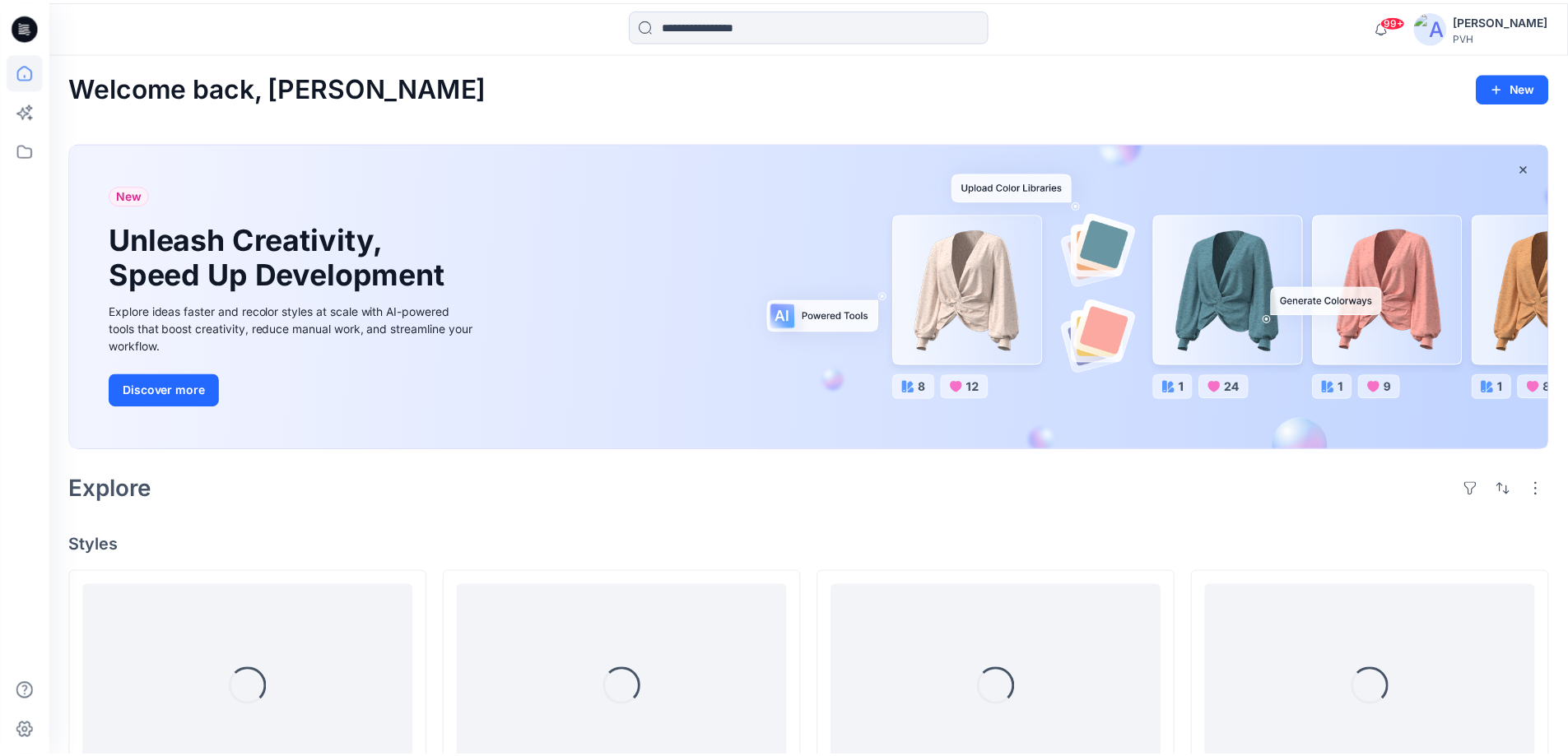
scroll to position [9648, 0]
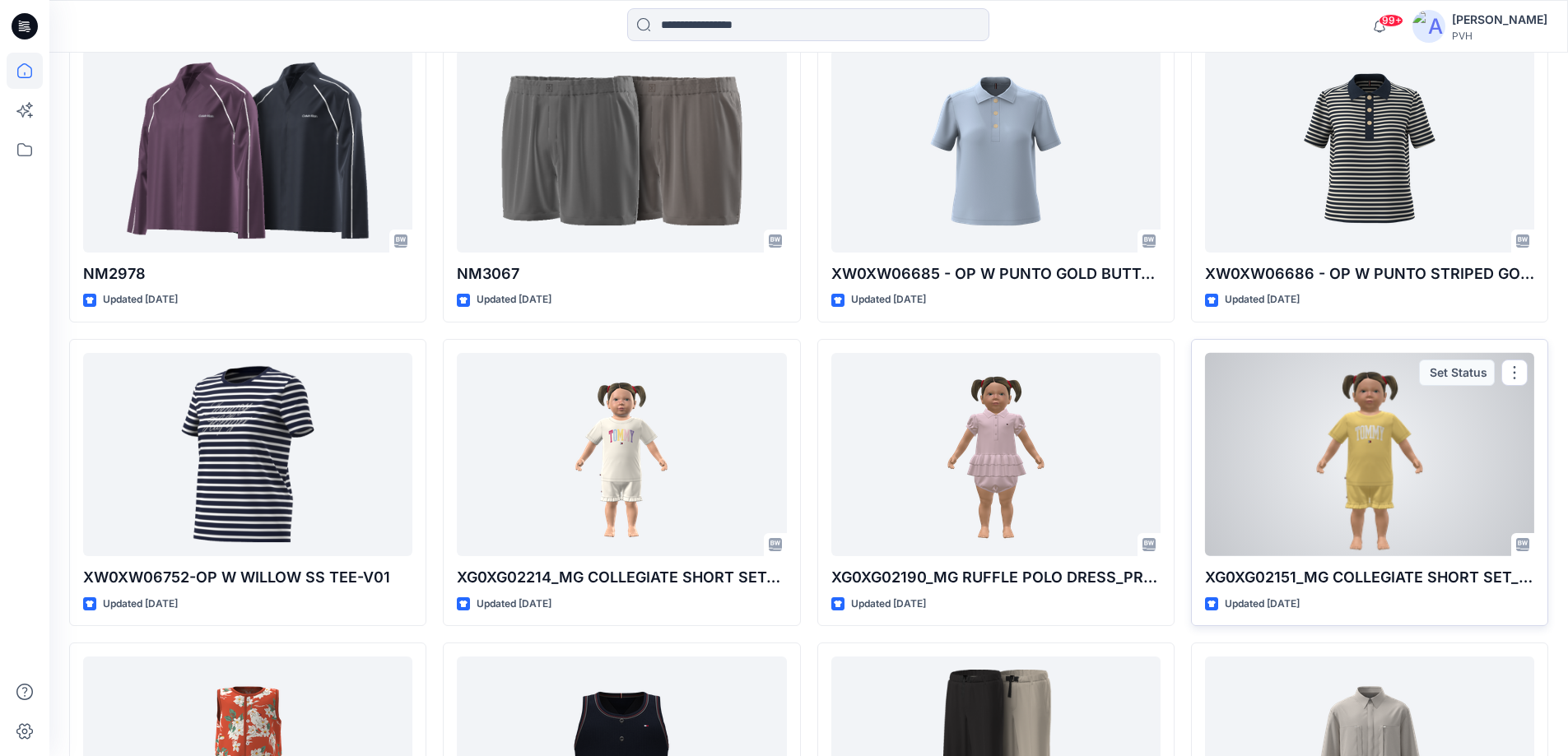
click at [1376, 500] on div at bounding box center [1369, 455] width 330 height 204
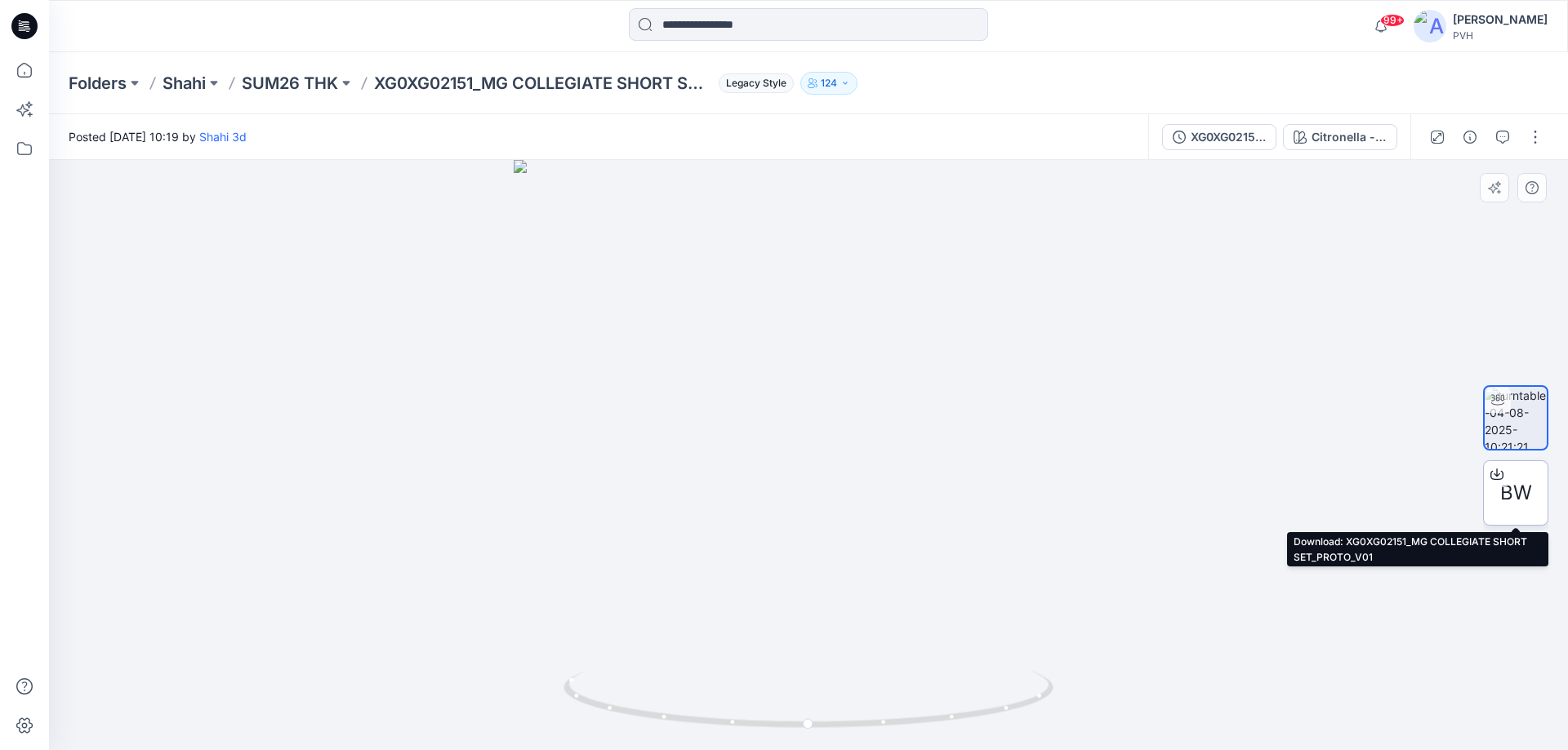
click at [1501, 487] on span "BW" at bounding box center [1516, 493] width 31 height 30
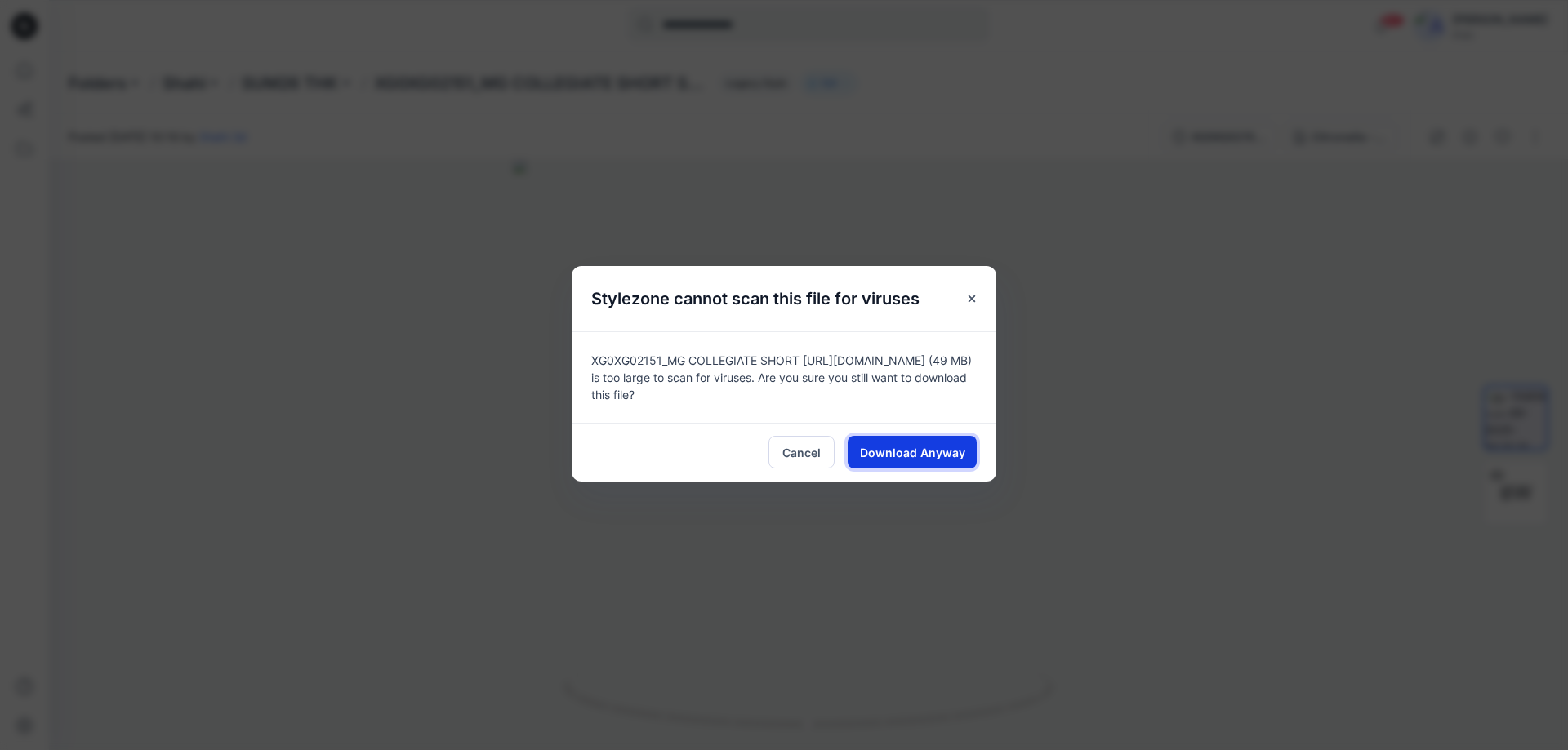
click at [892, 452] on span "Download Anyway" at bounding box center [912, 453] width 106 height 17
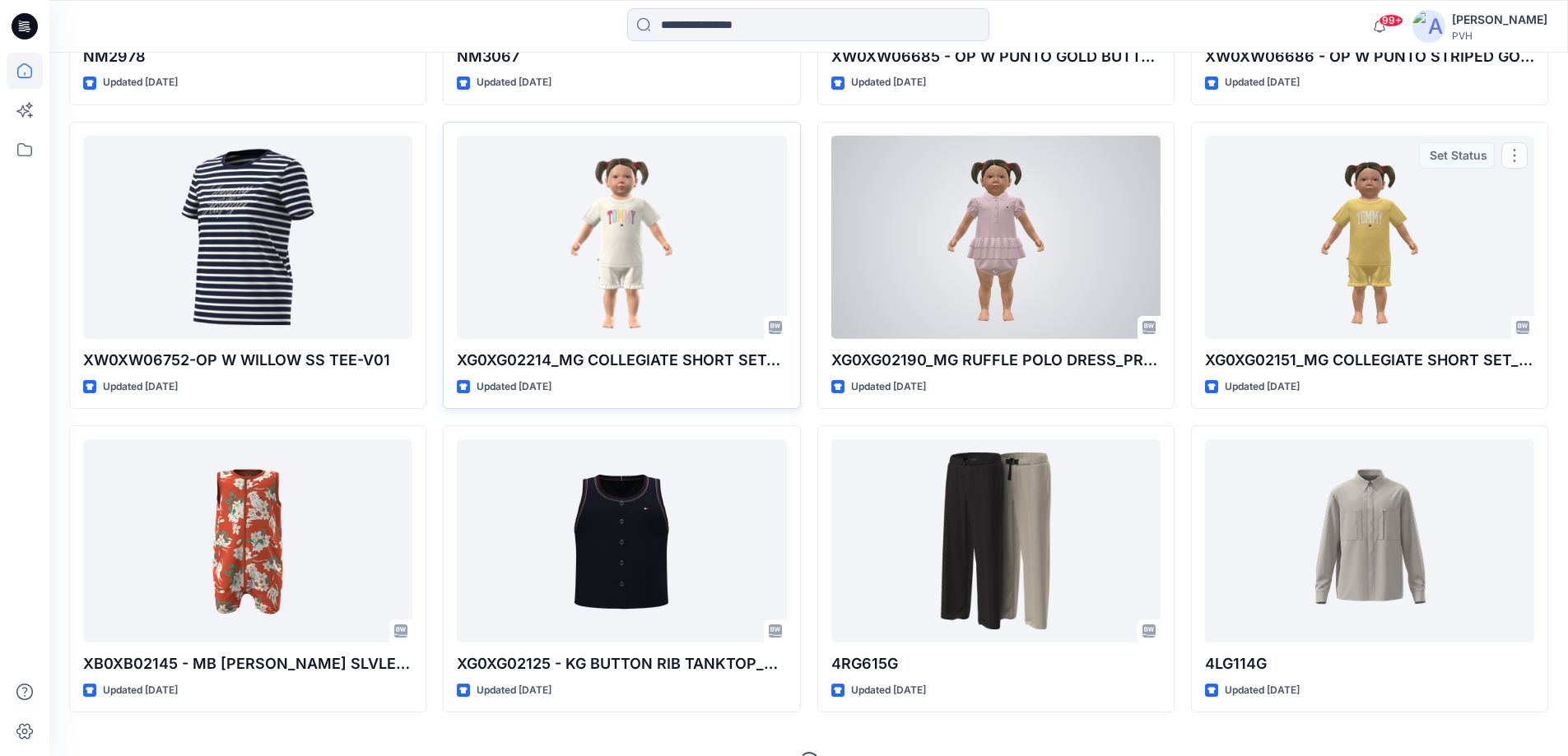
scroll to position [9901, 0]
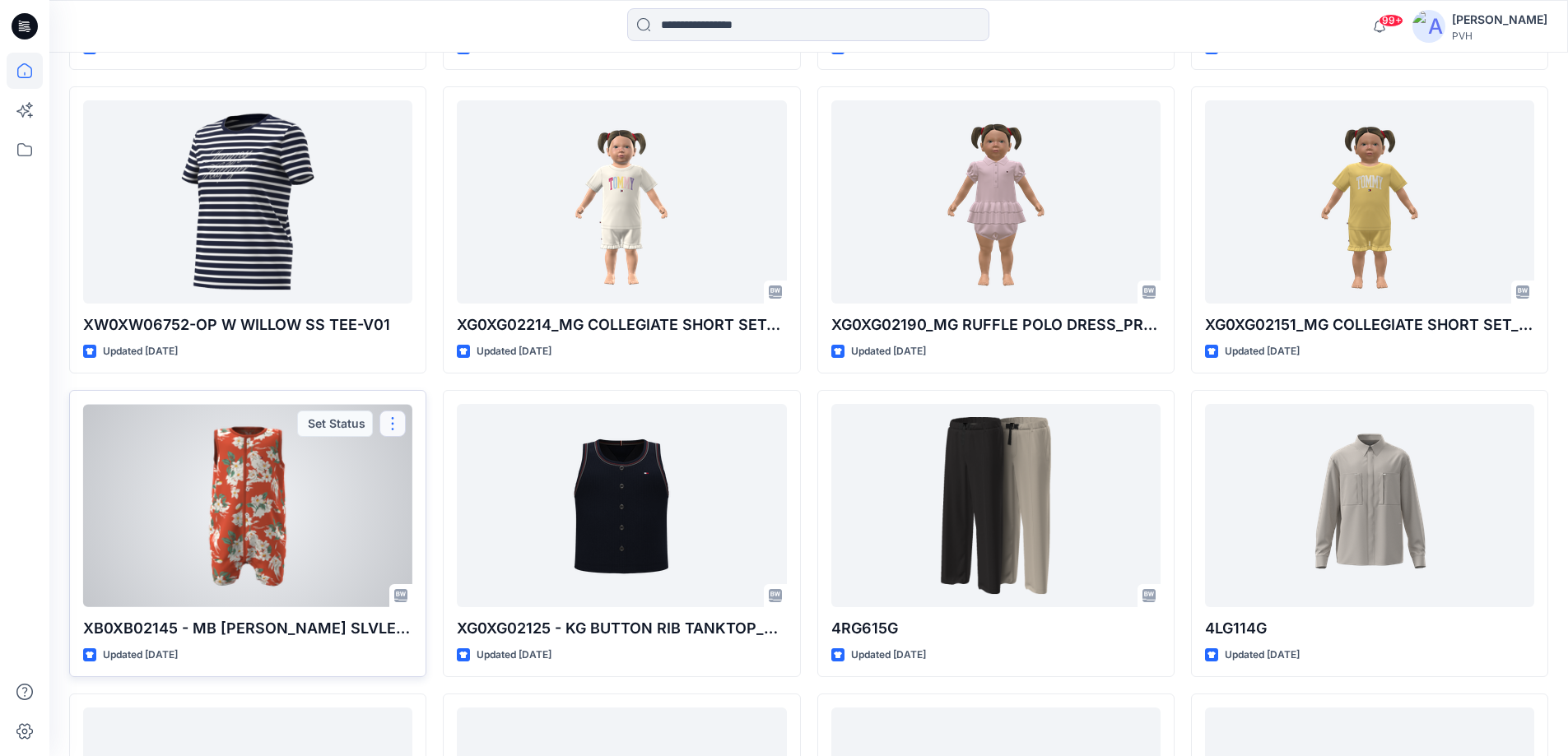
click at [392, 418] on button "button" at bounding box center [392, 423] width 26 height 26
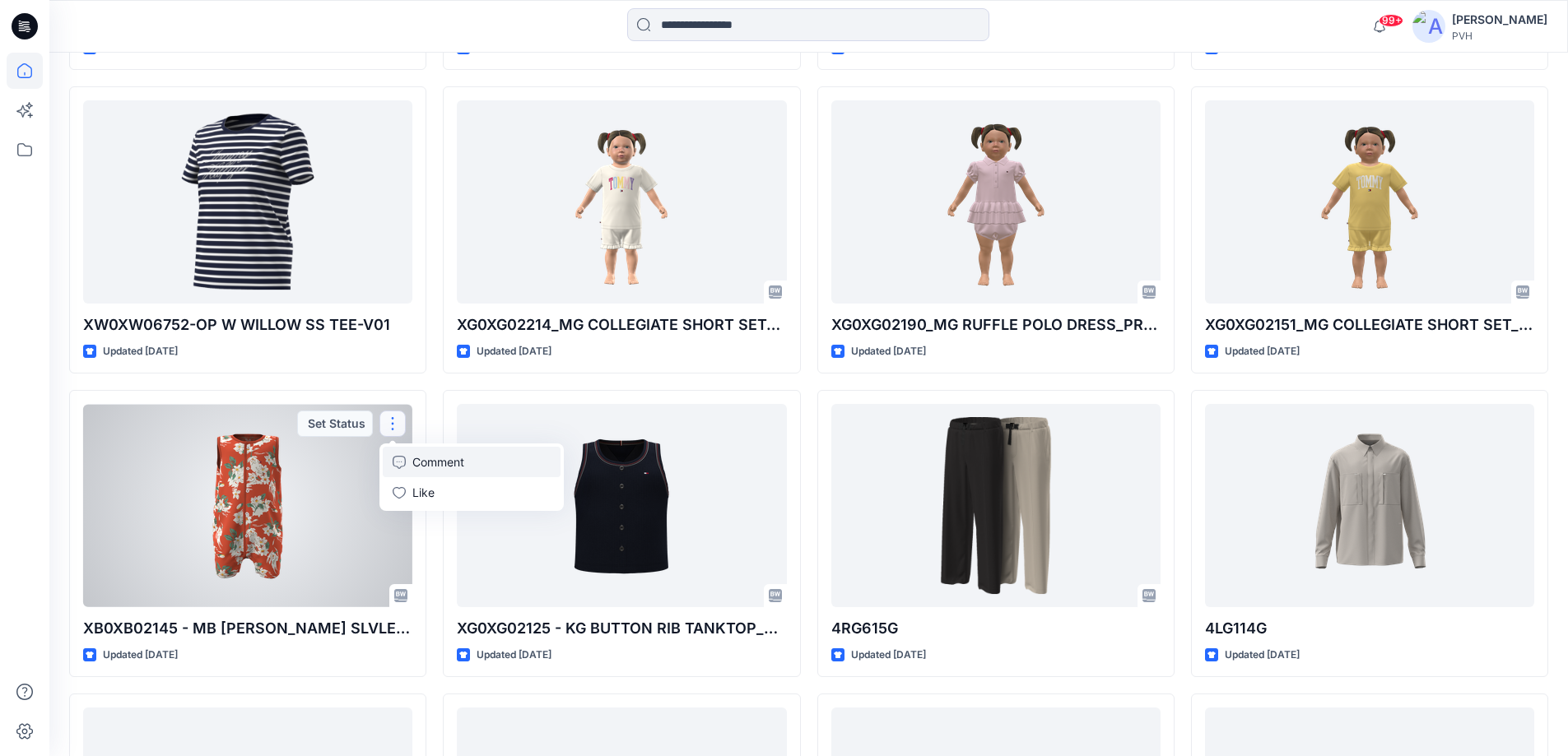
click at [451, 468] on p "Comment" at bounding box center [438, 462] width 52 height 17
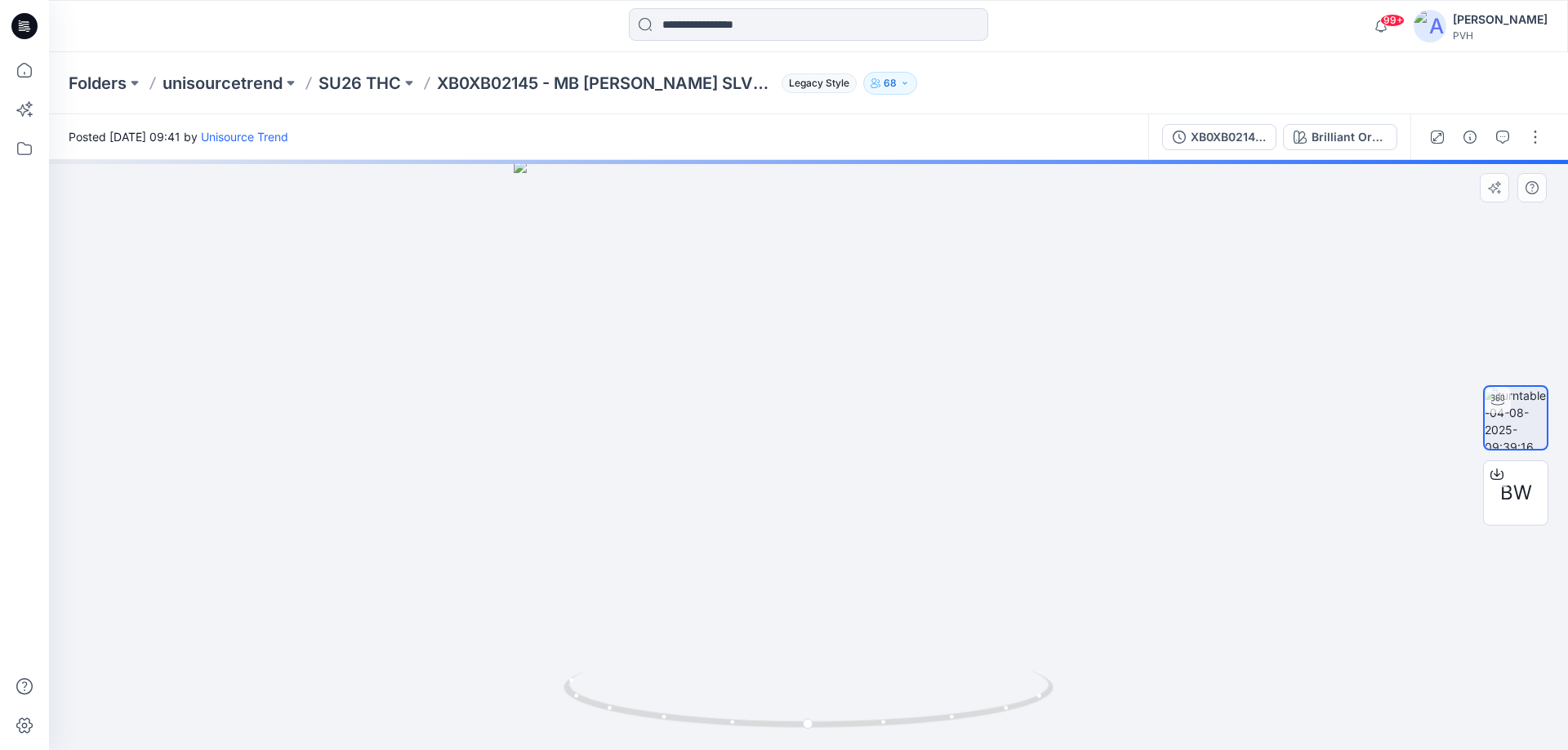
click at [765, 515] on div at bounding box center [807, 455] width 1518 height 590
click at [821, 441] on div at bounding box center [807, 455] width 1518 height 590
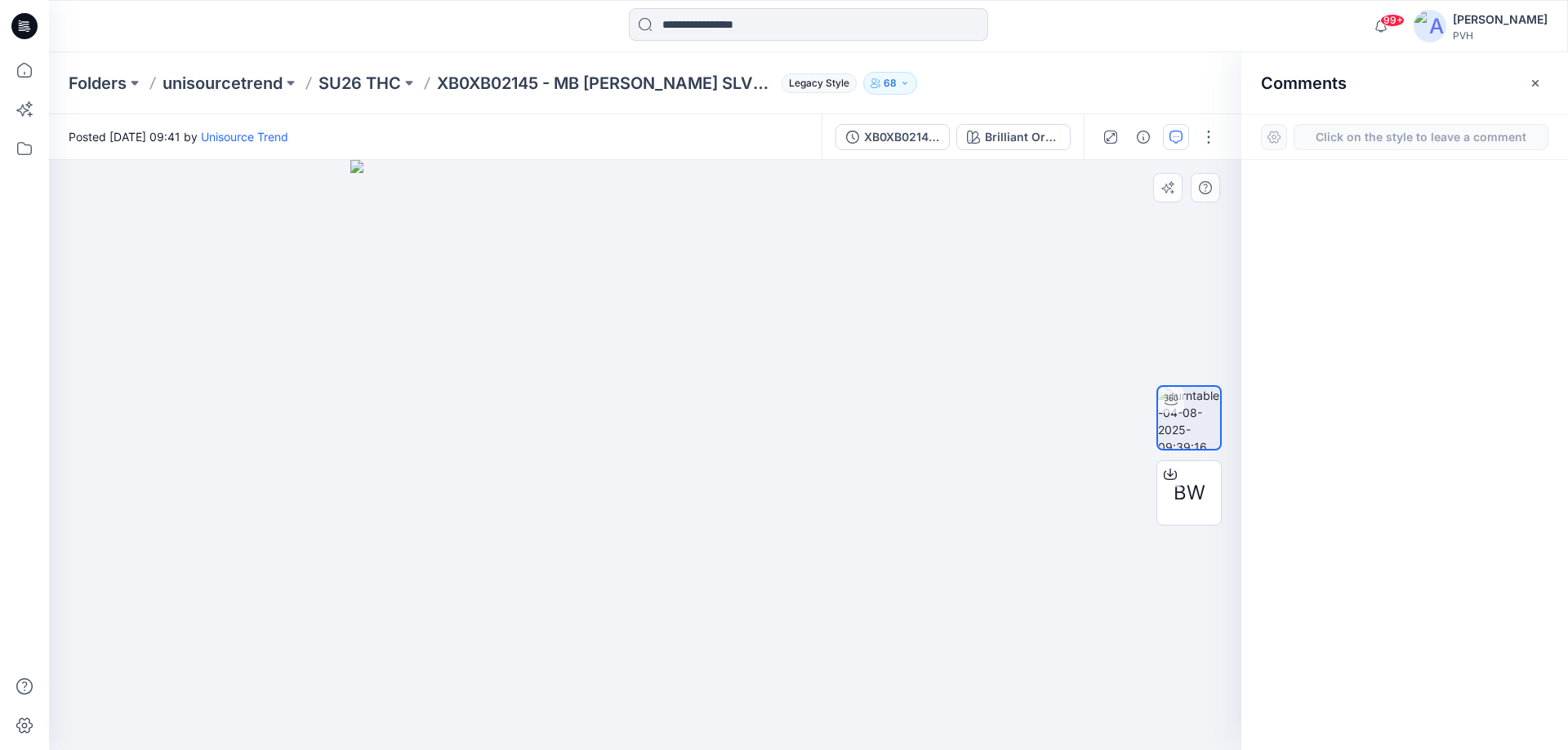
click at [751, 524] on div "1" at bounding box center [644, 455] width 1192 height 590
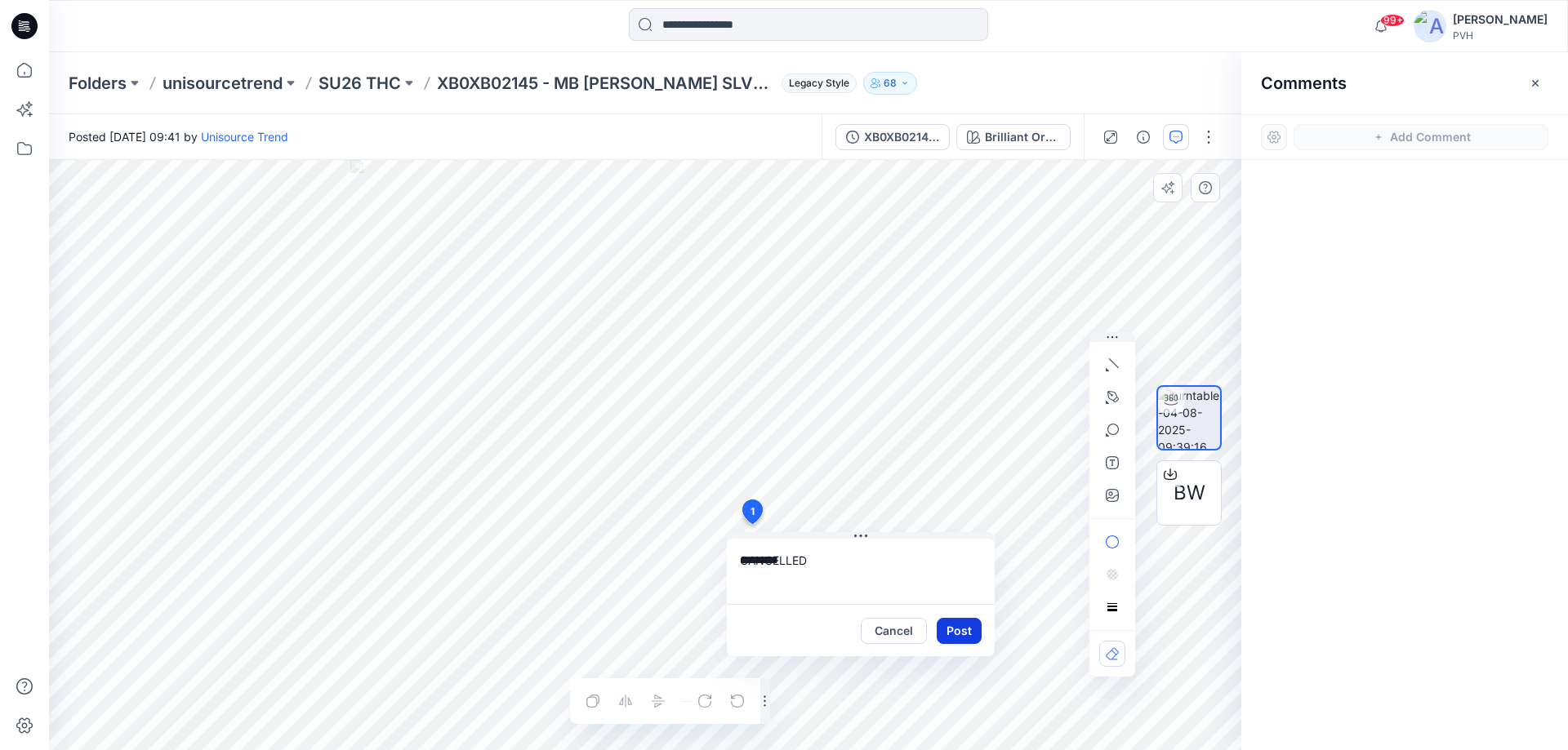
type textarea "*********"
click at [967, 640] on button "Post" at bounding box center [959, 631] width 45 height 26
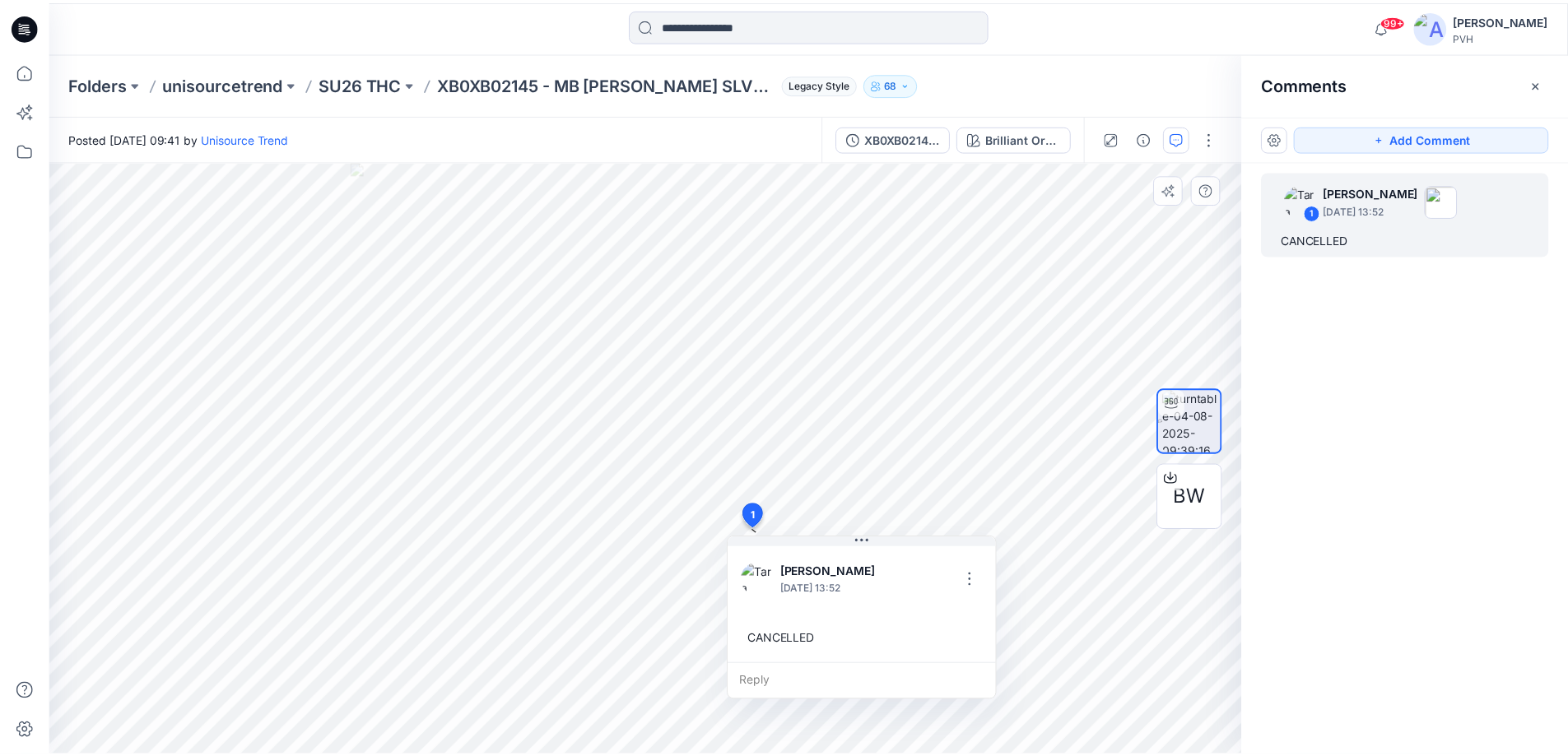
scroll to position [9901, 0]
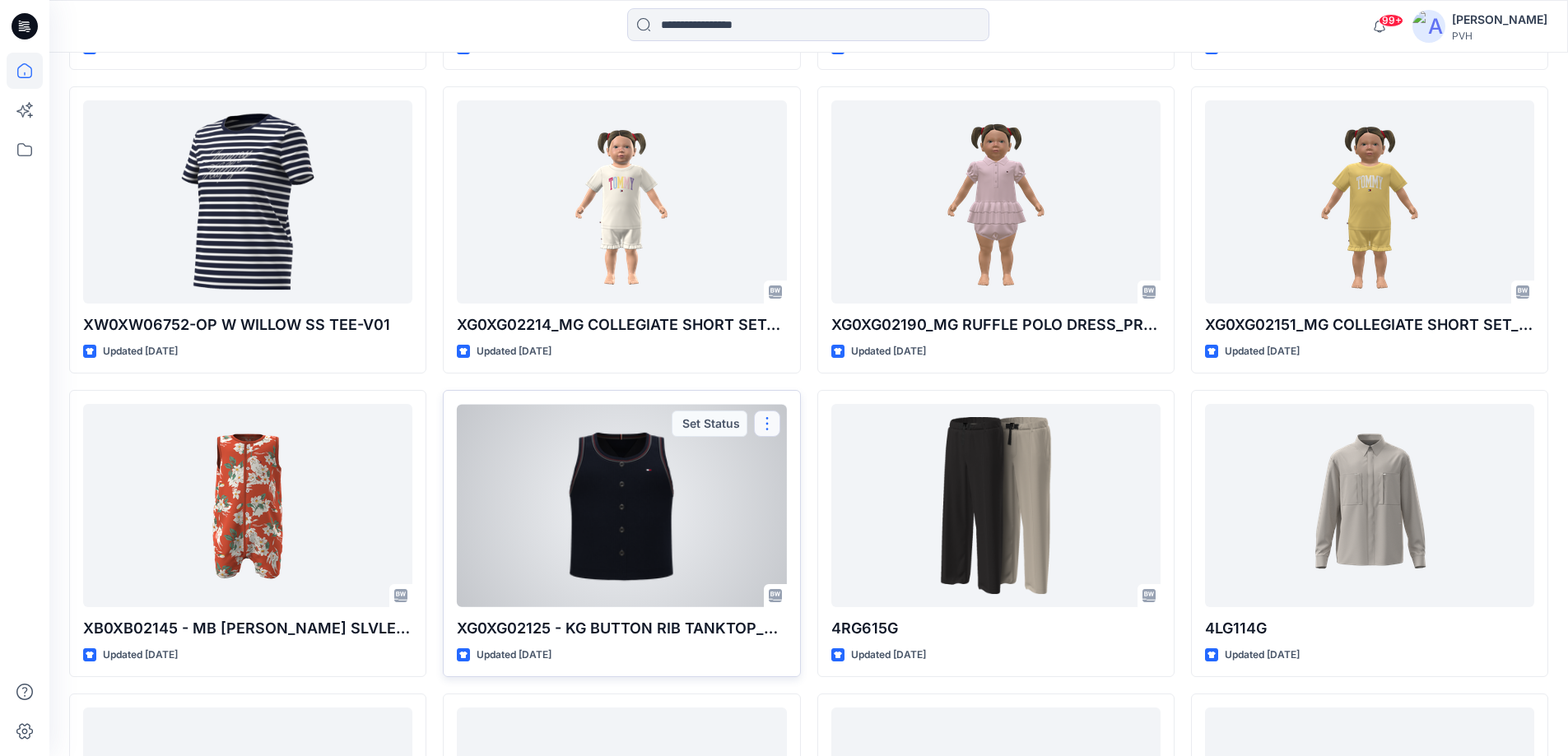
drag, startPoint x: 780, startPoint y: 421, endPoint x: 765, endPoint y: 426, distance: 15.8
click at [765, 426] on button "button" at bounding box center [767, 423] width 26 height 26
click at [870, 463] on link "Comment" at bounding box center [845, 462] width 178 height 31
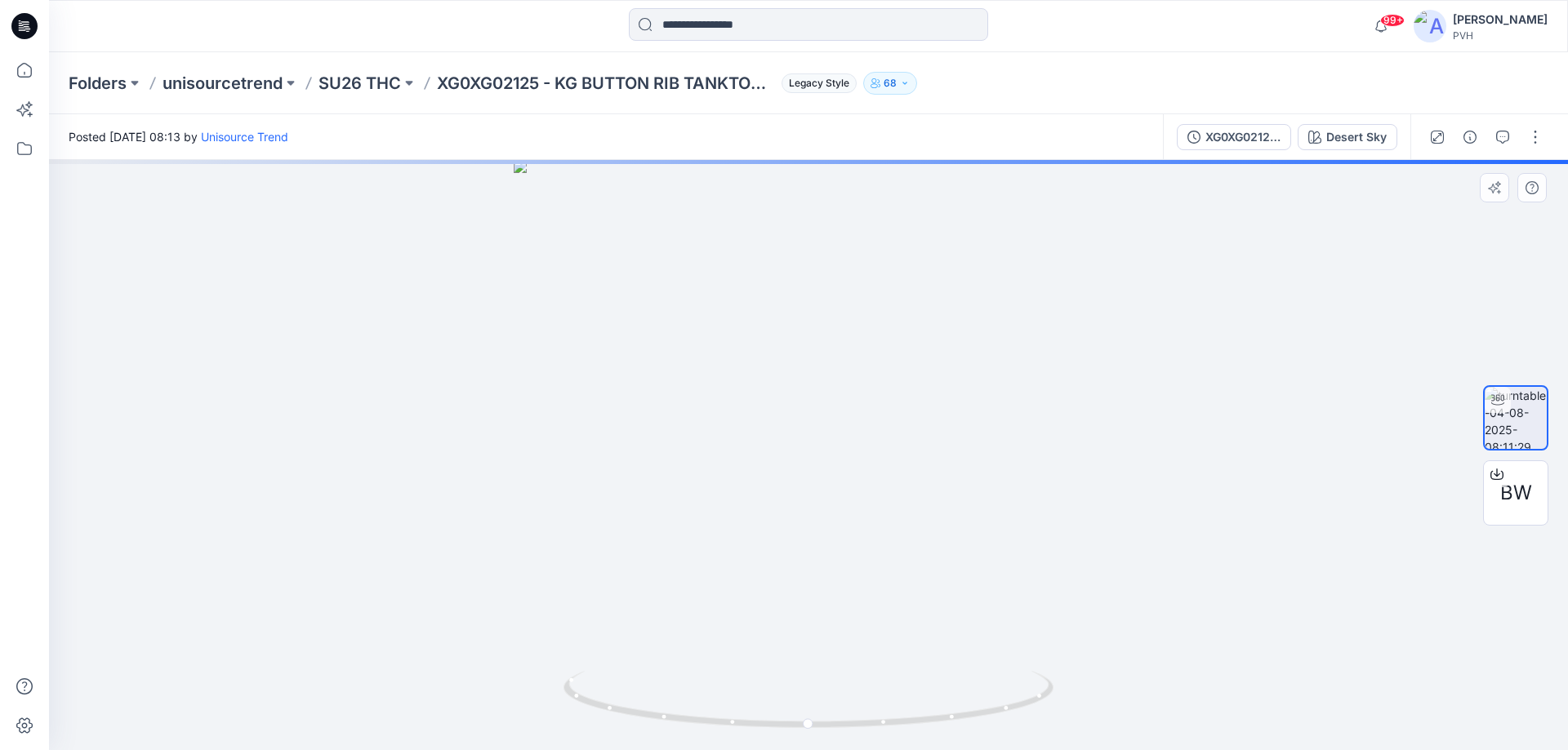
click at [628, 630] on div at bounding box center [807, 455] width 1518 height 590
click at [778, 601] on div at bounding box center [807, 455] width 1518 height 590
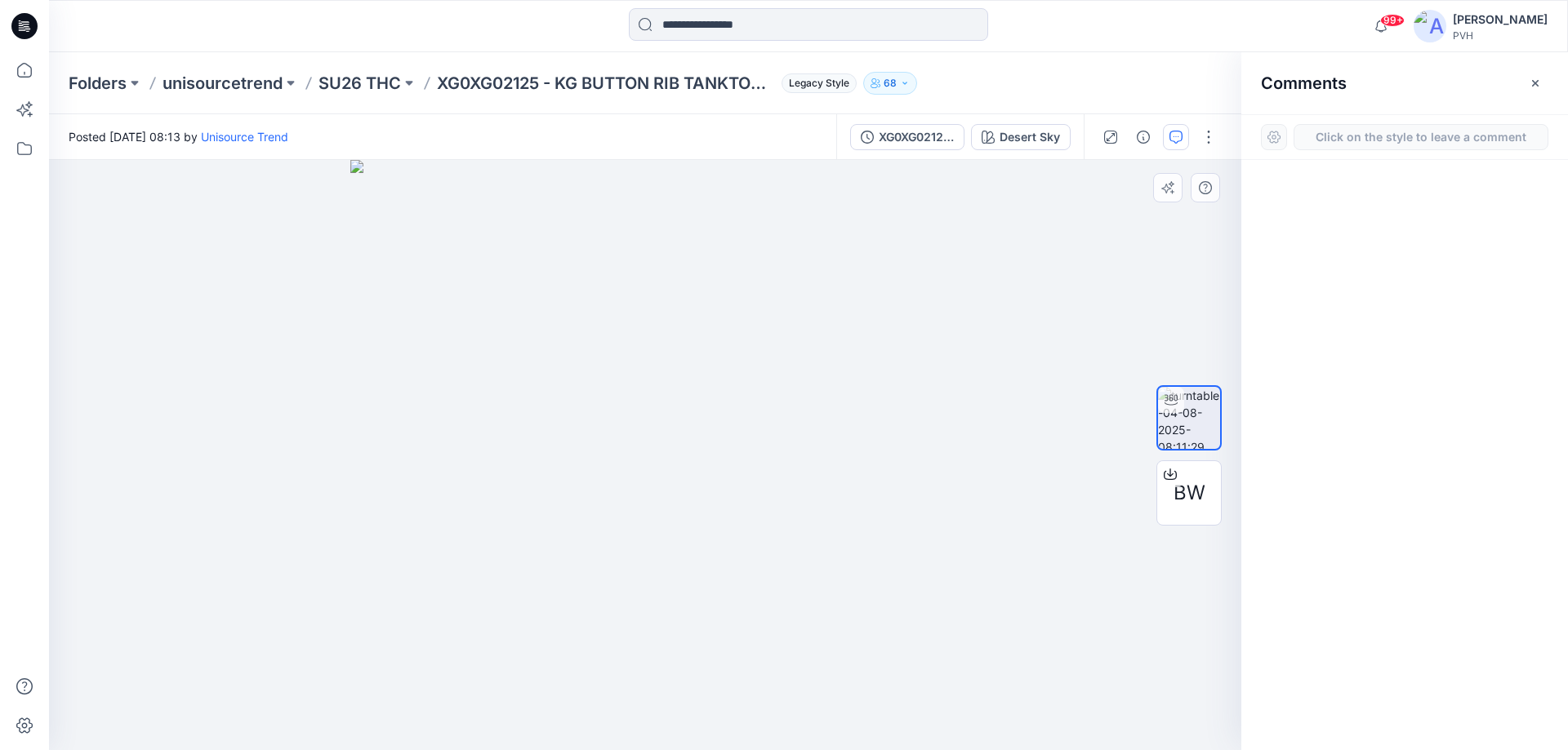
click at [652, 489] on div "1" at bounding box center [644, 455] width 1192 height 590
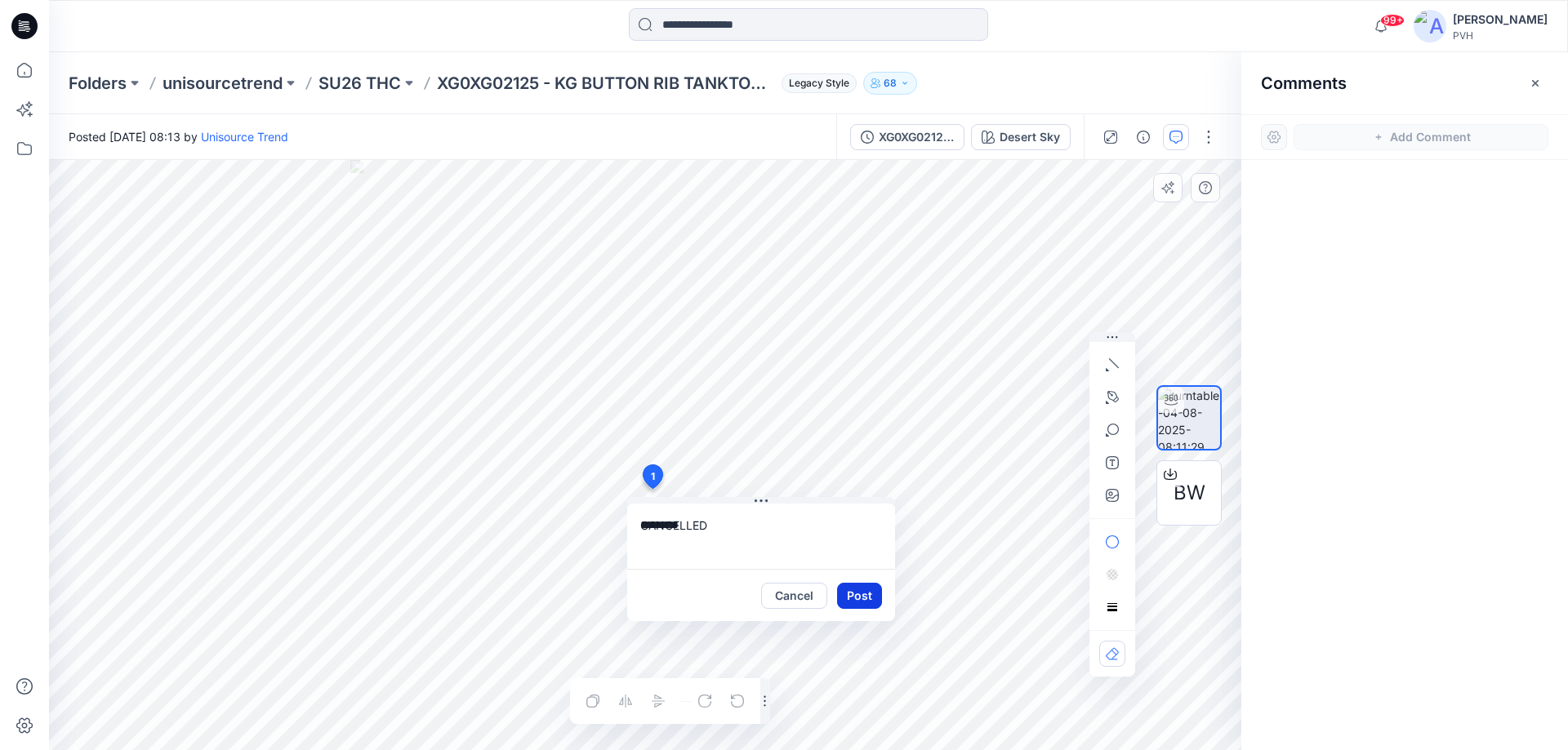
type textarea "*********"
click at [874, 593] on button "Post" at bounding box center [859, 596] width 45 height 26
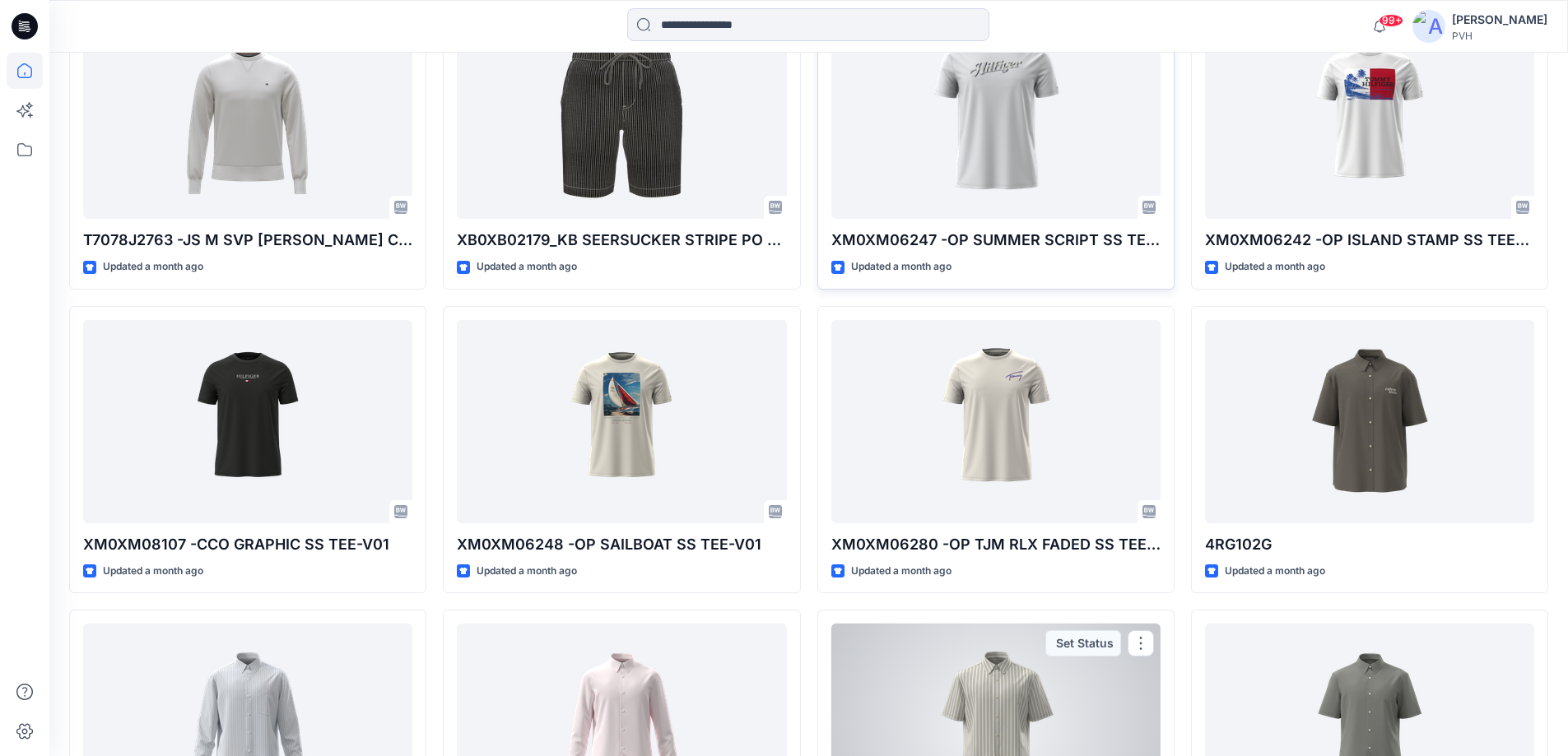
scroll to position [10977, 0]
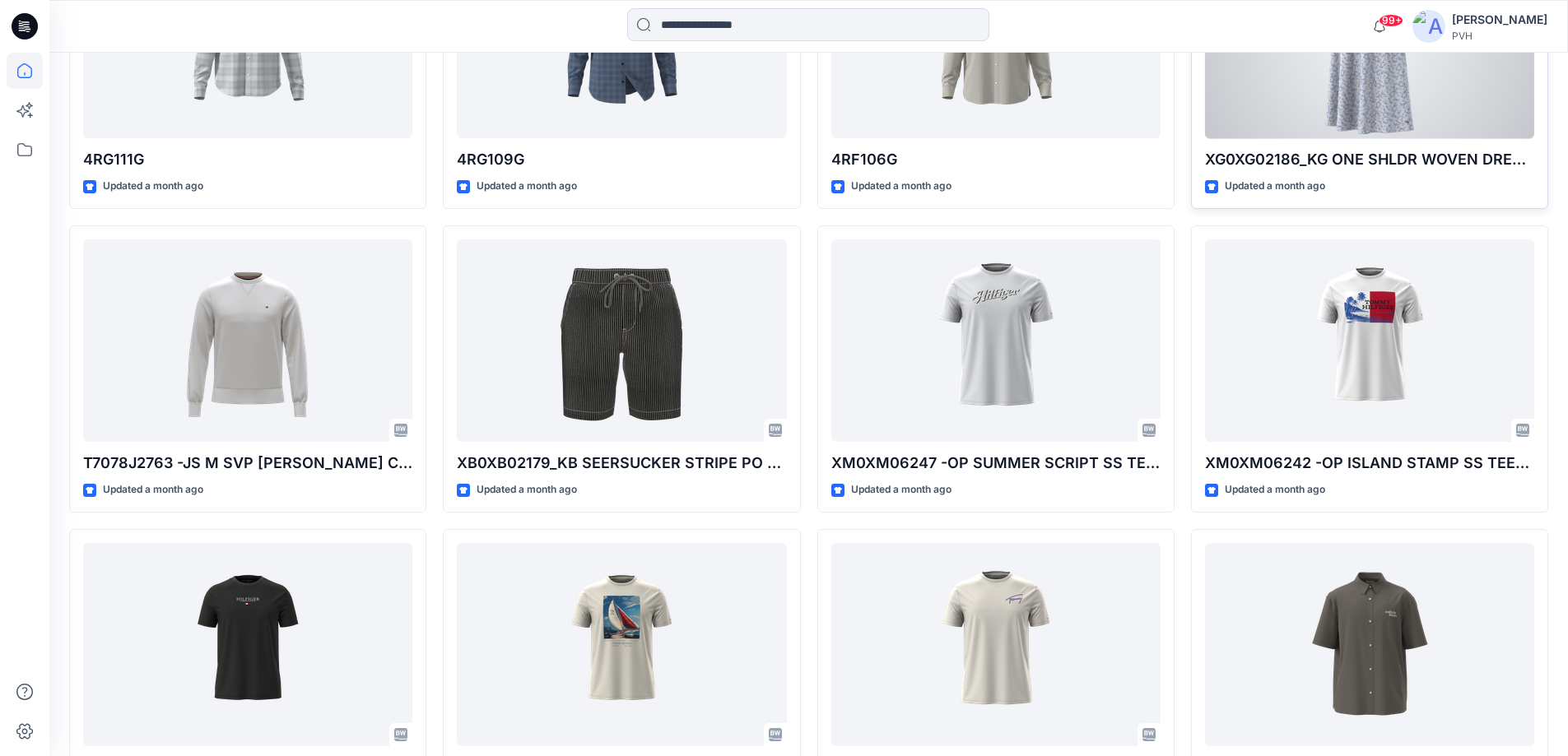
click at [1380, 90] on div at bounding box center [1369, 37] width 330 height 204
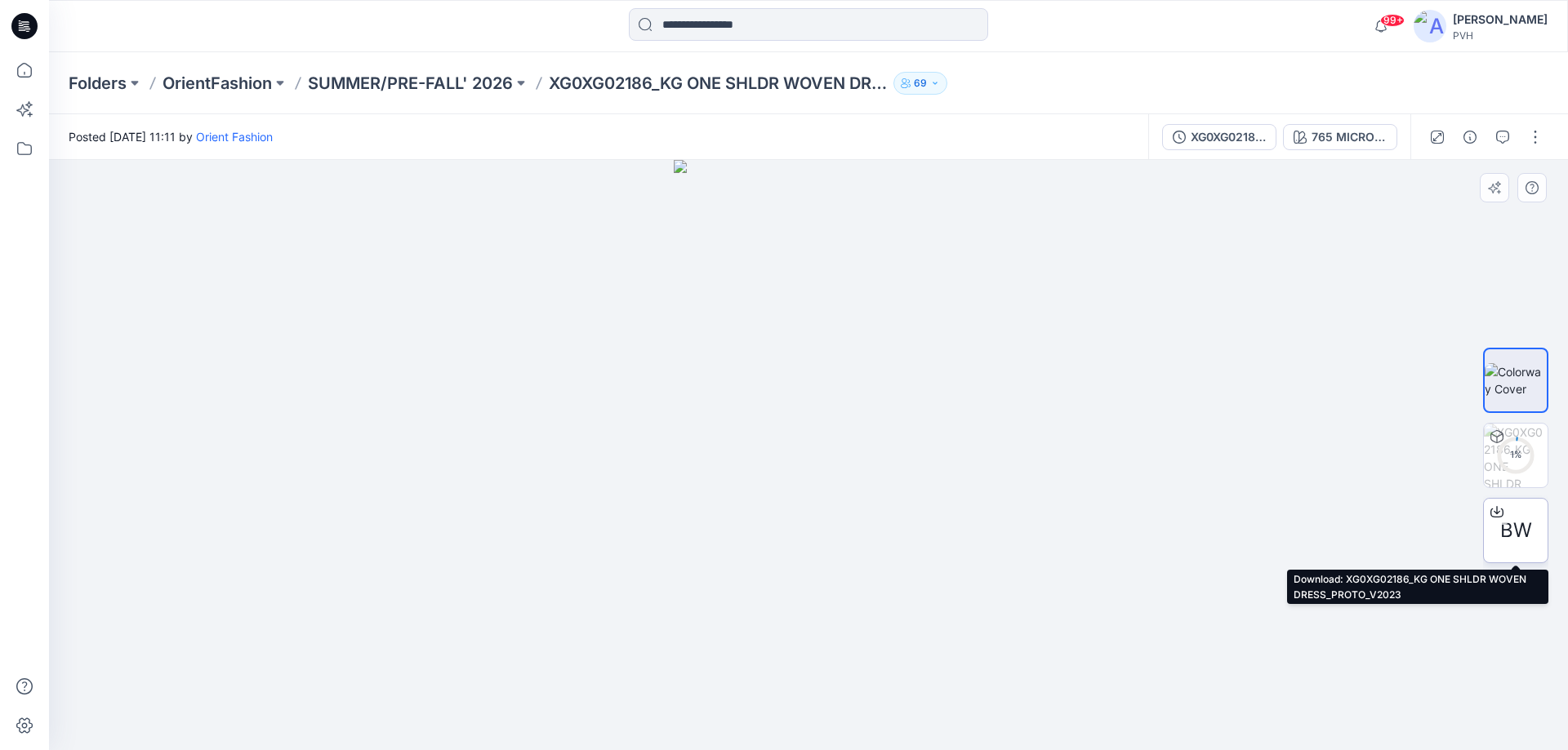
click at [1524, 530] on span "BW" at bounding box center [1516, 530] width 31 height 30
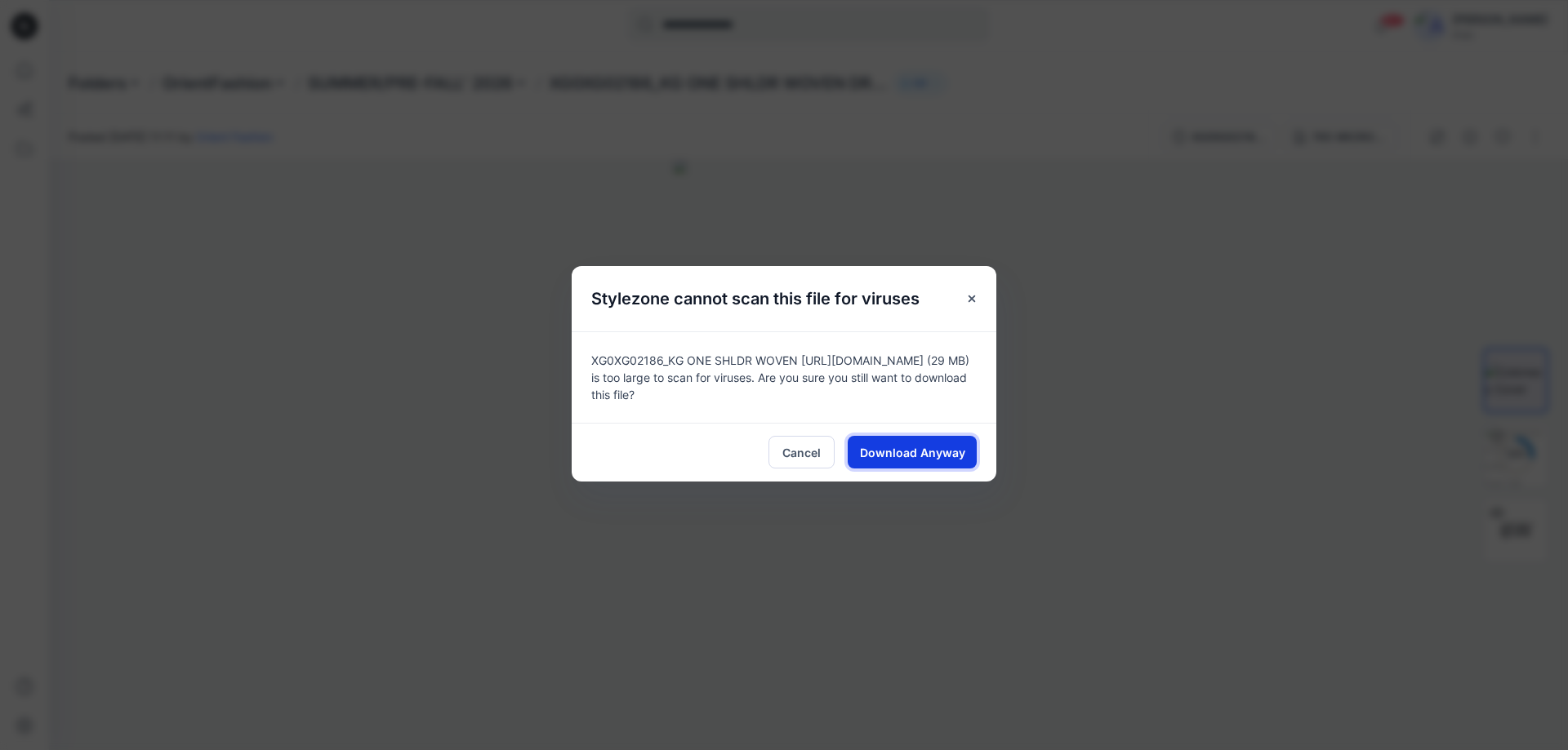
click at [963, 453] on span "Download Anyway" at bounding box center [912, 453] width 106 height 17
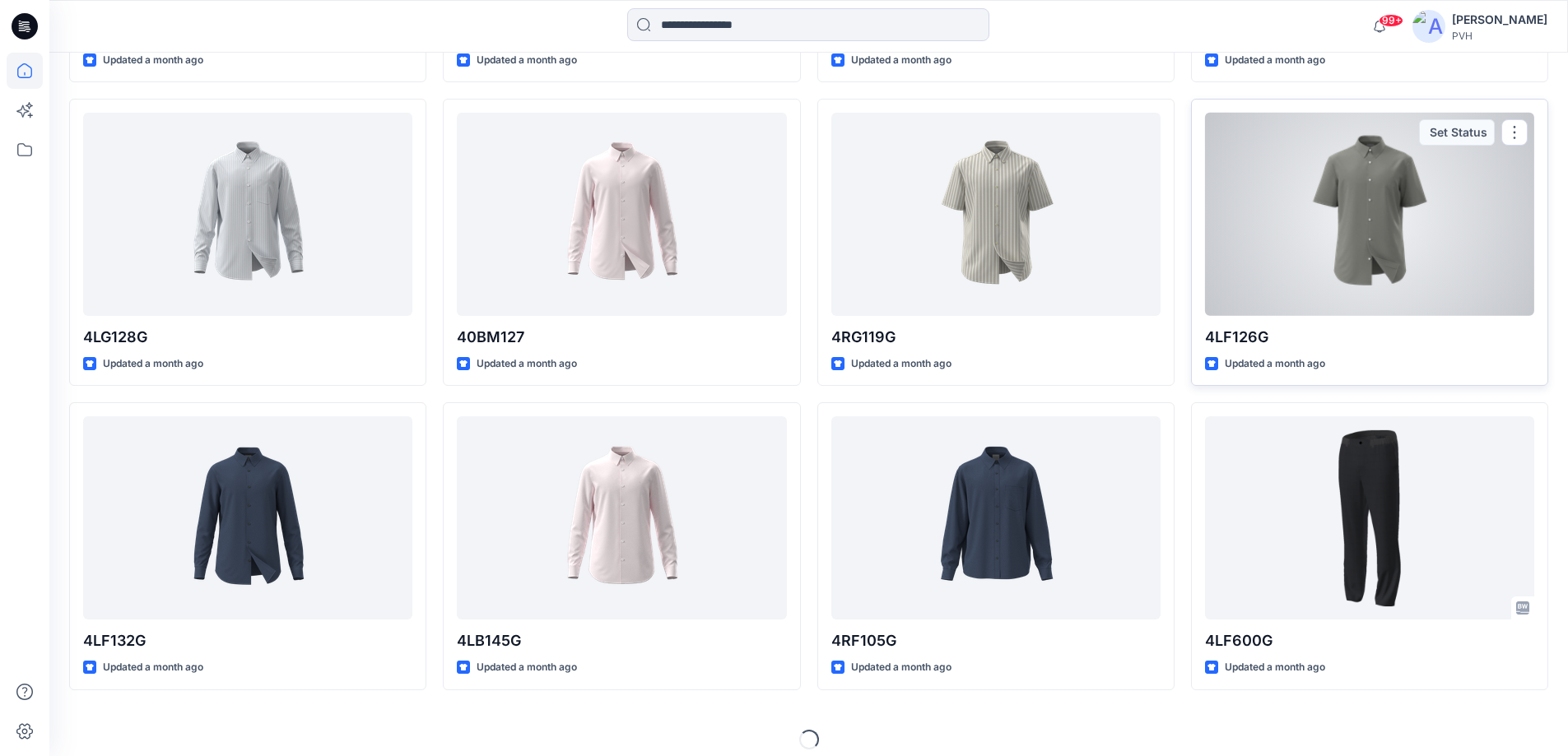
scroll to position [11724, 0]
